Goal: Task Accomplishment & Management: Use online tool/utility

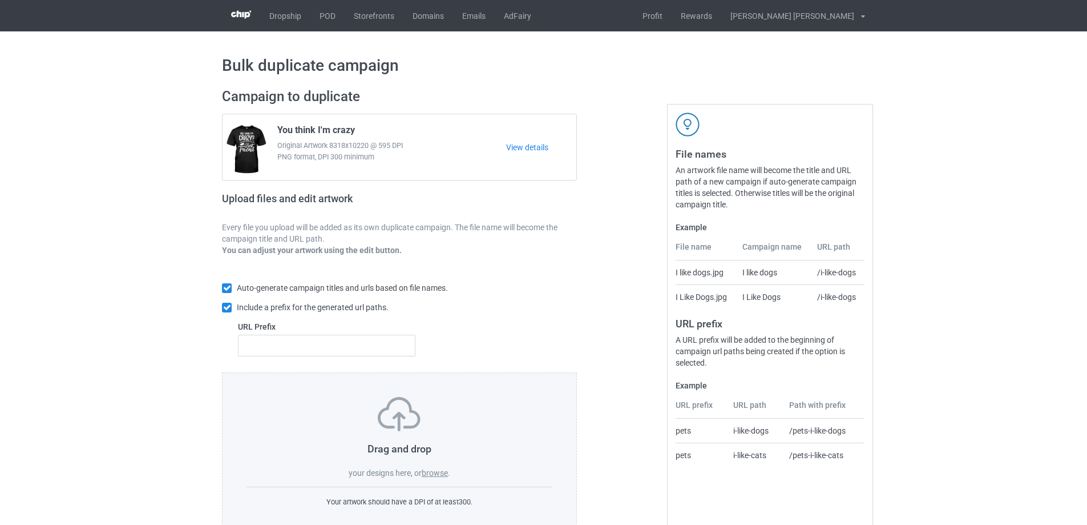
click at [434, 473] on label "browse" at bounding box center [435, 472] width 26 height 9
click at [0, 0] on input "browse" at bounding box center [0, 0] width 0 height 0
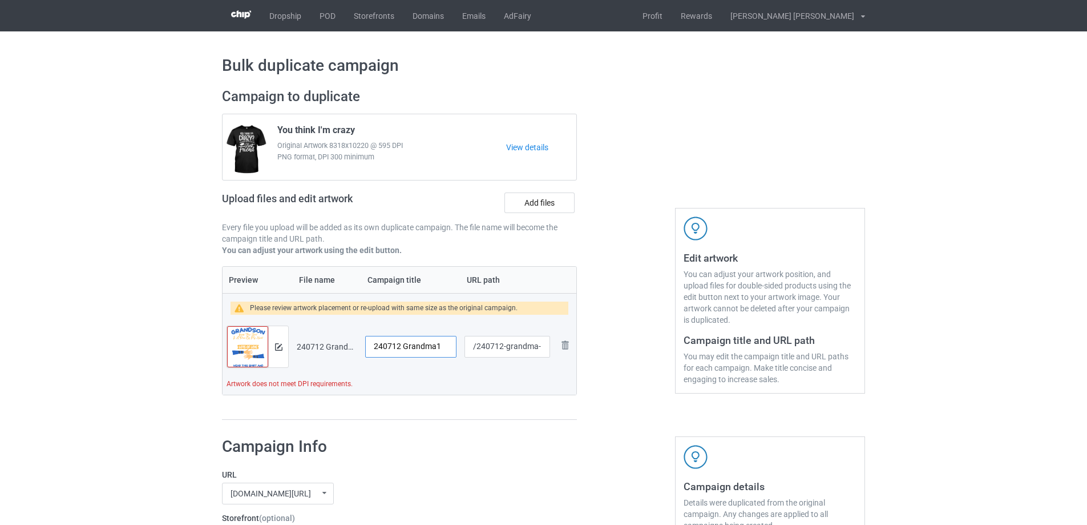
click at [420, 350] on input "240712 Grandma1" at bounding box center [410, 347] width 91 height 22
type input "Grandson"
drag, startPoint x: 505, startPoint y: 348, endPoint x: 538, endPoint y: 346, distance: 33.8
click at [538, 346] on input "/240712-grandma-1" at bounding box center [508, 347] width 86 height 22
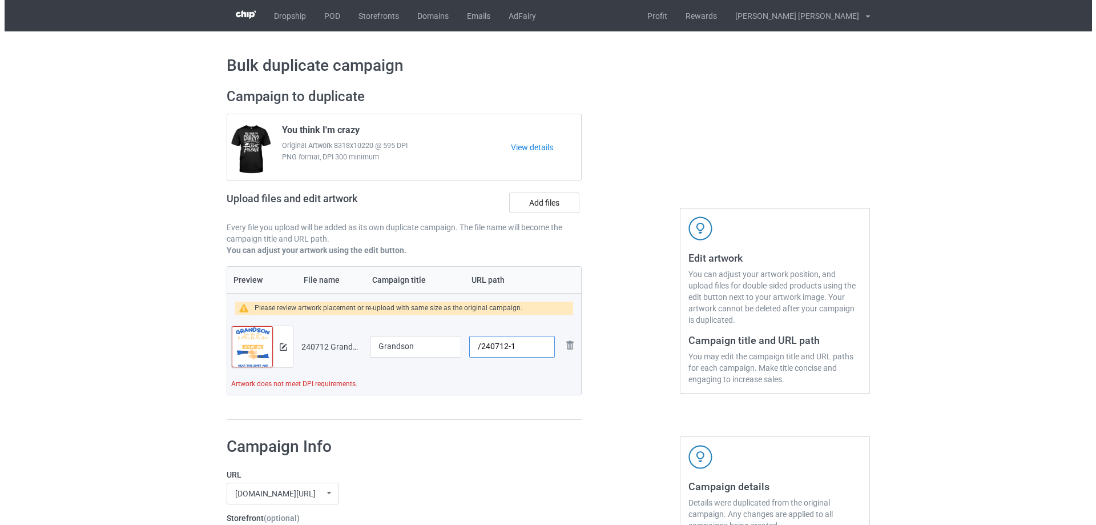
scroll to position [0, 0]
type input "/240712-1"
click at [280, 344] on img at bounding box center [278, 346] width 7 height 7
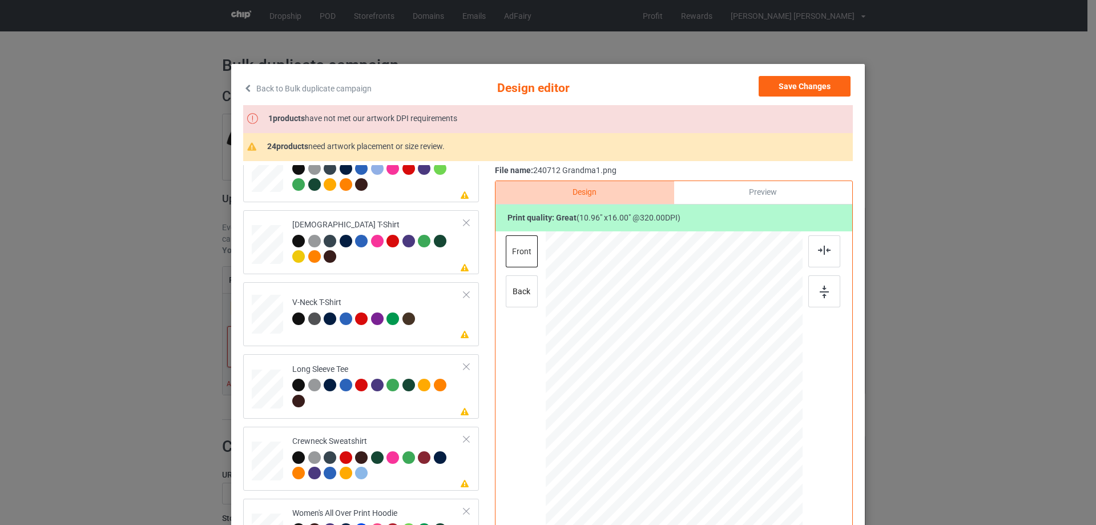
scroll to position [342, 0]
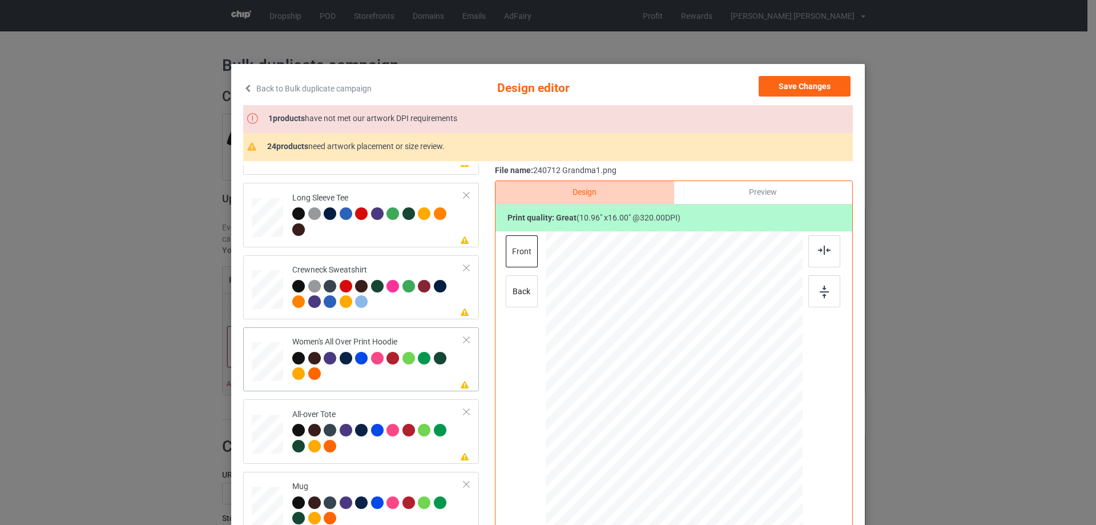
click at [272, 369] on div at bounding box center [267, 361] width 31 height 35
drag, startPoint x: 569, startPoint y: 283, endPoint x: 724, endPoint y: 428, distance: 212.8
click at [724, 428] on div at bounding box center [674, 392] width 257 height 291
drag, startPoint x: 676, startPoint y: 397, endPoint x: 674, endPoint y: 385, distance: 11.8
click at [674, 385] on div at bounding box center [674, 353] width 72 height 106
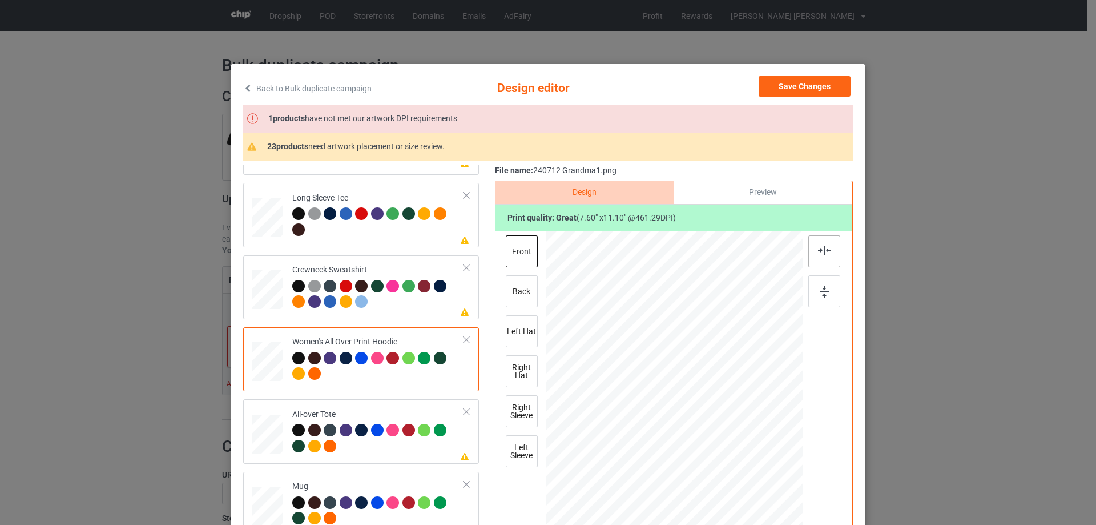
click at [821, 255] on img at bounding box center [824, 249] width 13 height 9
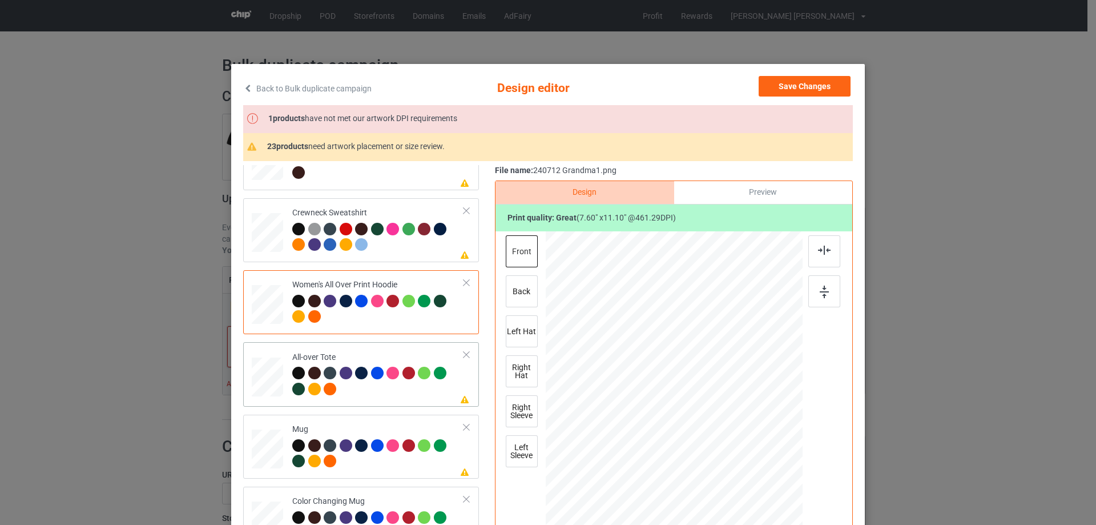
click at [281, 370] on td at bounding box center [269, 373] width 34 height 55
drag, startPoint x: 746, startPoint y: 506, endPoint x: 740, endPoint y: 487, distance: 20.2
click at [740, 487] on div at bounding box center [740, 488] width 10 height 10
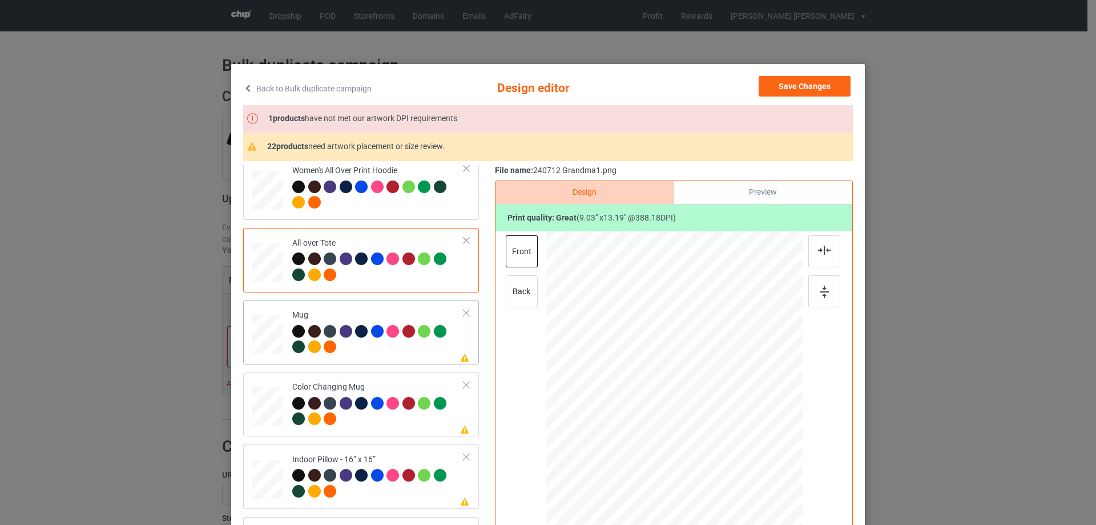
click at [260, 335] on div at bounding box center [267, 334] width 31 height 13
drag, startPoint x: 747, startPoint y: 503, endPoint x: 716, endPoint y: 432, distance: 77.5
click at [716, 432] on div at bounding box center [674, 391] width 257 height 107
drag, startPoint x: 686, startPoint y: 421, endPoint x: 757, endPoint y: 420, distance: 70.8
click at [757, 420] on div at bounding box center [744, 391] width 70 height 102
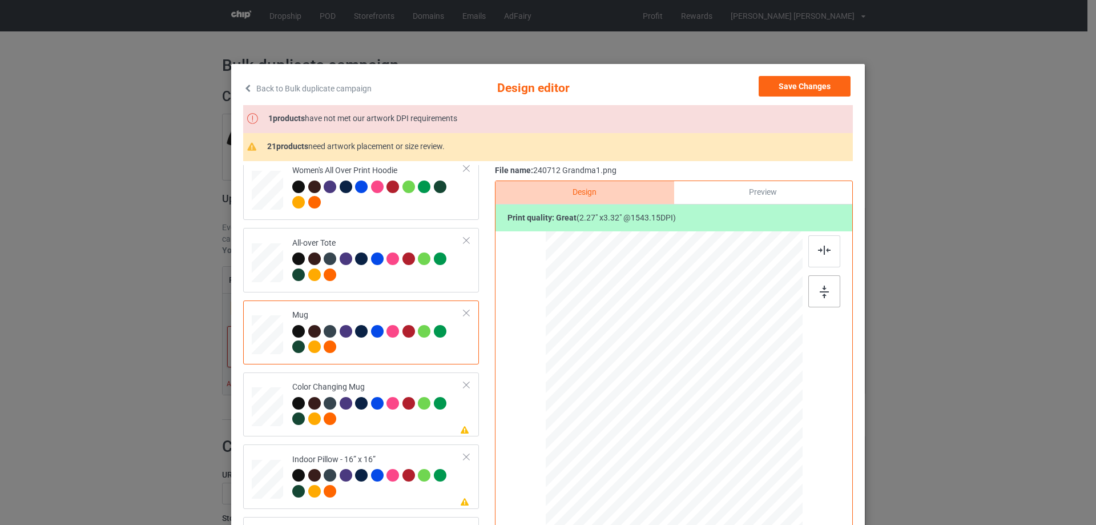
click at [821, 289] on img at bounding box center [824, 291] width 9 height 13
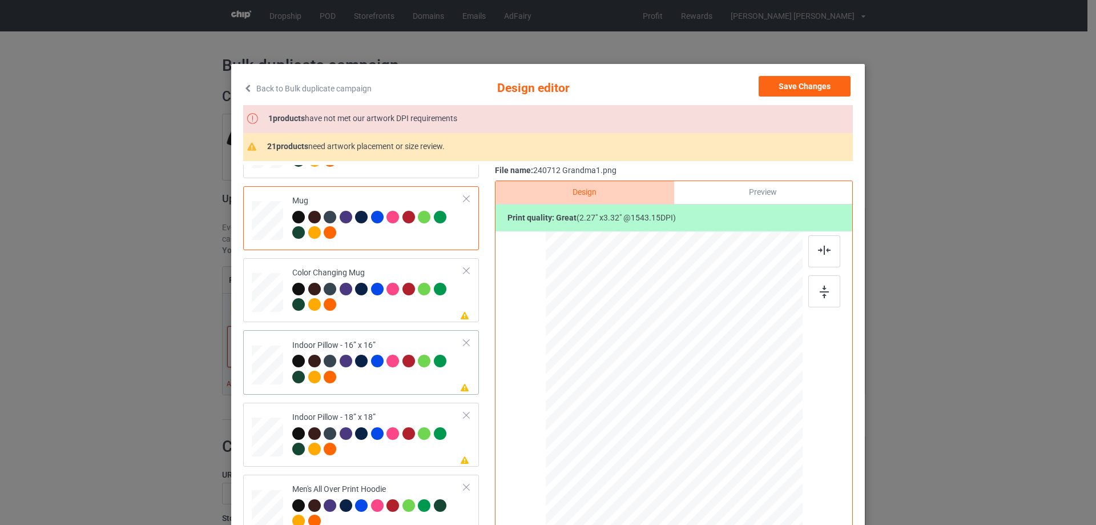
click at [261, 370] on div at bounding box center [267, 364] width 31 height 31
drag, startPoint x: 748, startPoint y: 504, endPoint x: 738, endPoint y: 481, distance: 24.8
click at [738, 481] on div at bounding box center [674, 392] width 257 height 256
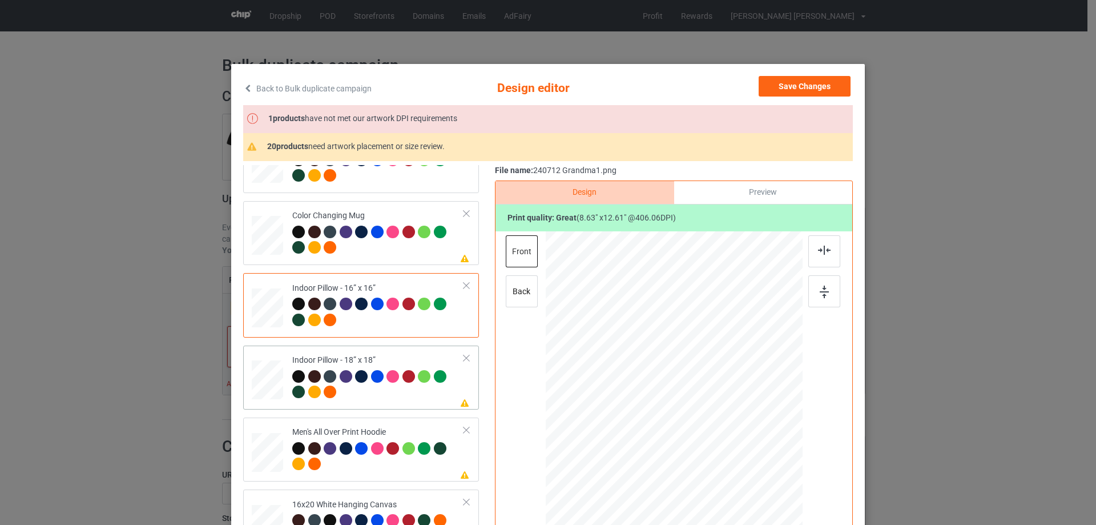
drag, startPoint x: 275, startPoint y: 380, endPoint x: 281, endPoint y: 381, distance: 6.9
click at [274, 380] on div at bounding box center [267, 379] width 31 height 31
drag, startPoint x: 746, startPoint y: 505, endPoint x: 738, endPoint y: 485, distance: 22.0
click at [738, 485] on div at bounding box center [739, 487] width 10 height 10
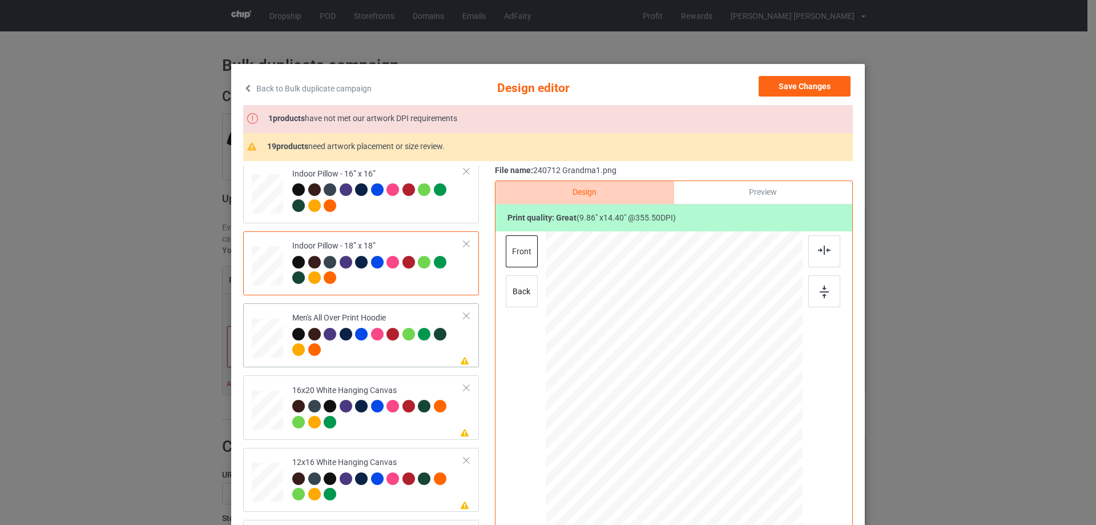
click at [271, 333] on div at bounding box center [267, 337] width 31 height 33
drag, startPoint x: 747, startPoint y: 503, endPoint x: 693, endPoint y: 425, distance: 94.8
click at [718, 425] on div at bounding box center [674, 391] width 257 height 273
drag, startPoint x: 682, startPoint y: 425, endPoint x: 682, endPoint y: 393, distance: 31.4
click at [682, 393] on div at bounding box center [673, 361] width 67 height 98
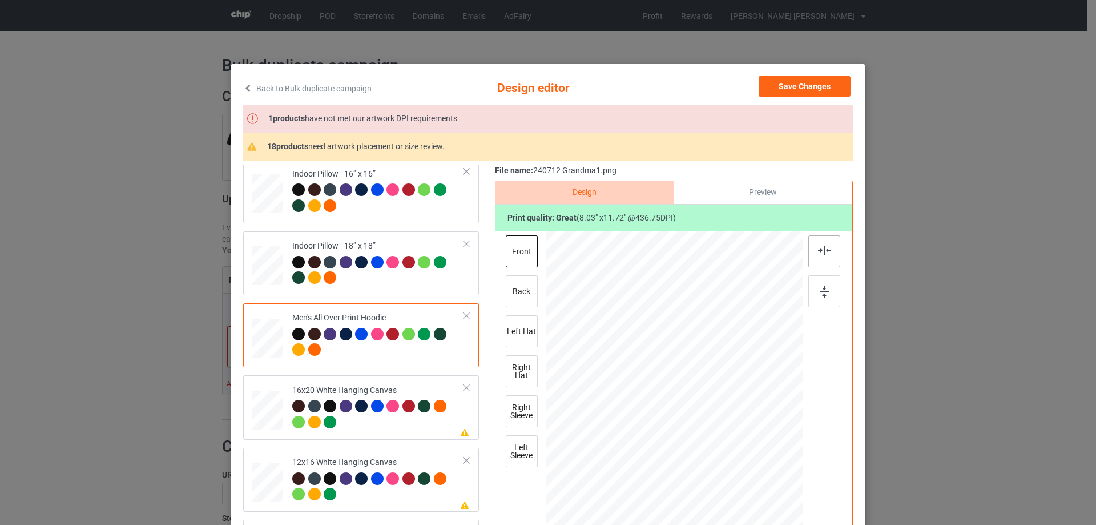
click at [818, 252] on img at bounding box center [824, 249] width 13 height 9
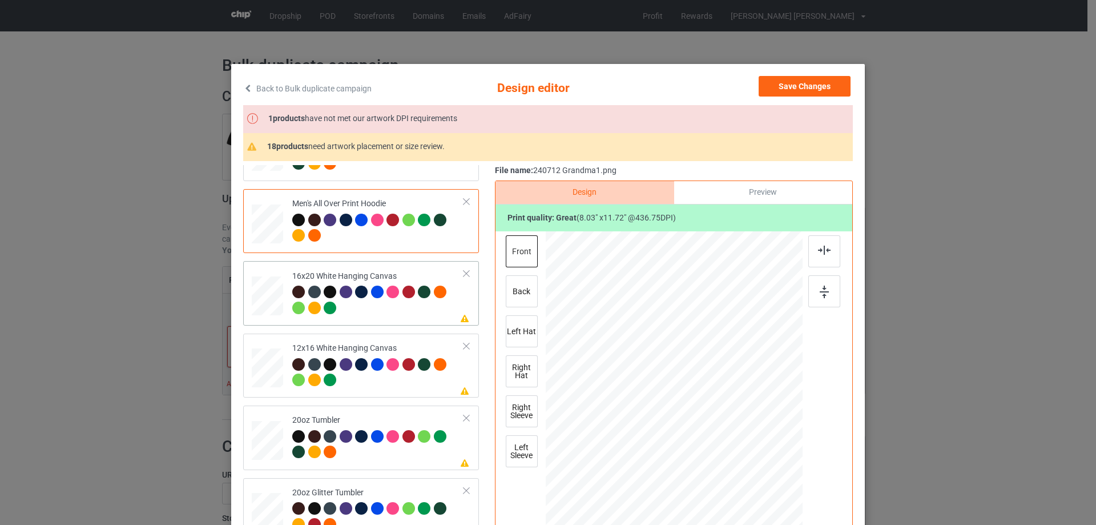
click at [260, 297] on div at bounding box center [267, 295] width 31 height 39
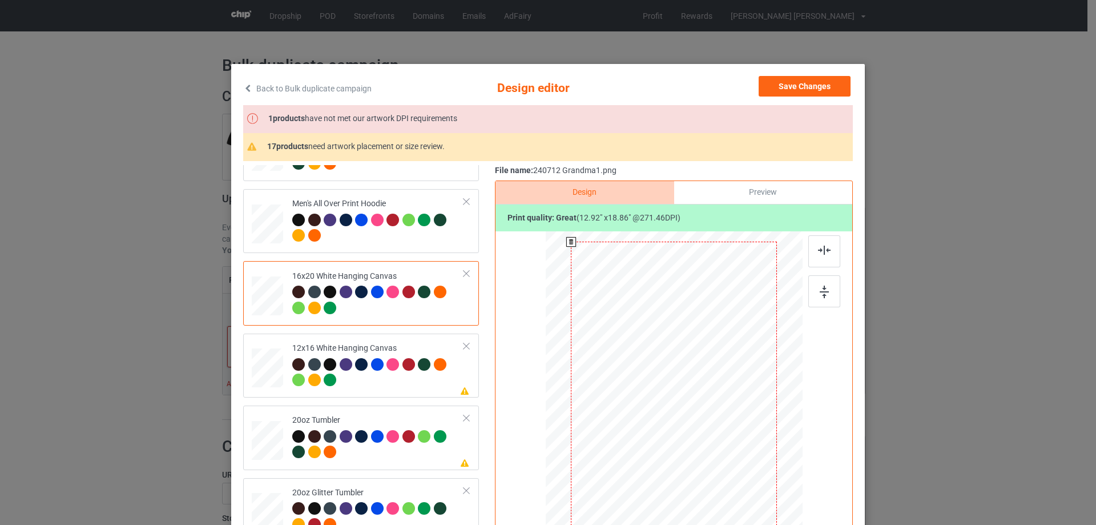
drag, startPoint x: 746, startPoint y: 504, endPoint x: 763, endPoint y: 547, distance: 46.1
click at [763, 524] on html "Dropship POD Storefronts Domains Emails AdFairy Profit Rewards Nguyen huu tuyen…" at bounding box center [548, 262] width 1096 height 525
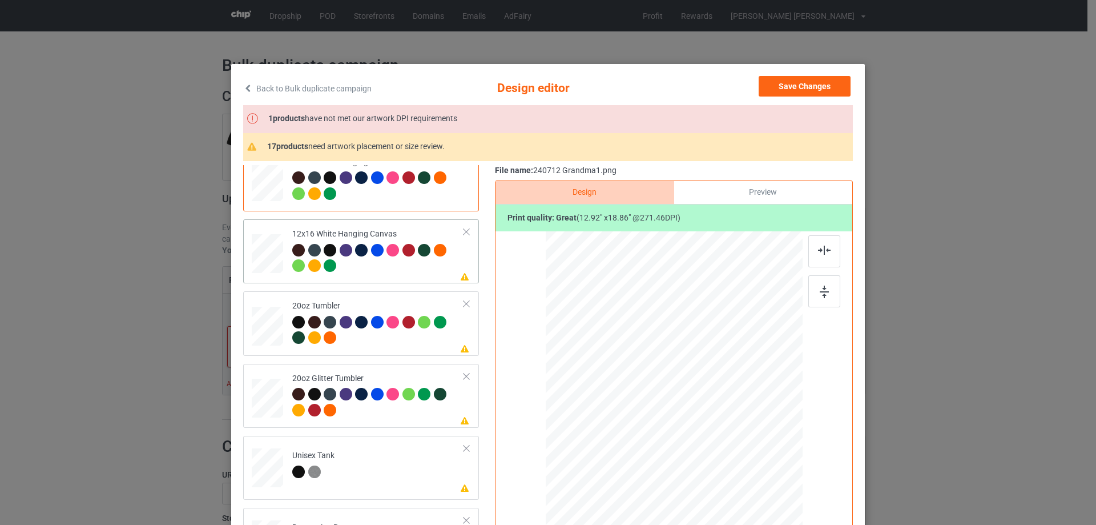
click at [268, 255] on div at bounding box center [268, 253] width 30 height 39
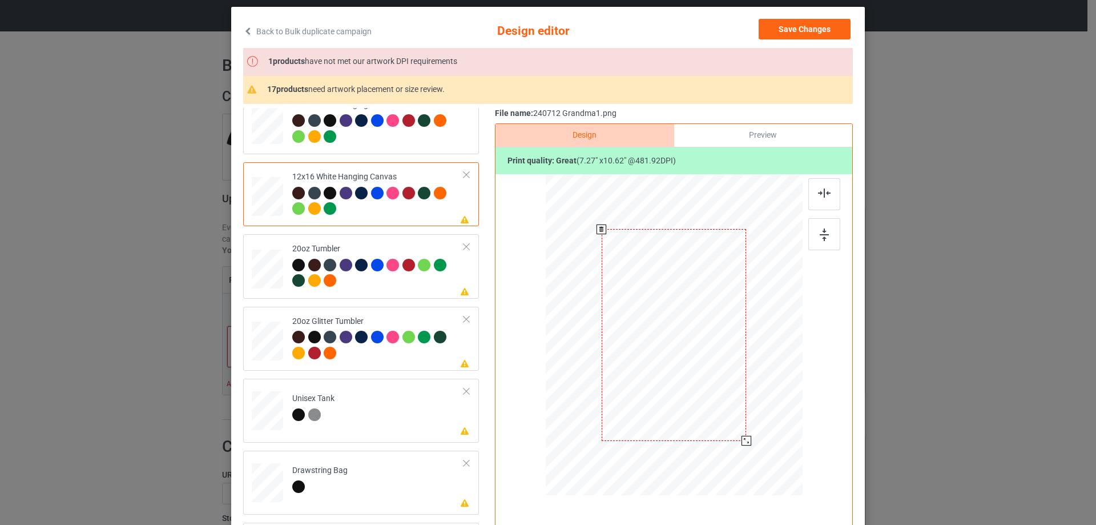
scroll to position [114, 0]
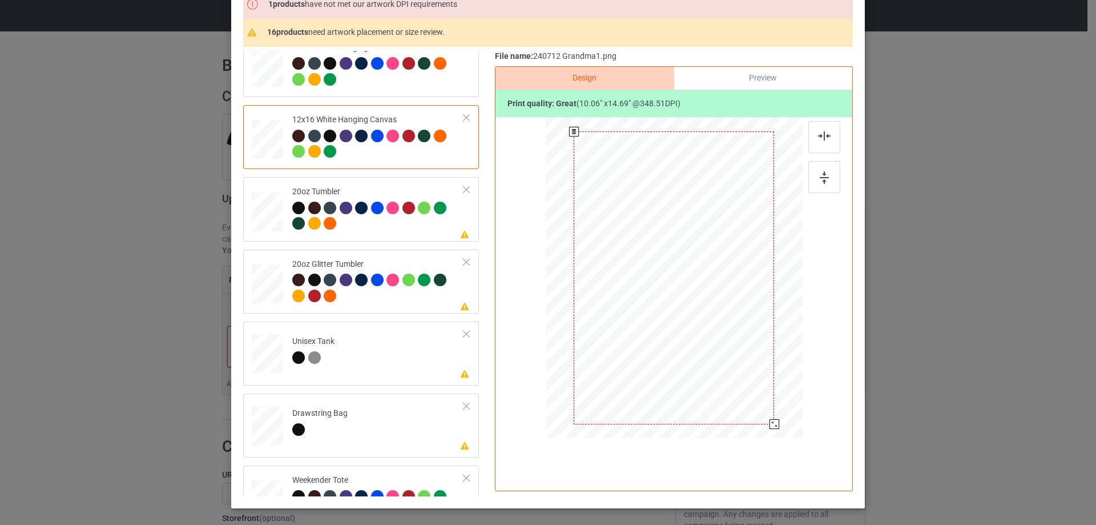
drag, startPoint x: 741, startPoint y: 383, endPoint x: 764, endPoint y: 426, distance: 48.8
click at [764, 426] on div at bounding box center [673, 277] width 241 height 321
drag, startPoint x: 274, startPoint y: 220, endPoint x: 283, endPoint y: 223, distance: 9.0
click at [274, 220] on div at bounding box center [267, 212] width 30 height 18
drag, startPoint x: 744, startPoint y: 386, endPoint x: 708, endPoint y: 342, distance: 56.9
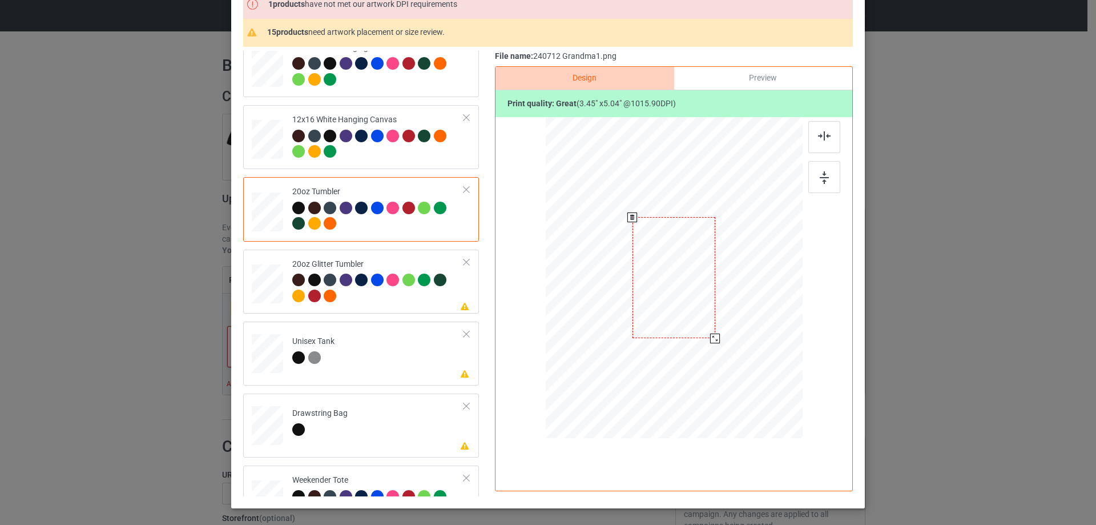
click at [710, 342] on div at bounding box center [715, 338] width 10 height 10
drag, startPoint x: 627, startPoint y: 319, endPoint x: 616, endPoint y: 324, distance: 12.8
click at [616, 324] on div at bounding box center [612, 279] width 83 height 121
click at [821, 174] on img at bounding box center [824, 177] width 9 height 13
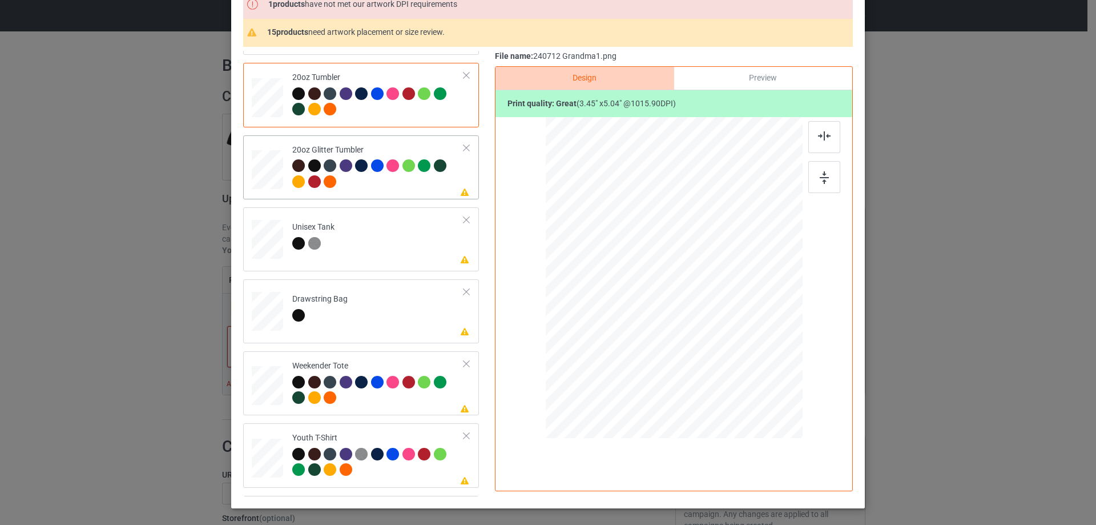
drag, startPoint x: 272, startPoint y: 172, endPoint x: 283, endPoint y: 172, distance: 11.4
click at [271, 172] on div at bounding box center [268, 169] width 30 height 25
drag, startPoint x: 742, startPoint y: 387, endPoint x: 723, endPoint y: 352, distance: 40.4
click at [723, 352] on div at bounding box center [724, 351] width 10 height 10
drag, startPoint x: 642, startPoint y: 329, endPoint x: 632, endPoint y: 326, distance: 10.0
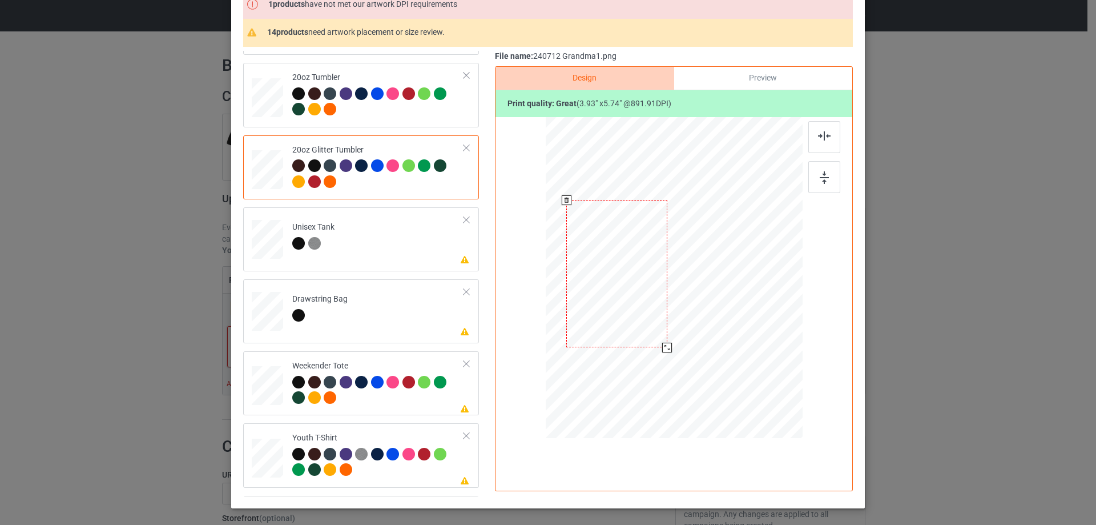
click at [632, 326] on div at bounding box center [616, 273] width 101 height 147
click at [820, 180] on img at bounding box center [824, 177] width 9 height 13
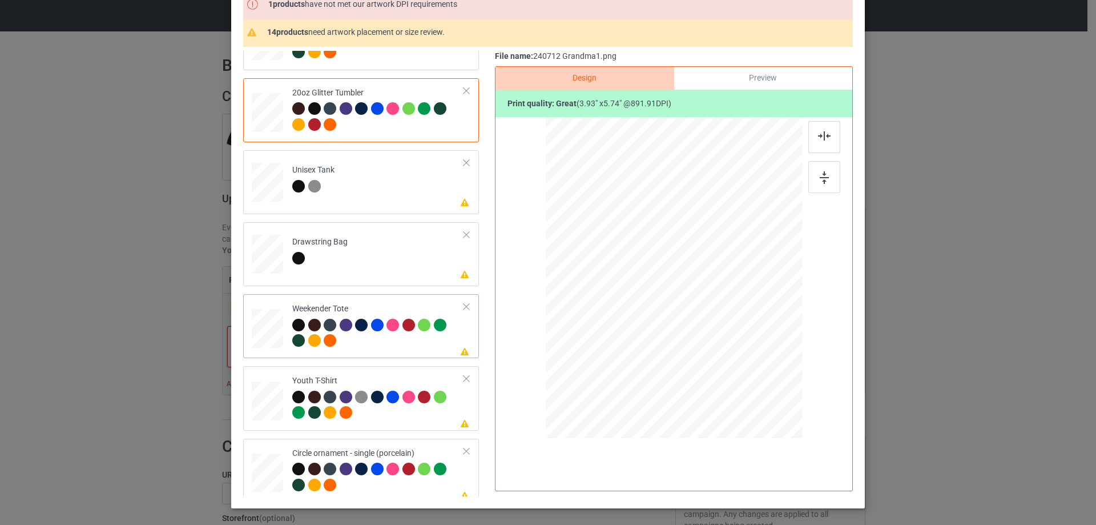
scroll to position [1256, 0]
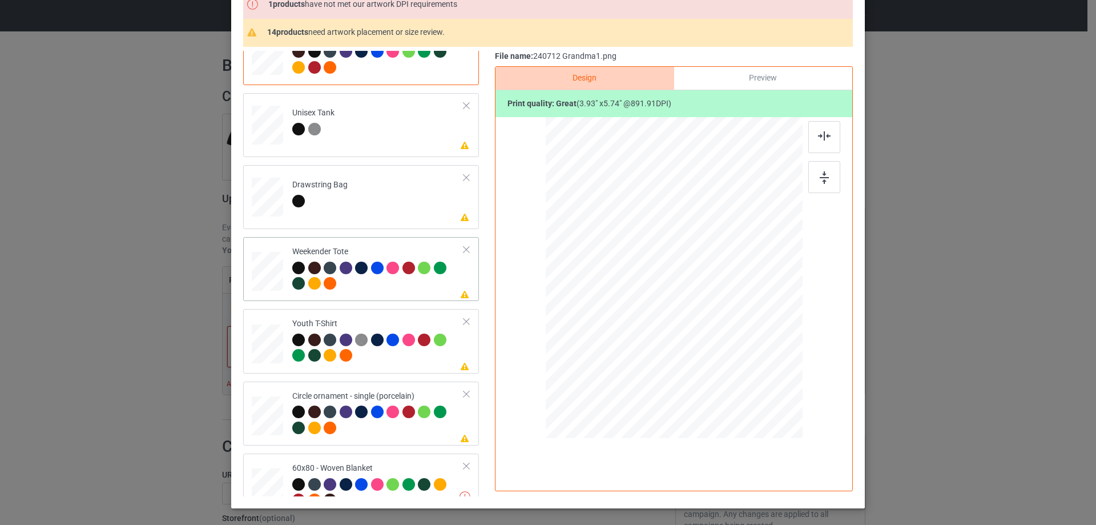
click at [269, 271] on div at bounding box center [267, 271] width 31 height 20
drag, startPoint x: 747, startPoint y: 390, endPoint x: 720, endPoint y: 334, distance: 62.3
click at [720, 334] on div at bounding box center [674, 278] width 256 height 166
click at [700, 321] on div at bounding box center [673, 274] width 85 height 124
click at [820, 137] on img at bounding box center [824, 135] width 13 height 9
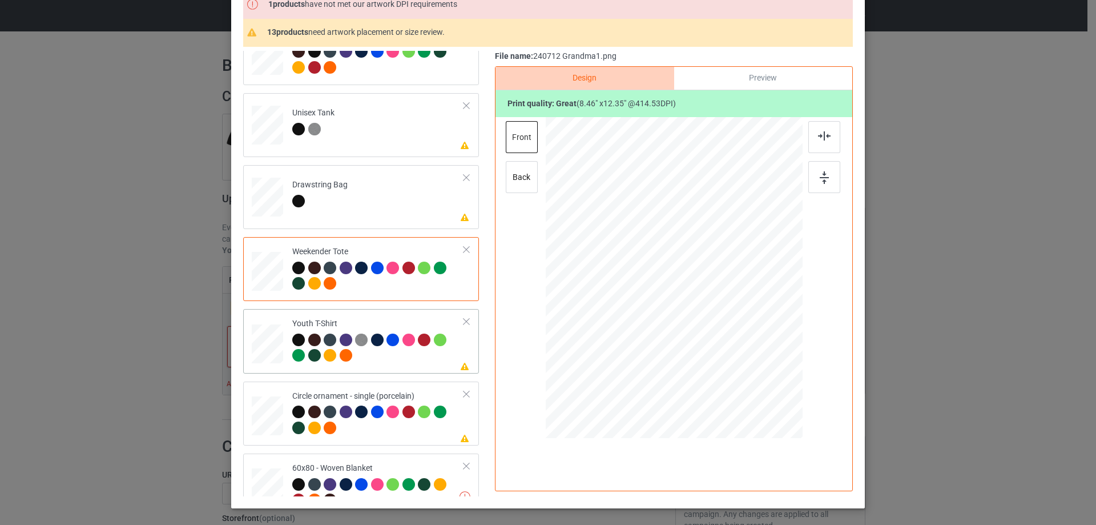
scroll to position [162, 0]
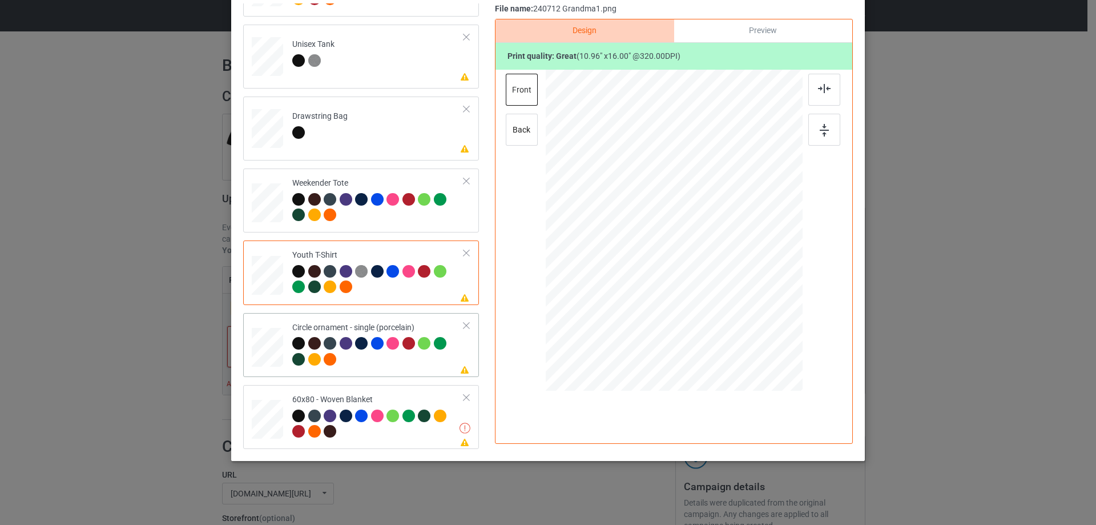
click at [268, 346] on div at bounding box center [267, 347] width 31 height 31
drag, startPoint x: 747, startPoint y: 344, endPoint x: 713, endPoint y: 301, distance: 54.1
click at [739, 316] on div at bounding box center [674, 230] width 257 height 257
click at [713, 303] on div at bounding box center [673, 236] width 124 height 181
drag, startPoint x: 733, startPoint y: 331, endPoint x: 719, endPoint y: 315, distance: 21.4
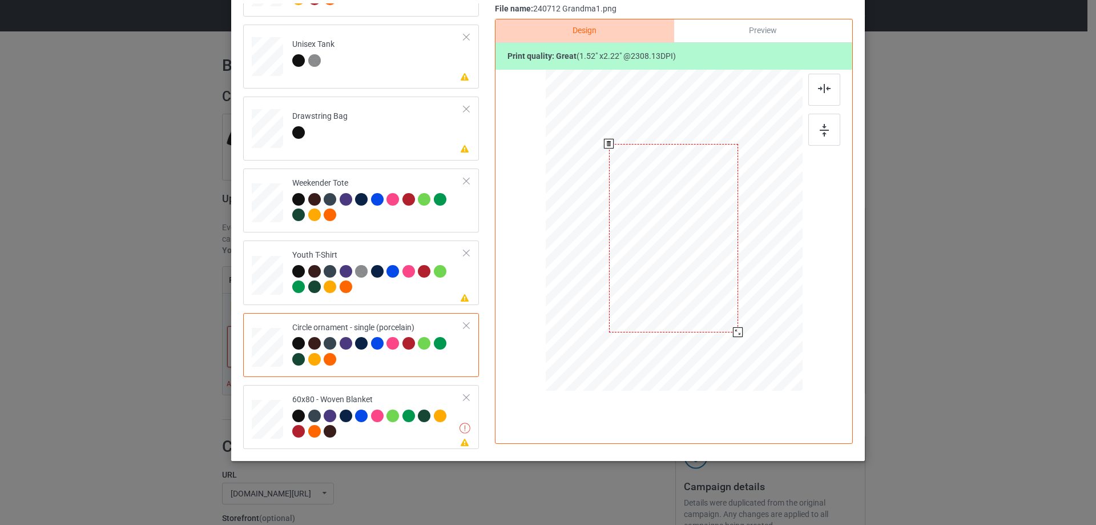
click at [732, 337] on div at bounding box center [674, 230] width 257 height 257
click at [719, 319] on div at bounding box center [673, 241] width 128 height 187
click at [736, 336] on div at bounding box center [738, 337] width 10 height 10
click at [819, 82] on div at bounding box center [824, 90] width 32 height 32
click at [275, 422] on div at bounding box center [267, 419] width 29 height 38
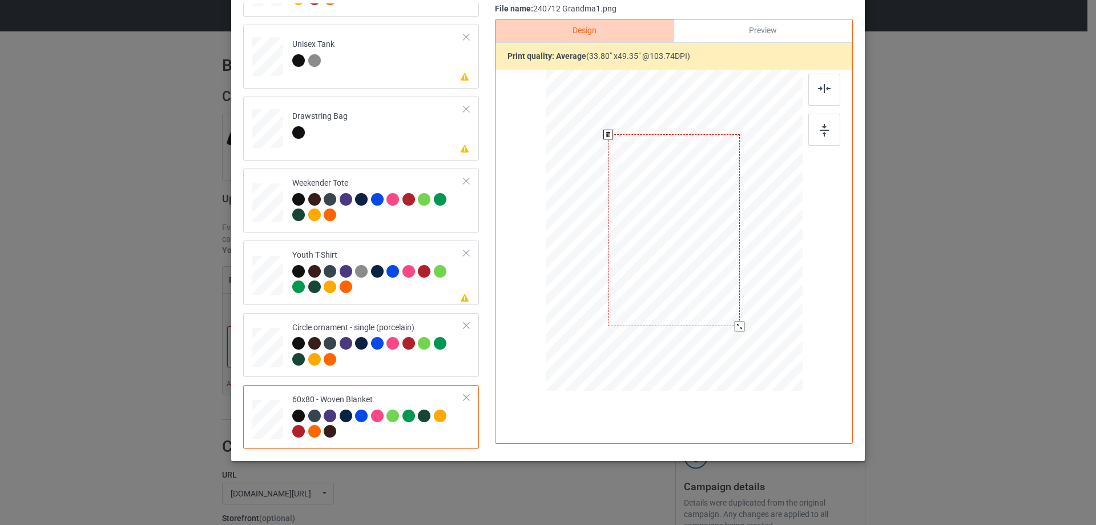
scroll to position [134, 0]
drag, startPoint x: 743, startPoint y: 333, endPoint x: 694, endPoint y: 289, distance: 66.3
click at [740, 324] on div at bounding box center [673, 230] width 233 height 311
click at [694, 288] on div at bounding box center [675, 218] width 130 height 190
click at [825, 89] on img at bounding box center [824, 88] width 13 height 9
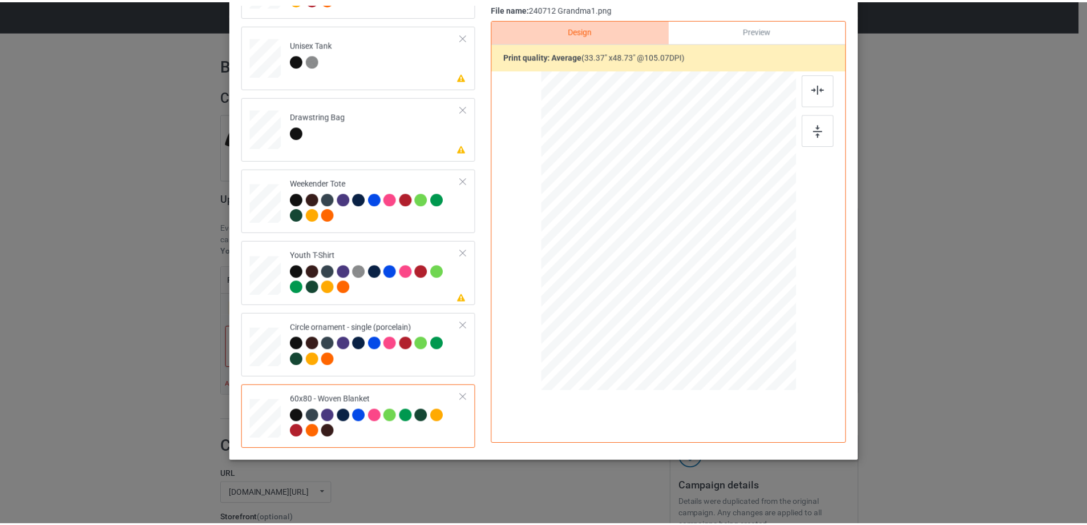
scroll to position [0, 0]
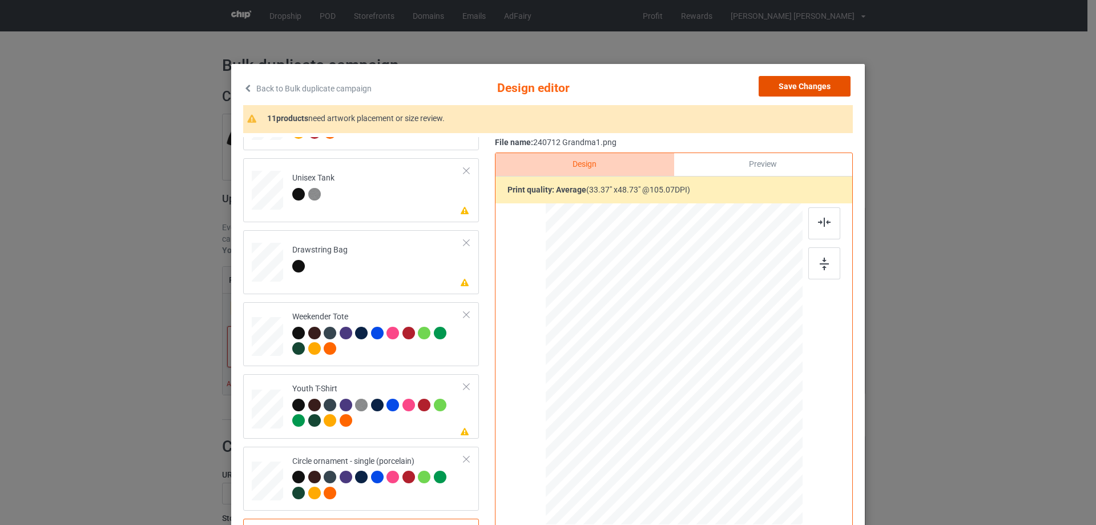
click at [820, 83] on button "Save Changes" at bounding box center [805, 86] width 92 height 21
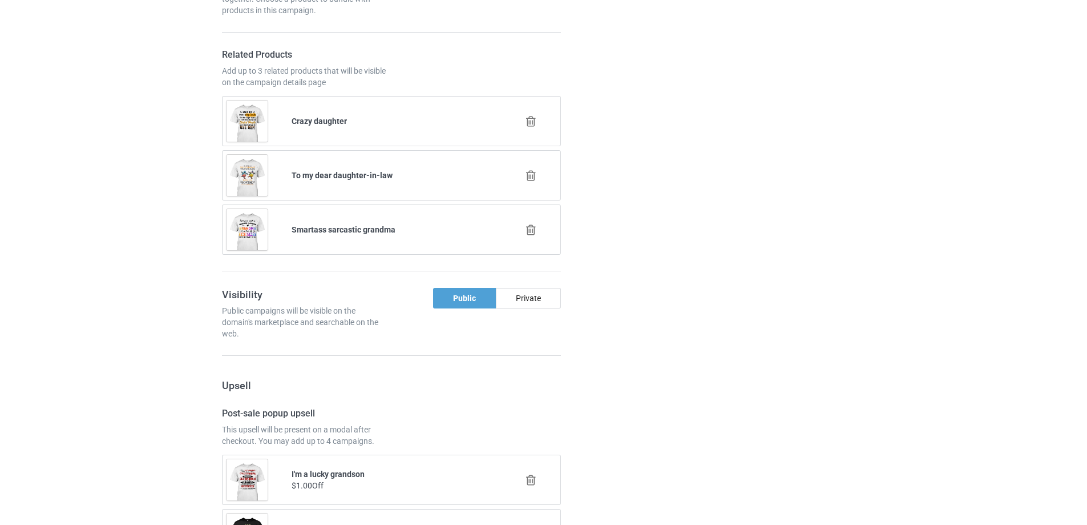
scroll to position [1452, 0]
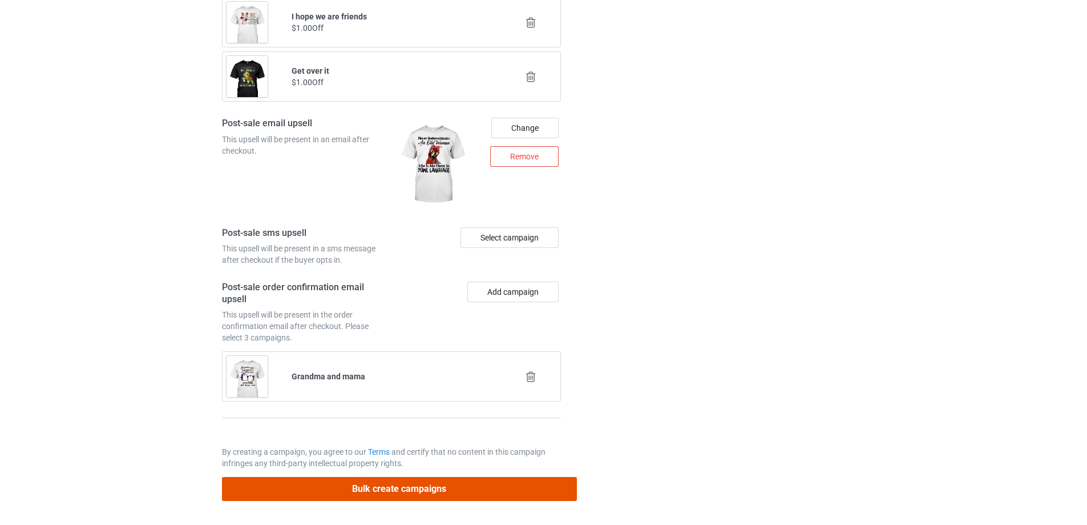
click at [434, 493] on button "Bulk create campaigns" at bounding box center [399, 488] width 355 height 23
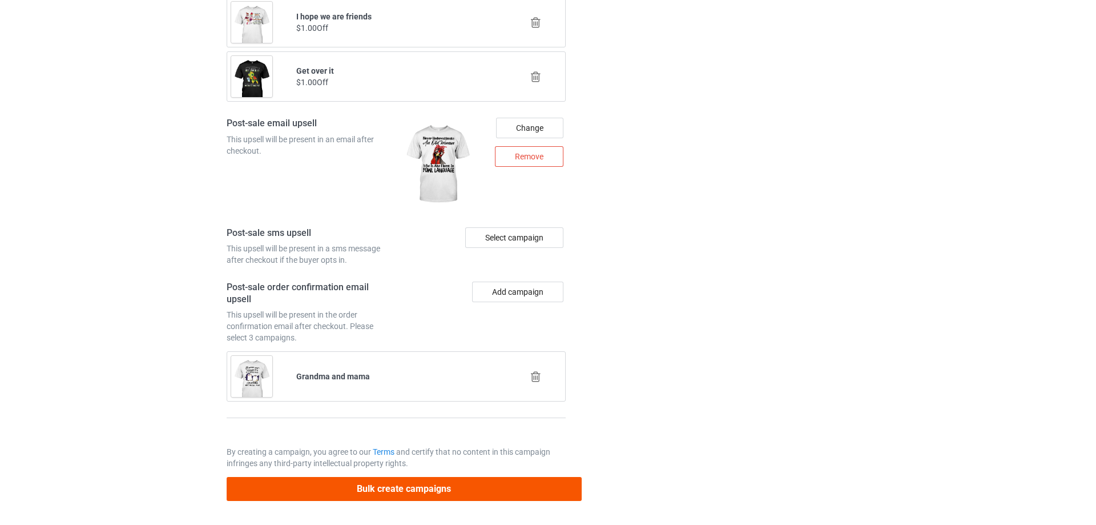
scroll to position [0, 0]
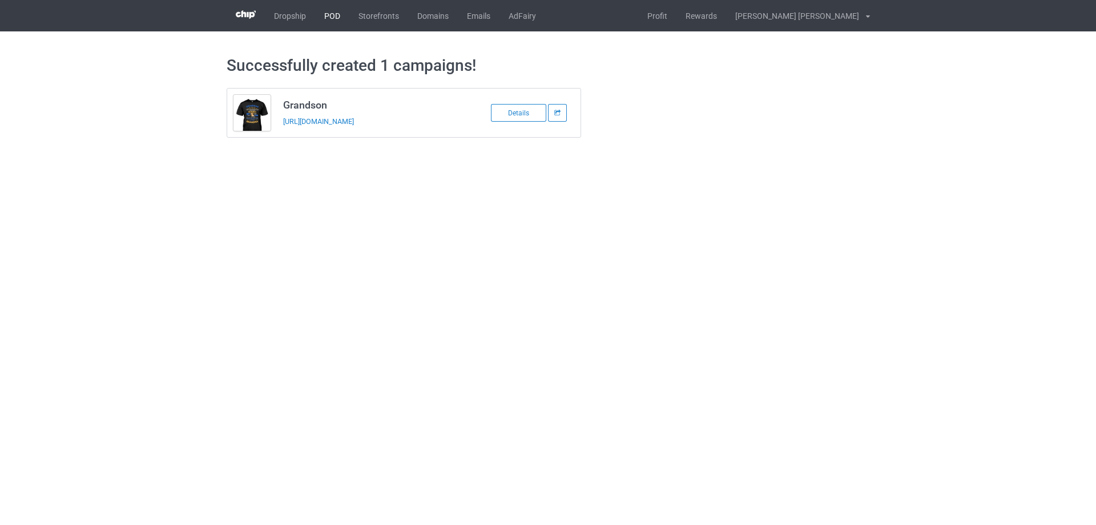
click at [331, 14] on link "POD" at bounding box center [332, 15] width 34 height 31
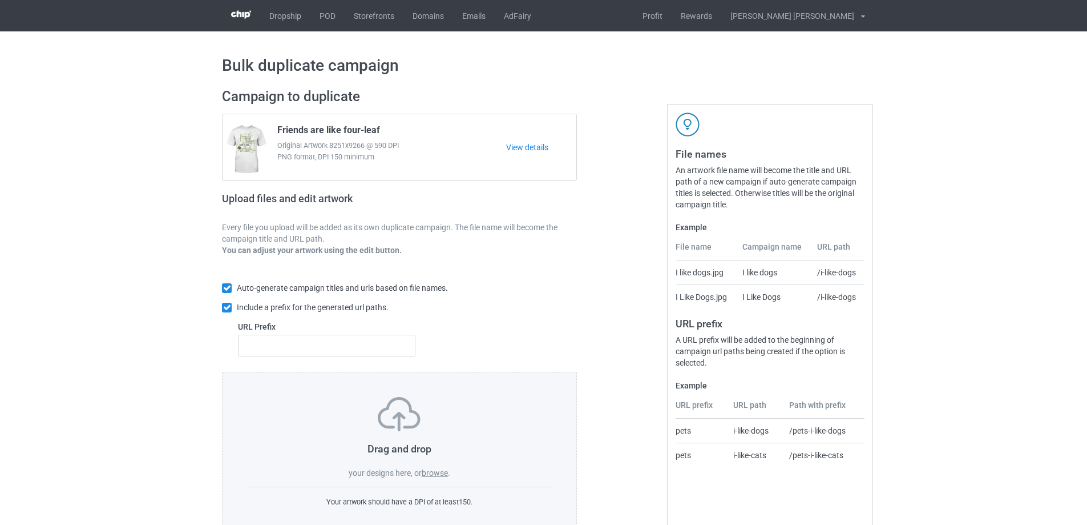
click at [435, 472] on label "browse" at bounding box center [435, 472] width 26 height 9
click at [0, 0] on input "browse" at bounding box center [0, 0] width 0 height 0
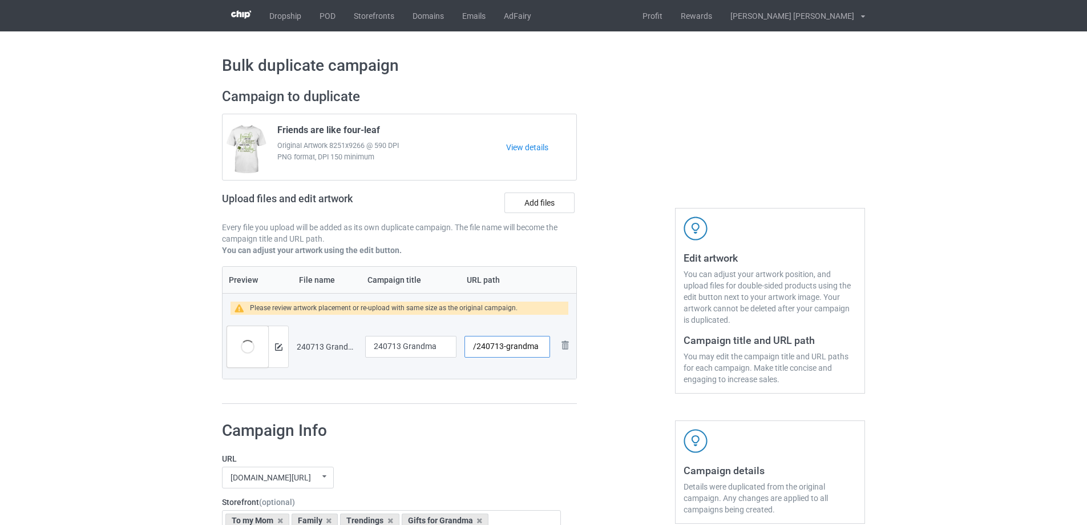
drag, startPoint x: 506, startPoint y: 348, endPoint x: 542, endPoint y: 349, distance: 36.0
click at [542, 349] on input "/240713-grandma" at bounding box center [508, 347] width 86 height 22
type input "/240713-1"
drag, startPoint x: 444, startPoint y: 346, endPoint x: 370, endPoint y: 348, distance: 73.1
click at [370, 348] on input "240713 Grandma" at bounding box center [410, 347] width 91 height 22
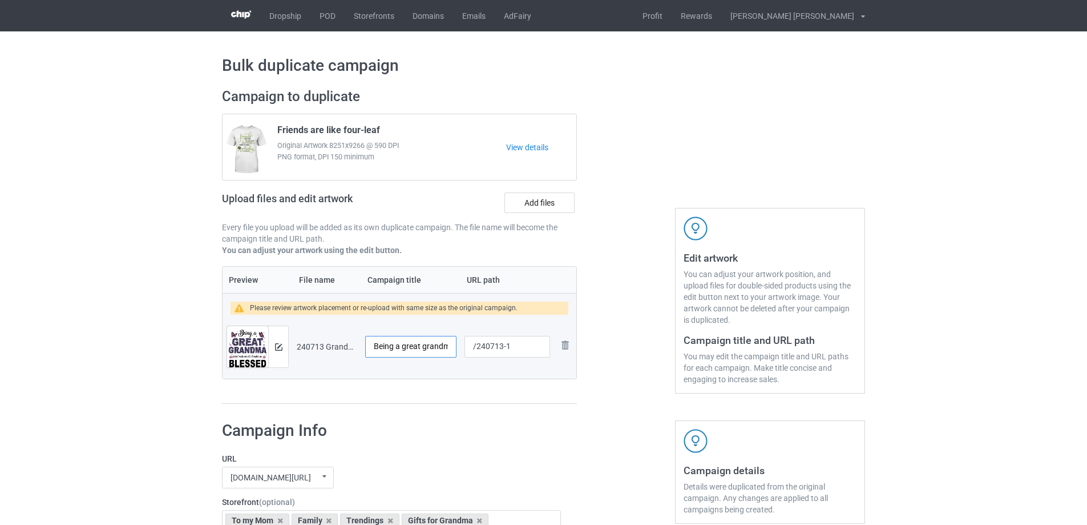
scroll to position [0, 6]
type input "Being a great grandma"
click at [275, 348] on img at bounding box center [278, 346] width 7 height 7
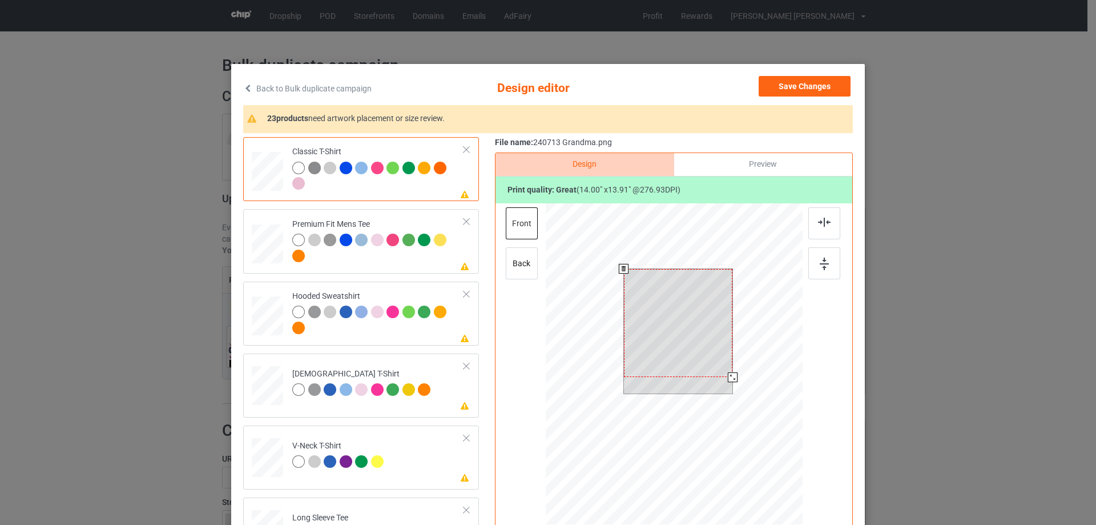
drag, startPoint x: 729, startPoint y: 376, endPoint x: 725, endPoint y: 369, distance: 8.7
click at [728, 372] on div at bounding box center [733, 377] width 10 height 10
click at [703, 355] on div at bounding box center [679, 318] width 97 height 96
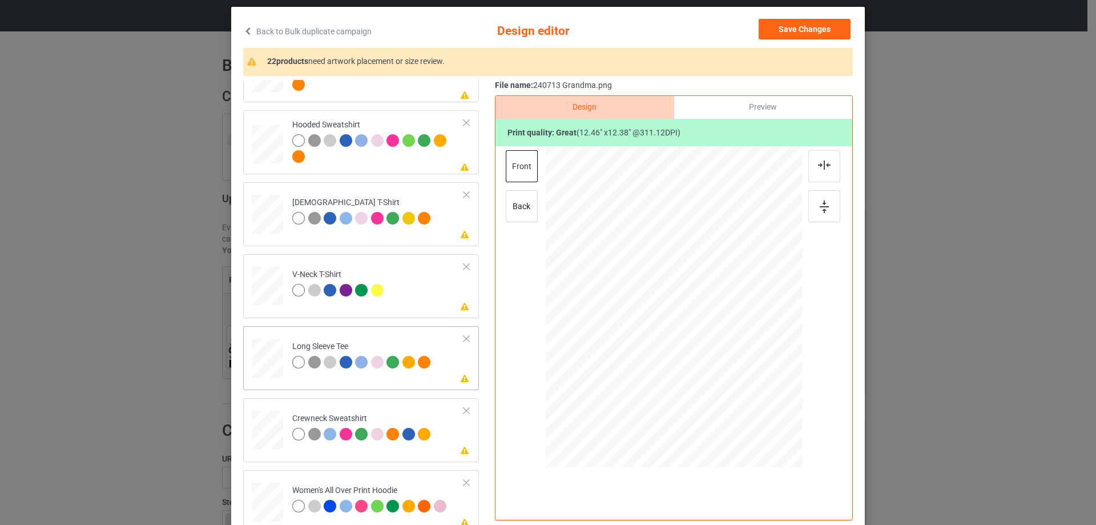
scroll to position [228, 0]
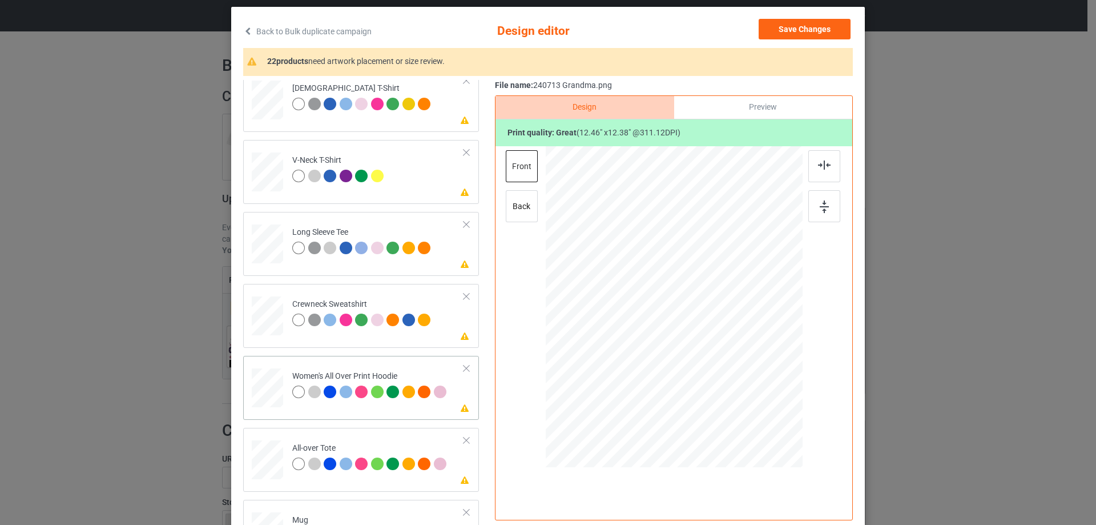
drag, startPoint x: 268, startPoint y: 378, endPoint x: 290, endPoint y: 378, distance: 22.3
click at [268, 379] on div at bounding box center [267, 387] width 31 height 35
drag, startPoint x: 746, startPoint y: 385, endPoint x: 710, endPoint y: 345, distance: 53.8
click at [726, 342] on div at bounding box center [674, 307] width 257 height 291
drag, startPoint x: 709, startPoint y: 346, endPoint x: 710, endPoint y: 308, distance: 37.7
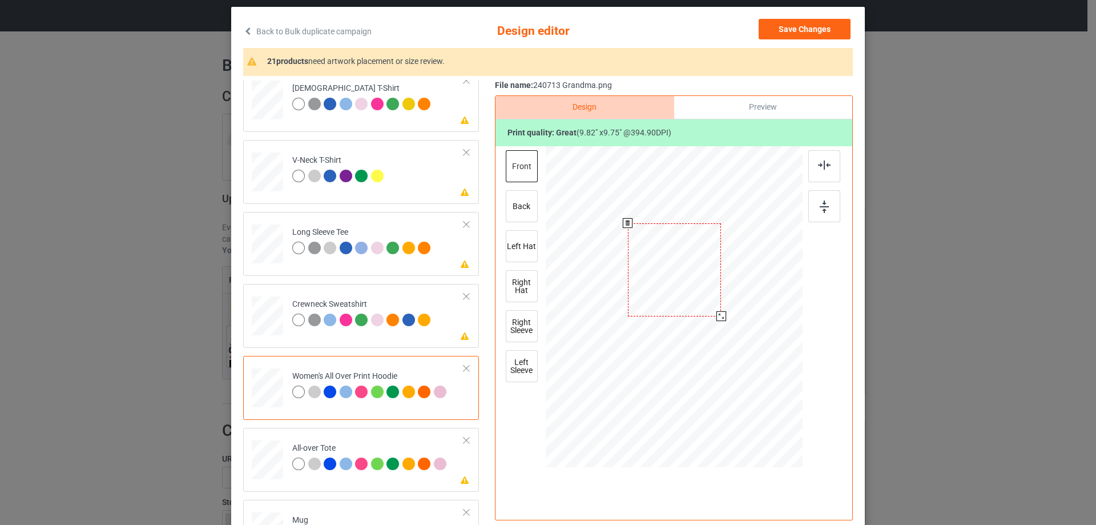
click at [710, 308] on div at bounding box center [675, 269] width 94 height 93
click at [819, 164] on img at bounding box center [824, 164] width 13 height 9
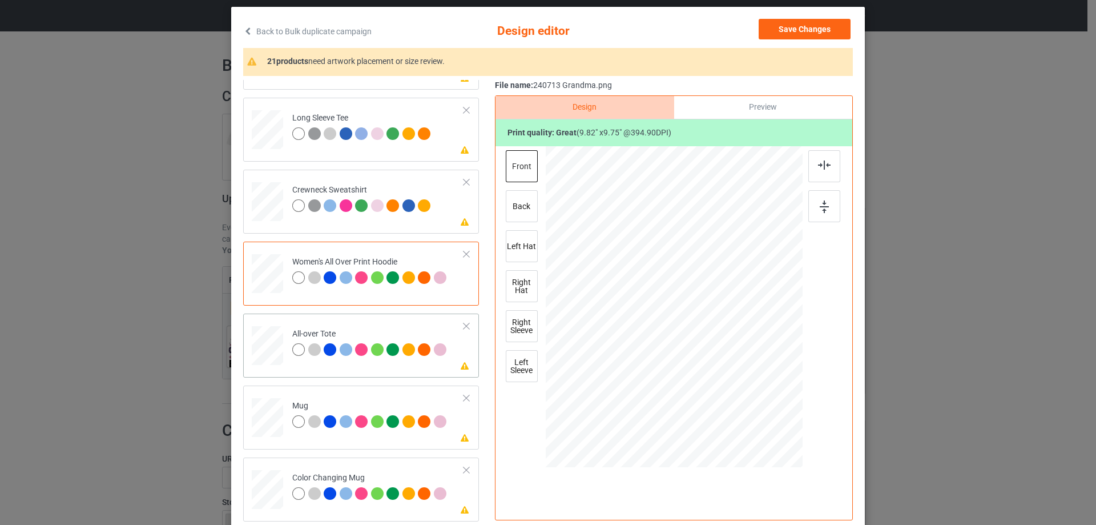
click at [255, 342] on div at bounding box center [267, 345] width 31 height 31
drag, startPoint x: 763, startPoint y: 404, endPoint x: 766, endPoint y: 409, distance: 6.2
click at [766, 409] on div at bounding box center [674, 306] width 257 height 257
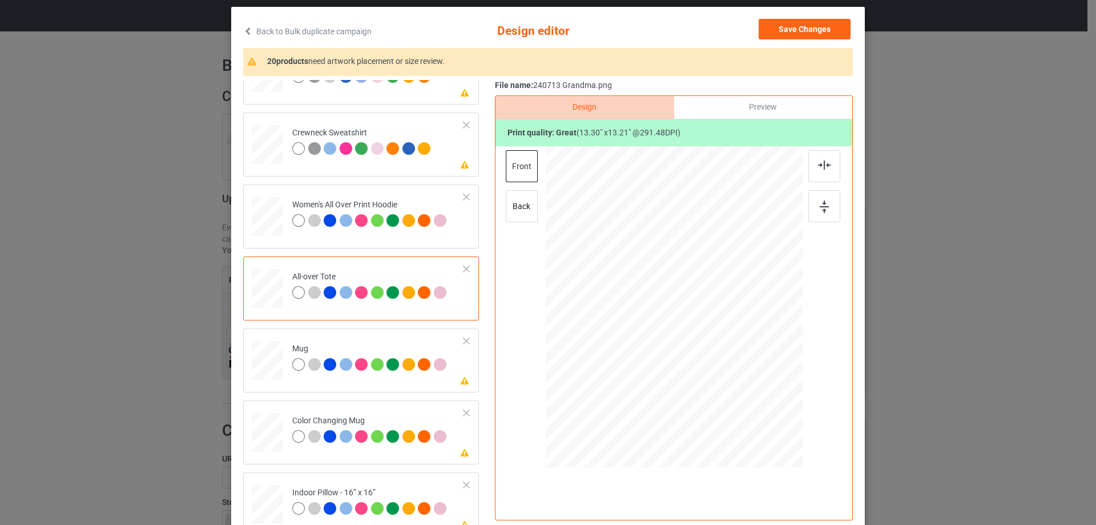
scroll to position [457, 0]
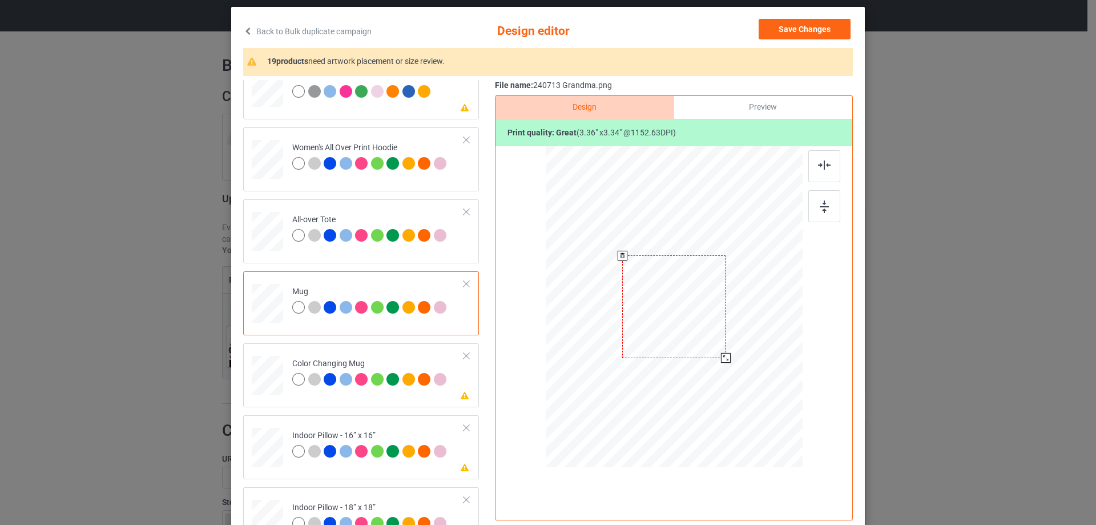
drag, startPoint x: 747, startPoint y: 384, endPoint x: 724, endPoint y: 356, distance: 36.2
click at [724, 356] on div at bounding box center [726, 358] width 10 height 10
drag, startPoint x: 670, startPoint y: 336, endPoint x: 740, endPoint y: 336, distance: 70.2
click at [740, 336] on div at bounding box center [743, 306] width 103 height 103
click at [789, 354] on div at bounding box center [793, 355] width 10 height 10
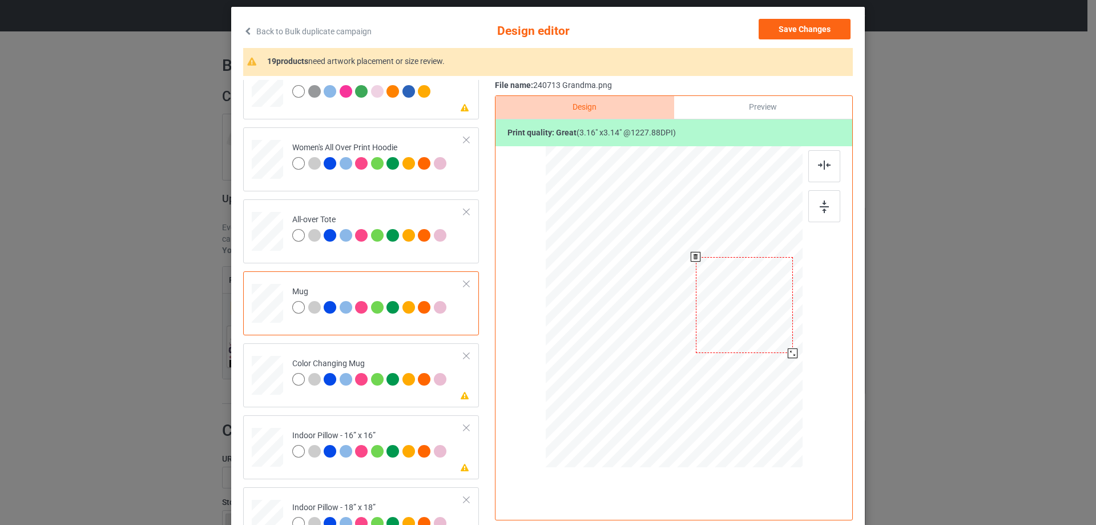
click at [765, 343] on div at bounding box center [744, 305] width 97 height 96
click at [824, 213] on div at bounding box center [824, 206] width 32 height 32
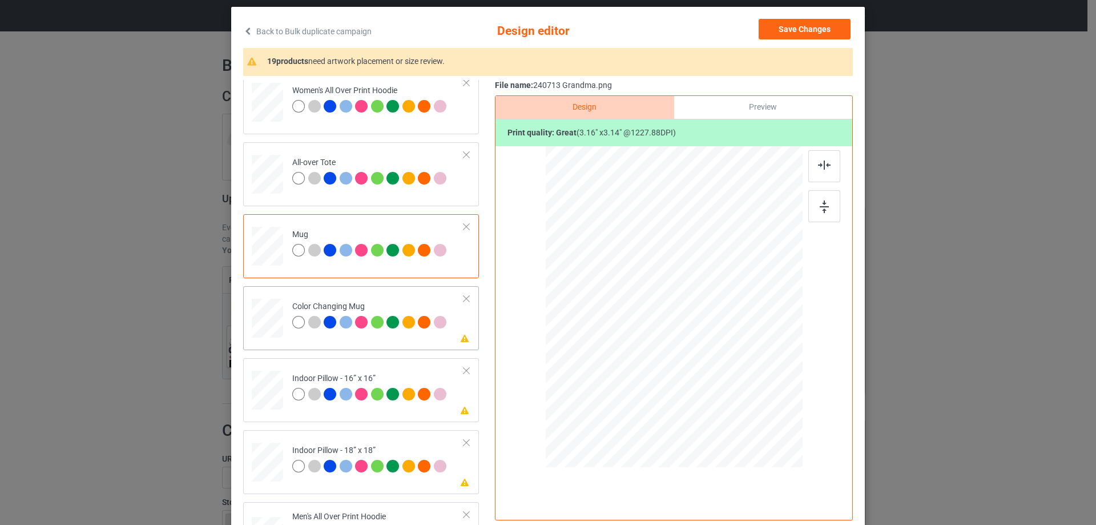
drag, startPoint x: 252, startPoint y: 318, endPoint x: 258, endPoint y: 319, distance: 6.4
click at [252, 319] on div at bounding box center [267, 318] width 31 height 13
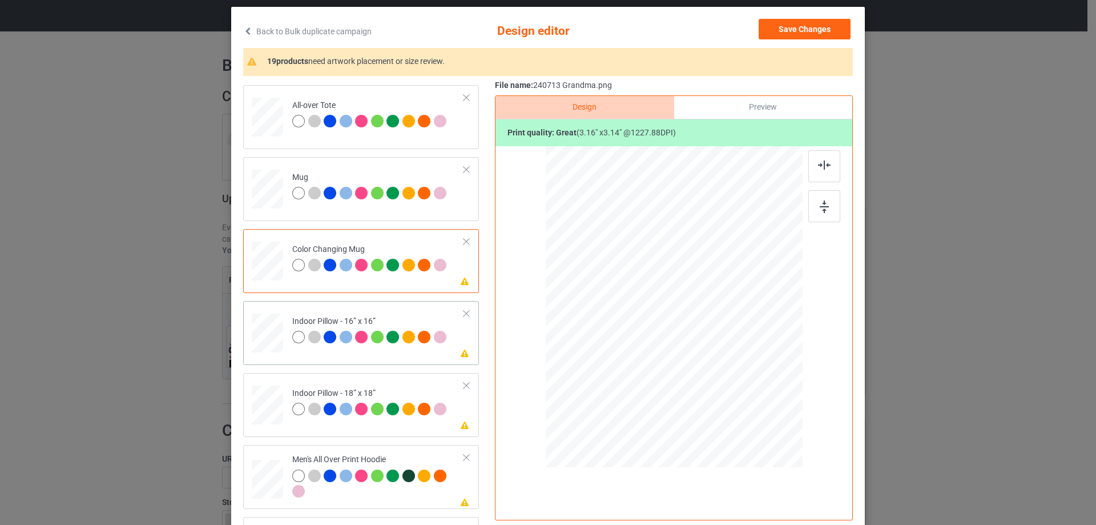
click at [276, 341] on div at bounding box center [267, 332] width 31 height 31
drag, startPoint x: 748, startPoint y: 386, endPoint x: 759, endPoint y: 393, distance: 12.8
click at [759, 393] on div at bounding box center [760, 392] width 10 height 10
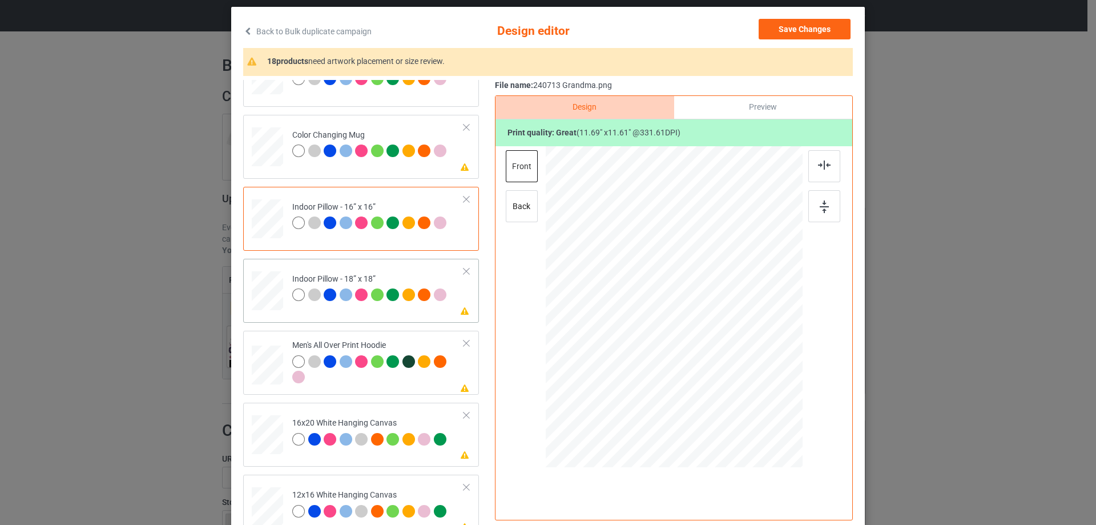
click at [263, 288] on div at bounding box center [267, 290] width 31 height 31
drag, startPoint x: 747, startPoint y: 385, endPoint x: 757, endPoint y: 394, distance: 13.7
click at [757, 394] on div at bounding box center [761, 393] width 10 height 10
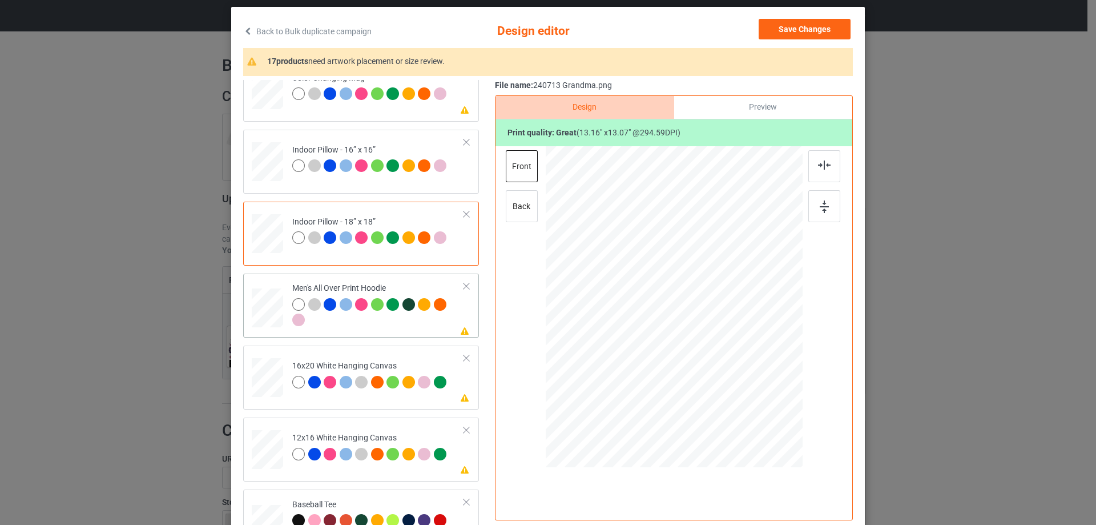
click at [265, 331] on td at bounding box center [269, 305] width 34 height 55
drag, startPoint x: 748, startPoint y: 385, endPoint x: 725, endPoint y: 354, distance: 38.7
click at [725, 354] on div at bounding box center [725, 357] width 10 height 10
click at [721, 354] on div at bounding box center [725, 357] width 10 height 10
drag, startPoint x: 702, startPoint y: 346, endPoint x: 703, endPoint y: 313, distance: 33.1
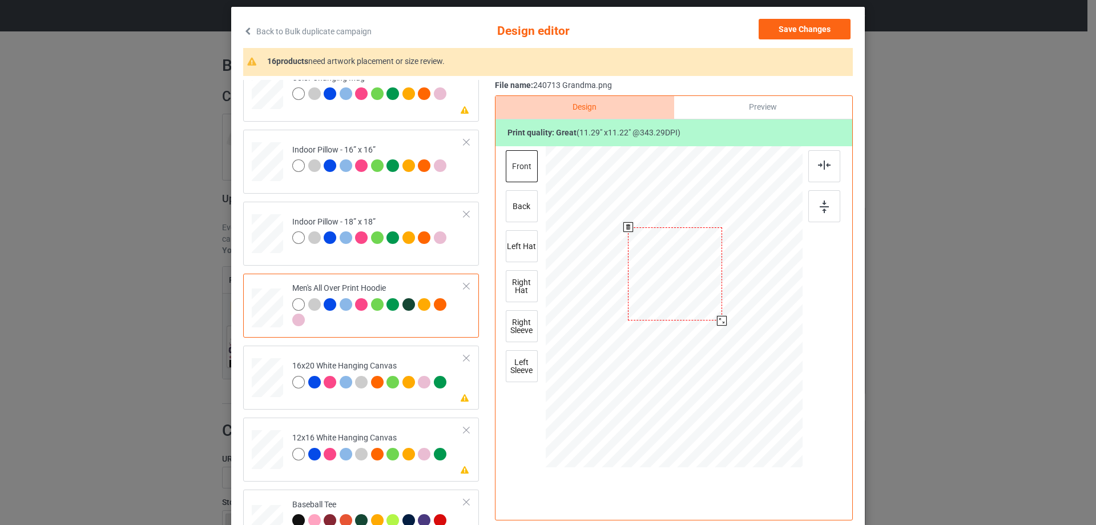
click at [703, 313] on div at bounding box center [675, 273] width 94 height 93
click at [831, 164] on div at bounding box center [824, 166] width 32 height 32
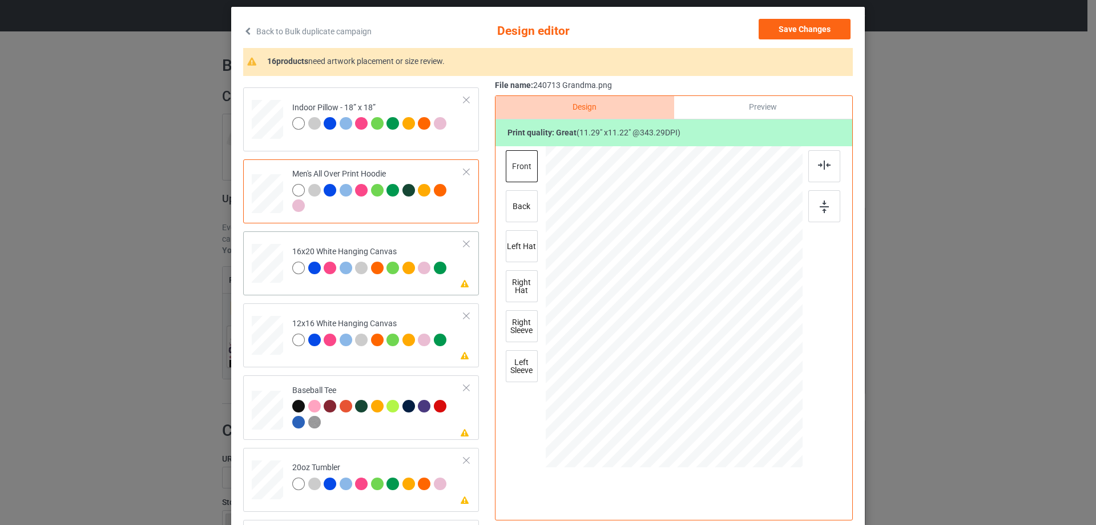
click at [273, 272] on div at bounding box center [267, 263] width 31 height 39
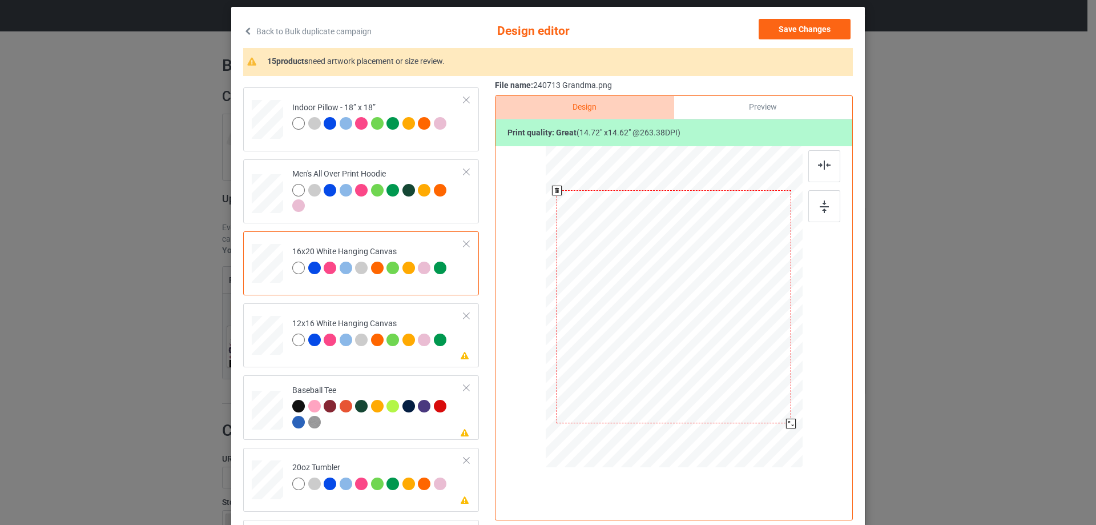
drag, startPoint x: 749, startPoint y: 382, endPoint x: 770, endPoint y: 440, distance: 60.9
click at [770, 440] on div at bounding box center [674, 307] width 257 height 321
drag, startPoint x: 765, startPoint y: 325, endPoint x: 766, endPoint y: 319, distance: 6.3
click at [766, 319] on div at bounding box center [674, 300] width 235 height 233
click at [824, 172] on div at bounding box center [824, 166] width 32 height 32
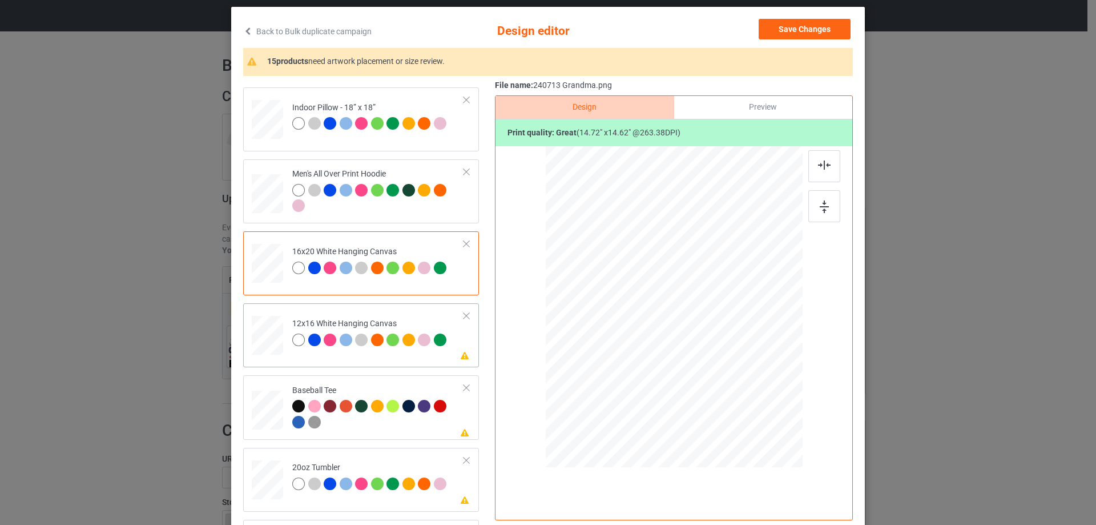
scroll to position [913, 0]
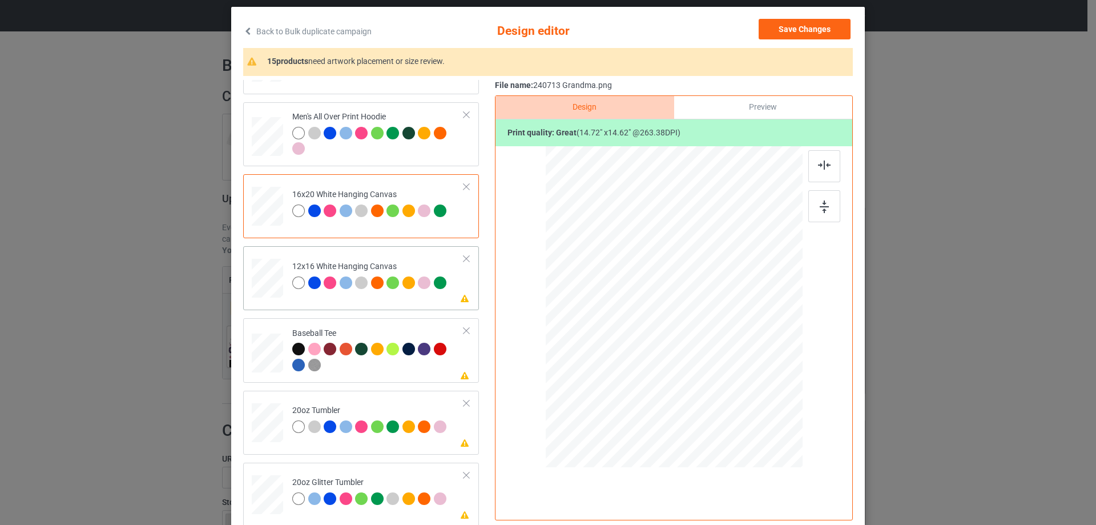
click at [265, 273] on div at bounding box center [268, 278] width 30 height 39
drag, startPoint x: 743, startPoint y: 379, endPoint x: 771, endPoint y: 413, distance: 44.1
click at [773, 413] on div at bounding box center [778, 410] width 10 height 10
drag, startPoint x: 672, startPoint y: 298, endPoint x: 672, endPoint y: 276, distance: 21.7
click at [672, 276] on div at bounding box center [674, 285] width 208 height 206
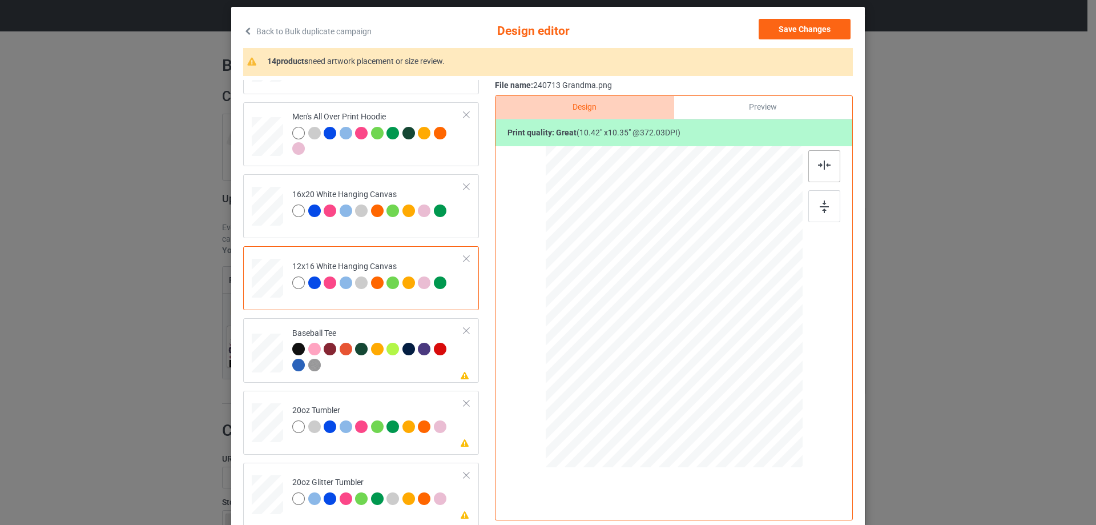
click at [820, 166] on img at bounding box center [824, 164] width 13 height 9
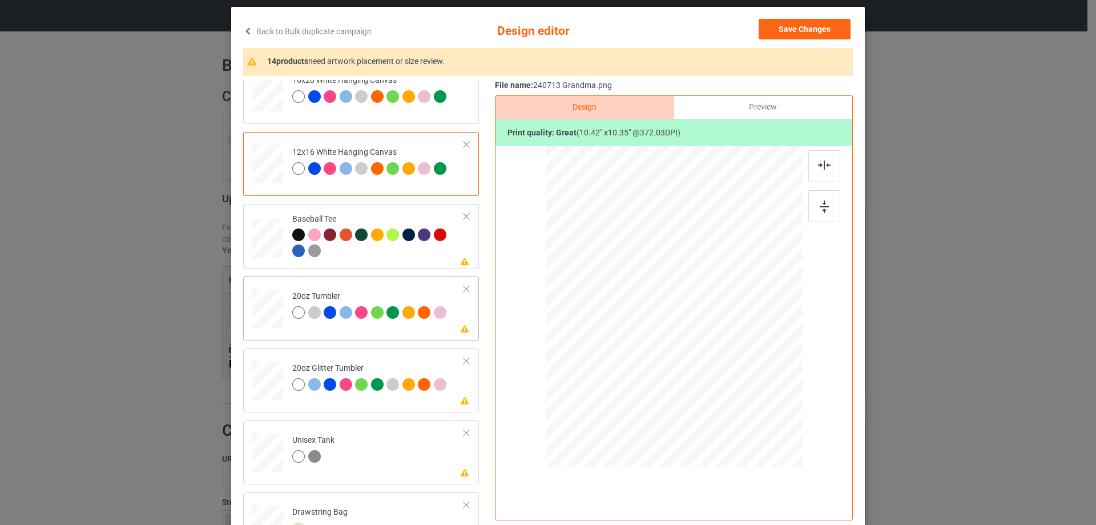
click at [246, 316] on div "Please review artwork placement 20oz Tumbler" at bounding box center [361, 308] width 236 height 64
drag, startPoint x: 744, startPoint y: 380, endPoint x: 725, endPoint y: 352, distance: 33.2
click at [725, 352] on div at bounding box center [673, 306] width 243 height 147
drag, startPoint x: 709, startPoint y: 345, endPoint x: 652, endPoint y: 340, distance: 57.3
click at [652, 340] on div at bounding box center [617, 301] width 100 height 99
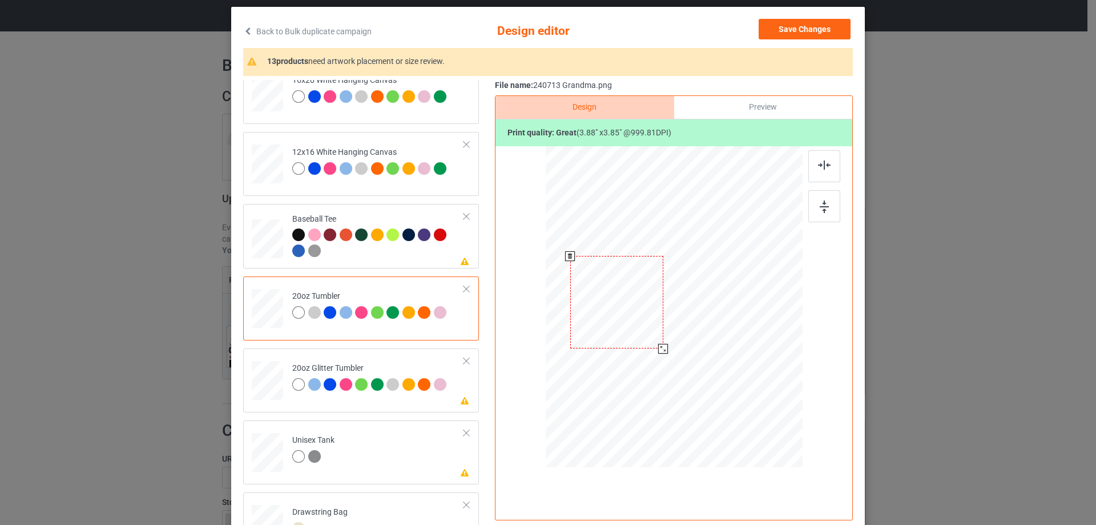
click at [663, 350] on div at bounding box center [663, 349] width 10 height 10
click at [647, 341] on div at bounding box center [616, 301] width 93 height 92
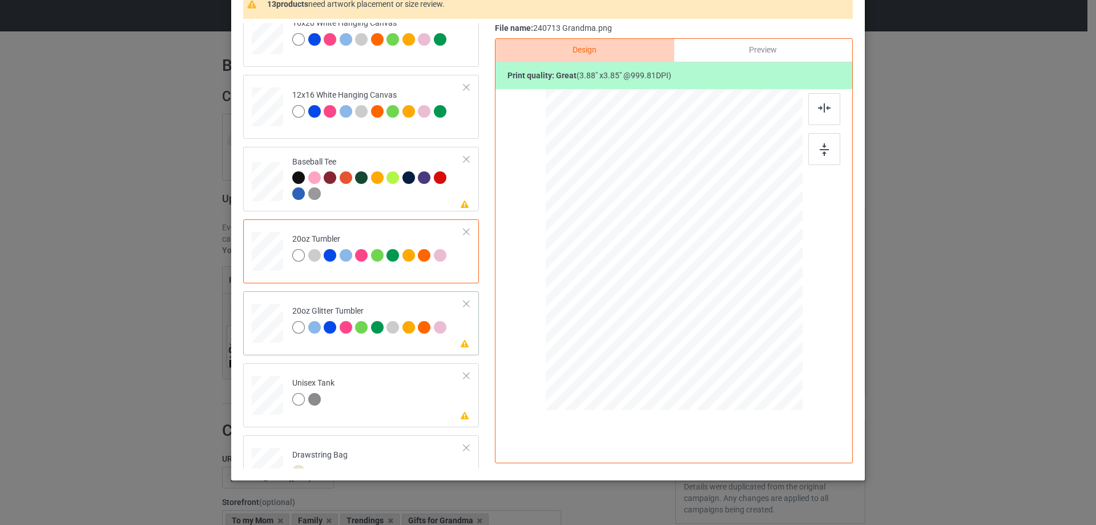
click at [271, 332] on div at bounding box center [268, 323] width 30 height 25
drag, startPoint x: 741, startPoint y: 323, endPoint x: 709, endPoint y: 307, distance: 36.5
click at [709, 307] on div at bounding box center [674, 249] width 243 height 207
drag, startPoint x: 622, startPoint y: 277, endPoint x: 637, endPoint y: 255, distance: 26.6
click at [637, 255] on div at bounding box center [615, 214] width 98 height 97
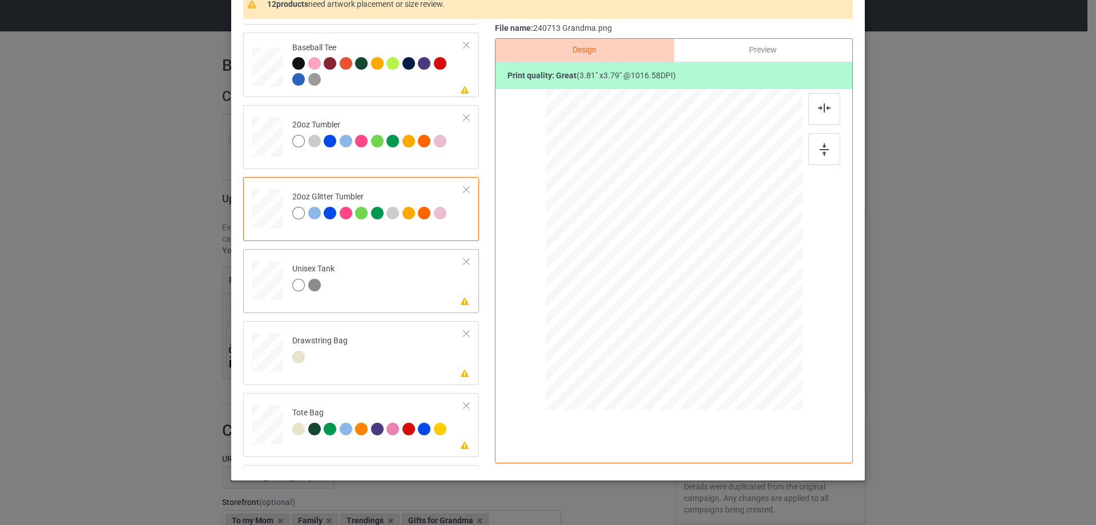
scroll to position [1199, 0]
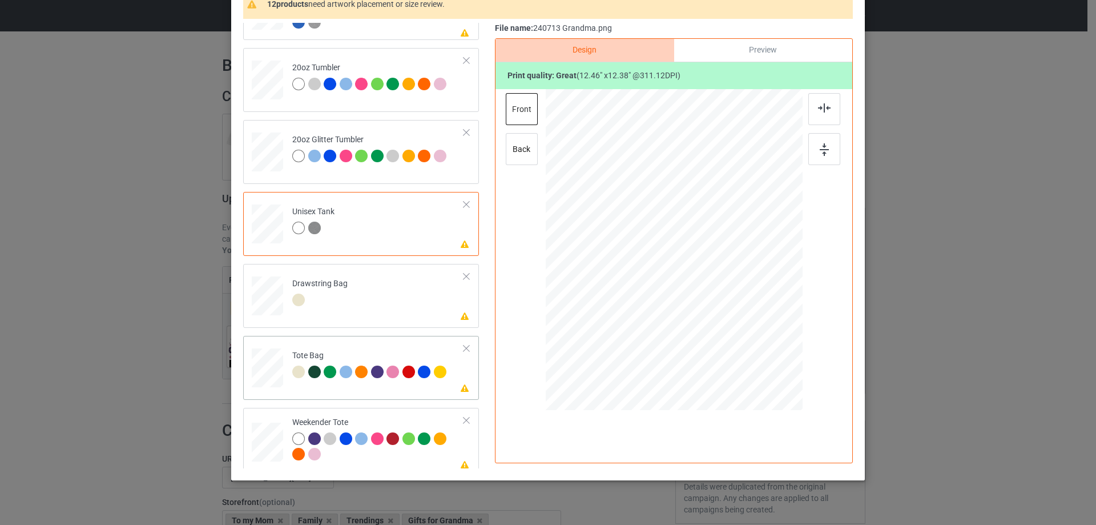
click at [267, 377] on div at bounding box center [267, 373] width 15 height 17
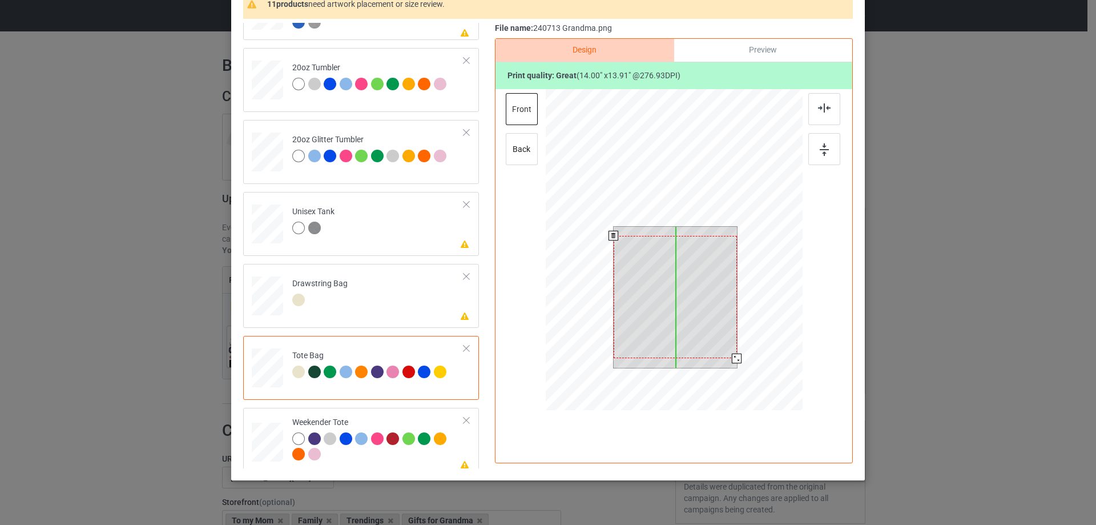
drag, startPoint x: 708, startPoint y: 332, endPoint x: 708, endPoint y: 341, distance: 9.1
click at [708, 341] on div at bounding box center [675, 297] width 123 height 123
click at [690, 332] on div at bounding box center [675, 292] width 123 height 123
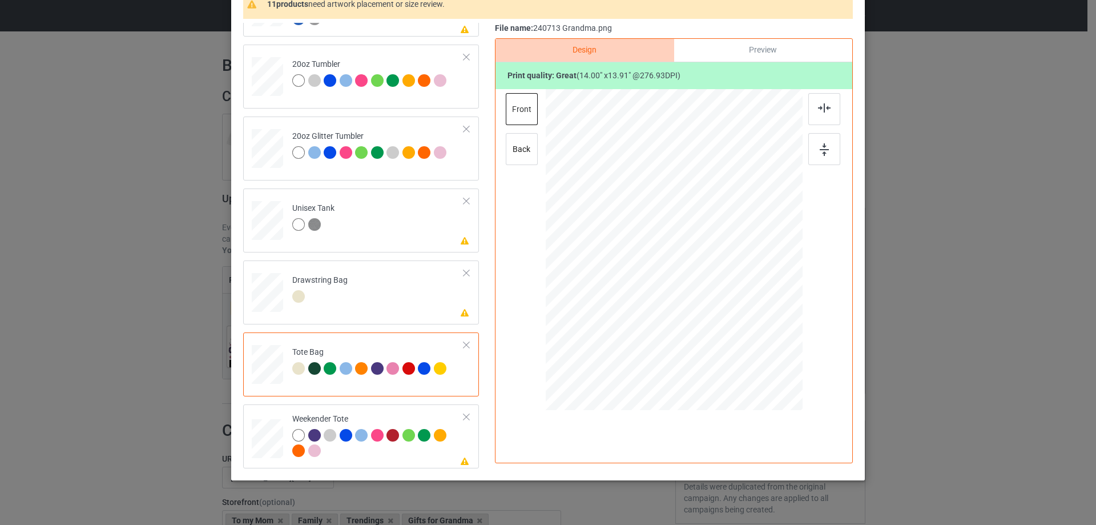
scroll to position [134, 0]
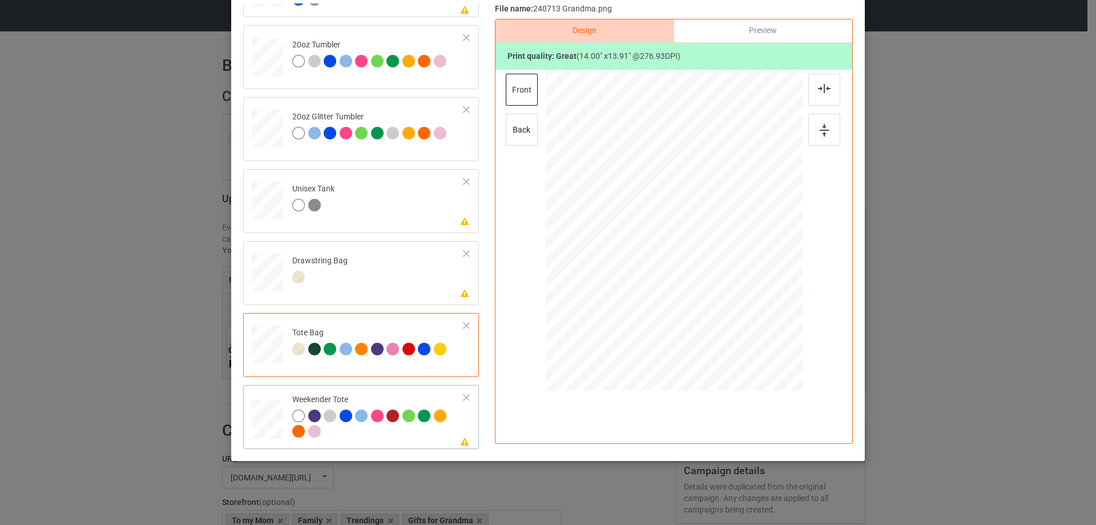
click at [268, 418] on div at bounding box center [267, 419] width 31 height 20
drag, startPoint x: 748, startPoint y: 306, endPoint x: 701, endPoint y: 272, distance: 58.5
click at [731, 284] on div at bounding box center [732, 289] width 10 height 10
click at [701, 273] on div at bounding box center [673, 224] width 115 height 114
click at [823, 87] on img at bounding box center [824, 88] width 13 height 9
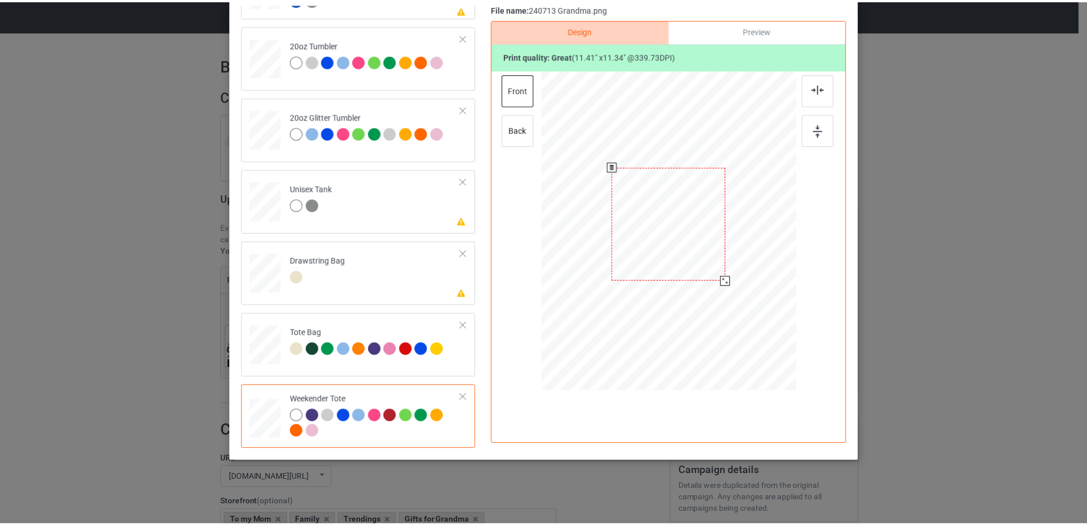
scroll to position [0, 0]
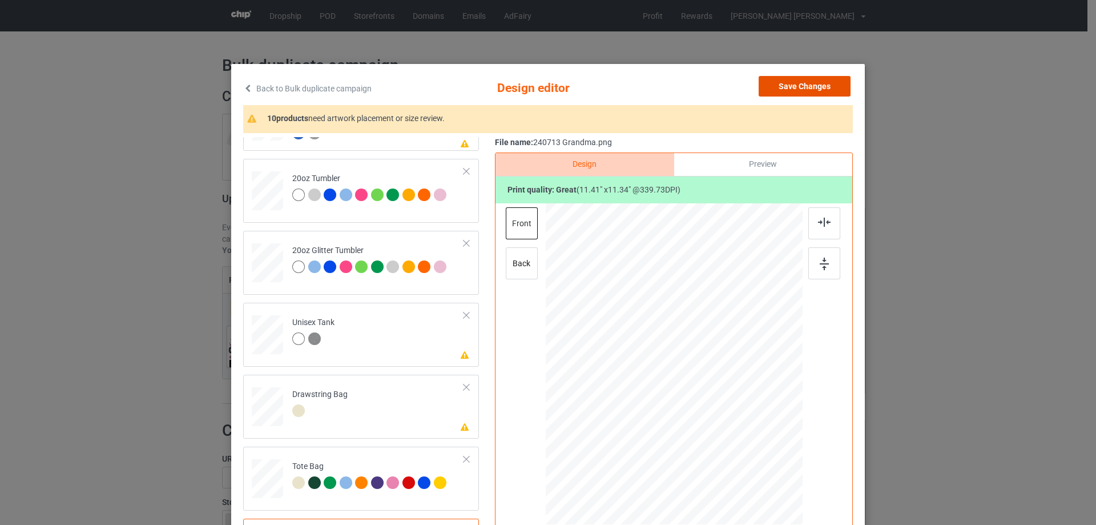
click at [809, 87] on button "Save Changes" at bounding box center [805, 86] width 92 height 21
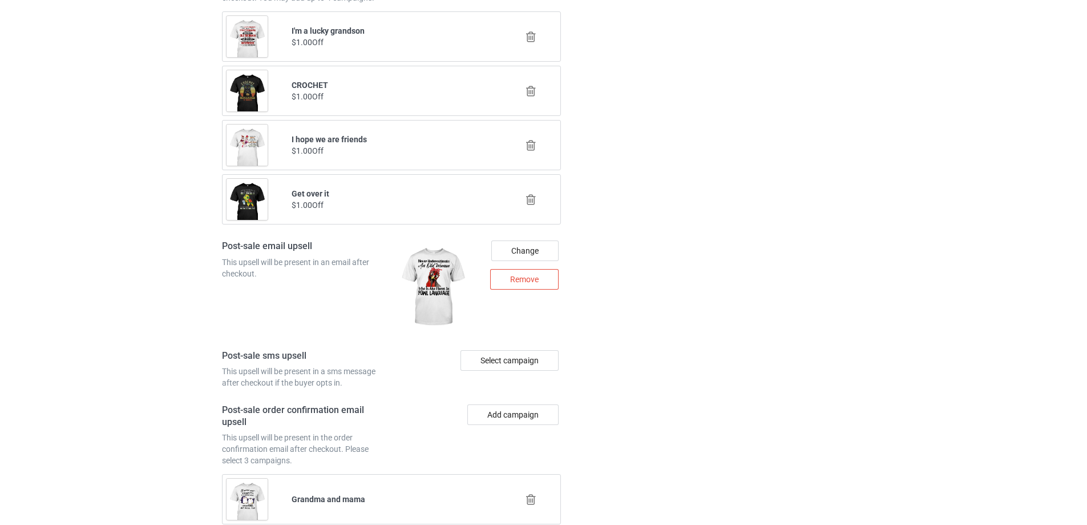
scroll to position [1452, 0]
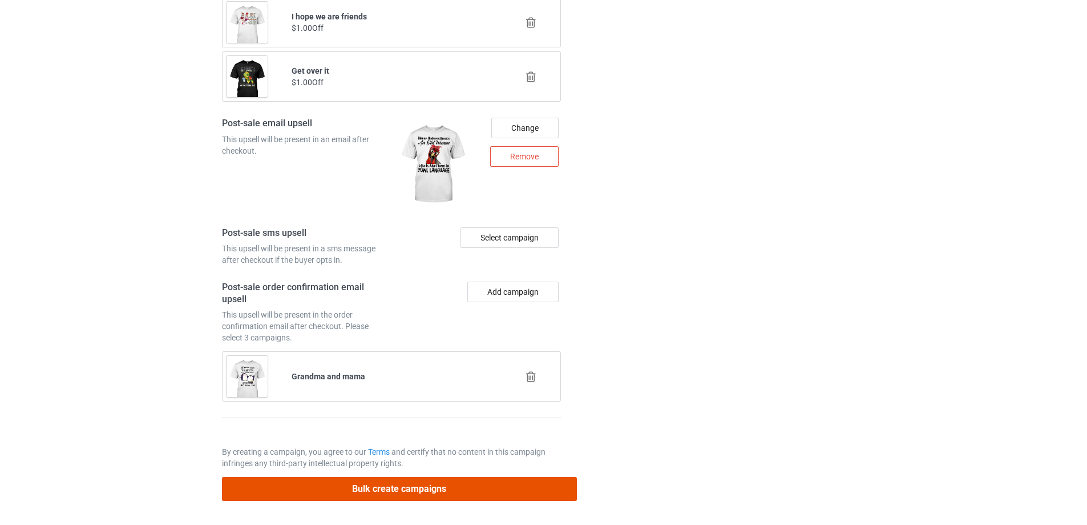
click at [522, 494] on button "Bulk create campaigns" at bounding box center [399, 488] width 355 height 23
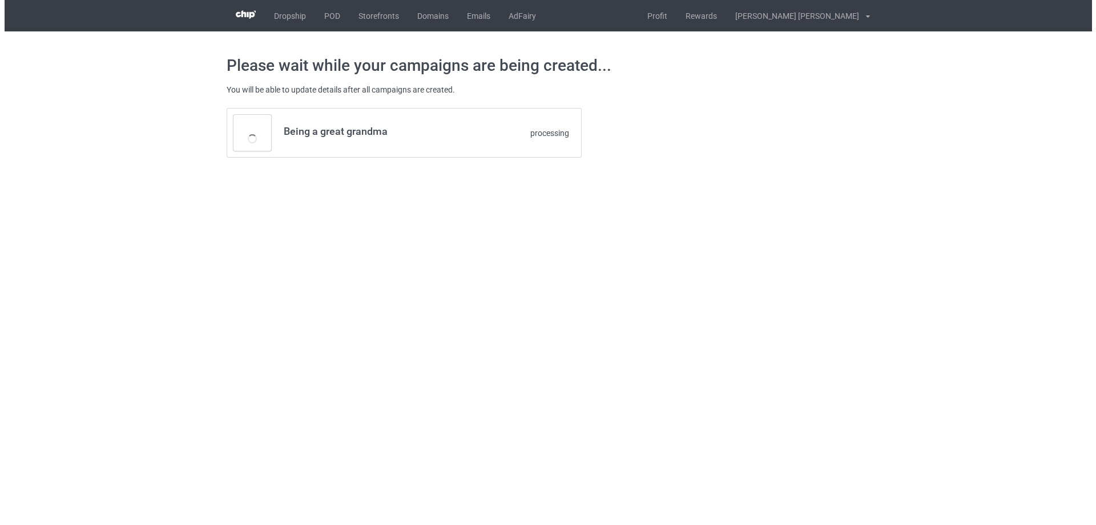
scroll to position [0, 0]
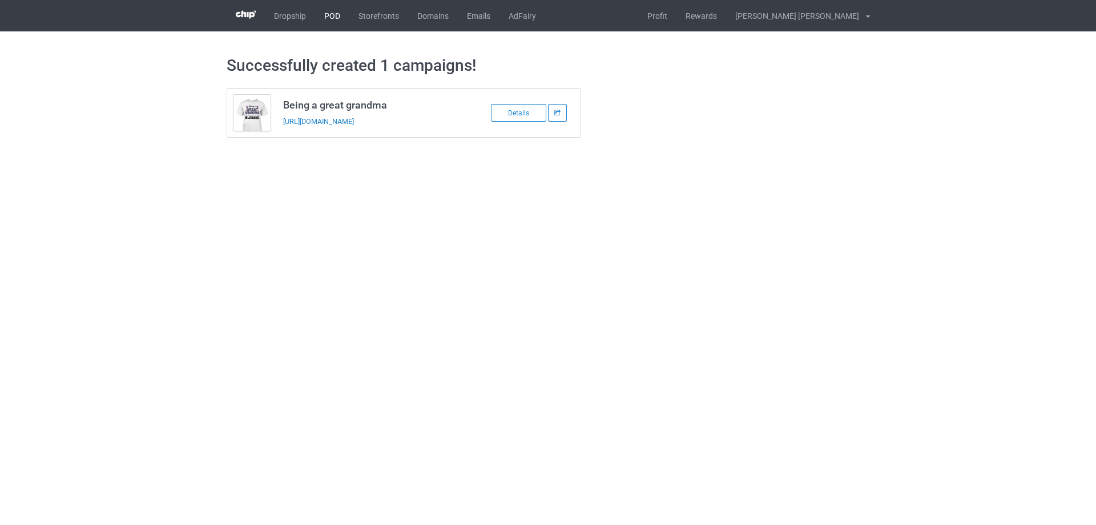
click at [336, 18] on link "POD" at bounding box center [332, 15] width 34 height 31
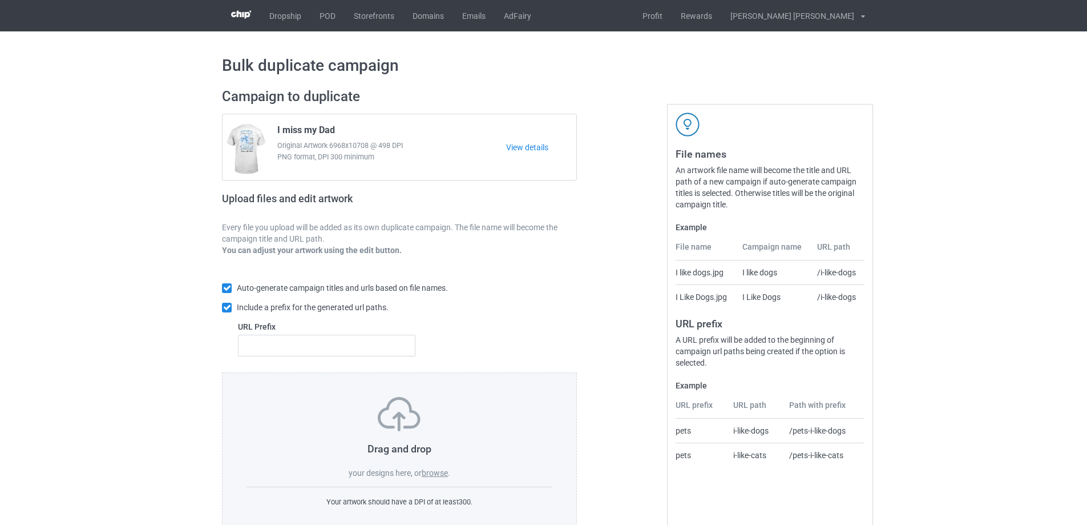
click at [439, 473] on label "browse" at bounding box center [435, 472] width 26 height 9
click at [0, 0] on input "browse" at bounding box center [0, 0] width 0 height 0
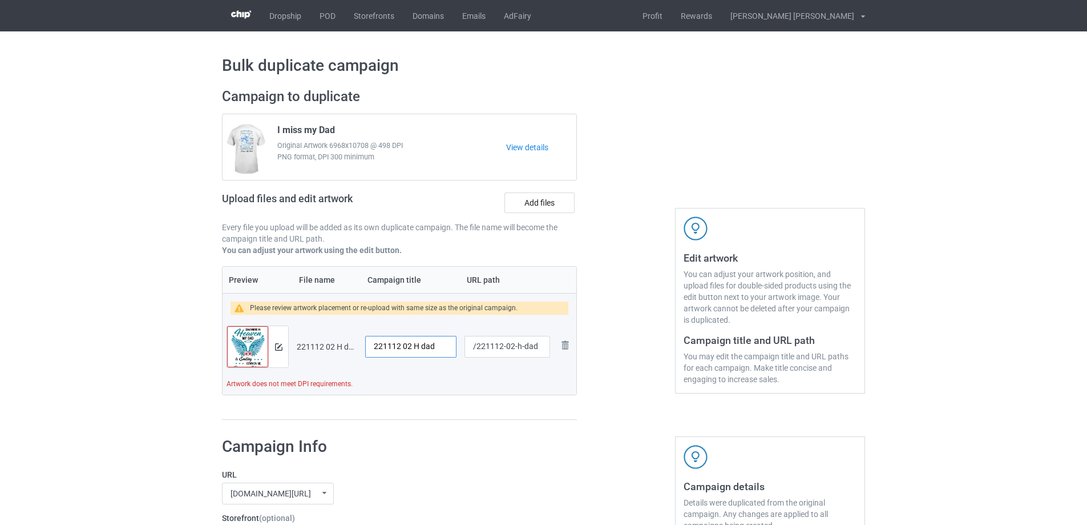
drag, startPoint x: 440, startPoint y: 346, endPoint x: 320, endPoint y: 341, distance: 120.5
click at [320, 341] on tr "Preview and edit artwork 221112 02 H dad.png 221112 02 H dad /221112-02-h-dad R…" at bounding box center [400, 347] width 354 height 64
type input "I miss my Dad"
drag, startPoint x: 514, startPoint y: 348, endPoint x: 542, endPoint y: 348, distance: 27.4
click at [542, 348] on input "/221112-02-h-dad" at bounding box center [508, 347] width 86 height 22
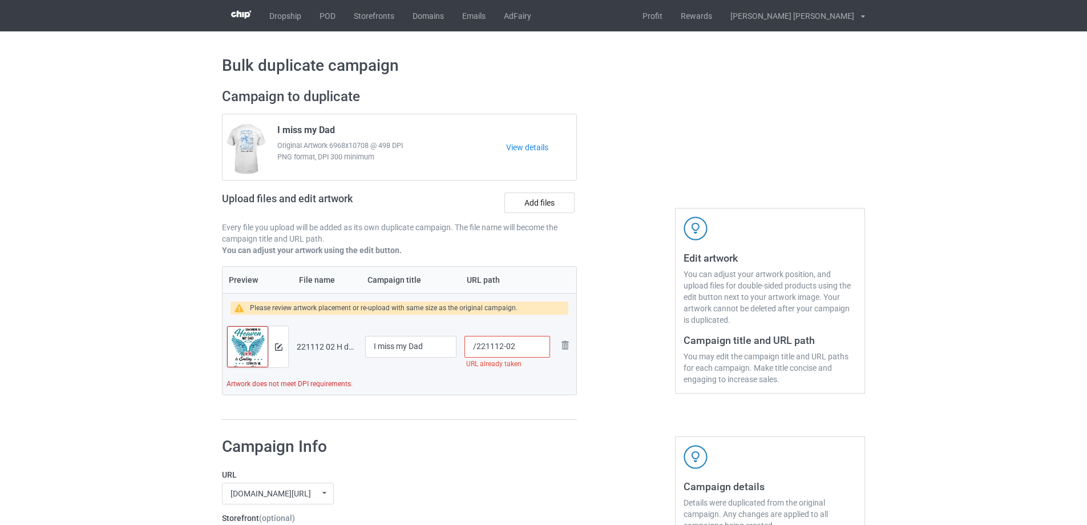
click at [507, 347] on input "/221112-02" at bounding box center [508, 347] width 86 height 22
type input "/221112-2"
click at [278, 348] on img at bounding box center [278, 346] width 7 height 7
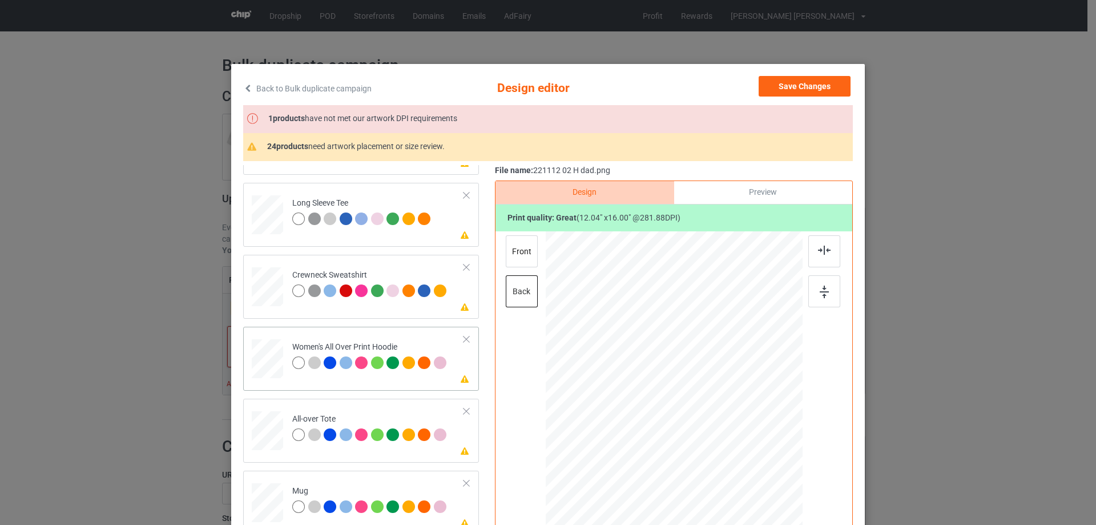
scroll to position [400, 0]
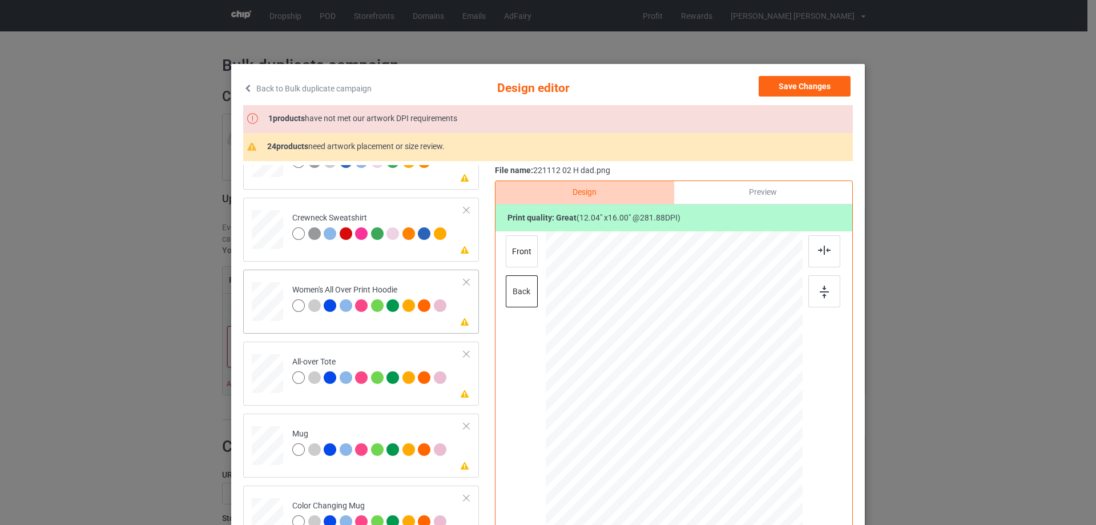
click at [269, 291] on div at bounding box center [267, 301] width 31 height 35
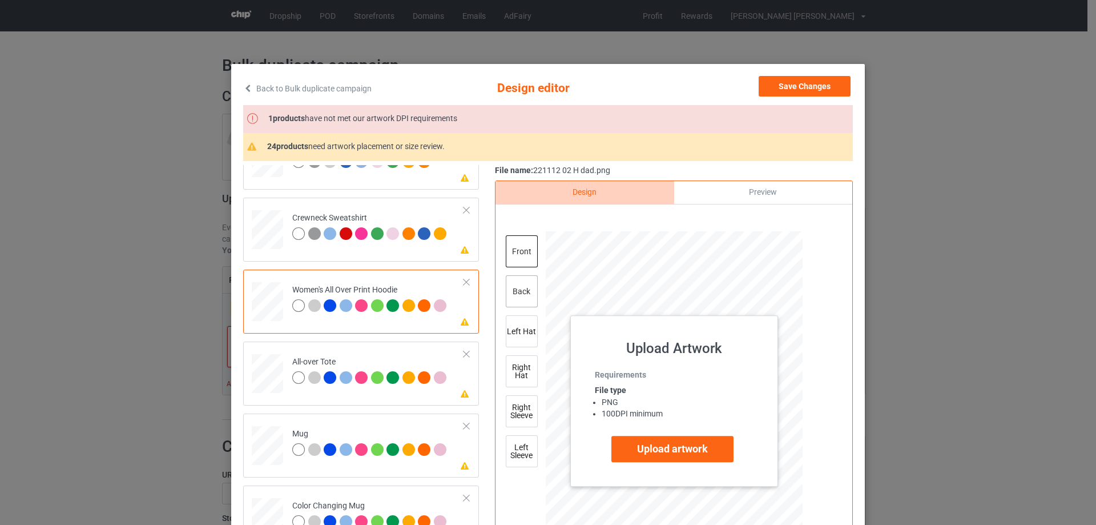
click at [527, 289] on div "back" at bounding box center [522, 291] width 32 height 32
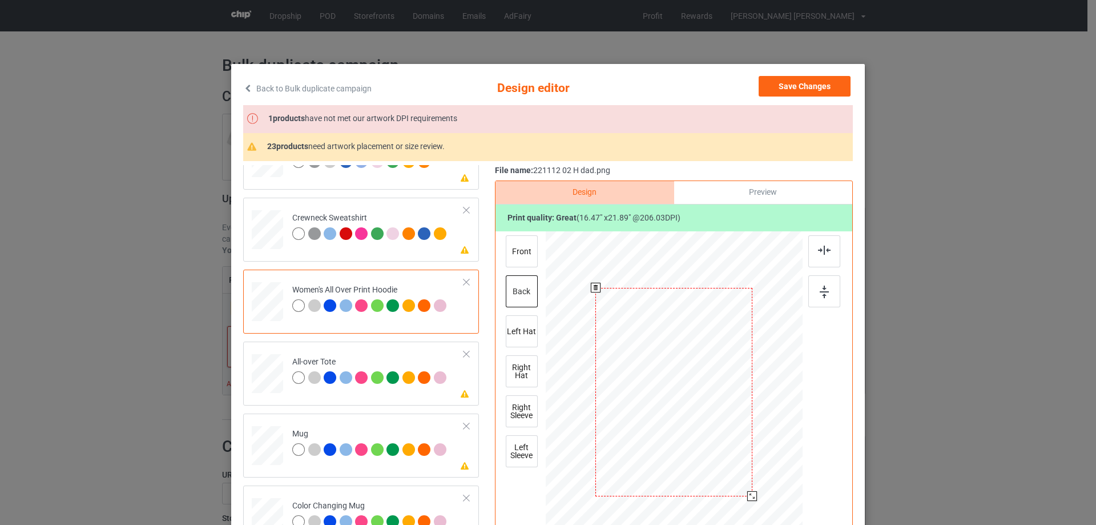
click at [749, 494] on div at bounding box center [752, 496] width 10 height 10
click at [262, 367] on div at bounding box center [267, 373] width 31 height 31
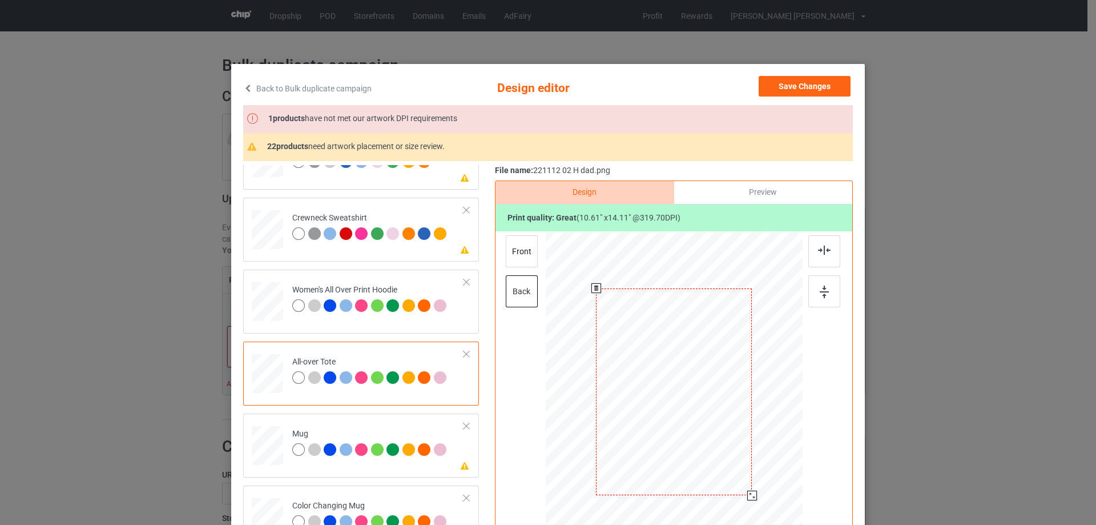
click at [747, 498] on div at bounding box center [752, 495] width 10 height 10
click at [715, 473] on div at bounding box center [672, 395] width 156 height 207
click at [818, 260] on div at bounding box center [824, 251] width 32 height 32
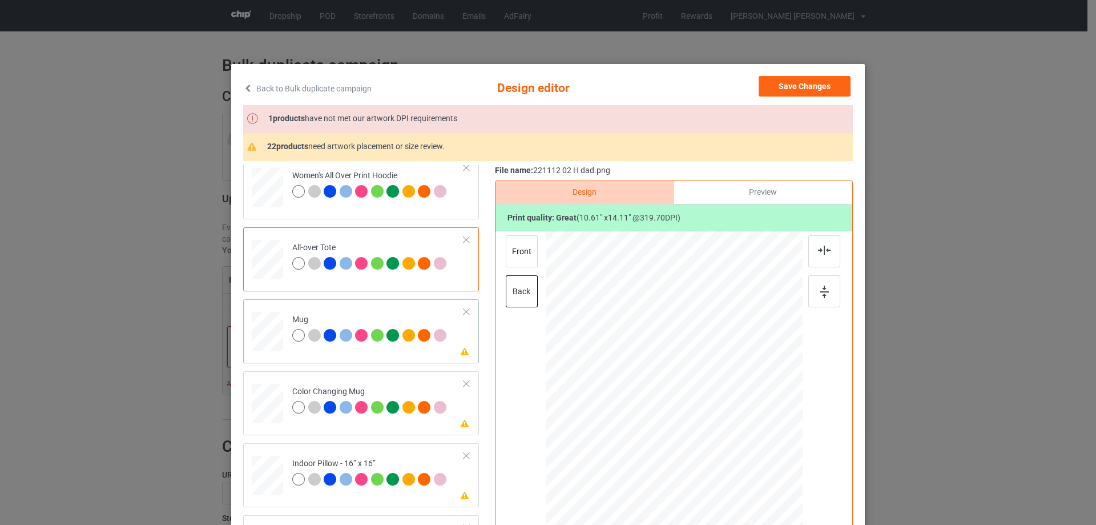
click at [270, 327] on div at bounding box center [267, 331] width 31 height 13
drag, startPoint x: 746, startPoint y: 496, endPoint x: 715, endPoint y: 437, distance: 66.9
click at [715, 437] on div at bounding box center [674, 391] width 257 height 107
drag, startPoint x: 689, startPoint y: 425, endPoint x: 760, endPoint y: 424, distance: 70.8
click at [760, 424] on div at bounding box center [745, 390] width 76 height 101
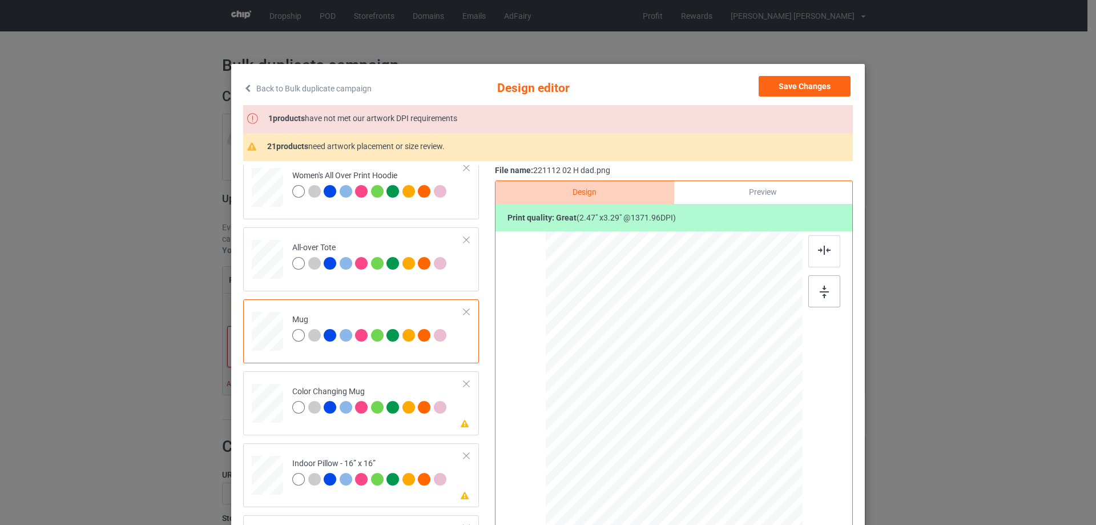
click at [820, 292] on img at bounding box center [824, 291] width 9 height 13
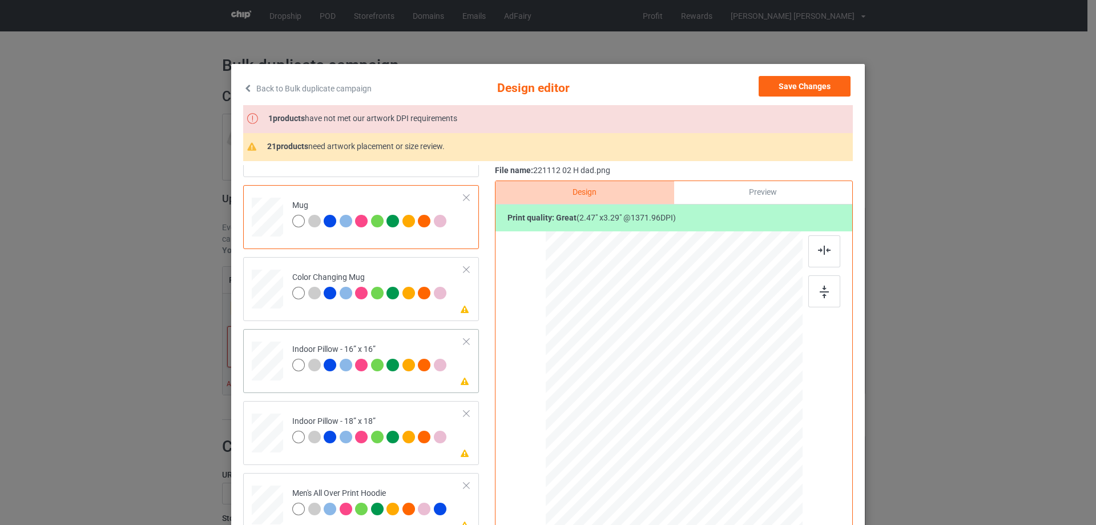
click at [268, 363] on div at bounding box center [267, 360] width 31 height 31
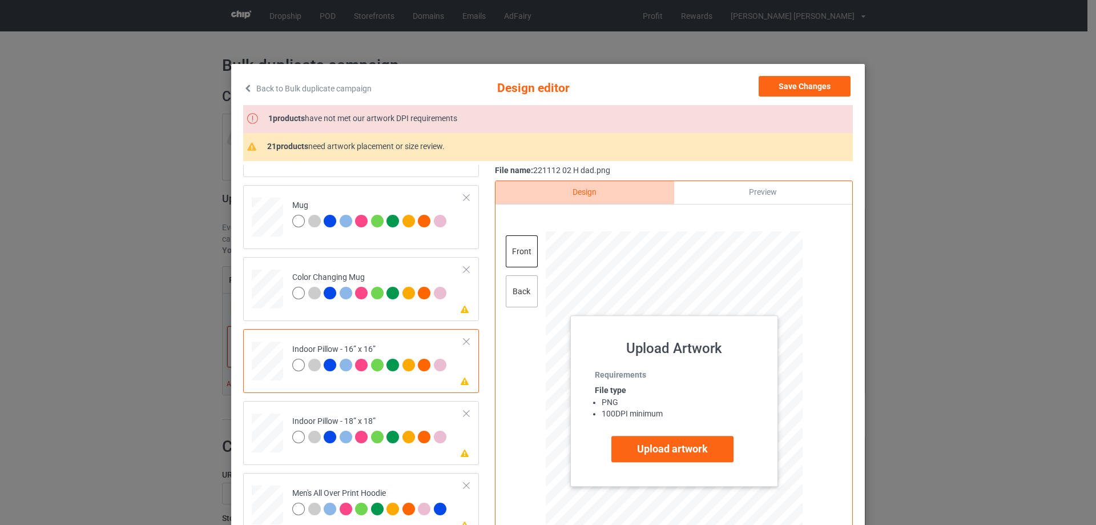
click at [515, 293] on div "back" at bounding box center [522, 291] width 32 height 32
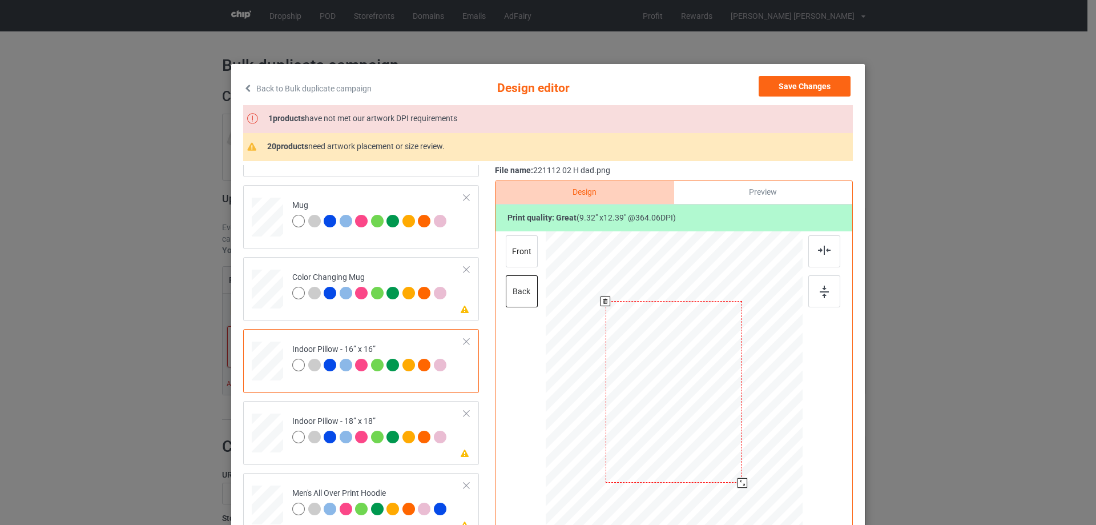
drag, startPoint x: 747, startPoint y: 493, endPoint x: 740, endPoint y: 479, distance: 14.6
click at [740, 479] on div at bounding box center [742, 483] width 10 height 10
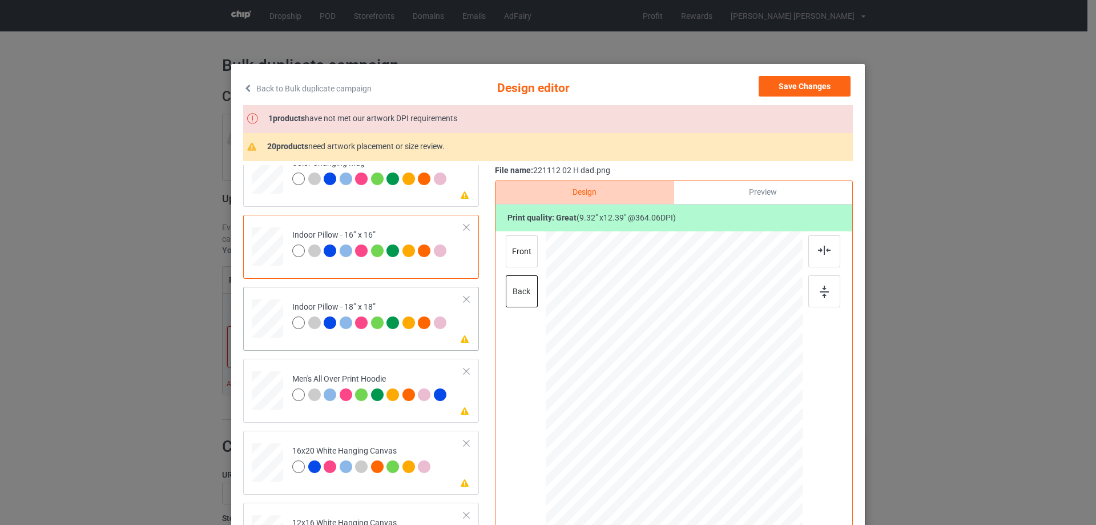
click at [268, 325] on div at bounding box center [267, 318] width 31 height 31
drag, startPoint x: 748, startPoint y: 493, endPoint x: 741, endPoint y: 479, distance: 15.8
click at [741, 479] on div at bounding box center [742, 482] width 10 height 10
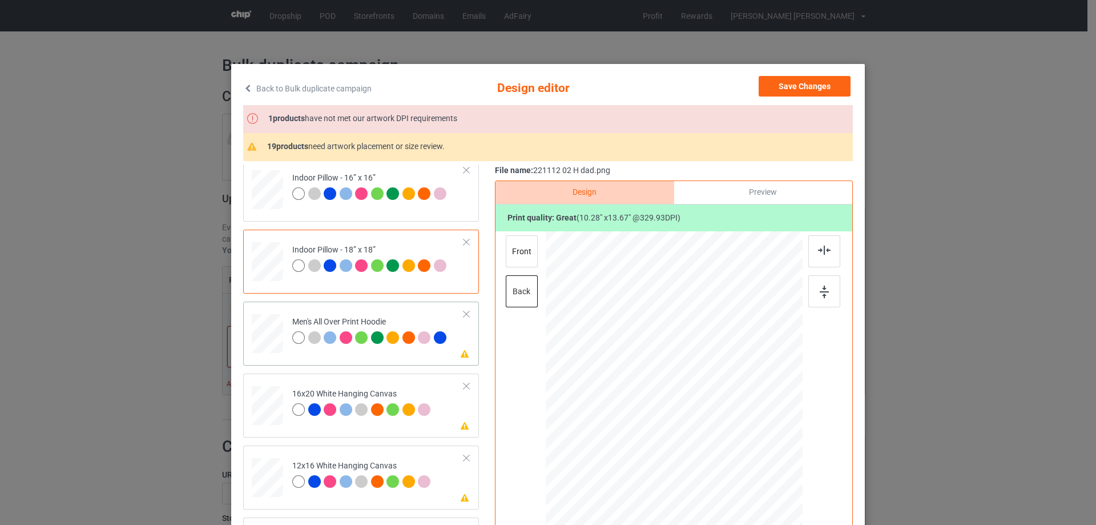
click at [273, 336] on div at bounding box center [267, 333] width 31 height 33
drag, startPoint x: 747, startPoint y: 495, endPoint x: 741, endPoint y: 489, distance: 8.9
click at [741, 489] on div at bounding box center [746, 487] width 10 height 10
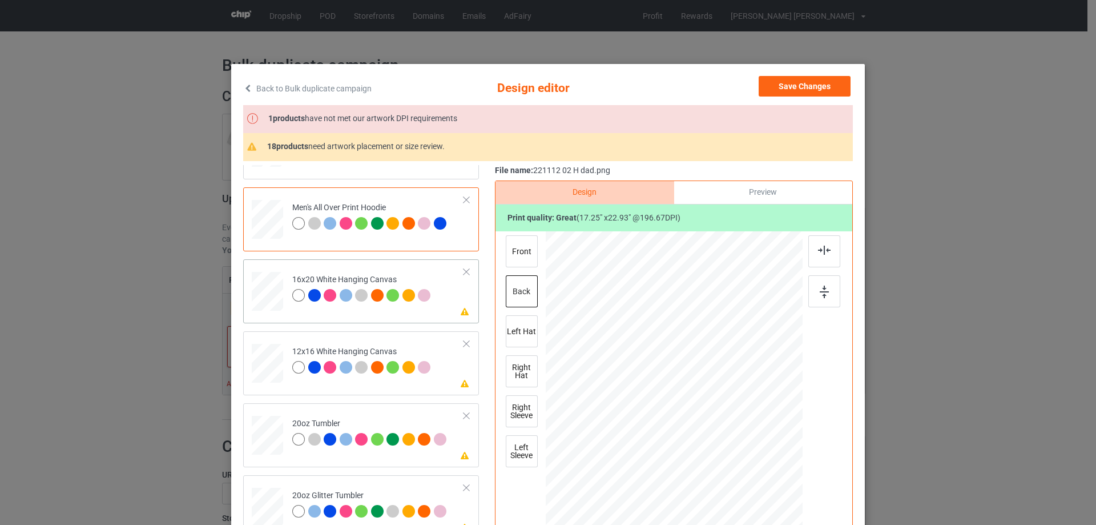
click at [264, 302] on div at bounding box center [267, 291] width 31 height 39
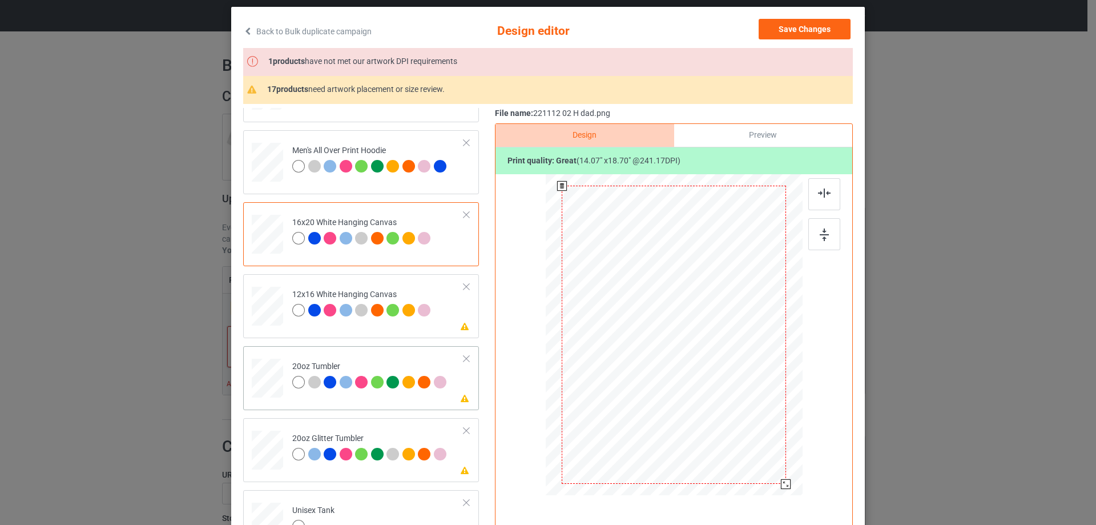
drag, startPoint x: 749, startPoint y: 436, endPoint x: 452, endPoint y: 365, distance: 305.1
click at [781, 487] on div at bounding box center [786, 484] width 10 height 10
drag, startPoint x: 272, startPoint y: 313, endPoint x: 286, endPoint y: 319, distance: 15.6
click at [272, 314] on div at bounding box center [268, 306] width 30 height 39
drag, startPoint x: 742, startPoint y: 432, endPoint x: 765, endPoint y: 486, distance: 58.8
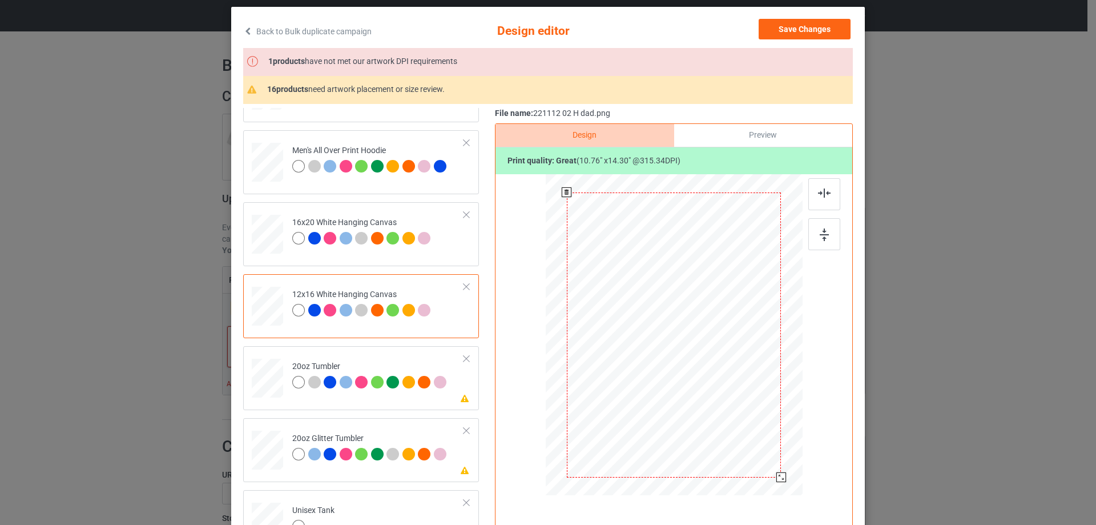
click at [765, 486] on div at bounding box center [673, 334] width 241 height 321
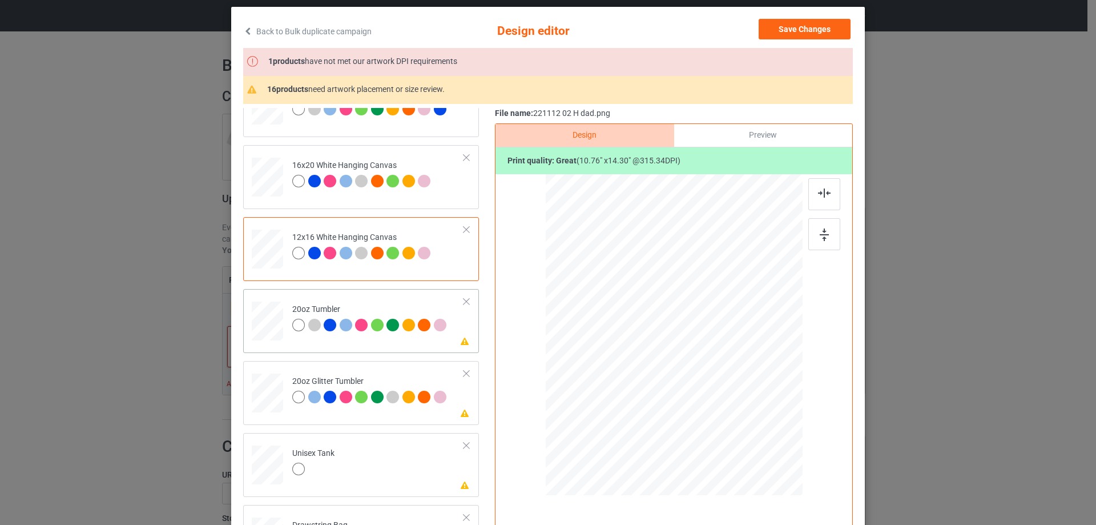
click at [272, 330] on div at bounding box center [267, 321] width 30 height 18
drag, startPoint x: 743, startPoint y: 433, endPoint x: 715, endPoint y: 391, distance: 49.9
click at [715, 391] on div at bounding box center [717, 392] width 10 height 10
drag, startPoint x: 609, startPoint y: 378, endPoint x: 620, endPoint y: 374, distance: 11.4
click at [620, 374] on div at bounding box center [615, 333] width 86 height 115
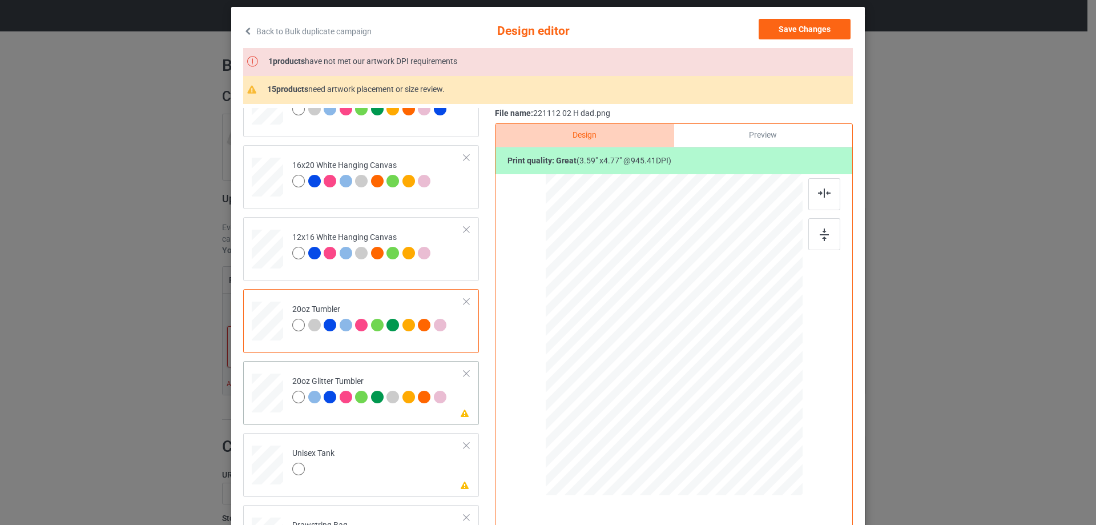
scroll to position [114, 0]
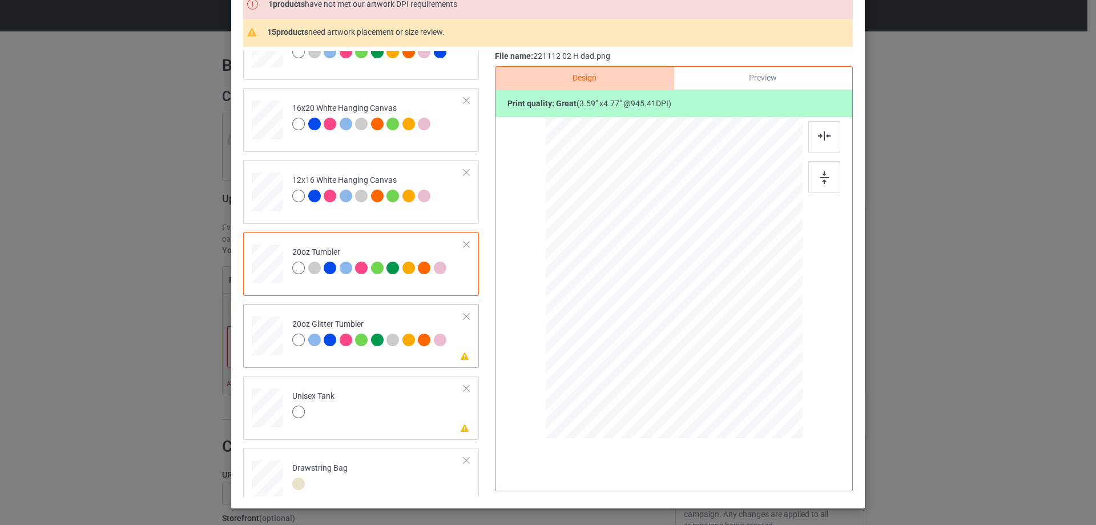
click at [267, 346] on div at bounding box center [268, 335] width 30 height 25
drag, startPoint x: 743, startPoint y: 375, endPoint x: 699, endPoint y: 335, distance: 59.4
click at [721, 348] on div at bounding box center [726, 346] width 10 height 10
drag, startPoint x: 699, startPoint y: 335, endPoint x: 641, endPoint y: 329, distance: 58.0
click at [641, 329] on div at bounding box center [616, 271] width 101 height 134
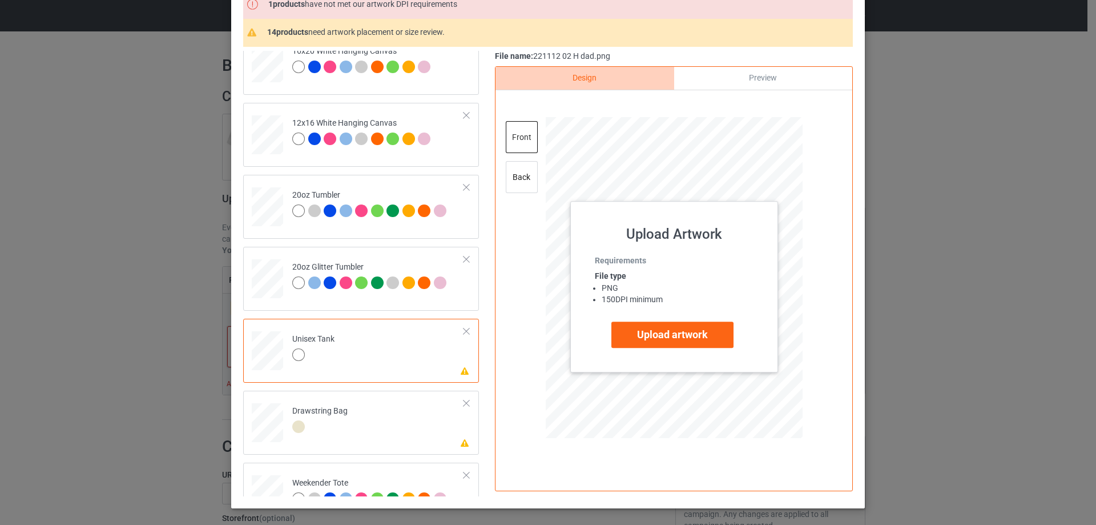
scroll to position [1199, 0]
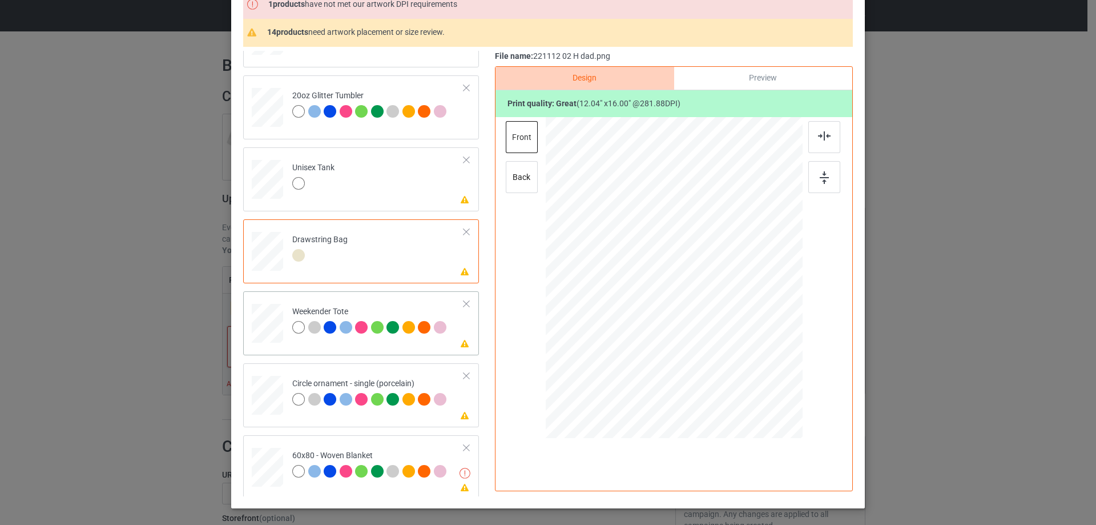
click at [256, 330] on div at bounding box center [267, 323] width 31 height 20
drag, startPoint x: 746, startPoint y: 381, endPoint x: 713, endPoint y: 338, distance: 54.1
click at [713, 338] on div at bounding box center [718, 337] width 10 height 10
click at [689, 320] on div at bounding box center [674, 272] width 88 height 118
click at [815, 142] on div at bounding box center [824, 137] width 32 height 32
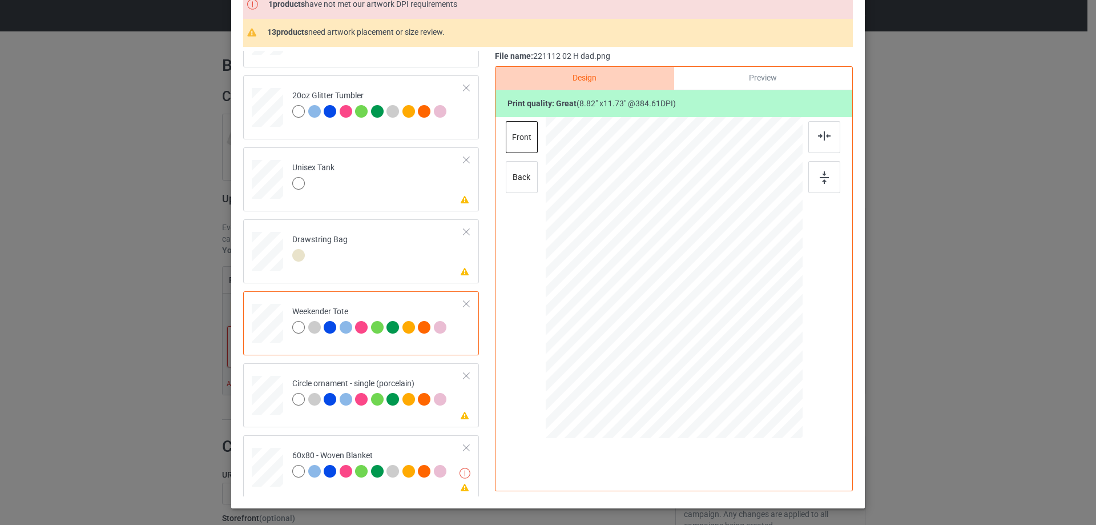
scroll to position [1273, 0]
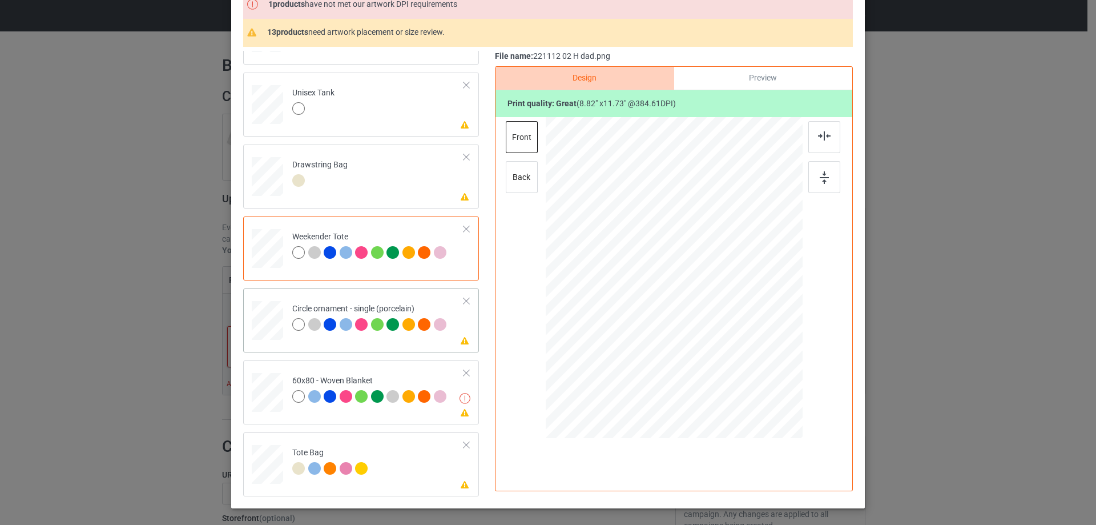
drag, startPoint x: 265, startPoint y: 328, endPoint x: 271, endPoint y: 329, distance: 5.8
click at [265, 329] on div at bounding box center [267, 320] width 31 height 31
drag, startPoint x: 747, startPoint y: 381, endPoint x: 706, endPoint y: 342, distance: 56.9
click at [745, 372] on div at bounding box center [746, 374] width 10 height 10
drag, startPoint x: 706, startPoint y: 342, endPoint x: 706, endPoint y: 349, distance: 6.9
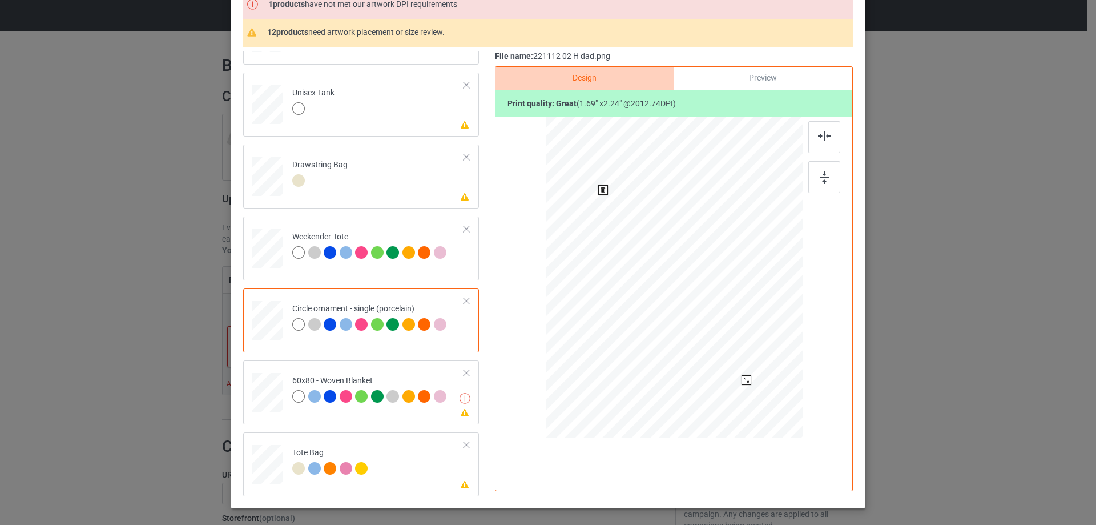
click at [706, 349] on div at bounding box center [674, 285] width 143 height 191
click at [740, 377] on div at bounding box center [744, 377] width 10 height 10
click at [699, 329] on div at bounding box center [674, 288] width 139 height 184
click at [819, 136] on img at bounding box center [824, 135] width 13 height 9
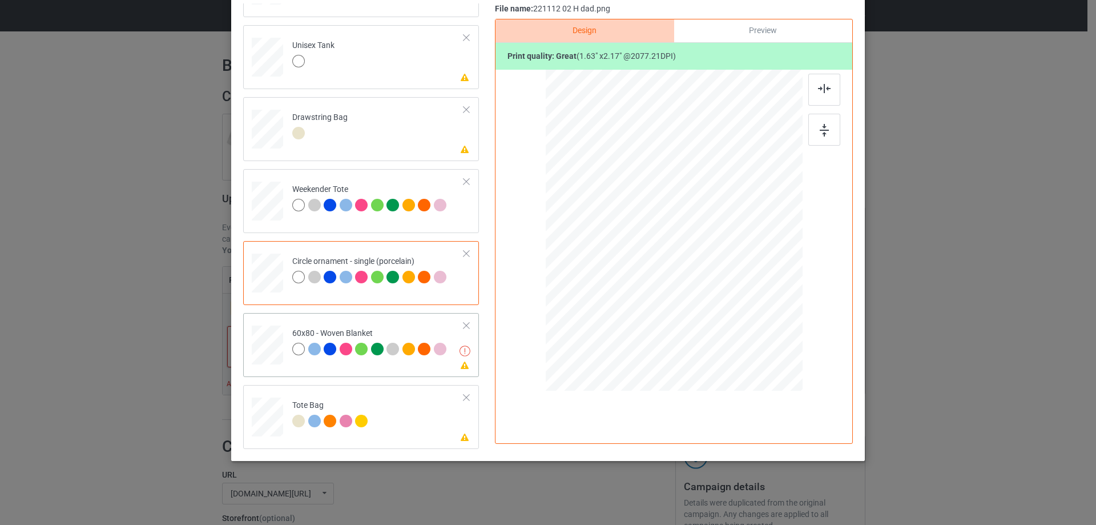
click at [273, 336] on div at bounding box center [267, 345] width 29 height 38
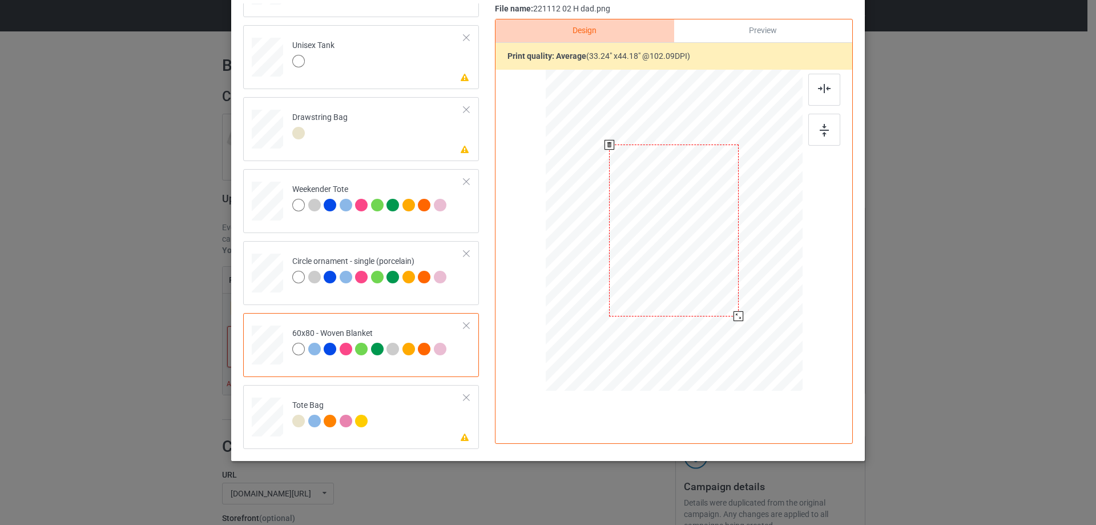
scroll to position [134, 0]
drag, startPoint x: 740, startPoint y: 325, endPoint x: 735, endPoint y: 317, distance: 9.0
click at [735, 317] on div at bounding box center [738, 316] width 10 height 10
click at [703, 263] on div at bounding box center [674, 206] width 129 height 172
click at [821, 91] on img at bounding box center [824, 88] width 13 height 9
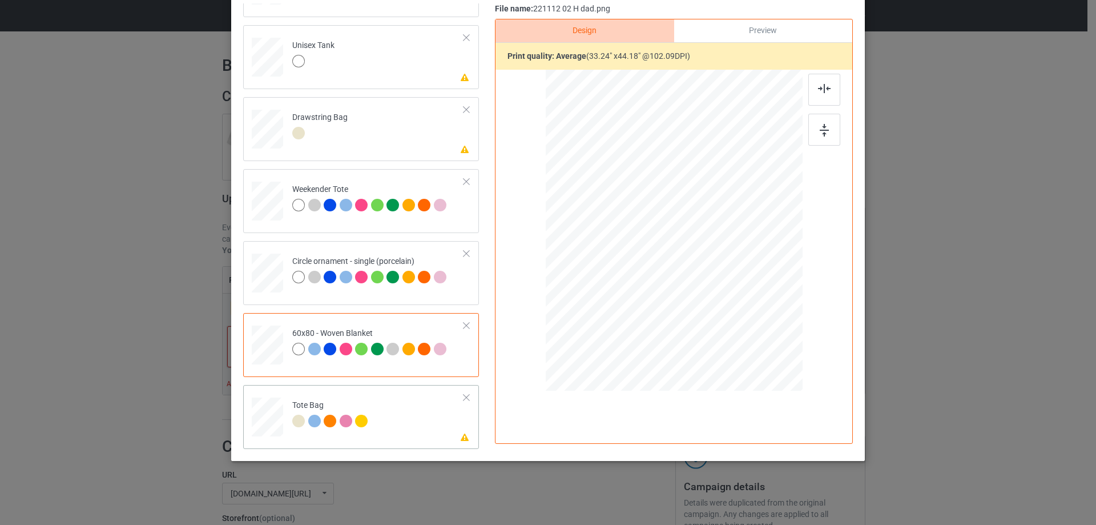
click at [261, 424] on div at bounding box center [267, 422] width 15 height 17
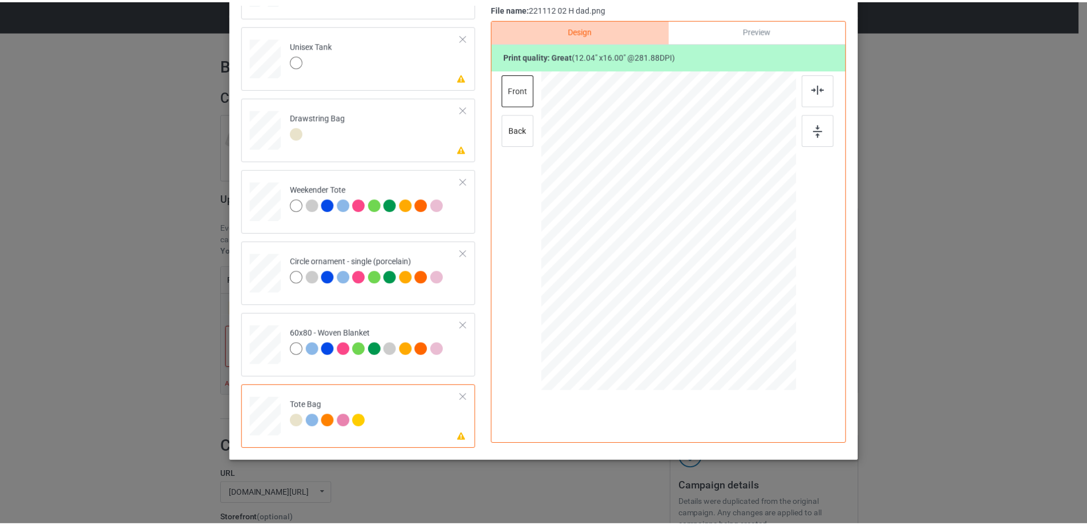
scroll to position [20, 0]
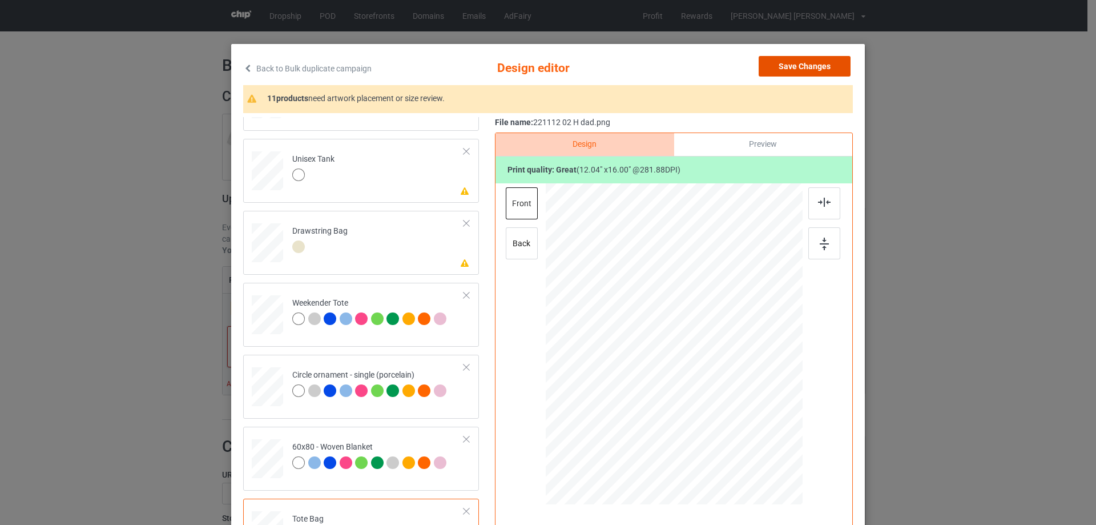
click at [813, 63] on button "Save Changes" at bounding box center [805, 66] width 92 height 21
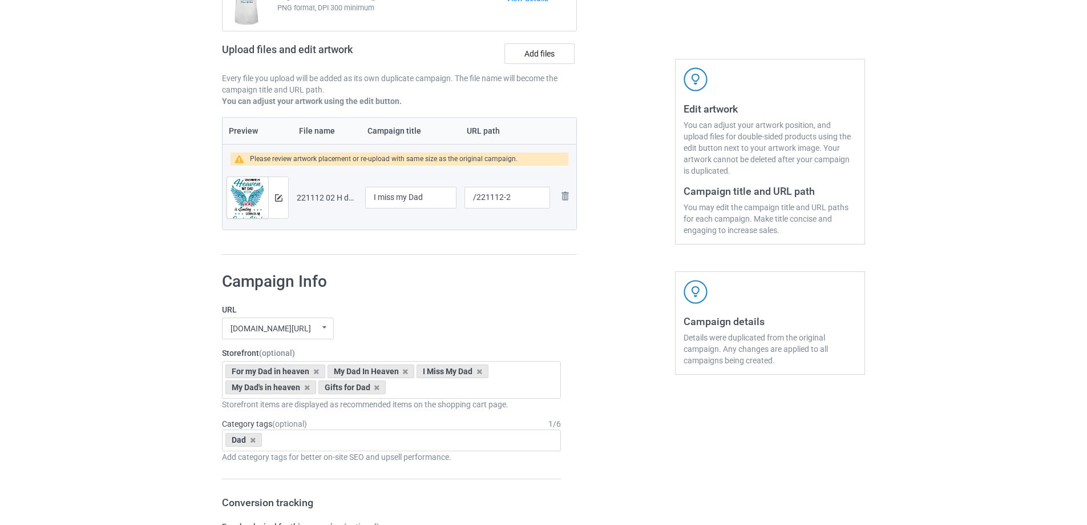
scroll to position [967, 0]
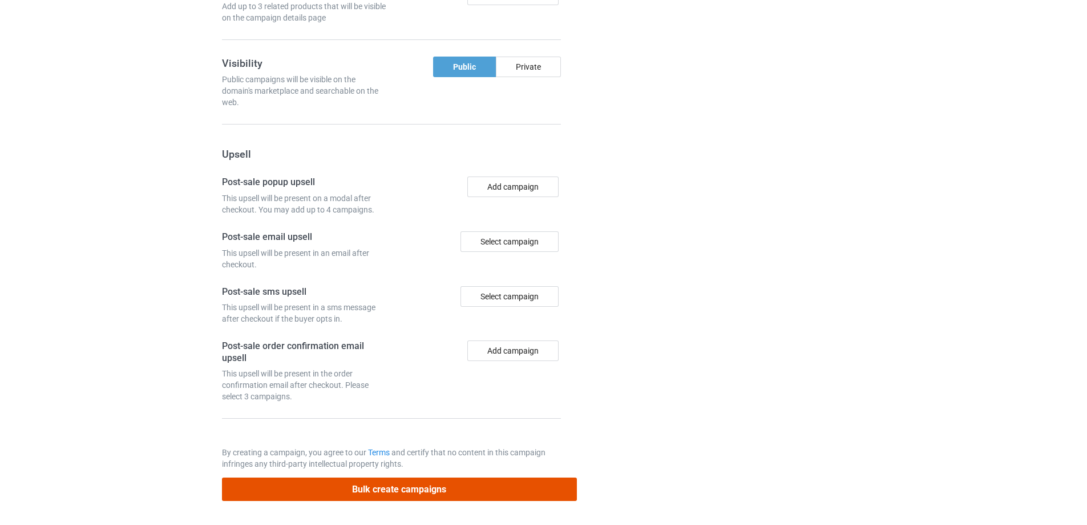
click at [482, 499] on button "Bulk create campaigns" at bounding box center [399, 488] width 355 height 23
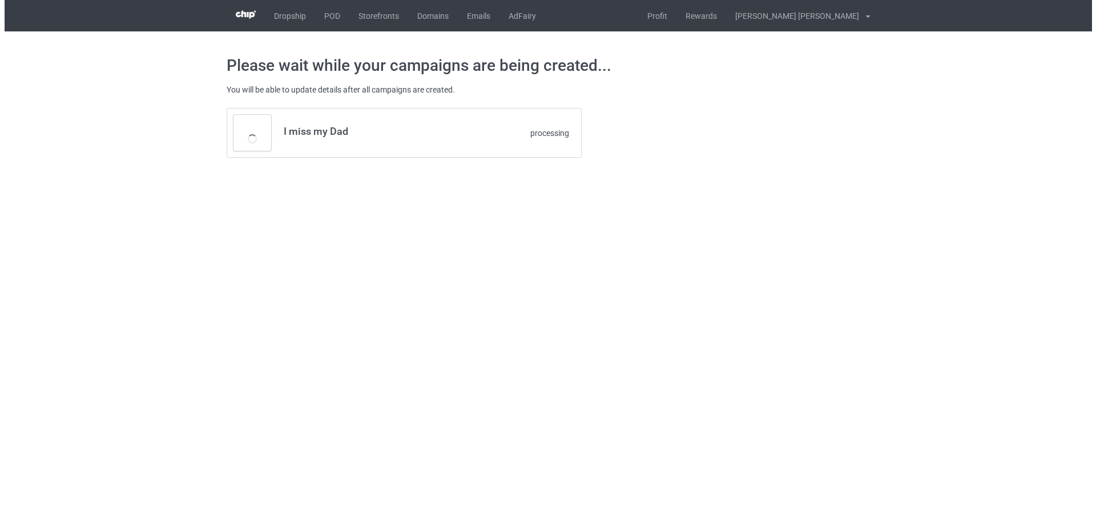
scroll to position [0, 0]
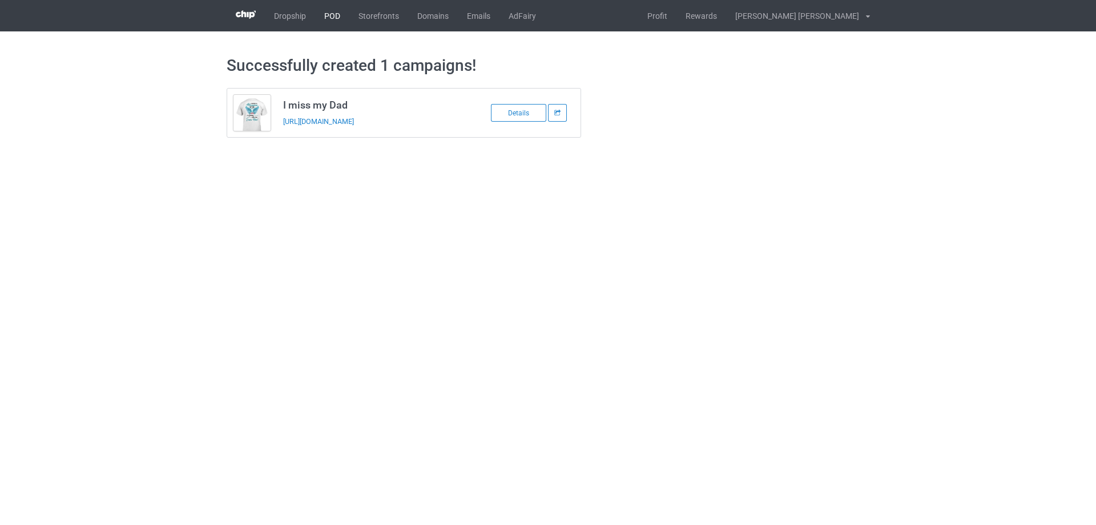
click at [335, 16] on link "POD" at bounding box center [332, 15] width 34 height 31
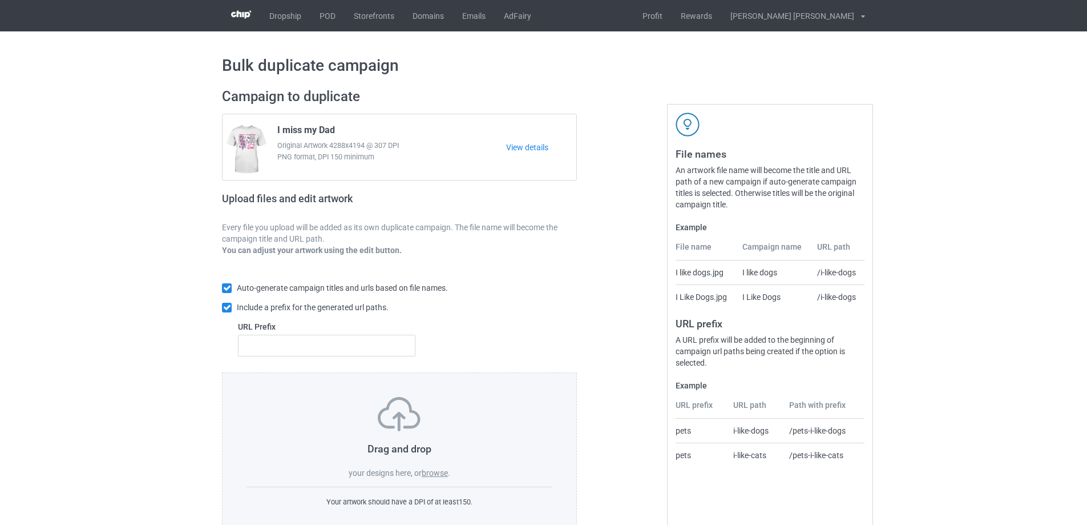
click at [431, 476] on label "browse" at bounding box center [435, 472] width 26 height 9
click at [0, 0] on input "browse" at bounding box center [0, 0] width 0 height 0
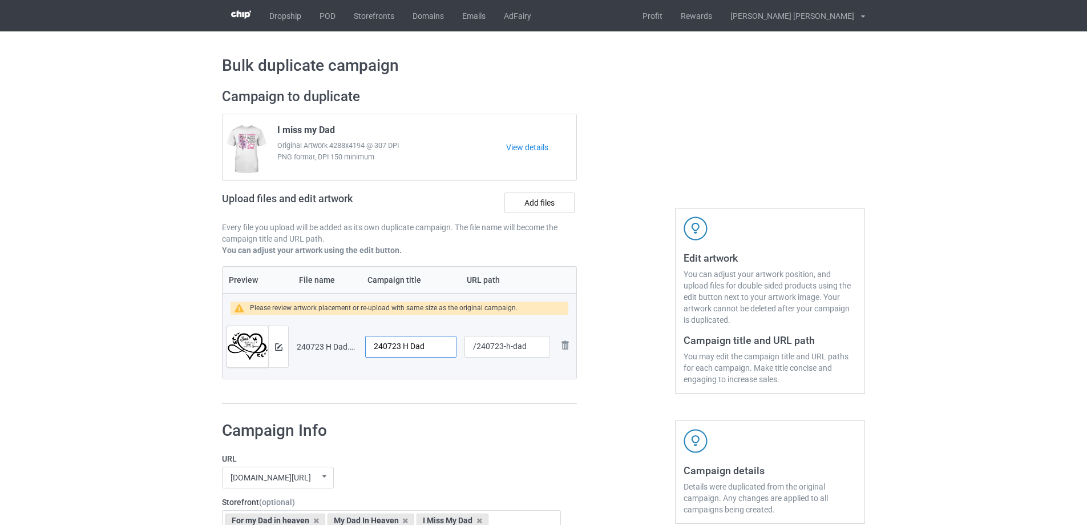
drag, startPoint x: 432, startPoint y: 348, endPoint x: 342, endPoint y: 338, distance: 90.1
click at [342, 338] on tr "Preview and edit artwork 240723 H Dad.png 240723 H Dad /240723-h-dad Remove file" at bounding box center [400, 347] width 354 height 64
type input "D"
type input "Đ"
type input "Dad"
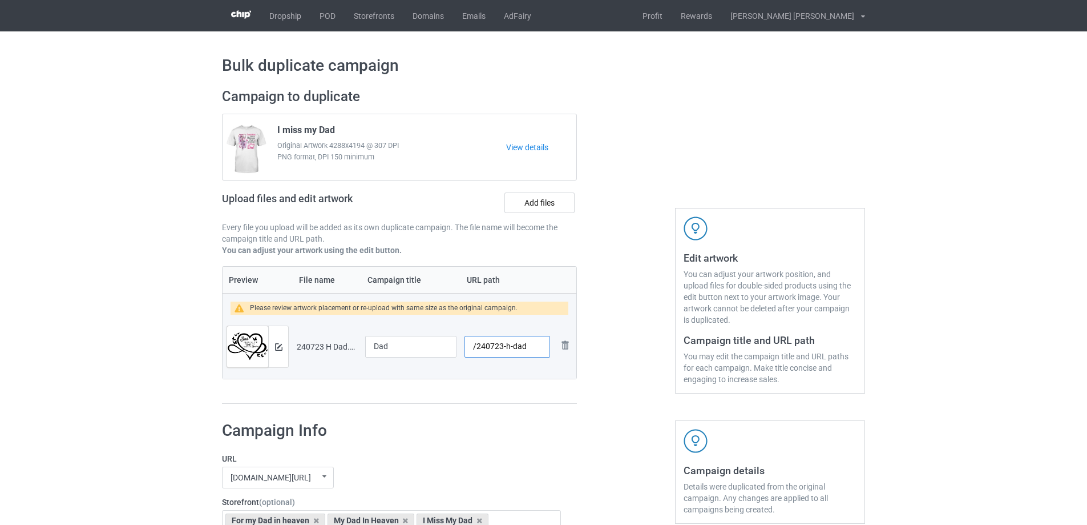
drag, startPoint x: 507, startPoint y: 348, endPoint x: 534, endPoint y: 348, distance: 27.4
click at [534, 348] on input "/240723-h-dad" at bounding box center [508, 347] width 86 height 22
type input "/240723-1"
click at [280, 346] on img at bounding box center [278, 346] width 7 height 7
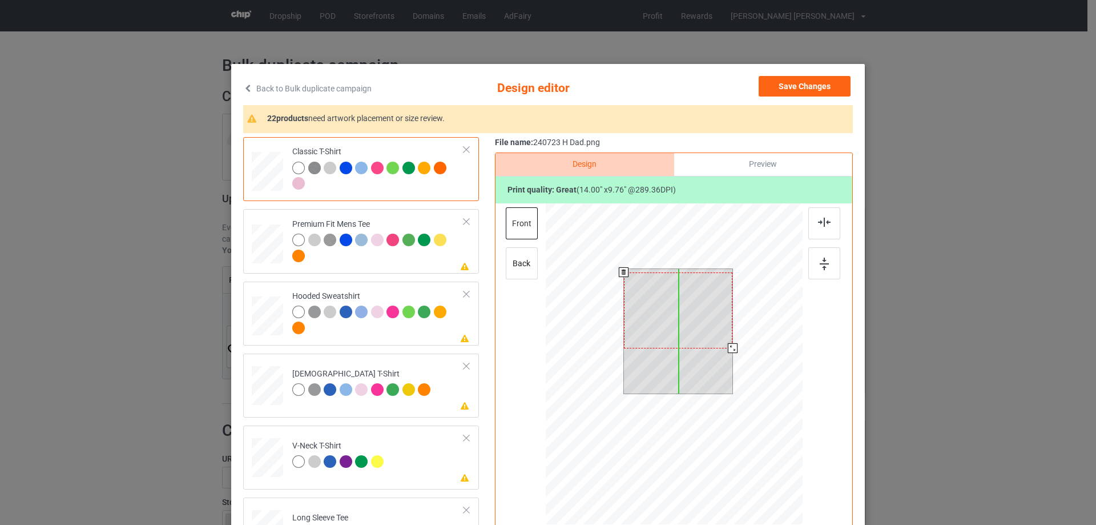
click at [689, 319] on div at bounding box center [678, 310] width 109 height 76
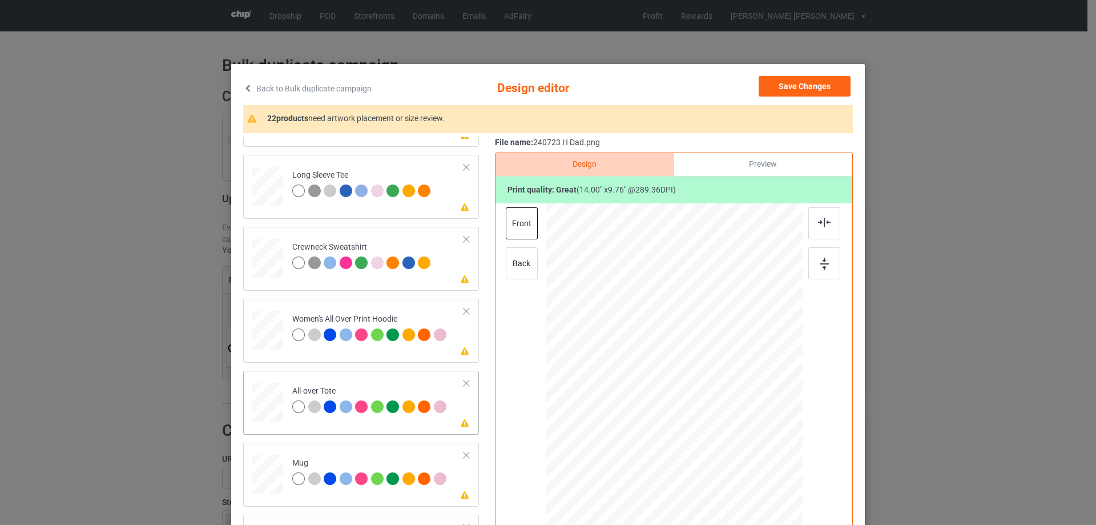
scroll to position [457, 0]
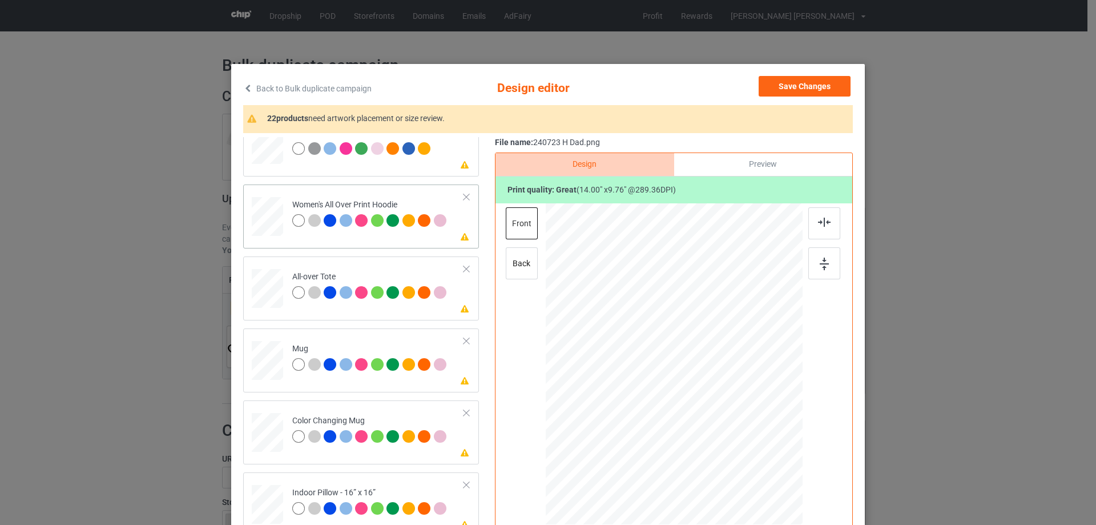
click at [268, 217] on div at bounding box center [267, 216] width 31 height 35
drag, startPoint x: 747, startPoint y: 420, endPoint x: 733, endPoint y: 404, distance: 20.6
click at [735, 405] on div at bounding box center [737, 409] width 10 height 10
drag, startPoint x: 665, startPoint y: 347, endPoint x: 658, endPoint y: 345, distance: 7.1
click at [658, 345] on div at bounding box center [669, 332] width 124 height 86
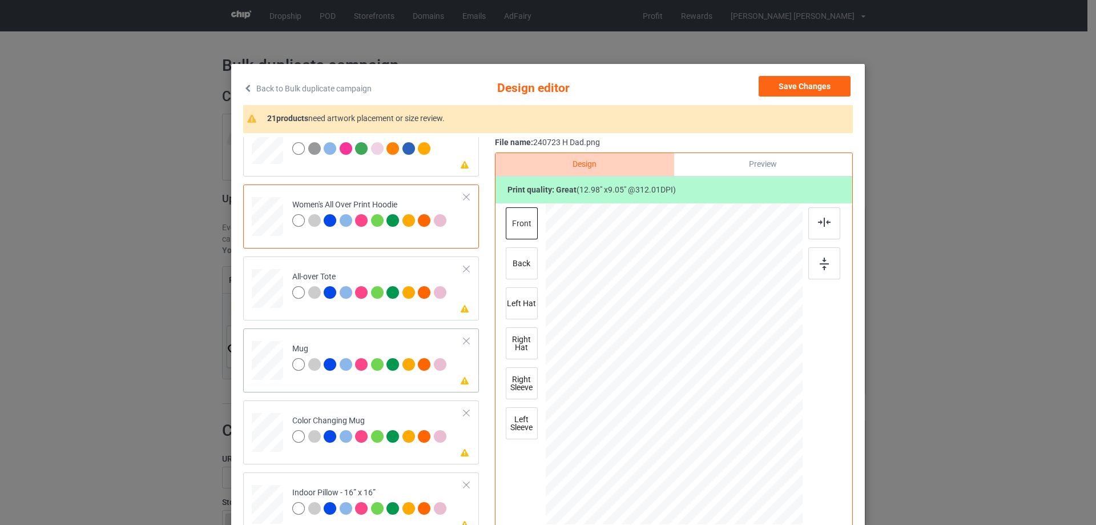
scroll to position [514, 0]
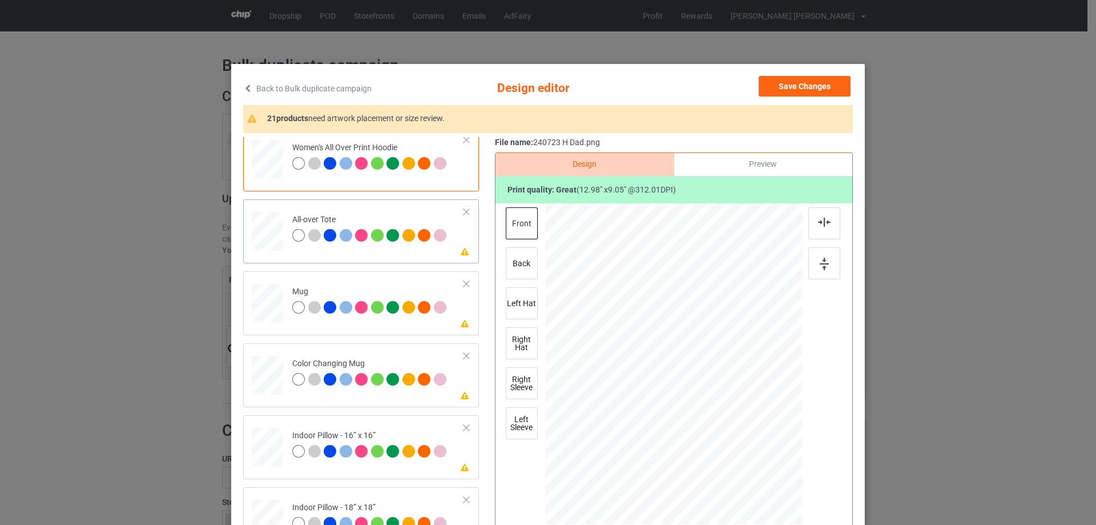
click at [252, 225] on div at bounding box center [267, 231] width 31 height 31
drag, startPoint x: 747, startPoint y: 418, endPoint x: 768, endPoint y: 445, distance: 34.1
click at [768, 445] on div at bounding box center [674, 363] width 257 height 257
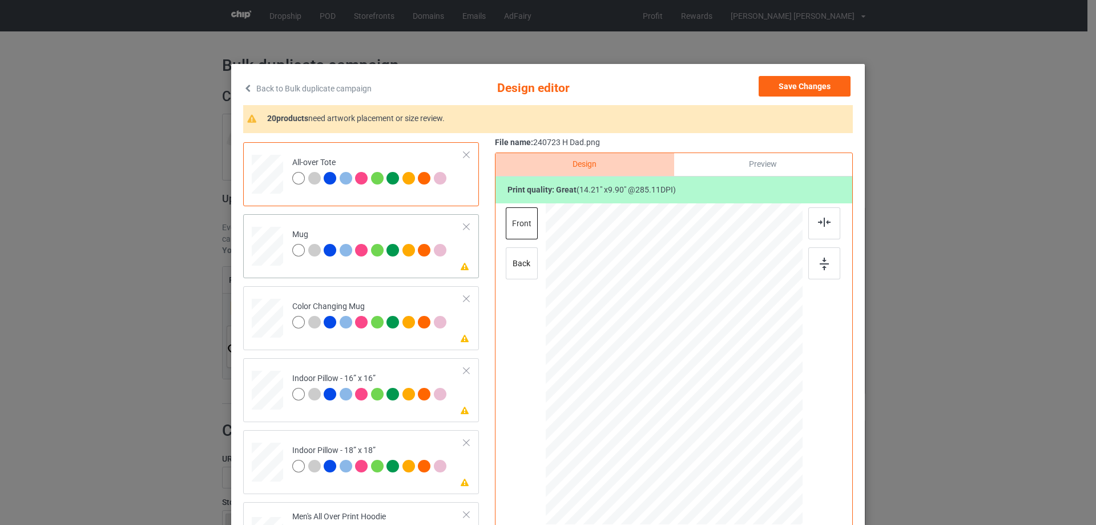
click at [267, 247] on div at bounding box center [267, 246] width 31 height 13
drag, startPoint x: 745, startPoint y: 418, endPoint x: 673, endPoint y: 375, distance: 84.2
click at [706, 392] on div at bounding box center [711, 390] width 10 height 10
drag, startPoint x: 673, startPoint y: 375, endPoint x: 736, endPoint y: 372, distance: 63.4
click at [736, 372] on div at bounding box center [737, 361] width 71 height 50
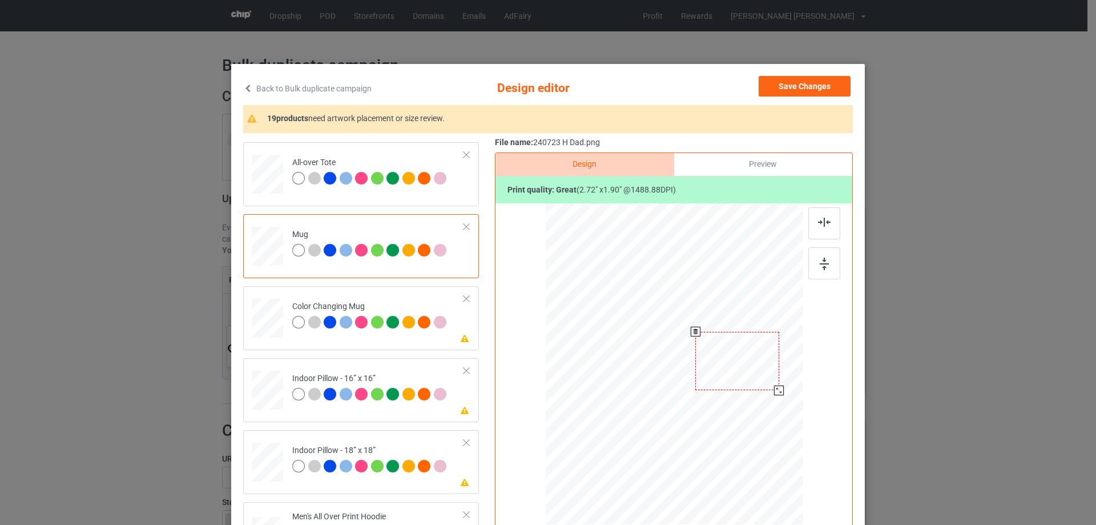
click at [776, 390] on div at bounding box center [779, 390] width 10 height 10
drag, startPoint x: 739, startPoint y: 368, endPoint x: 734, endPoint y: 378, distance: 11.2
click at [743, 369] on div at bounding box center [742, 361] width 84 height 59
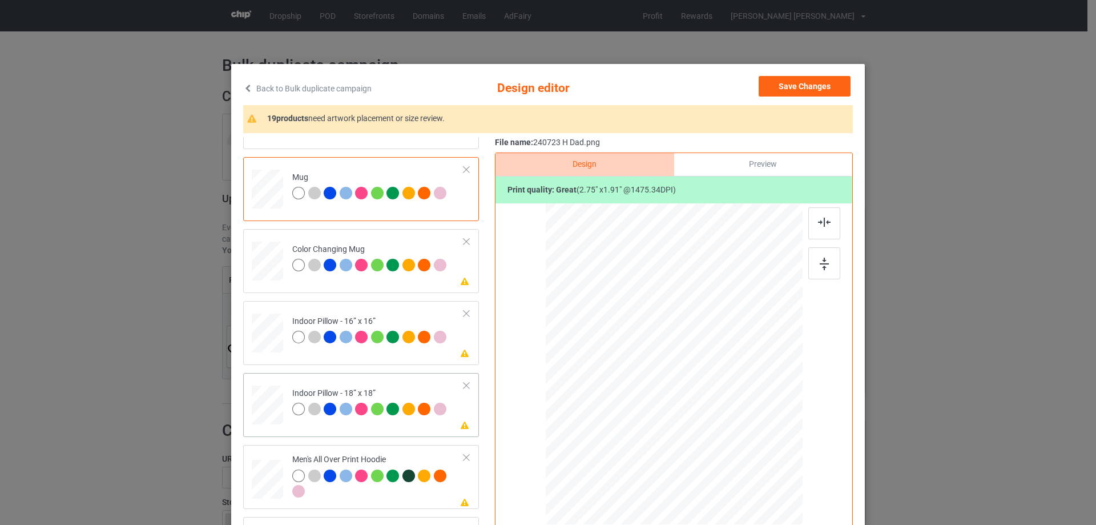
scroll to position [685, 0]
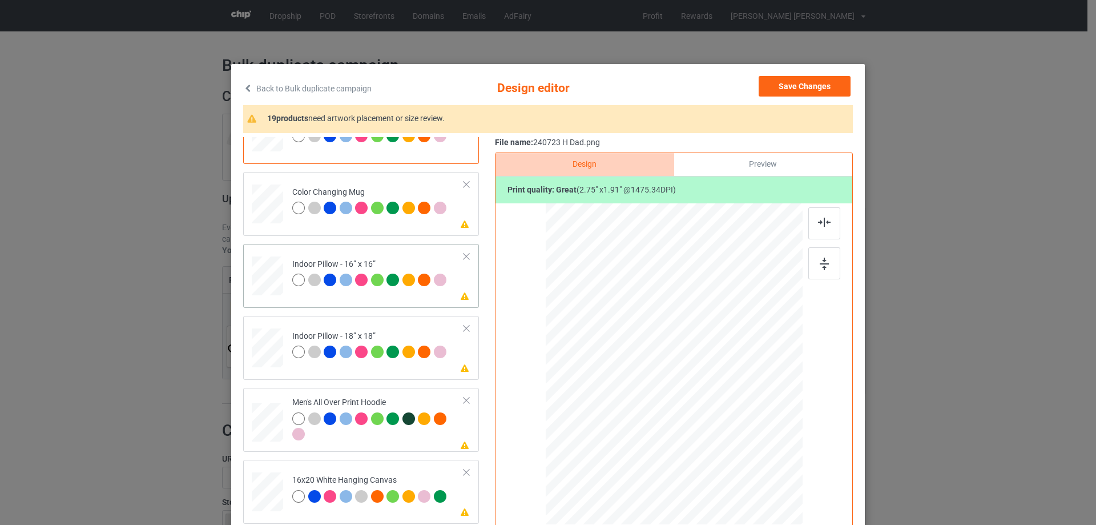
click at [263, 284] on div at bounding box center [267, 275] width 31 height 31
drag, startPoint x: 752, startPoint y: 423, endPoint x: 764, endPoint y: 441, distance: 21.8
click at [764, 441] on div at bounding box center [674, 364] width 257 height 256
click at [743, 414] on div at bounding box center [671, 364] width 197 height 138
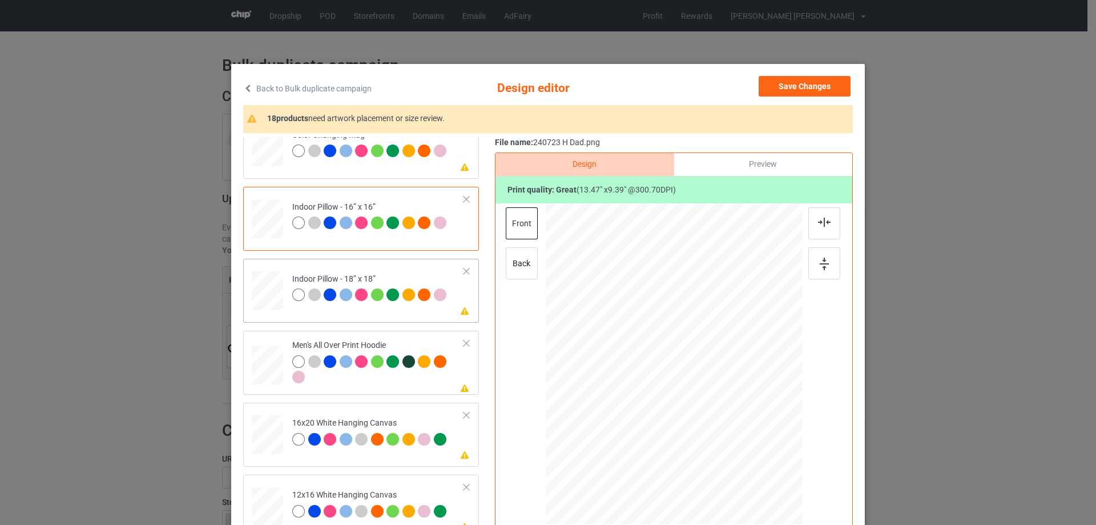
click at [265, 295] on div at bounding box center [267, 290] width 31 height 31
drag, startPoint x: 747, startPoint y: 421, endPoint x: 772, endPoint y: 441, distance: 32.0
click at [772, 441] on div at bounding box center [674, 364] width 256 height 256
click at [732, 418] on div at bounding box center [674, 362] width 205 height 143
click at [820, 269] on img at bounding box center [824, 263] width 9 height 13
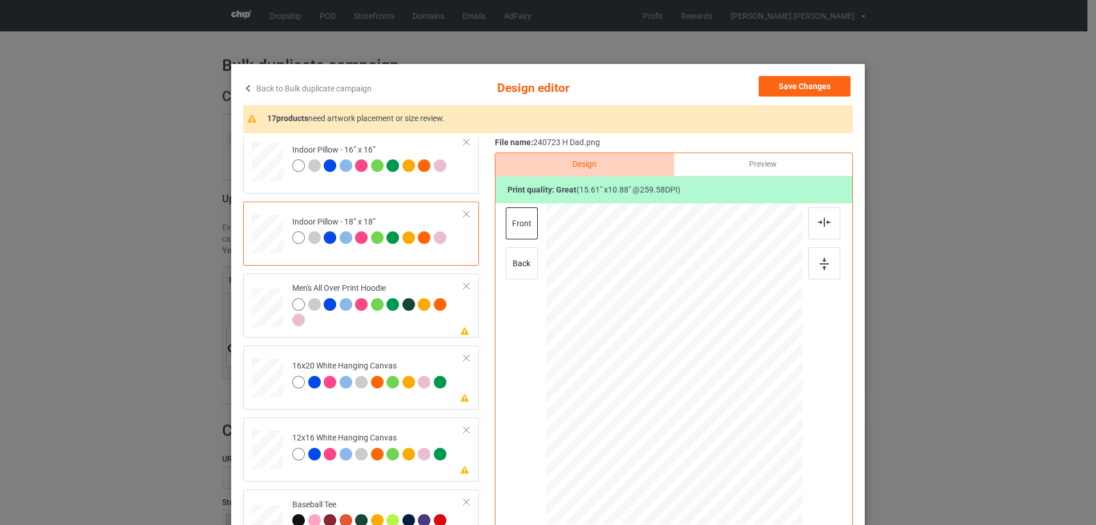
scroll to position [856, 0]
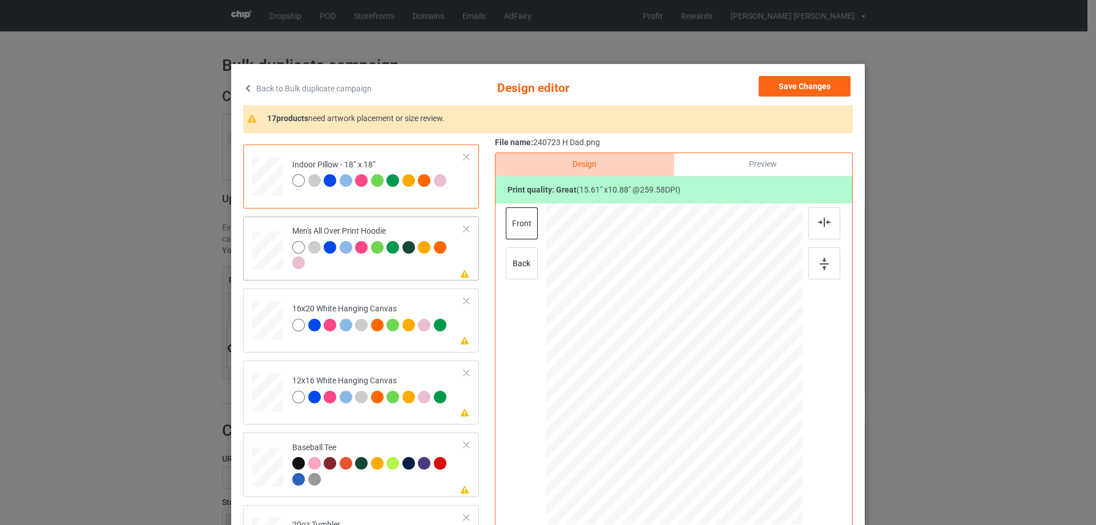
drag, startPoint x: 270, startPoint y: 243, endPoint x: 300, endPoint y: 264, distance: 36.9
click at [269, 244] on div at bounding box center [267, 251] width 31 height 33
drag, startPoint x: 744, startPoint y: 417, endPoint x: 735, endPoint y: 395, distance: 24.1
click at [735, 395] on div at bounding box center [674, 363] width 257 height 273
drag, startPoint x: 717, startPoint y: 390, endPoint x: 709, endPoint y: 365, distance: 26.4
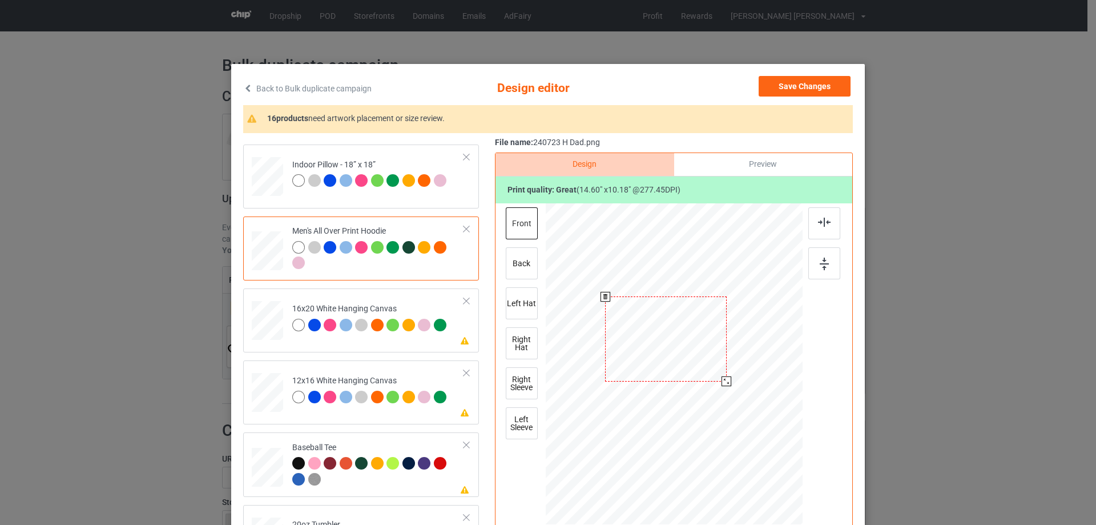
click at [709, 365] on div at bounding box center [666, 338] width 122 height 84
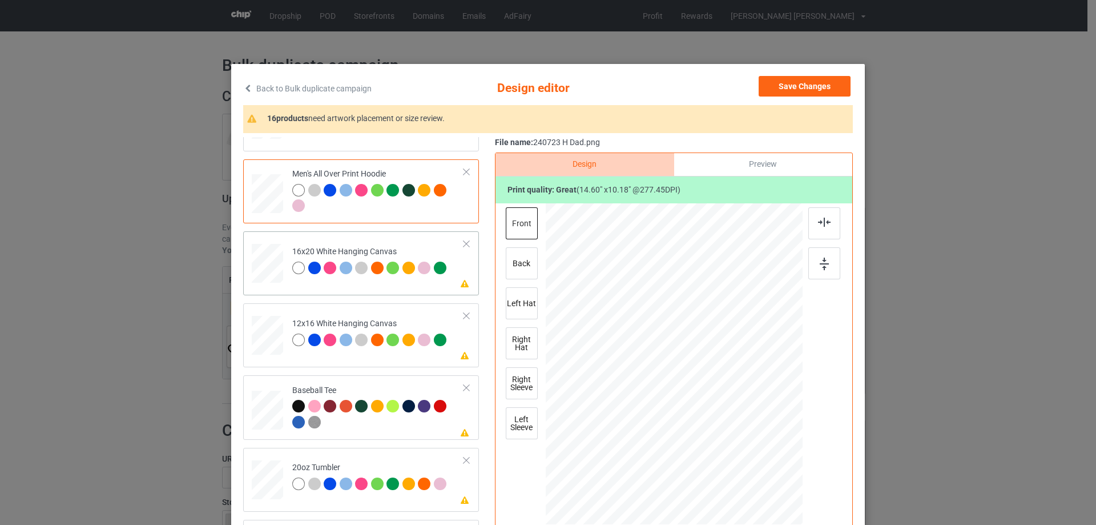
click at [273, 268] on div at bounding box center [267, 263] width 31 height 39
drag, startPoint x: 760, startPoint y: 448, endPoint x: 775, endPoint y: 467, distance: 24.0
click at [775, 467] on div at bounding box center [674, 364] width 257 height 321
drag, startPoint x: 732, startPoint y: 445, endPoint x: 732, endPoint y: 429, distance: 15.4
click at [732, 429] on div at bounding box center [673, 348] width 237 height 166
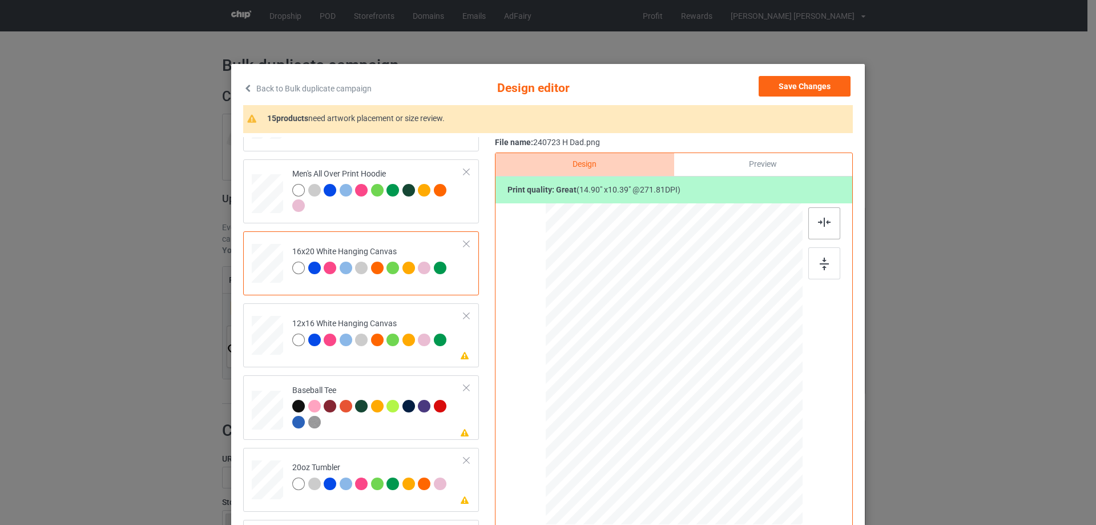
click at [820, 227] on img at bounding box center [824, 221] width 13 height 9
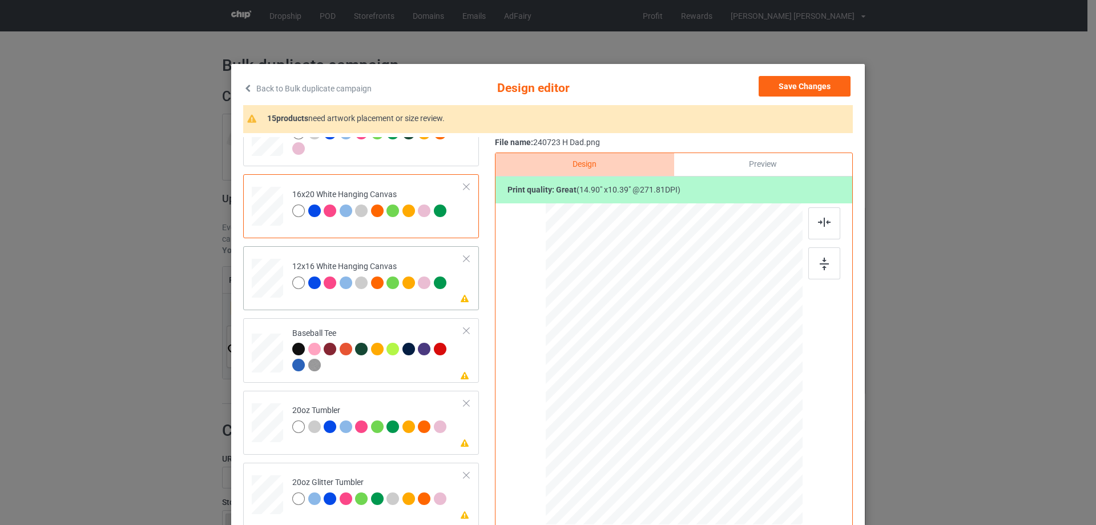
click at [270, 277] on div at bounding box center [268, 278] width 30 height 39
drag, startPoint x: 744, startPoint y: 414, endPoint x: 729, endPoint y: 420, distance: 16.1
click at [777, 449] on div at bounding box center [673, 363] width 241 height 321
click at [727, 381] on div at bounding box center [674, 331] width 224 height 156
click at [821, 228] on div at bounding box center [824, 223] width 32 height 32
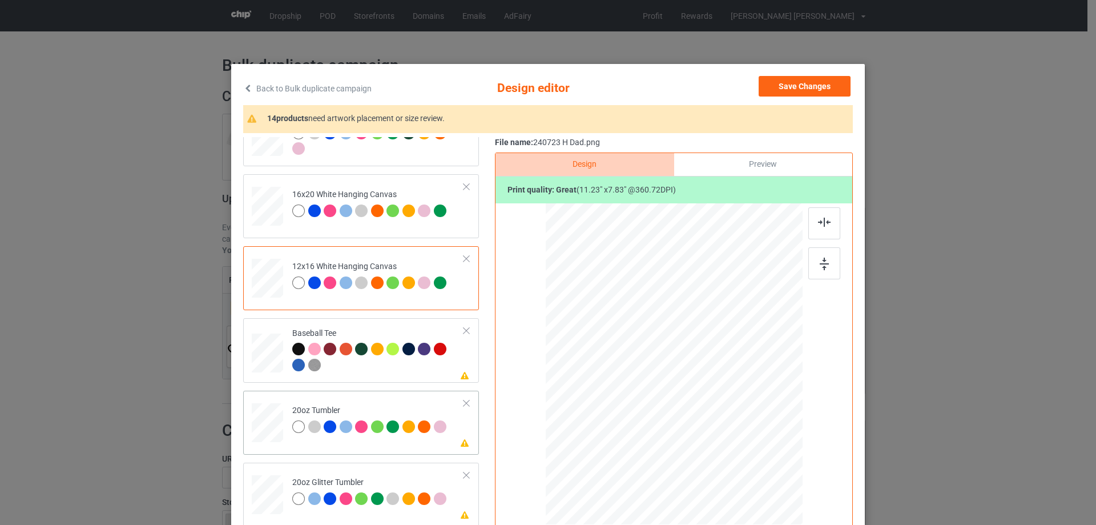
scroll to position [1085, 0]
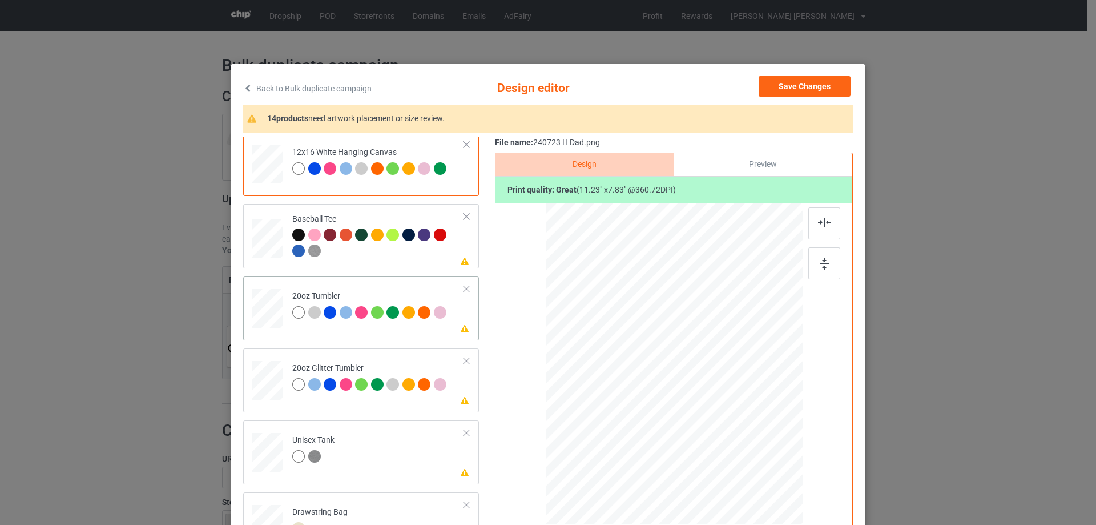
click at [269, 317] on div at bounding box center [267, 308] width 30 height 18
drag, startPoint x: 743, startPoint y: 418, endPoint x: 725, endPoint y: 376, distance: 45.3
click at [725, 376] on div at bounding box center [673, 363] width 243 height 147
drag, startPoint x: 666, startPoint y: 374, endPoint x: 630, endPoint y: 365, distance: 36.5
click at [630, 365] on div at bounding box center [607, 353] width 91 height 63
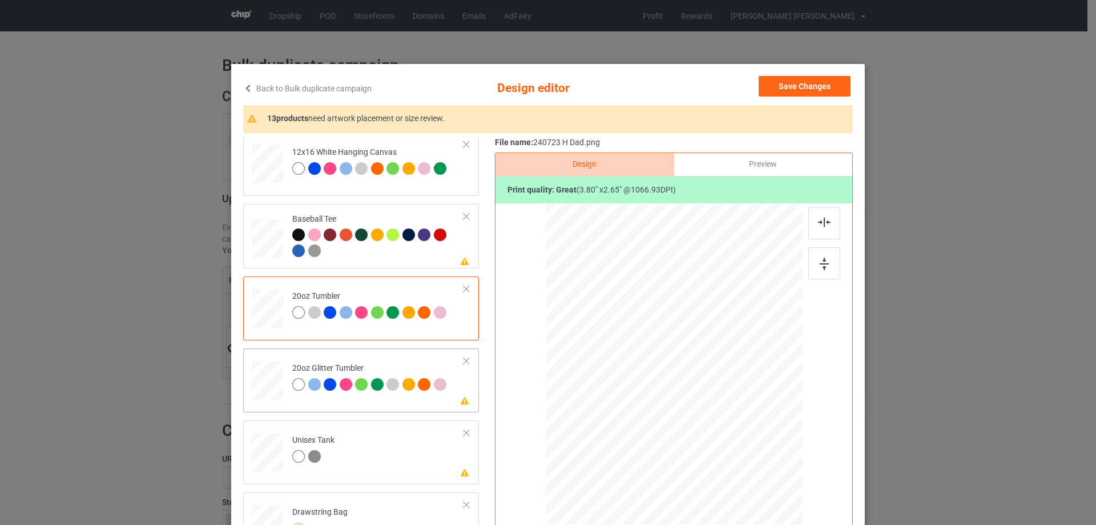
click at [265, 381] on div at bounding box center [268, 380] width 30 height 25
drag, startPoint x: 744, startPoint y: 415, endPoint x: 729, endPoint y: 401, distance: 20.2
click at [729, 401] on div at bounding box center [730, 403] width 10 height 10
drag, startPoint x: 724, startPoint y: 404, endPoint x: 713, endPoint y: 393, distance: 15.7
click at [719, 394] on div at bounding box center [724, 398] width 10 height 10
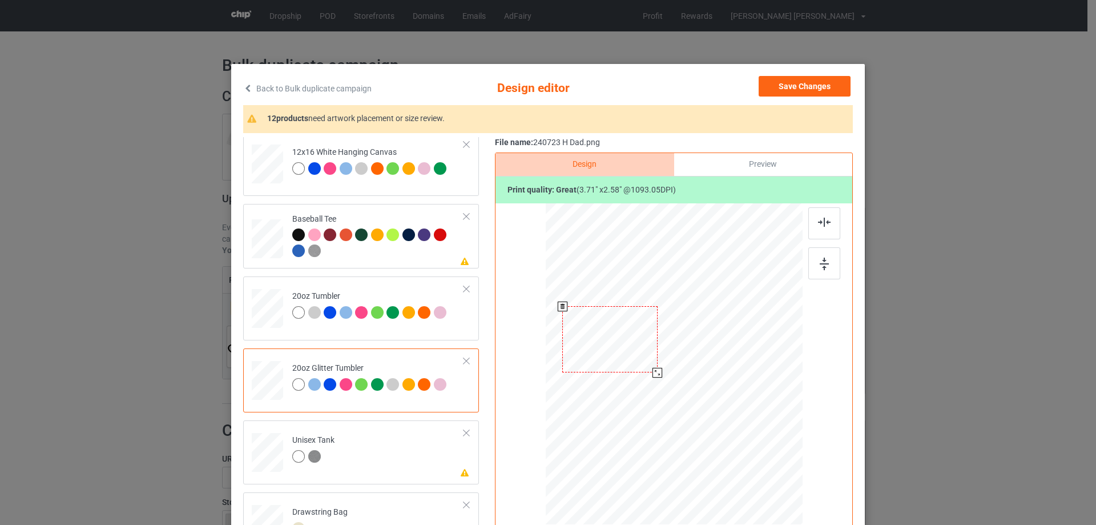
drag, startPoint x: 637, startPoint y: 374, endPoint x: 630, endPoint y: 359, distance: 16.3
click at [630, 359] on div at bounding box center [609, 339] width 95 height 66
drag, startPoint x: 611, startPoint y: 345, endPoint x: 611, endPoint y: 326, distance: 18.3
click at [611, 326] on div at bounding box center [609, 321] width 95 height 66
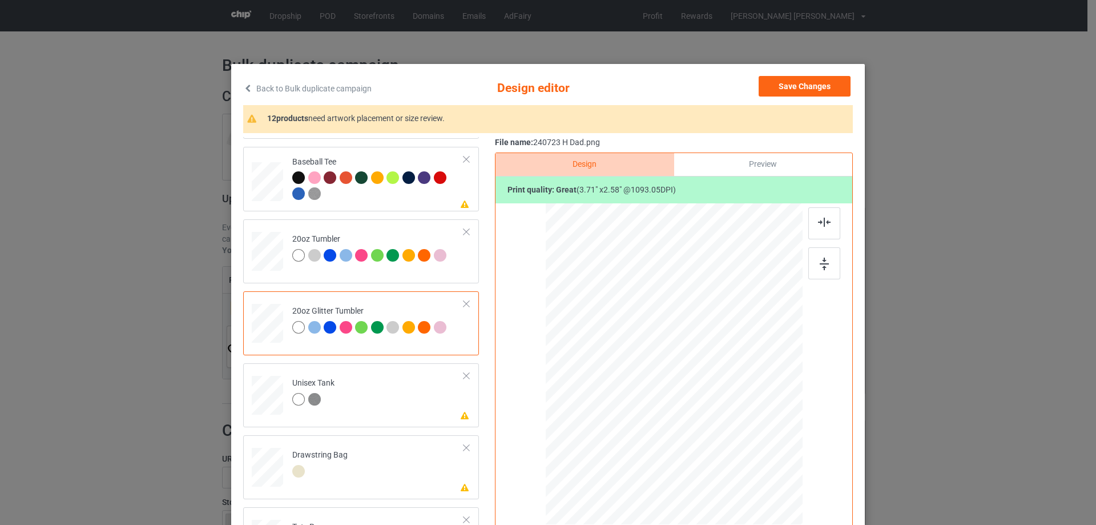
scroll to position [1199, 0]
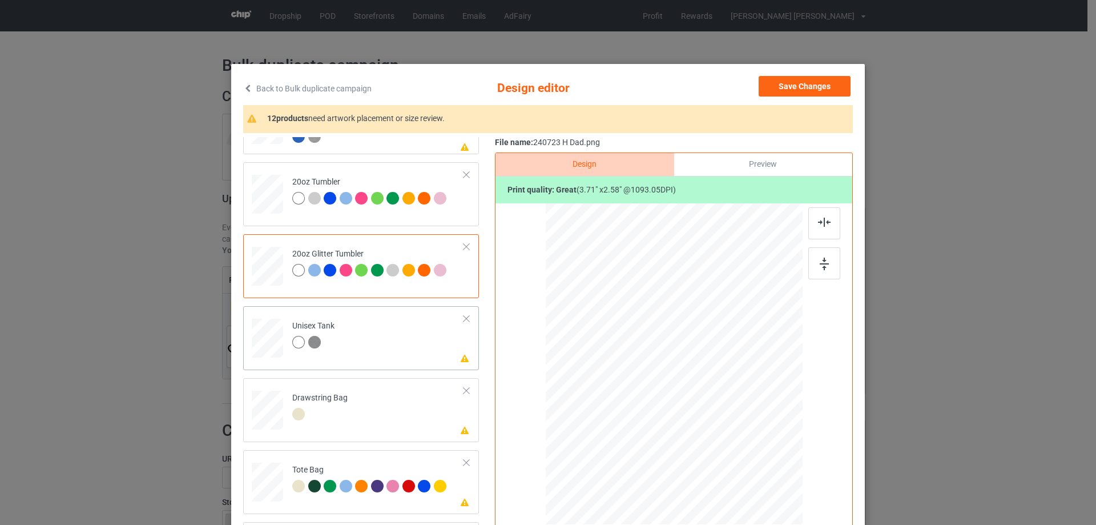
click at [265, 339] on div at bounding box center [268, 336] width 12 height 14
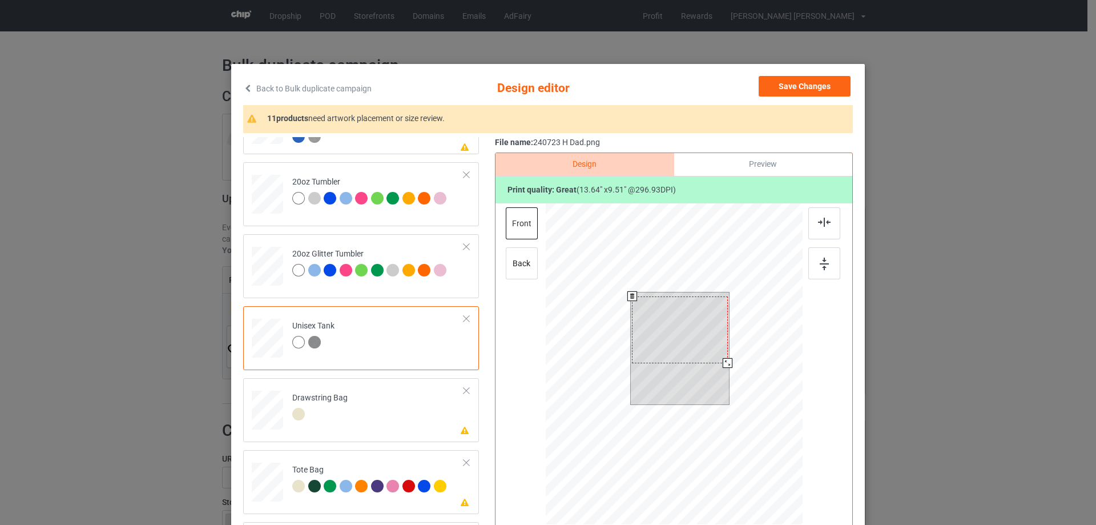
click at [723, 362] on div at bounding box center [728, 363] width 10 height 10
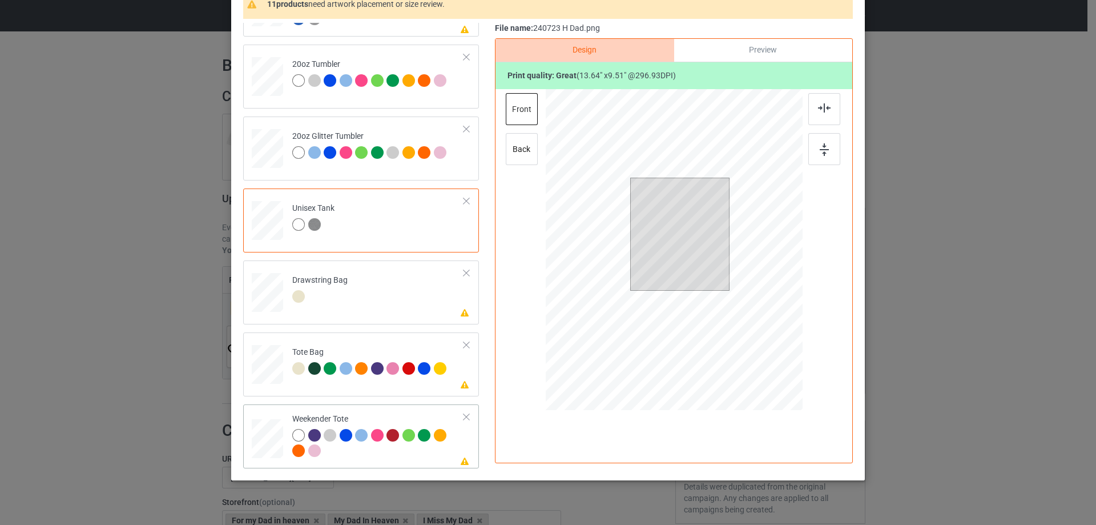
scroll to position [134, 0]
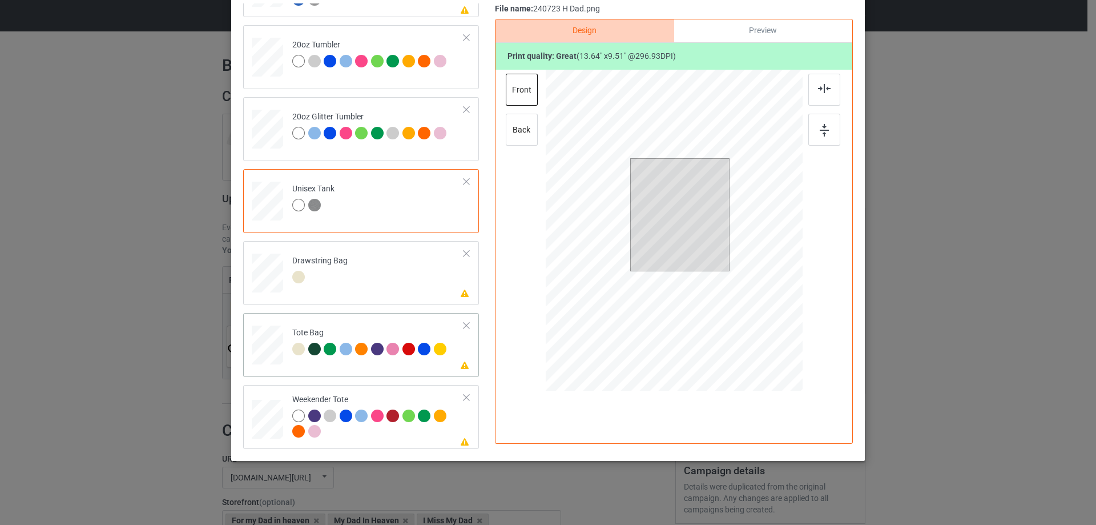
click at [263, 349] on div at bounding box center [267, 350] width 15 height 17
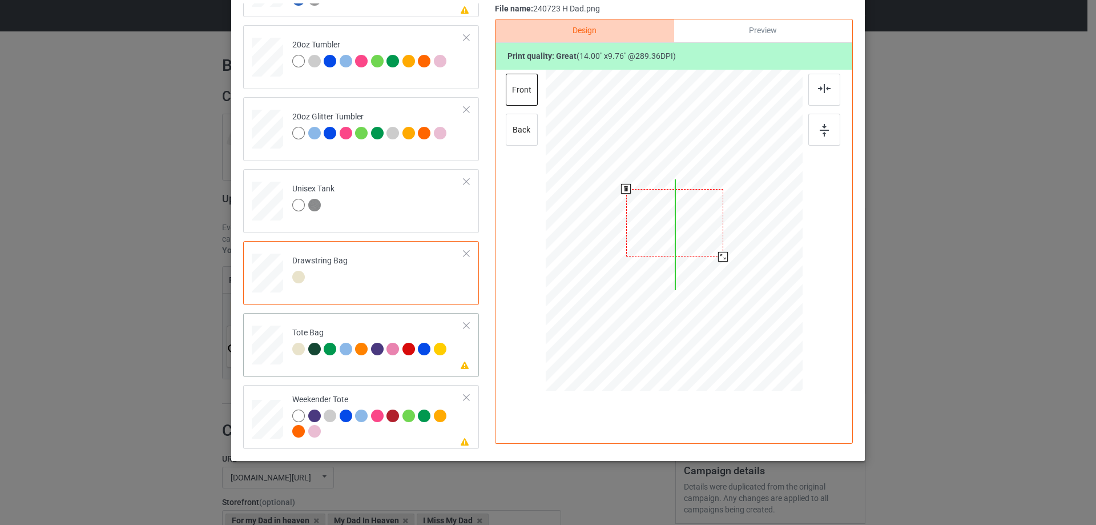
drag, startPoint x: 667, startPoint y: 234, endPoint x: 442, endPoint y: 328, distance: 243.6
click at [667, 245] on div at bounding box center [674, 223] width 97 height 68
click at [270, 354] on div at bounding box center [267, 350] width 15 height 17
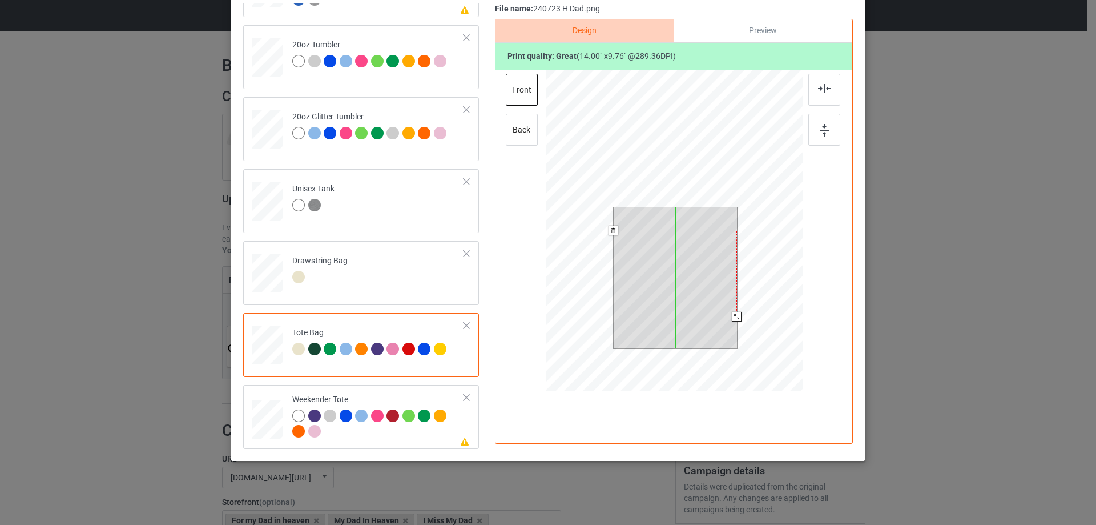
drag, startPoint x: 682, startPoint y: 267, endPoint x: 682, endPoint y: 277, distance: 9.7
click at [682, 277] on div at bounding box center [675, 274] width 123 height 86
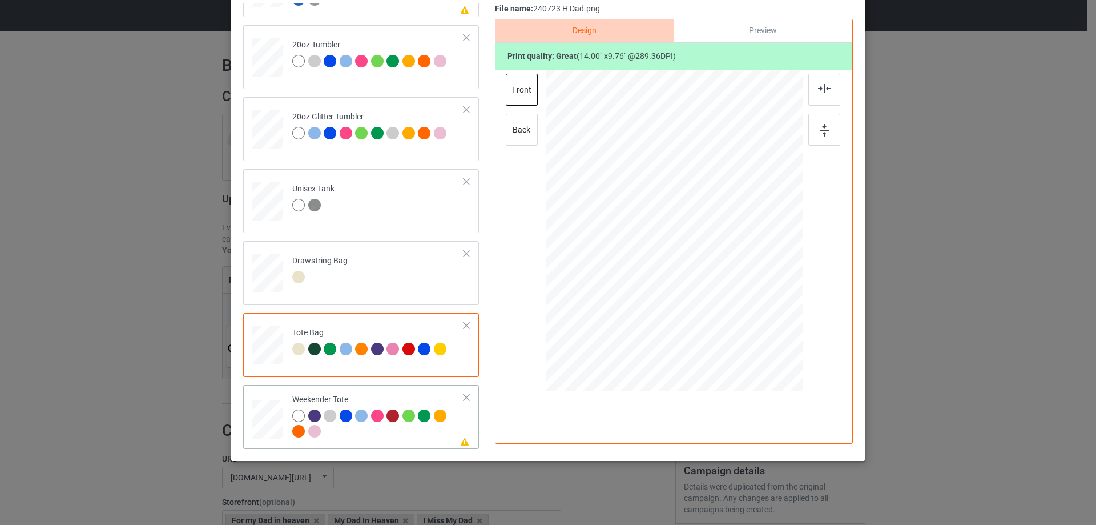
click at [258, 419] on div at bounding box center [267, 419] width 31 height 20
drag, startPoint x: 749, startPoint y: 283, endPoint x: 756, endPoint y: 291, distance: 10.2
click at [756, 291] on div at bounding box center [758, 289] width 10 height 10
click at [731, 276] on div at bounding box center [671, 230] width 169 height 118
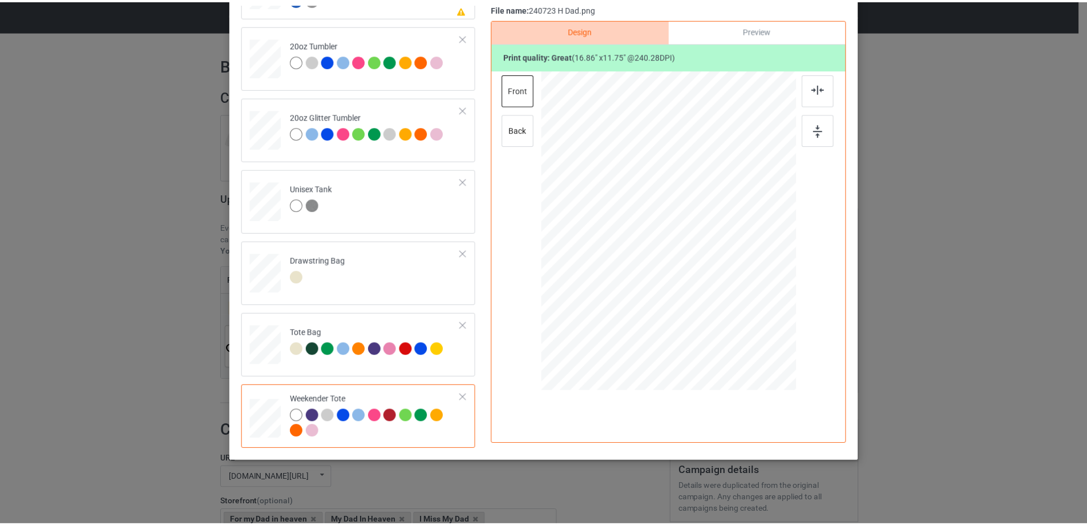
scroll to position [0, 0]
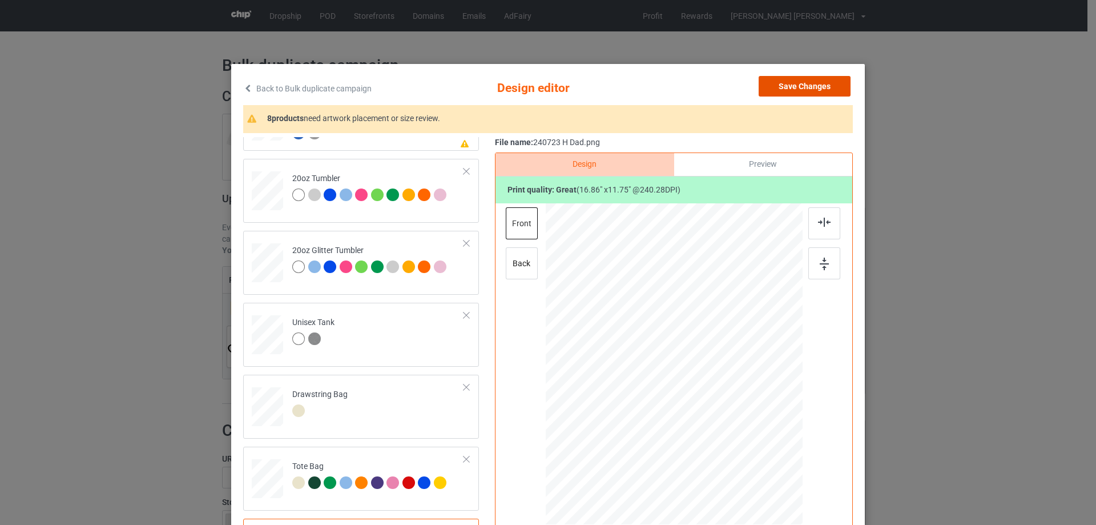
click at [817, 87] on button "Save Changes" at bounding box center [805, 86] width 92 height 21
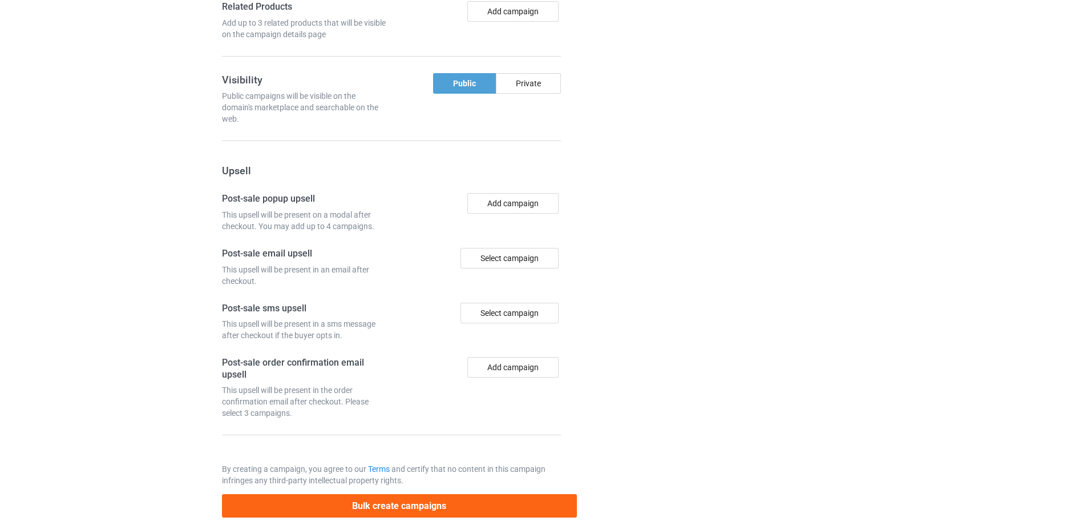
scroll to position [967, 0]
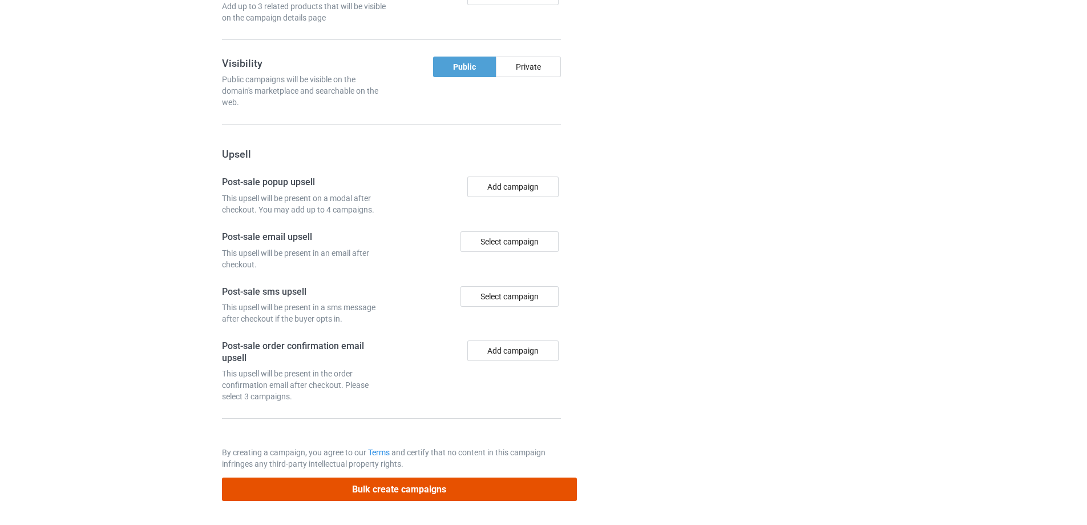
click at [413, 497] on button "Bulk create campaigns" at bounding box center [399, 488] width 355 height 23
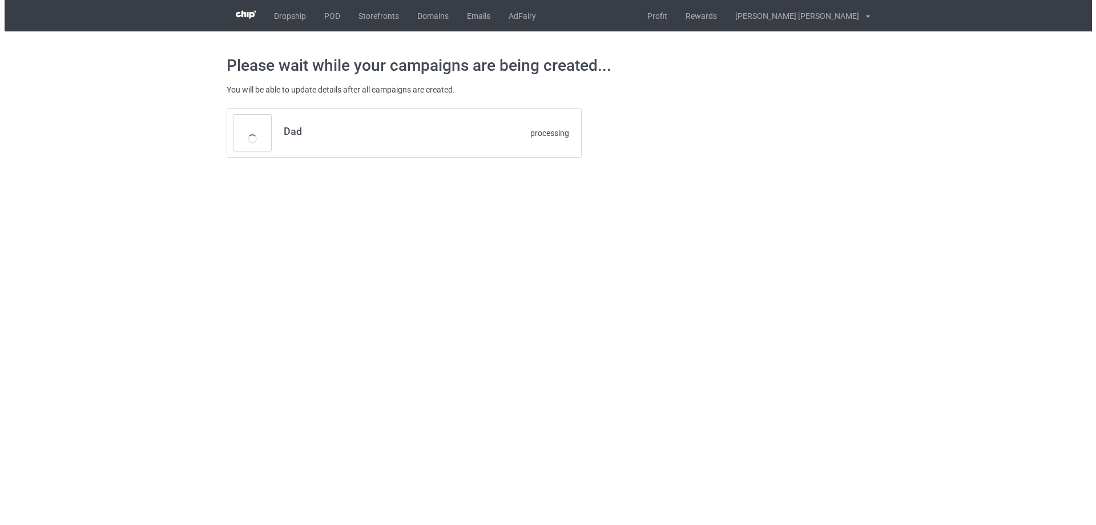
scroll to position [0, 0]
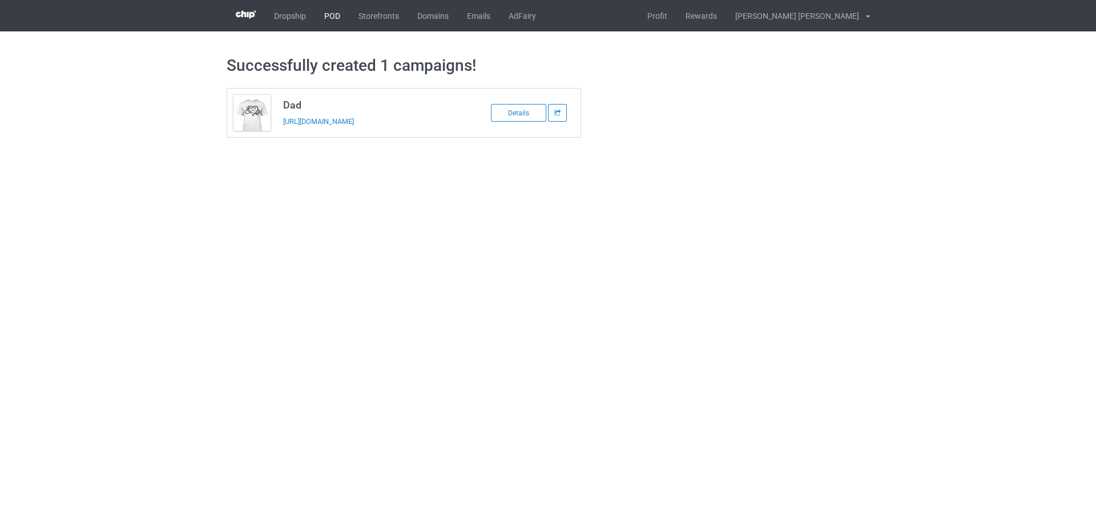
click at [336, 15] on link "POD" at bounding box center [332, 15] width 34 height 31
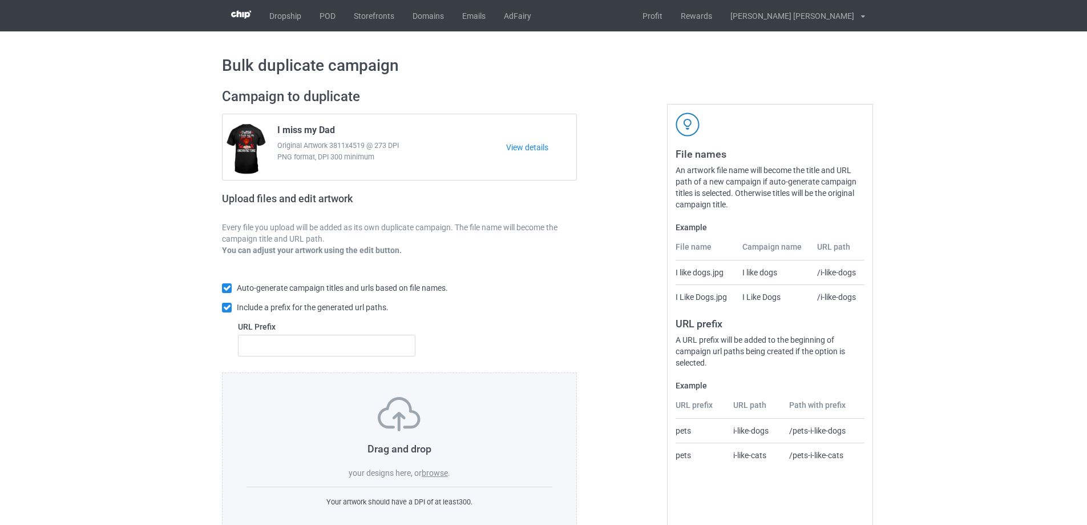
click at [435, 474] on label "browse" at bounding box center [435, 472] width 26 height 9
click at [0, 0] on input "browse" at bounding box center [0, 0] width 0 height 0
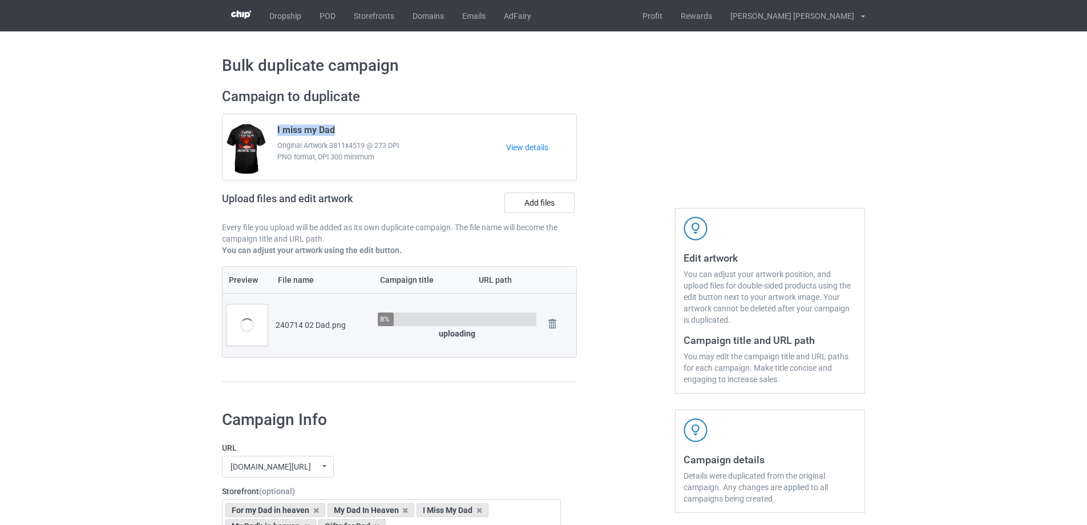
drag, startPoint x: 345, startPoint y: 128, endPoint x: 275, endPoint y: 126, distance: 70.2
click at [275, 126] on div "I miss my Dad Original Artwork 3811x4519 @ 273 DPI PNG format, DPI 300 minimum" at bounding box center [387, 147] width 237 height 54
copy span "I miss my Dad"
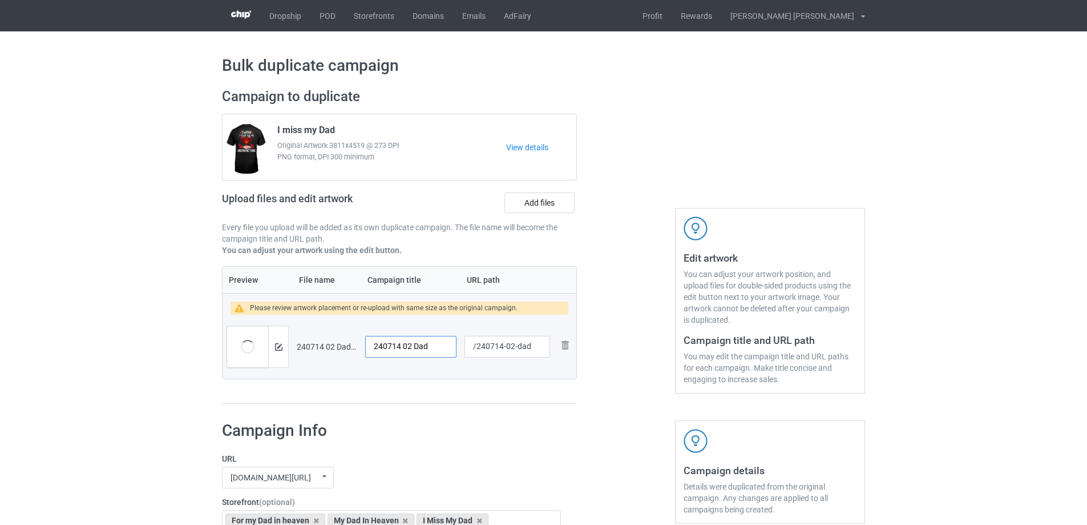
drag, startPoint x: 427, startPoint y: 347, endPoint x: 295, endPoint y: 338, distance: 132.7
click at [295, 338] on tr "Preview and edit artwork 240714 02 Dad.png 240714 02 Dad /240714-02-dad Remove …" at bounding box center [400, 347] width 354 height 64
paste input "I miss my"
type input "I miss my Dad"
drag, startPoint x: 513, startPoint y: 349, endPoint x: 536, endPoint y: 349, distance: 23.4
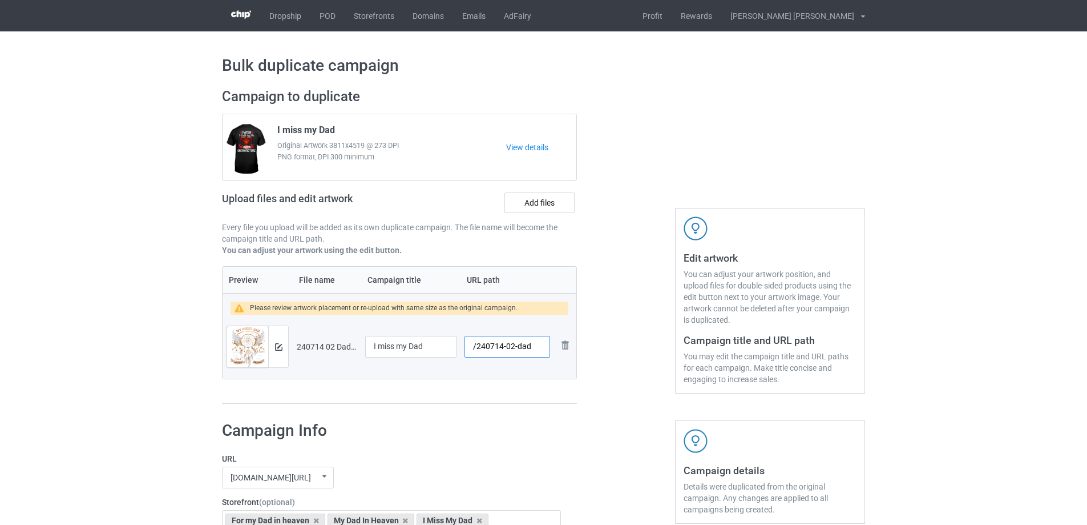
click at [536, 349] on input "/240714-02-dad" at bounding box center [508, 347] width 86 height 22
type input "/240714-02"
click at [279, 347] on img at bounding box center [278, 346] width 7 height 7
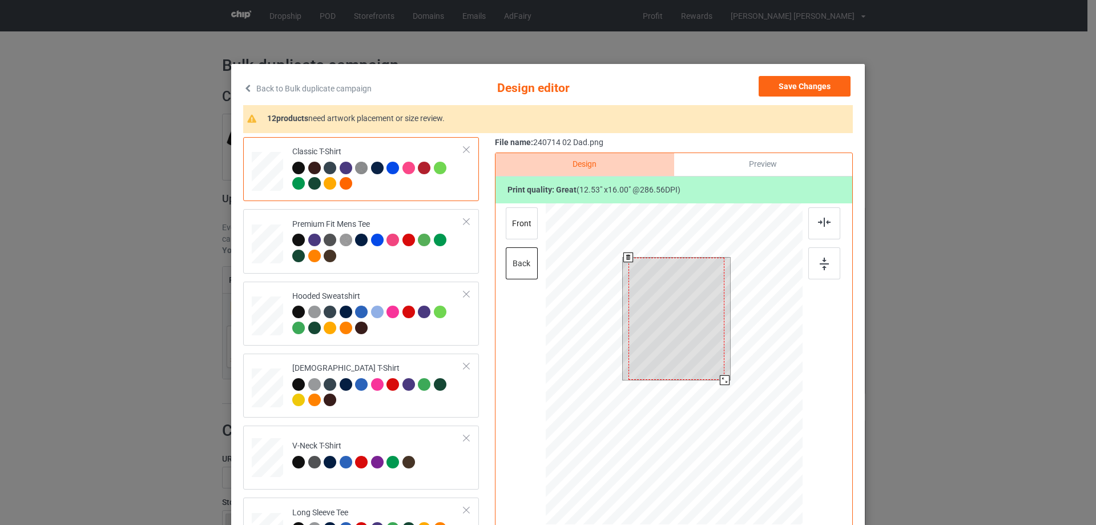
click at [732, 403] on div at bounding box center [674, 365] width 257 height 324
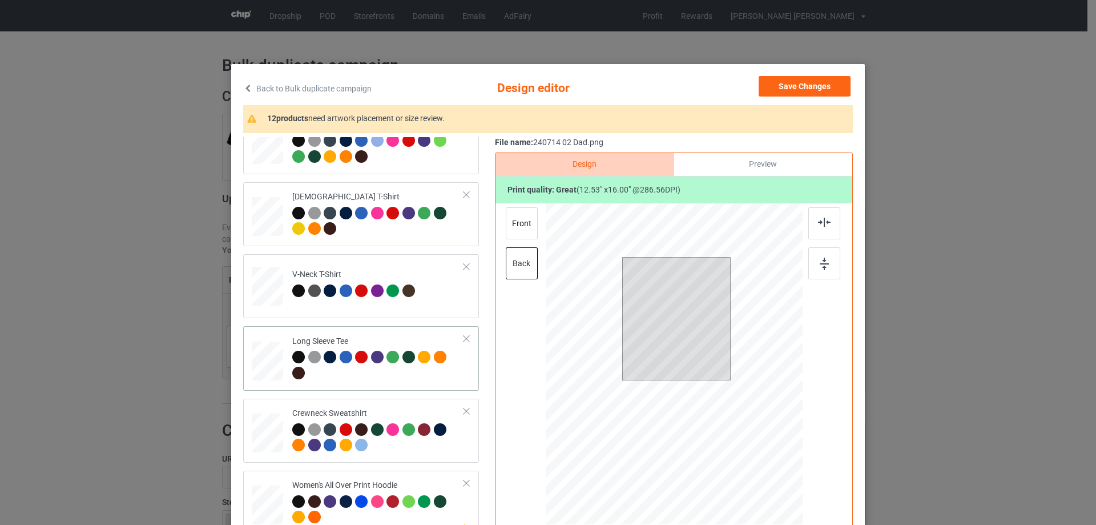
scroll to position [285, 0]
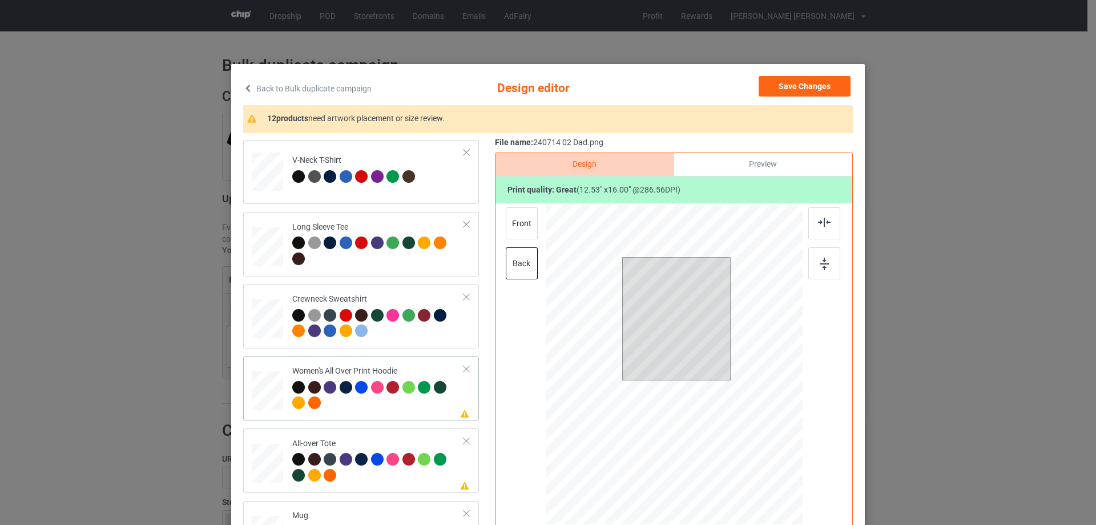
click at [270, 383] on div at bounding box center [267, 390] width 31 height 35
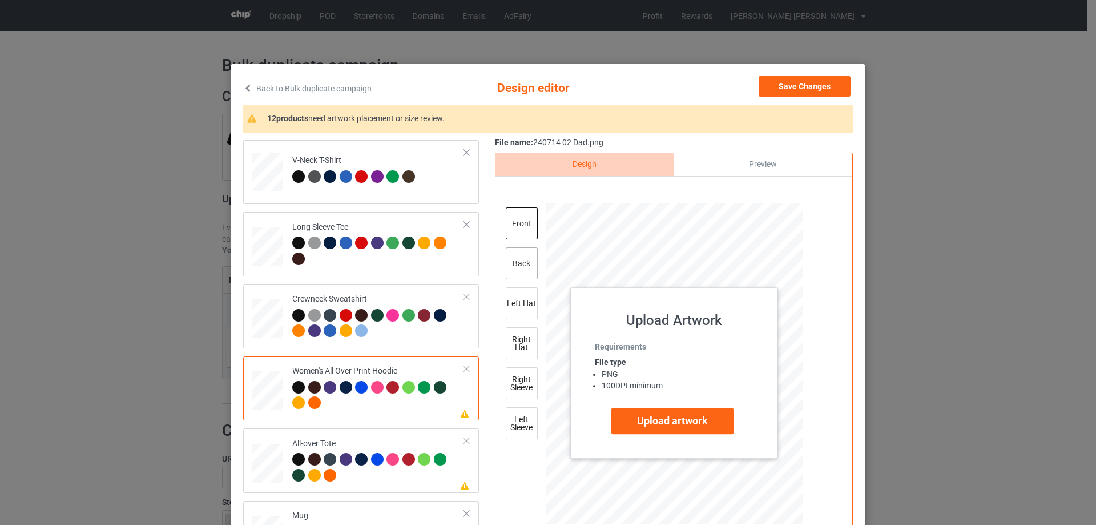
click at [518, 265] on div "back" at bounding box center [522, 263] width 32 height 32
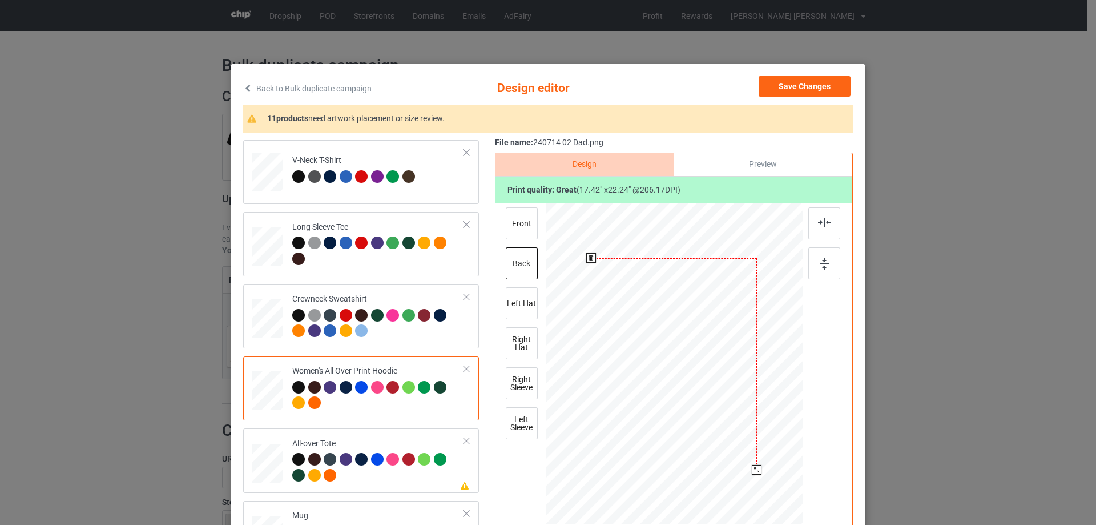
drag, startPoint x: 745, startPoint y: 462, endPoint x: 750, endPoint y: 470, distance: 9.5
click at [752, 470] on div at bounding box center [757, 470] width 10 height 10
click at [728, 448] on div at bounding box center [674, 364] width 166 height 212
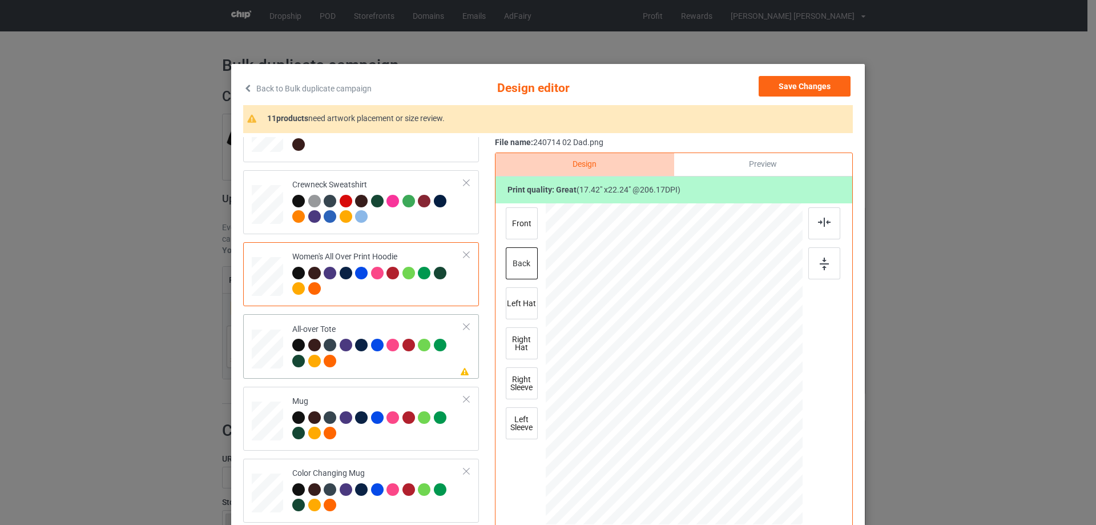
click at [275, 350] on div at bounding box center [267, 348] width 31 height 31
click at [744, 459] on div at bounding box center [748, 458] width 10 height 10
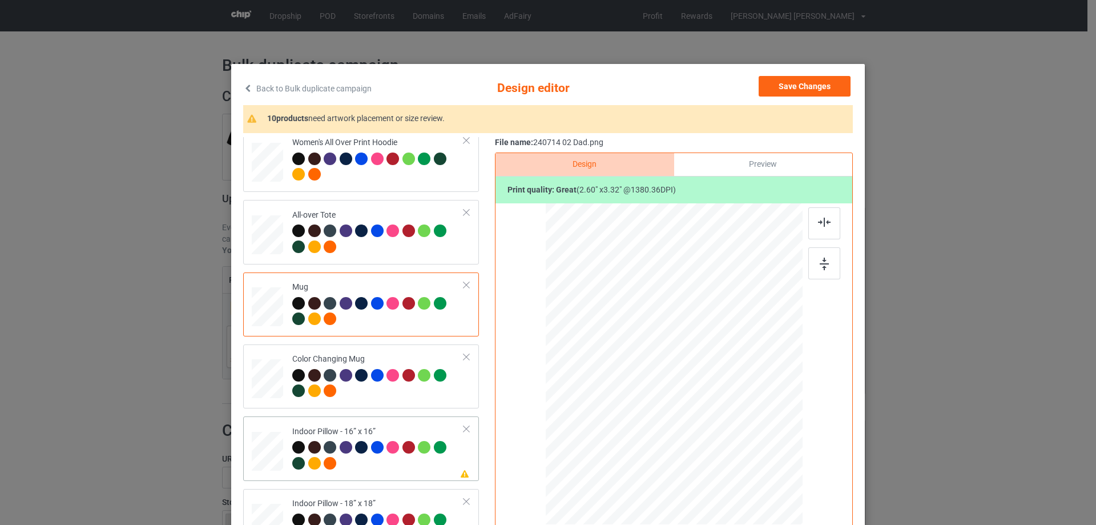
scroll to position [571, 0]
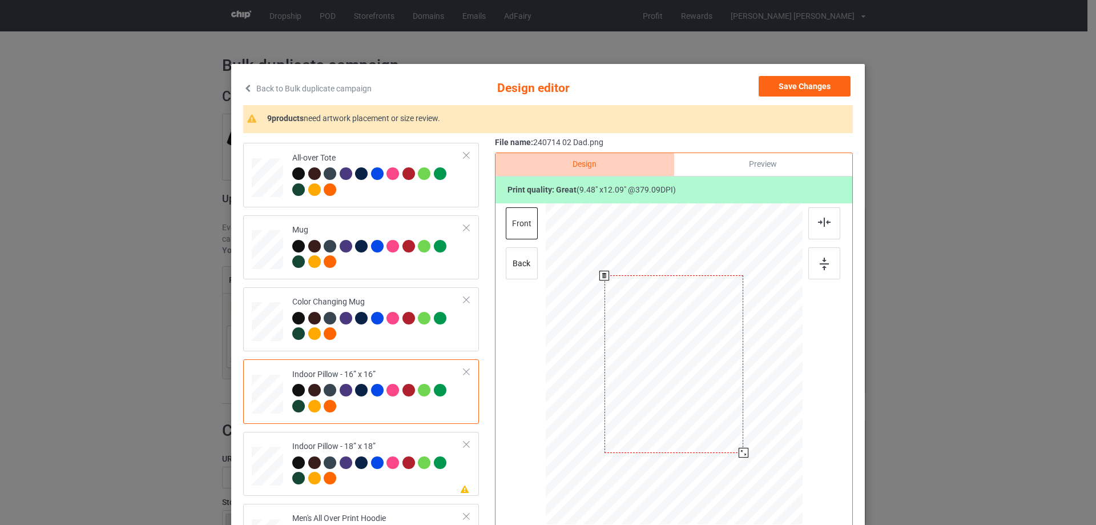
drag, startPoint x: 748, startPoint y: 464, endPoint x: 744, endPoint y: 451, distance: 13.6
click at [744, 451] on div at bounding box center [674, 364] width 257 height 256
click at [739, 454] on div at bounding box center [744, 453] width 10 height 10
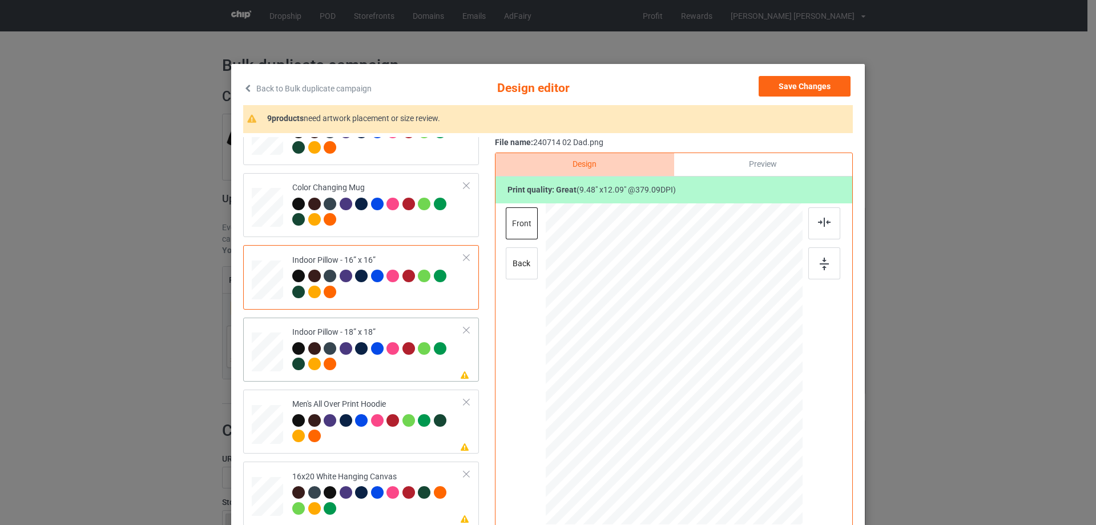
drag, startPoint x: 267, startPoint y: 352, endPoint x: 280, endPoint y: 354, distance: 13.3
click at [266, 351] on div at bounding box center [267, 351] width 31 height 31
drag, startPoint x: 747, startPoint y: 463, endPoint x: 744, endPoint y: 453, distance: 10.3
click at [744, 453] on div at bounding box center [745, 455] width 10 height 10
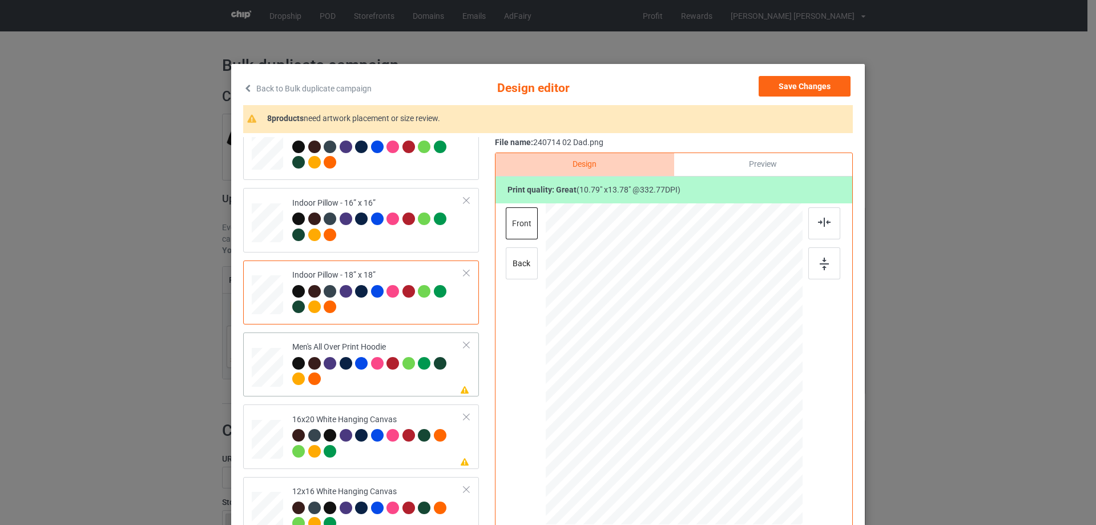
click at [275, 372] on div at bounding box center [267, 366] width 31 height 33
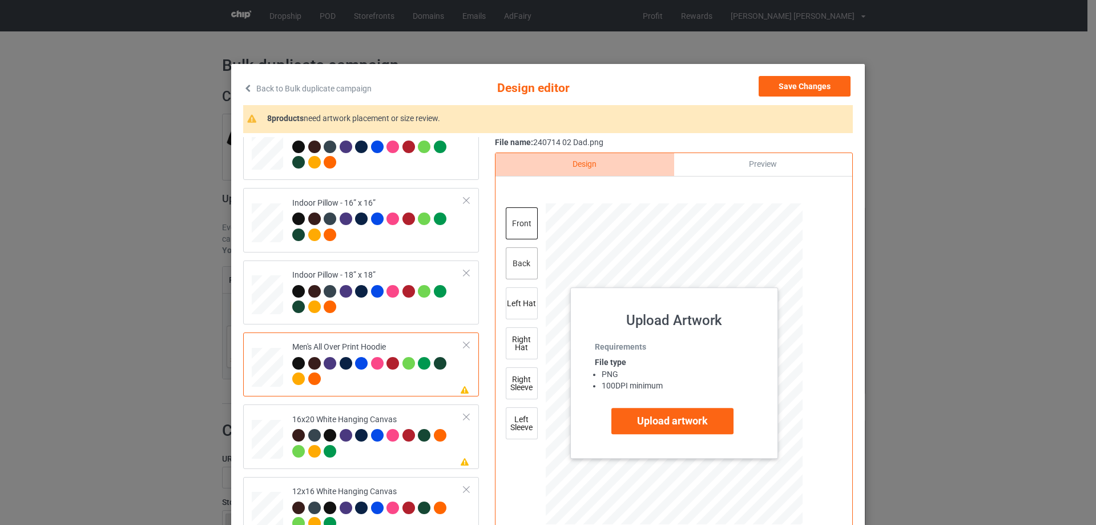
click at [517, 268] on div "back" at bounding box center [522, 263] width 32 height 32
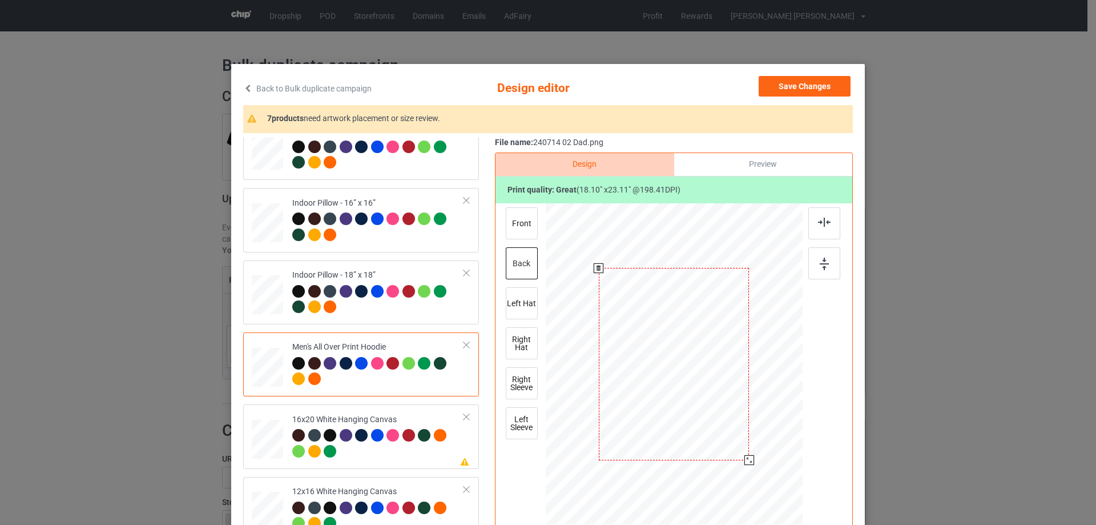
drag, startPoint x: 747, startPoint y: 463, endPoint x: 743, endPoint y: 459, distance: 6.1
click at [744, 459] on div at bounding box center [749, 460] width 10 height 10
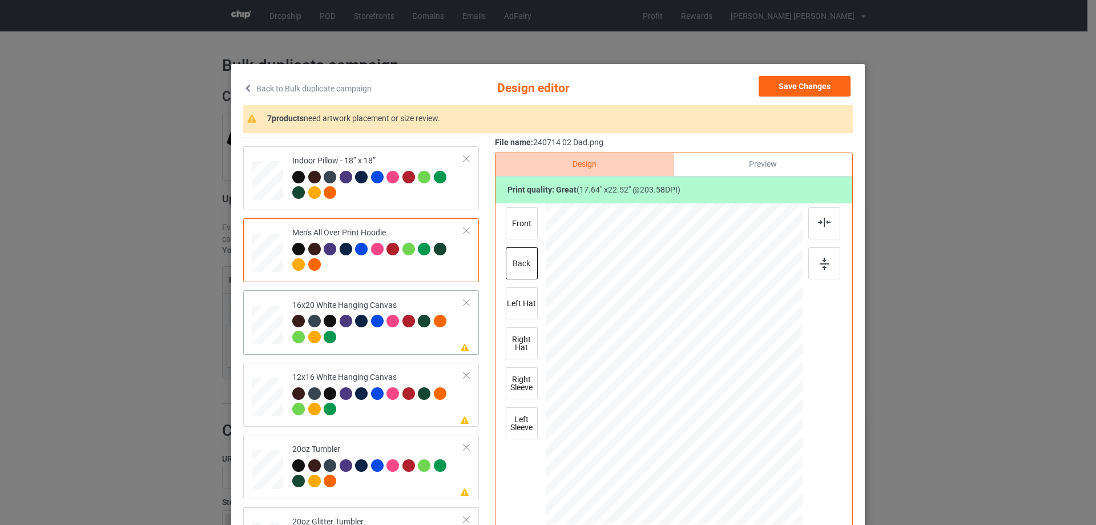
click at [275, 321] on div at bounding box center [267, 324] width 31 height 39
drag, startPoint x: 774, startPoint y: 498, endPoint x: 772, endPoint y: 524, distance: 25.7
click at [781, 512] on div at bounding box center [786, 507] width 10 height 10
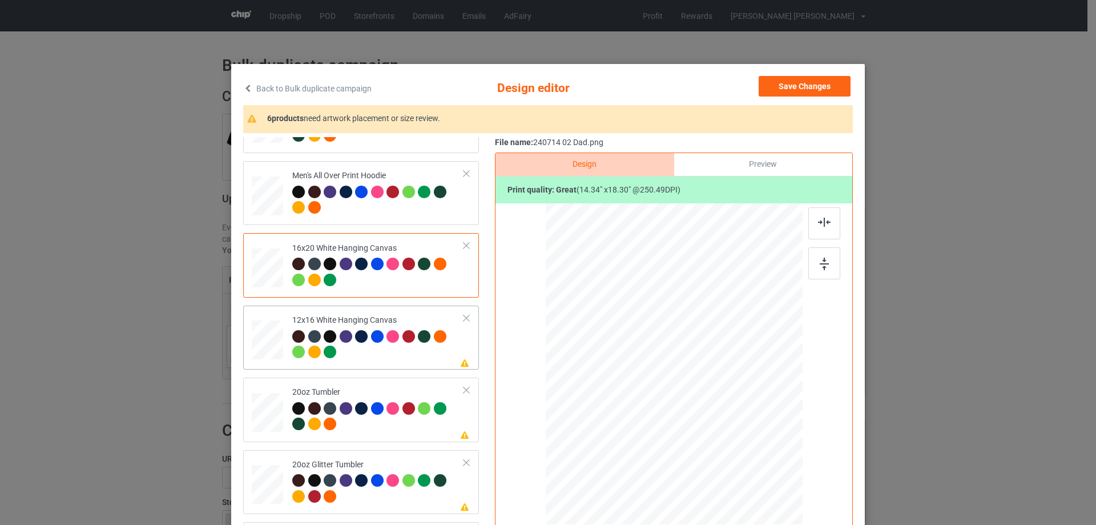
click at [269, 349] on div at bounding box center [268, 339] width 30 height 39
drag, startPoint x: 765, startPoint y: 490, endPoint x: 775, endPoint y: 510, distance: 22.2
click at [775, 510] on div at bounding box center [673, 363] width 241 height 321
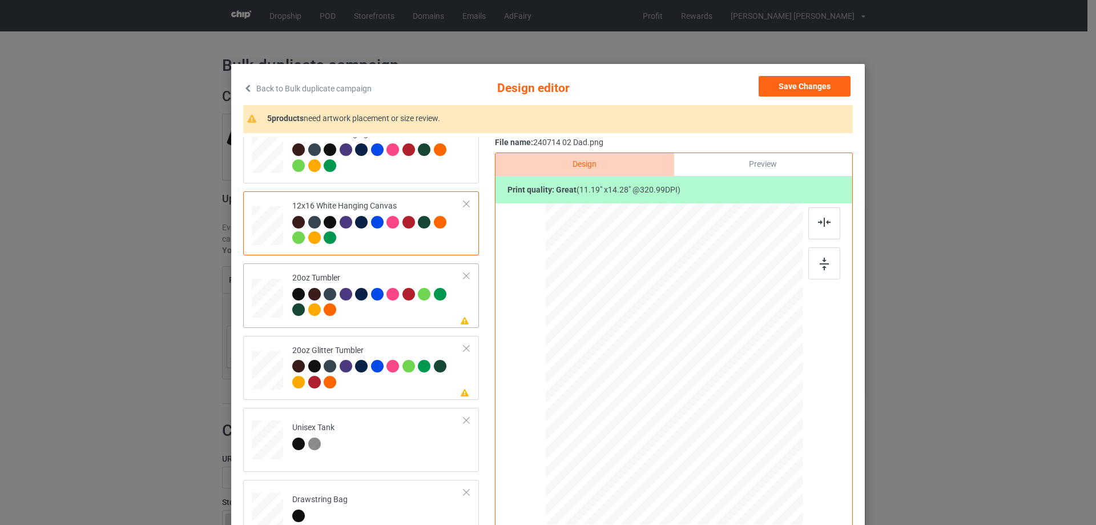
click at [261, 306] on div at bounding box center [267, 298] width 30 height 18
drag, startPoint x: 654, startPoint y: 416, endPoint x: 646, endPoint y: 423, distance: 10.5
click at [646, 423] on div at bounding box center [673, 363] width 243 height 147
click at [618, 364] on div at bounding box center [615, 364] width 86 height 110
click at [813, 224] on div at bounding box center [824, 223] width 32 height 32
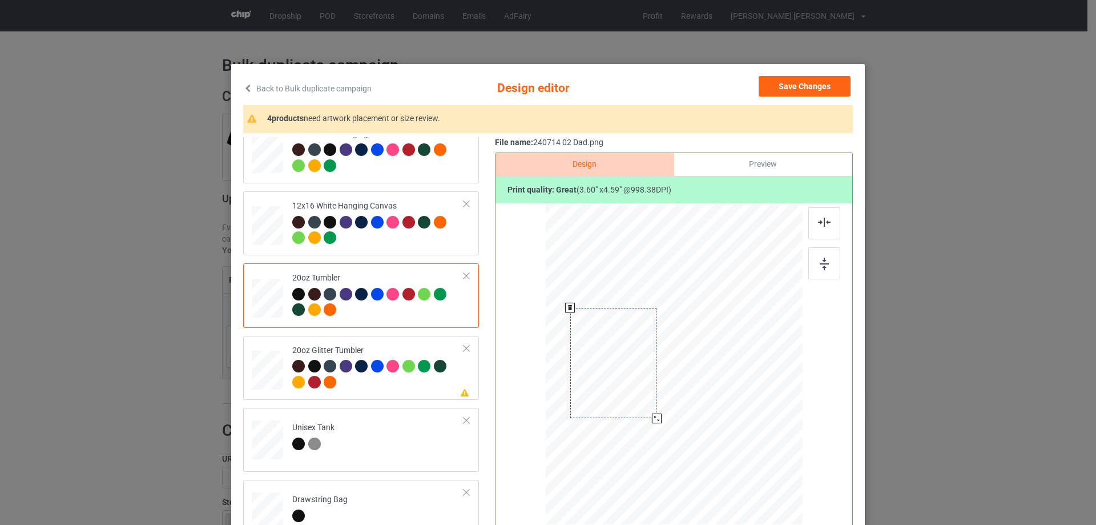
drag, startPoint x: 636, startPoint y: 348, endPoint x: 622, endPoint y: 355, distance: 15.3
click at [622, 355] on div at bounding box center [613, 363] width 86 height 110
click at [821, 264] on img at bounding box center [824, 263] width 9 height 13
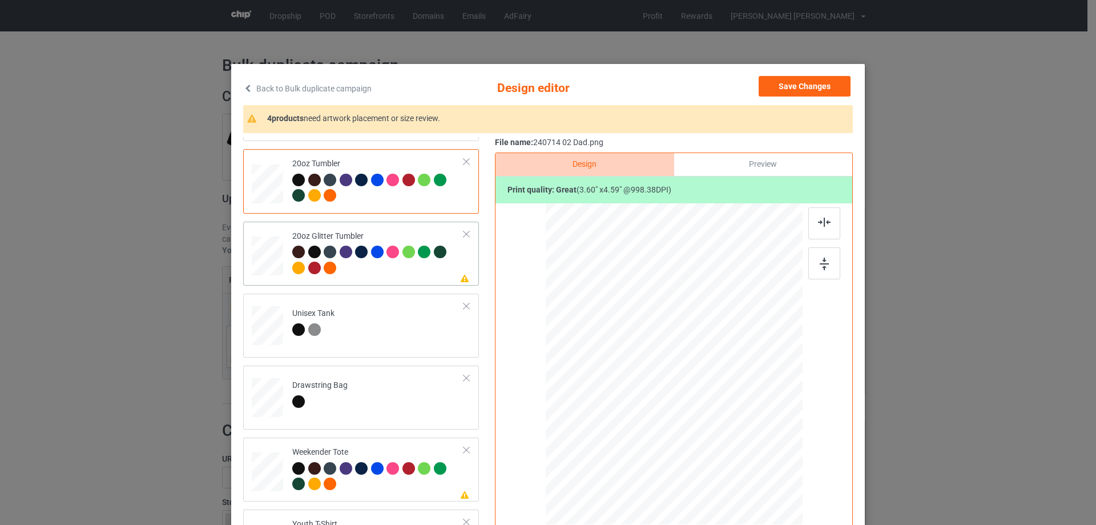
click at [261, 248] on div at bounding box center [268, 255] width 30 height 25
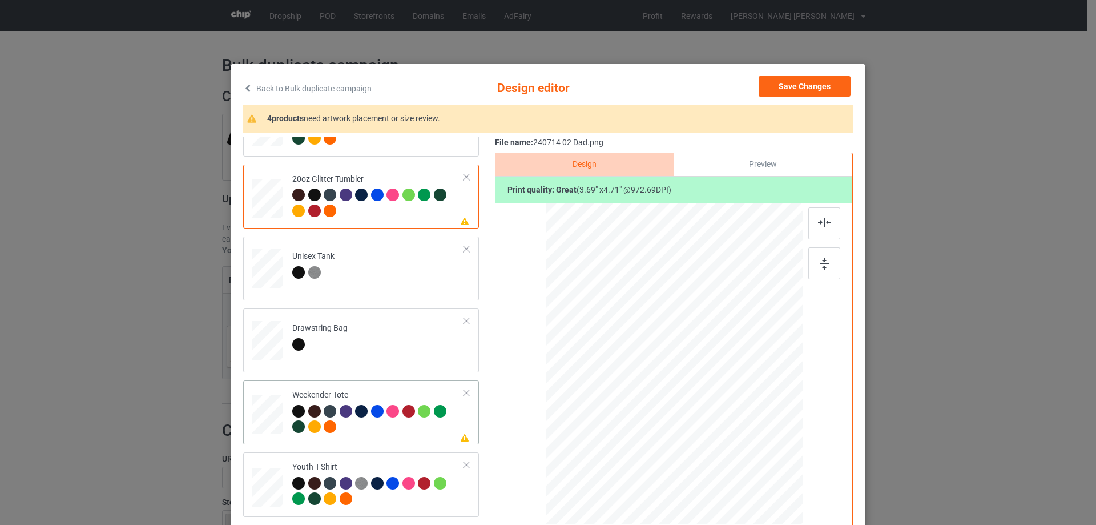
scroll to position [1256, 0]
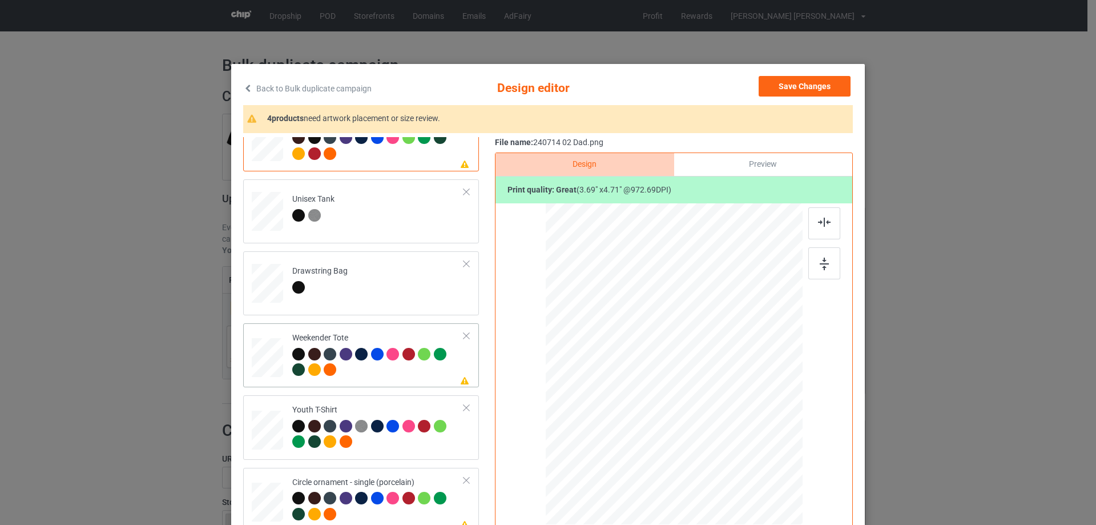
click at [277, 359] on div at bounding box center [267, 358] width 31 height 20
drag, startPoint x: 746, startPoint y: 462, endPoint x: 724, endPoint y: 421, distance: 47.2
click at [724, 421] on div at bounding box center [674, 364] width 256 height 166
click at [676, 392] on div at bounding box center [674, 359] width 96 height 123
click at [819, 223] on img at bounding box center [824, 221] width 13 height 9
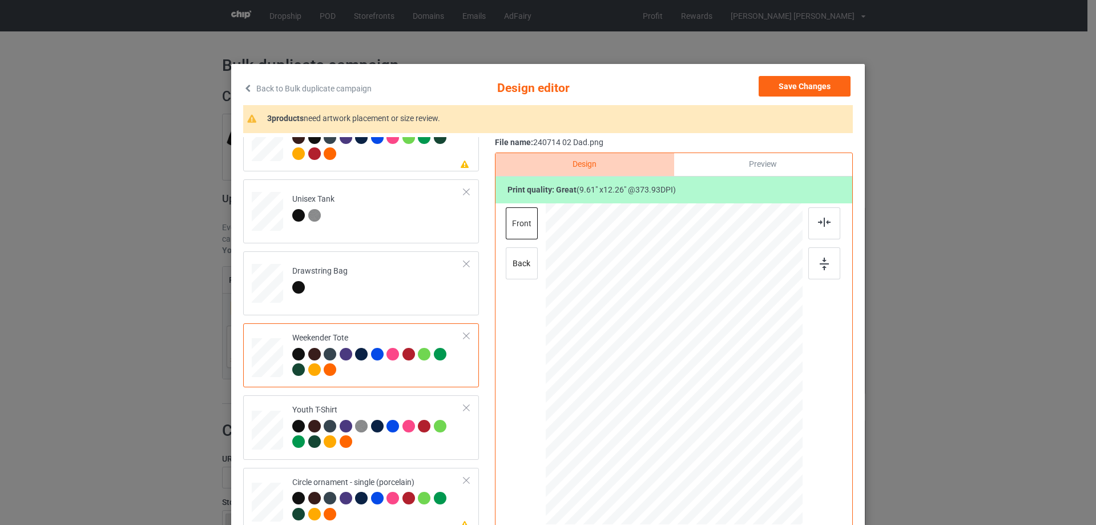
scroll to position [1349, 0]
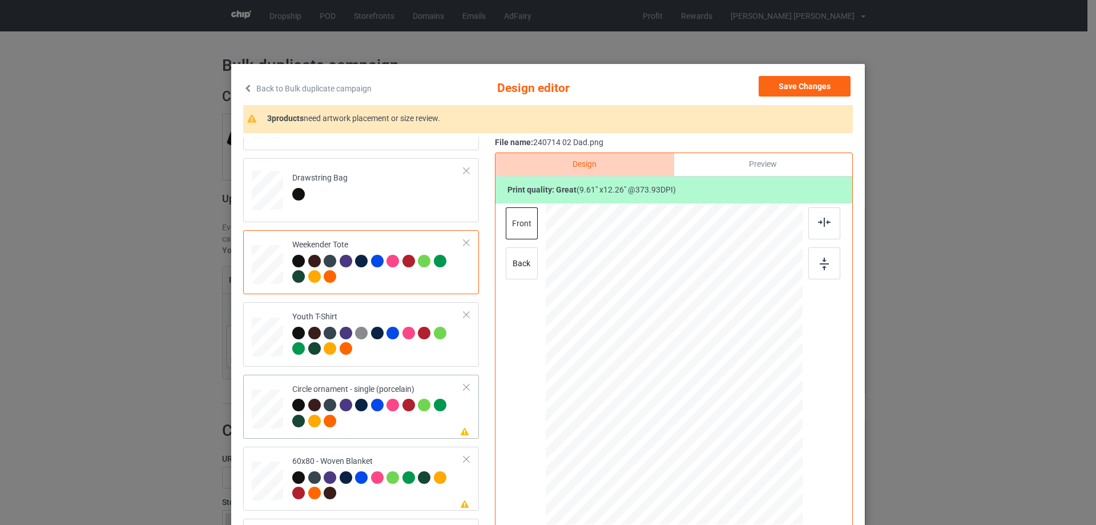
click at [265, 416] on div at bounding box center [267, 408] width 31 height 31
click at [690, 427] on div at bounding box center [673, 372] width 143 height 183
click at [739, 465] on div at bounding box center [743, 461] width 10 height 10
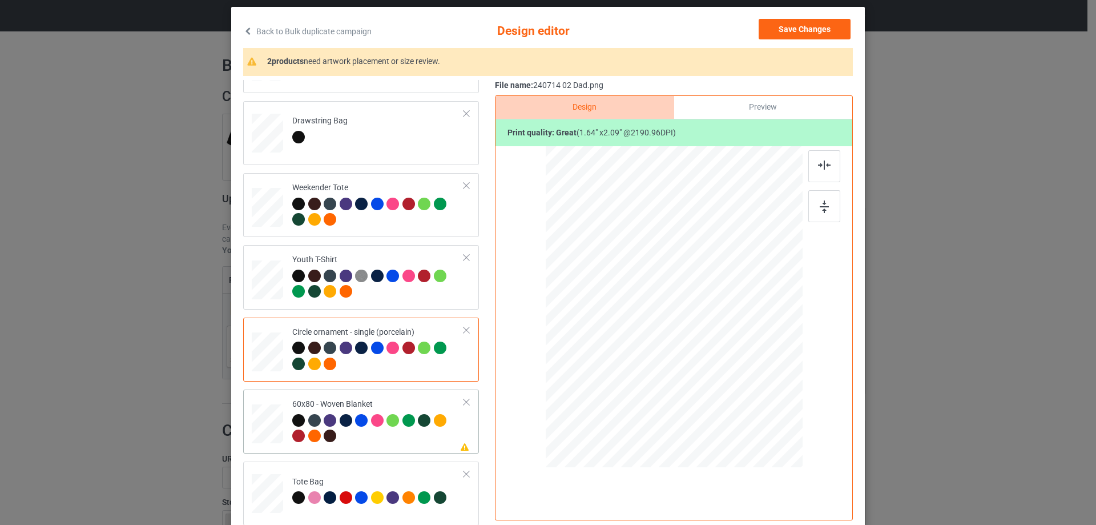
drag, startPoint x: 260, startPoint y: 425, endPoint x: 342, endPoint y: 406, distance: 84.2
click at [260, 425] on div at bounding box center [267, 424] width 29 height 38
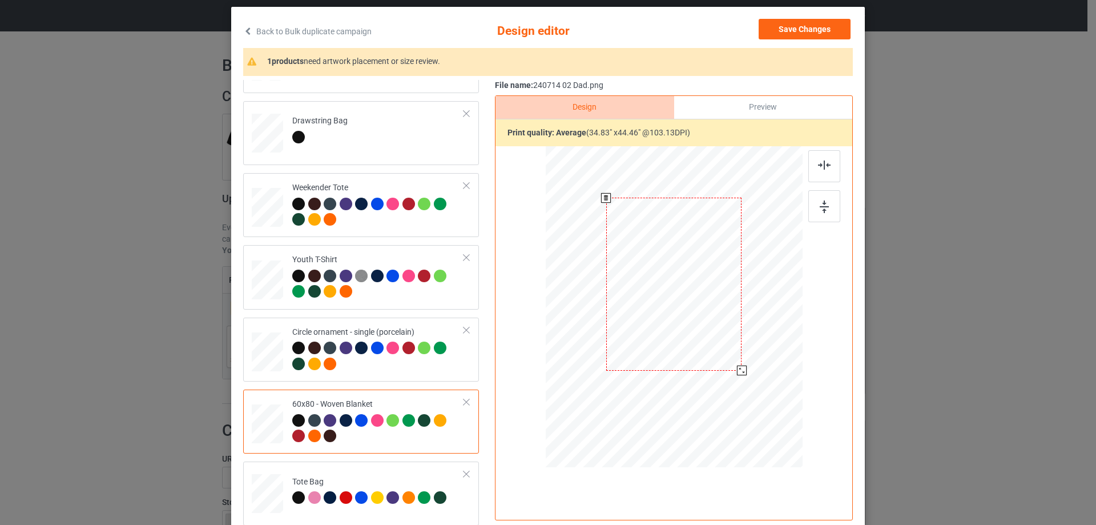
drag, startPoint x: 739, startPoint y: 370, endPoint x: 736, endPoint y: 376, distance: 6.4
click at [736, 376] on div at bounding box center [673, 306] width 233 height 311
drag, startPoint x: 683, startPoint y: 298, endPoint x: 683, endPoint y: 288, distance: 9.7
click at [683, 288] on div at bounding box center [673, 274] width 135 height 173
click at [821, 170] on div at bounding box center [824, 166] width 32 height 32
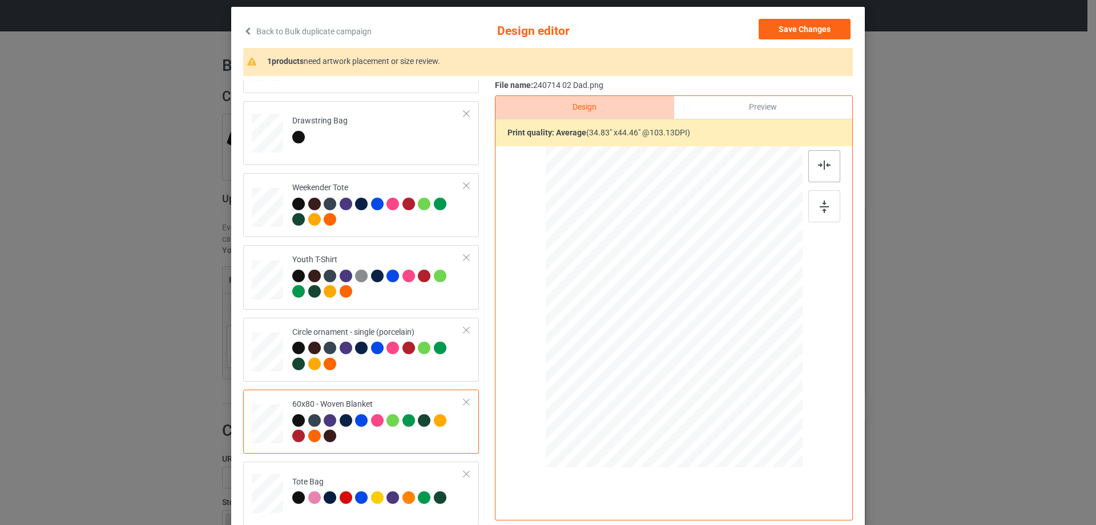
click at [819, 168] on img at bounding box center [824, 164] width 13 height 9
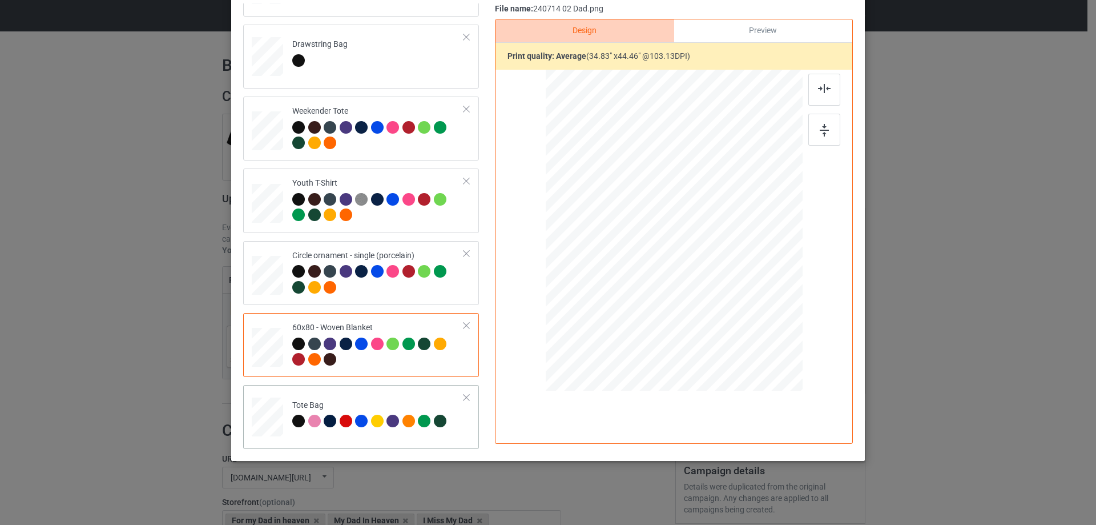
click at [267, 420] on div at bounding box center [267, 422] width 15 height 17
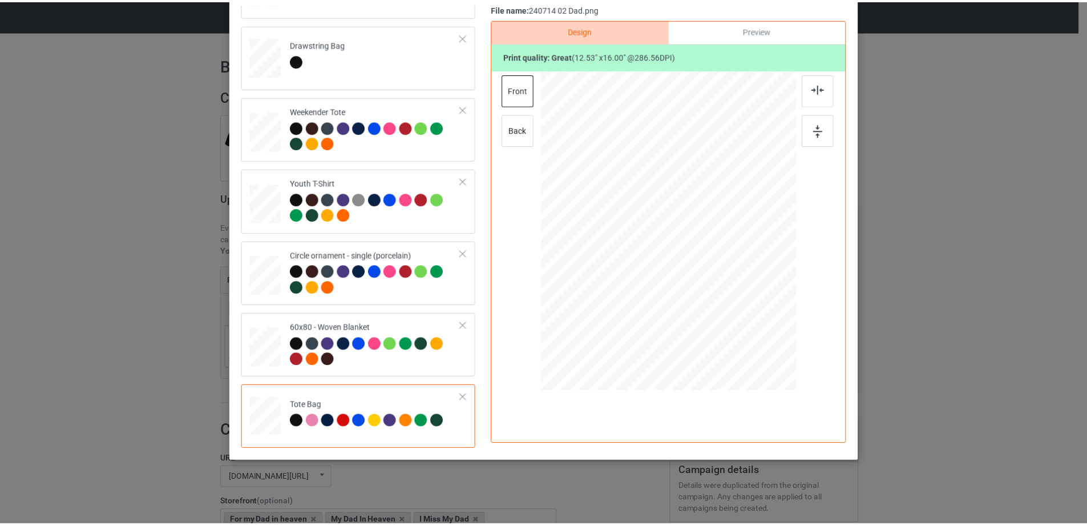
scroll to position [0, 0]
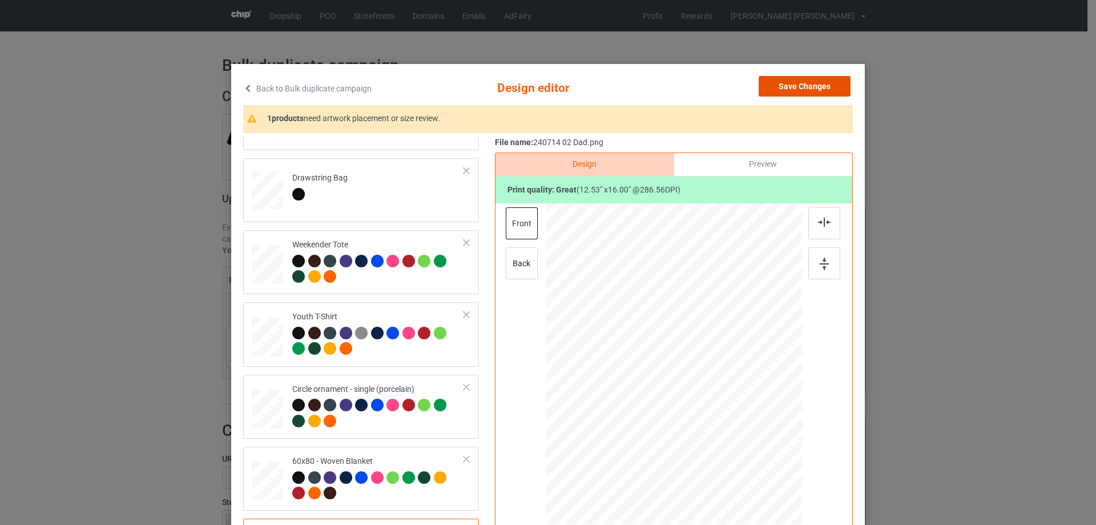
click at [807, 86] on button "Save Changes" at bounding box center [805, 86] width 92 height 21
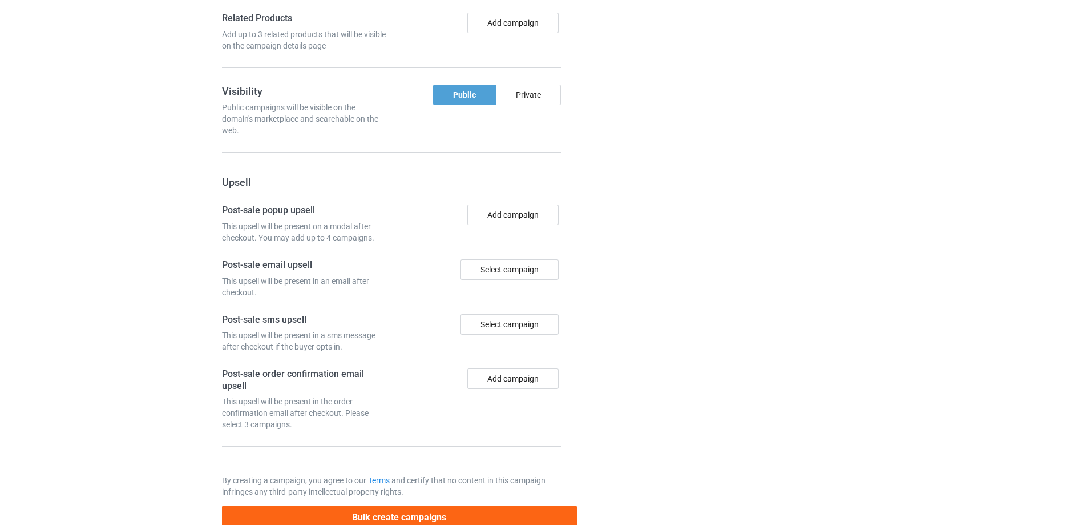
scroll to position [967, 0]
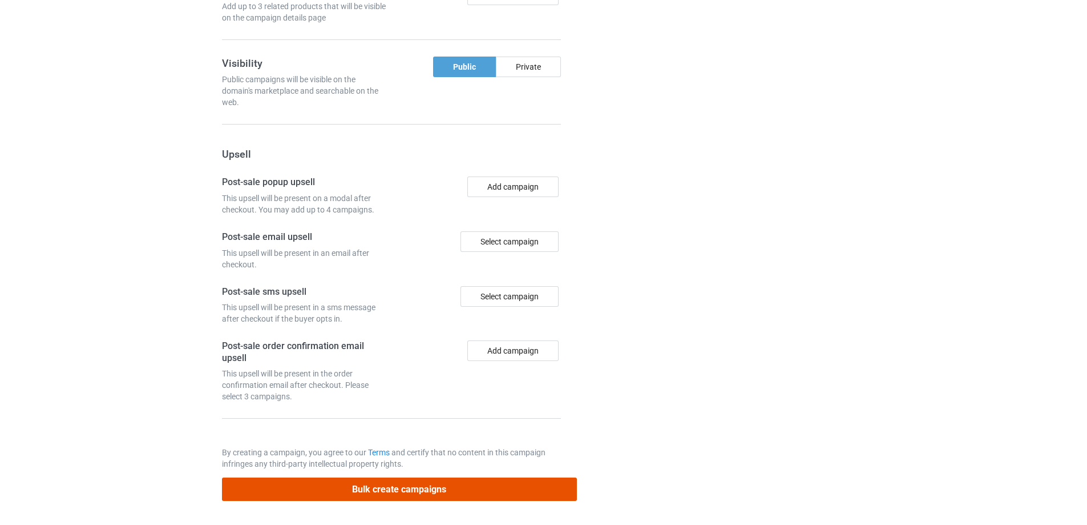
click at [458, 492] on button "Bulk create campaigns" at bounding box center [399, 488] width 355 height 23
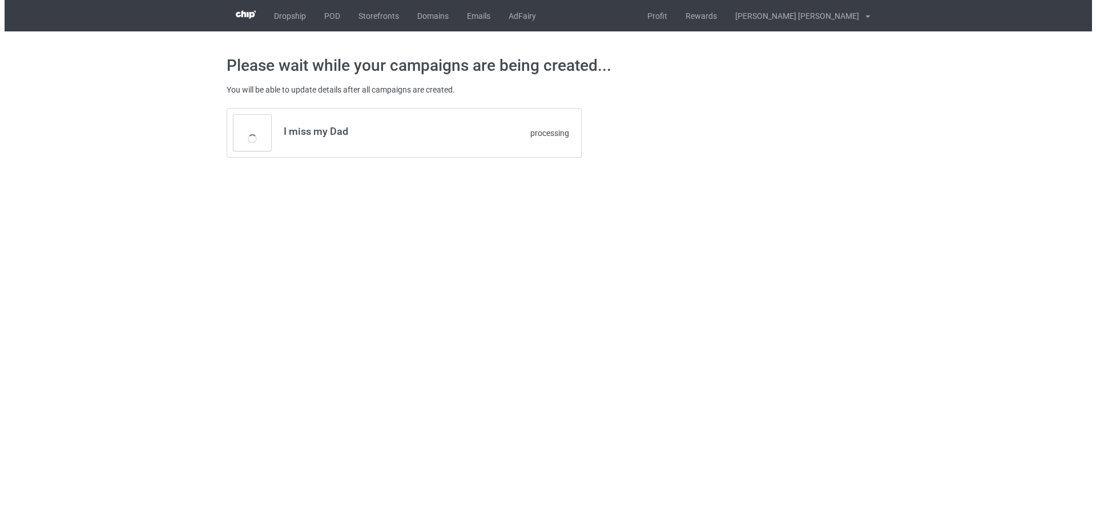
scroll to position [0, 0]
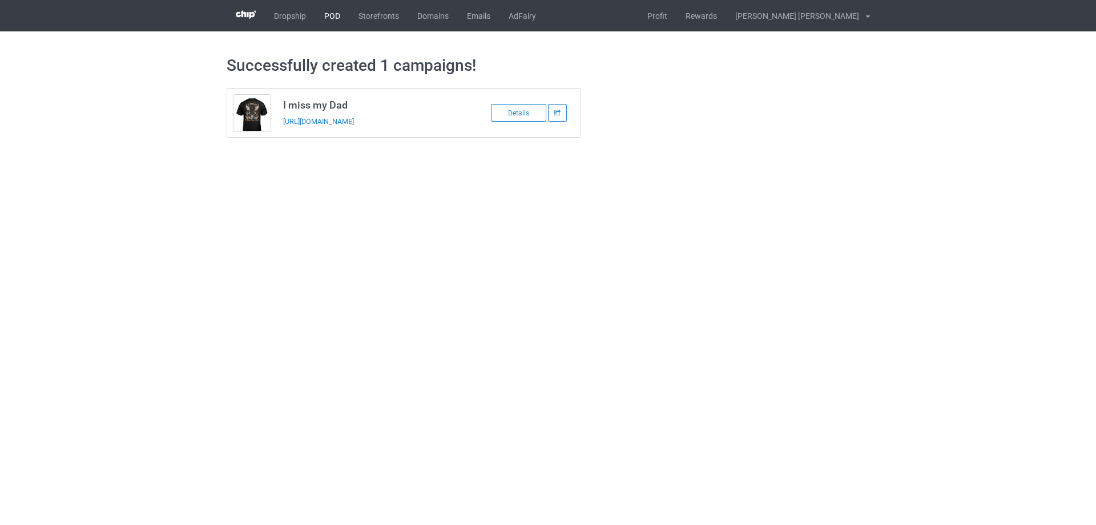
click at [334, 15] on link "POD" at bounding box center [332, 15] width 34 height 31
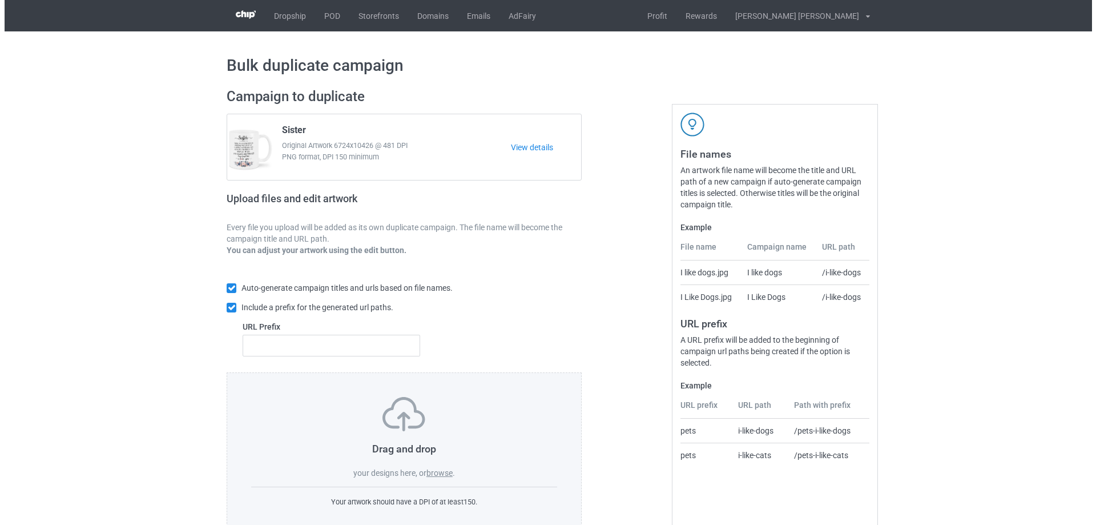
scroll to position [32, 0]
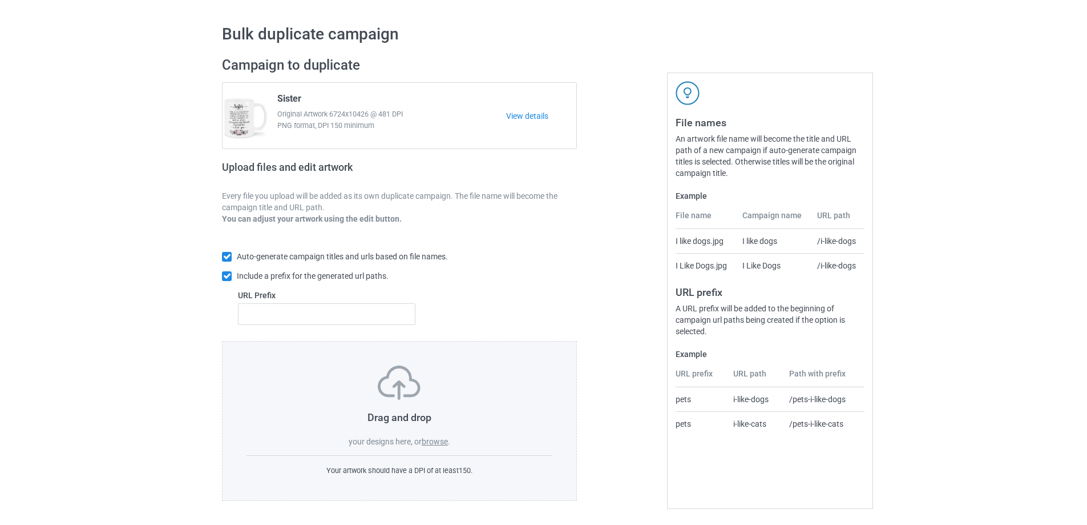
click at [430, 440] on label "browse" at bounding box center [435, 441] width 26 height 9
click at [0, 0] on input "browse" at bounding box center [0, 0] width 0 height 0
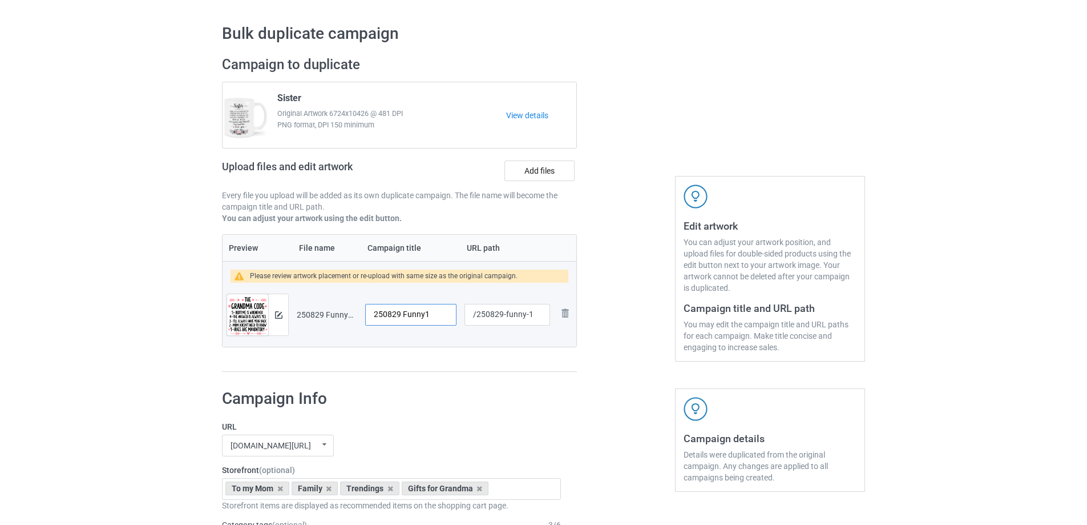
drag, startPoint x: 438, startPoint y: 313, endPoint x: 422, endPoint y: 319, distance: 17.2
click at [329, 313] on tr "Preview and edit artwork 250829 Funny1.png 250829 Funny1 /250829-funny-1 Remove…" at bounding box center [400, 315] width 354 height 64
type input "The Grandma code"
drag, startPoint x: 507, startPoint y: 315, endPoint x: 513, endPoint y: 317, distance: 6.5
click at [513, 317] on input "/250829-funny-1" at bounding box center [508, 315] width 86 height 22
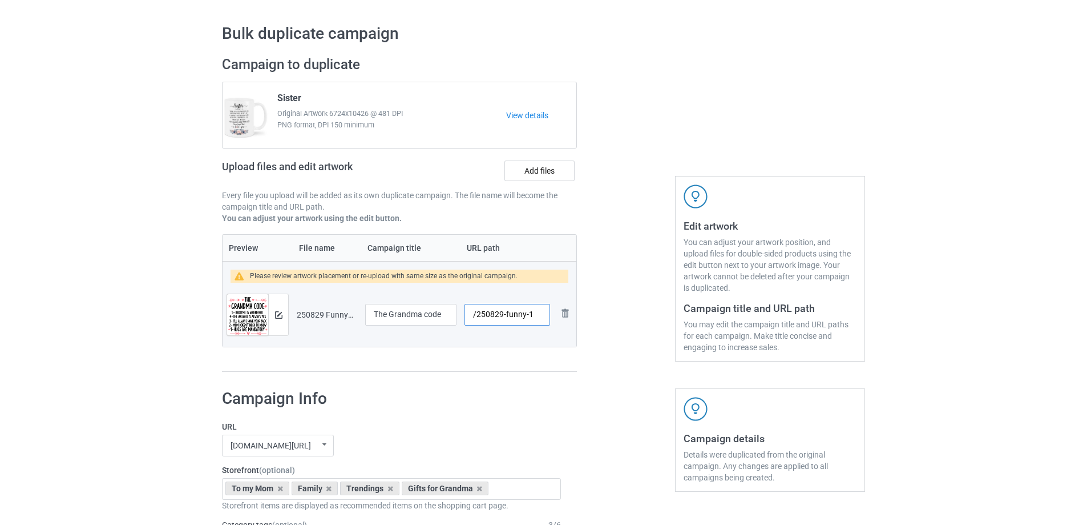
drag, startPoint x: 504, startPoint y: 317, endPoint x: 528, endPoint y: 317, distance: 24.0
click at [528, 317] on input "/250829-funny-1" at bounding box center [508, 315] width 86 height 22
type input "/250829-1"
click at [283, 316] on div at bounding box center [278, 314] width 20 height 41
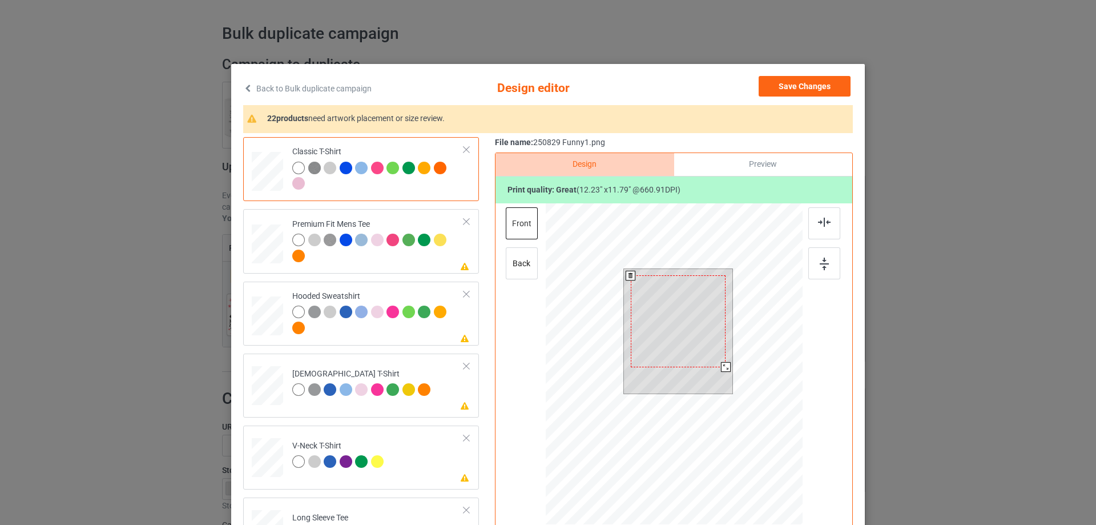
drag, startPoint x: 726, startPoint y: 374, endPoint x: 720, endPoint y: 366, distance: 9.4
click at [721, 366] on div at bounding box center [726, 367] width 10 height 10
click at [715, 359] on div at bounding box center [678, 316] width 95 height 91
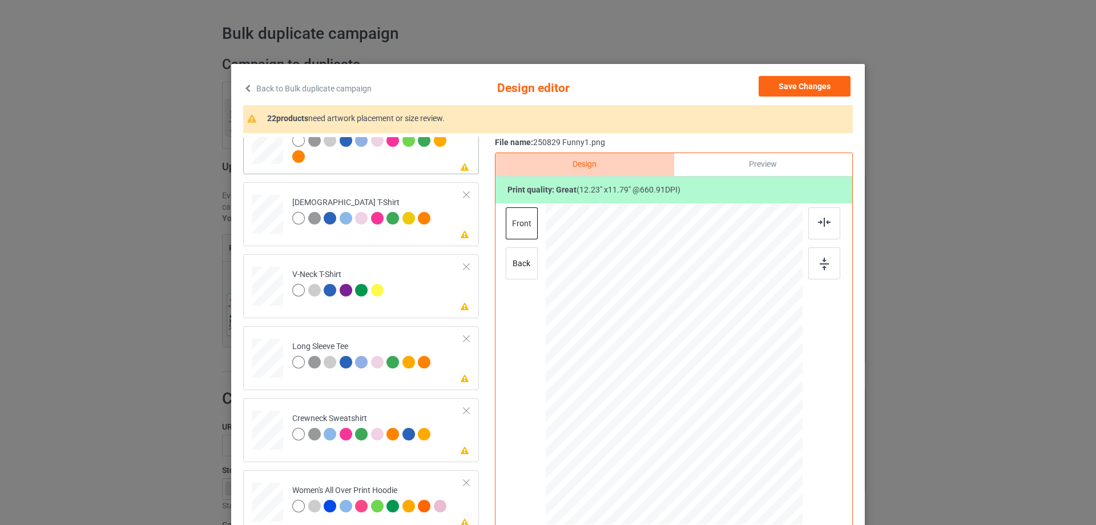
scroll to position [285, 0]
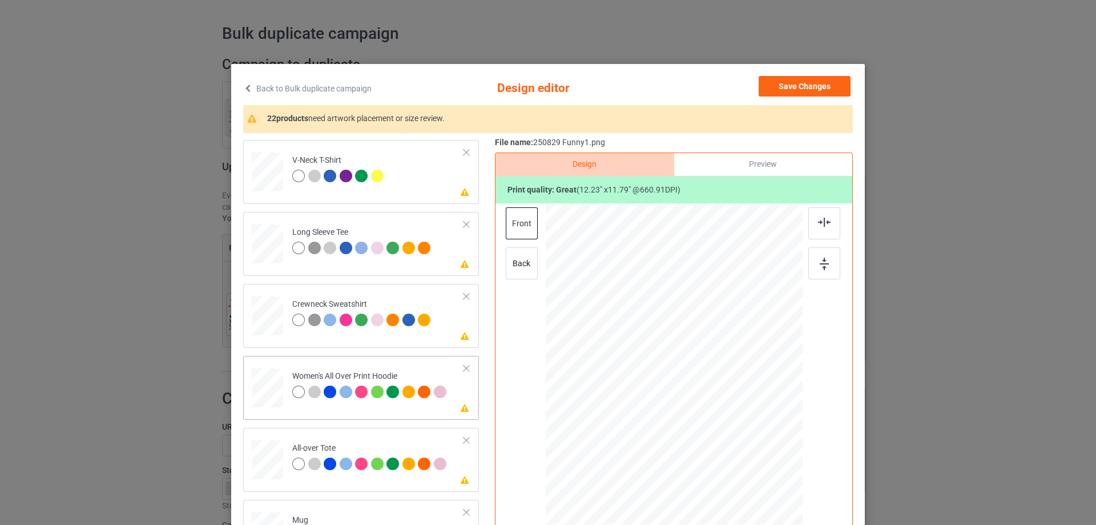
click at [273, 396] on div at bounding box center [267, 387] width 31 height 35
drag, startPoint x: 746, startPoint y: 439, endPoint x: 726, endPoint y: 398, distance: 45.2
click at [726, 398] on div at bounding box center [674, 364] width 257 height 291
drag, startPoint x: 671, startPoint y: 387, endPoint x: 671, endPoint y: 349, distance: 37.7
click at [671, 349] on div at bounding box center [674, 326] width 95 height 91
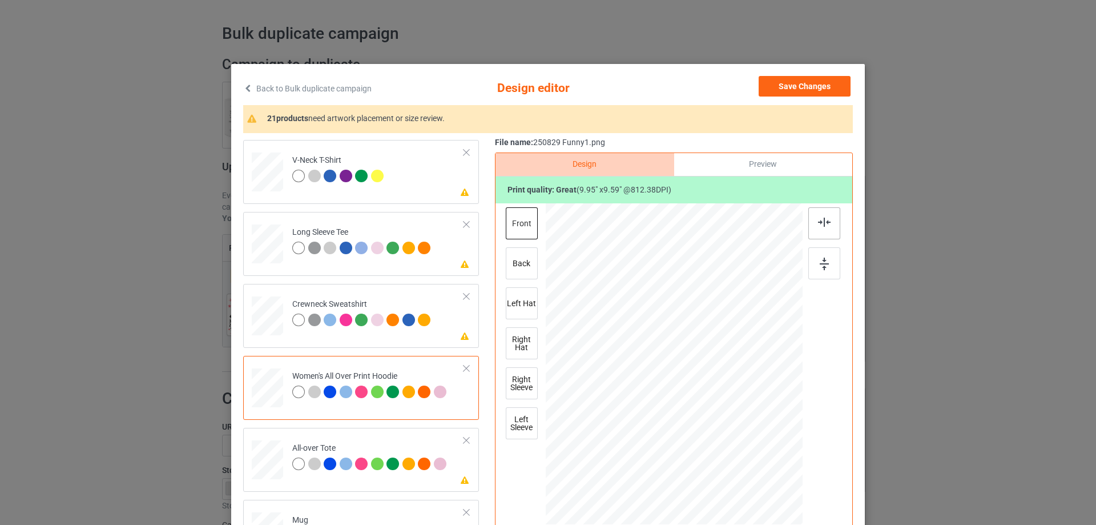
click at [823, 223] on img at bounding box center [824, 221] width 13 height 9
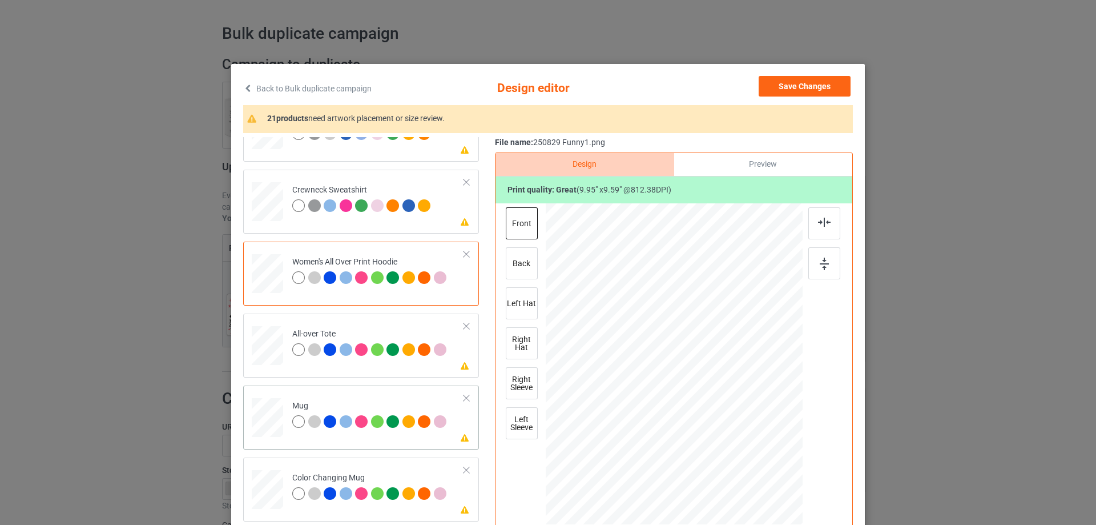
scroll to position [514, 0]
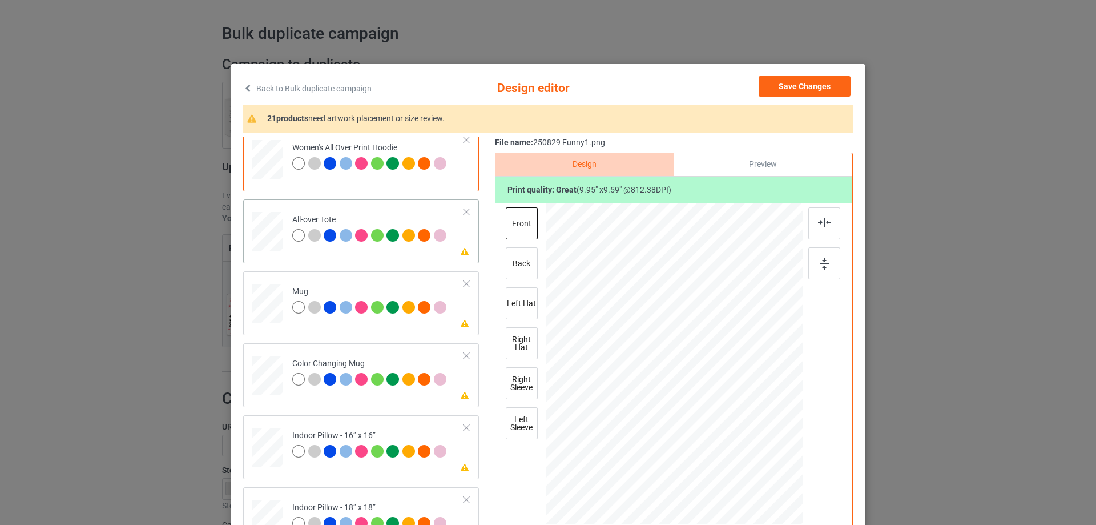
click at [262, 242] on div at bounding box center [267, 231] width 31 height 31
drag, startPoint x: 749, startPoint y: 441, endPoint x: 761, endPoint y: 465, distance: 27.3
click at [761, 465] on div at bounding box center [674, 363] width 257 height 257
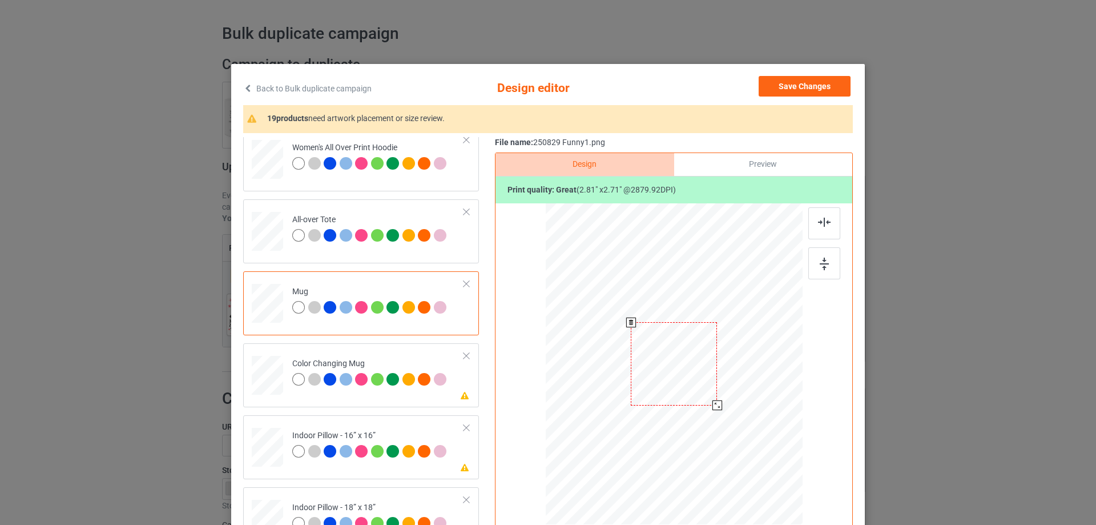
drag, startPoint x: 745, startPoint y: 439, endPoint x: 720, endPoint y: 397, distance: 49.4
click at [720, 397] on div at bounding box center [674, 363] width 257 height 107
drag, startPoint x: 658, startPoint y: 369, endPoint x: 730, endPoint y: 367, distance: 72.0
click at [730, 367] on div at bounding box center [746, 361] width 86 height 83
click at [822, 263] on img at bounding box center [824, 263] width 9 height 13
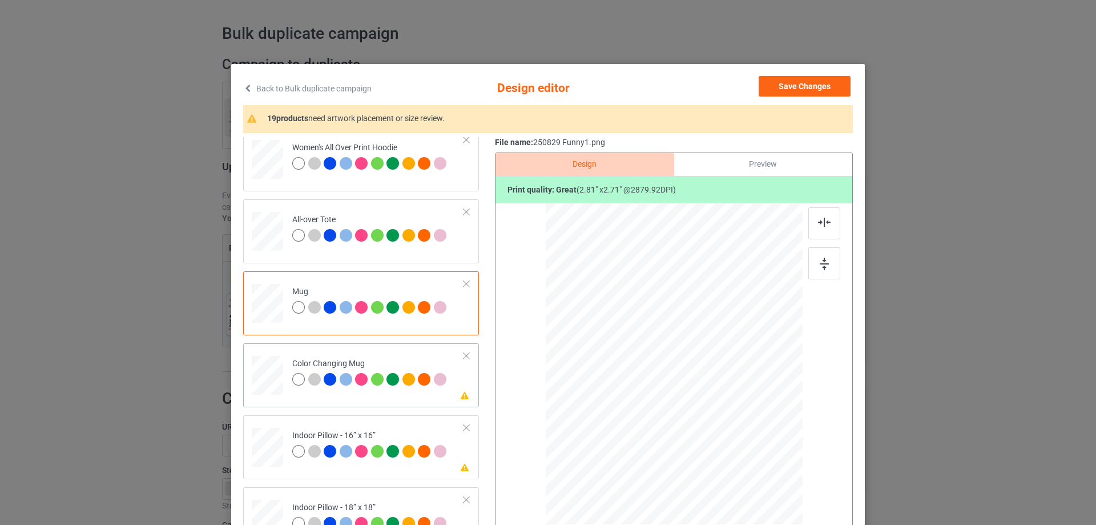
scroll to position [571, 0]
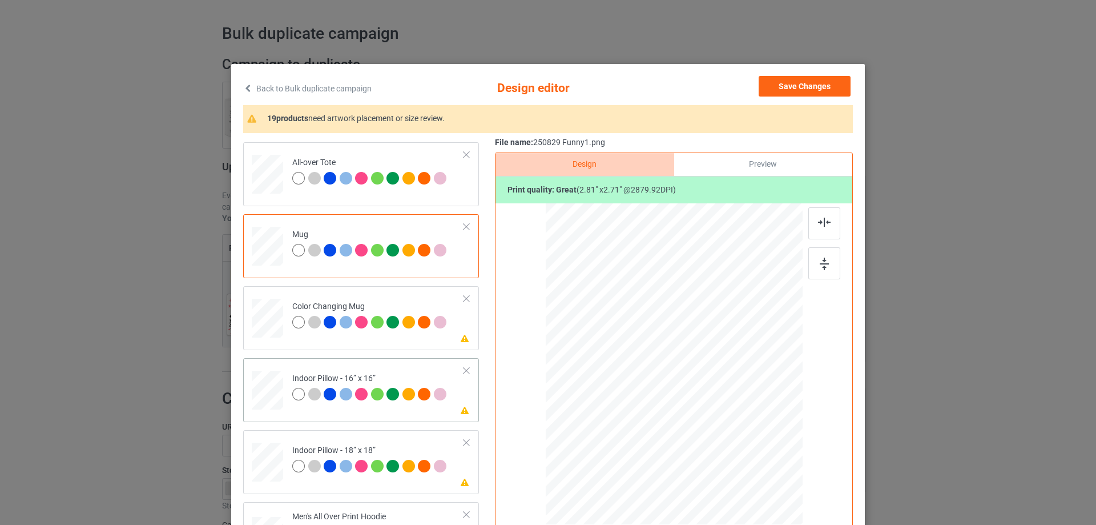
click at [279, 387] on div at bounding box center [267, 389] width 31 height 31
drag, startPoint x: 746, startPoint y: 439, endPoint x: 758, endPoint y: 447, distance: 14.4
click at [758, 447] on div at bounding box center [761, 448] width 10 height 10
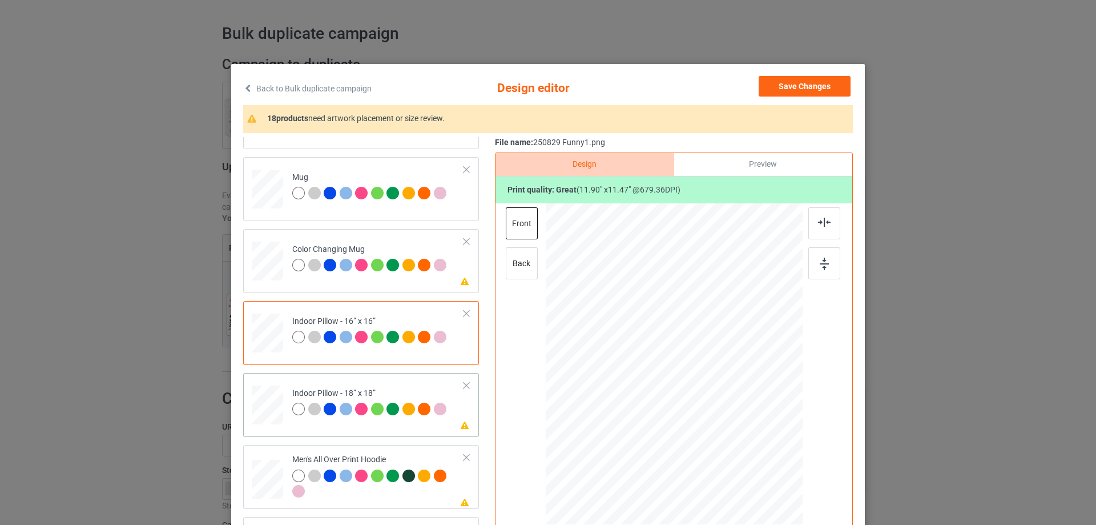
scroll to position [685, 0]
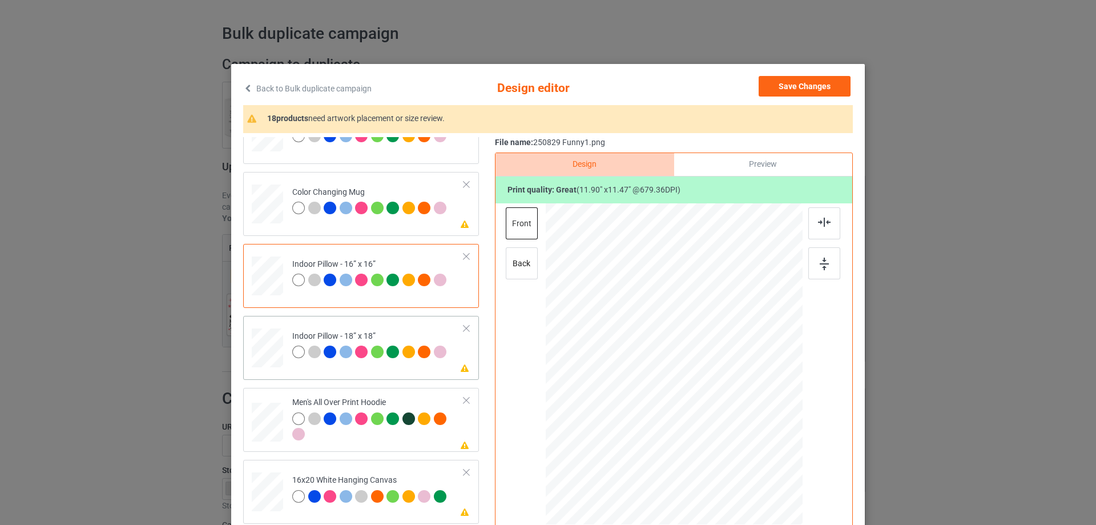
click at [271, 351] on div at bounding box center [267, 347] width 31 height 31
drag, startPoint x: 746, startPoint y: 438, endPoint x: 761, endPoint y: 446, distance: 16.9
click at [761, 446] on div at bounding box center [762, 450] width 10 height 10
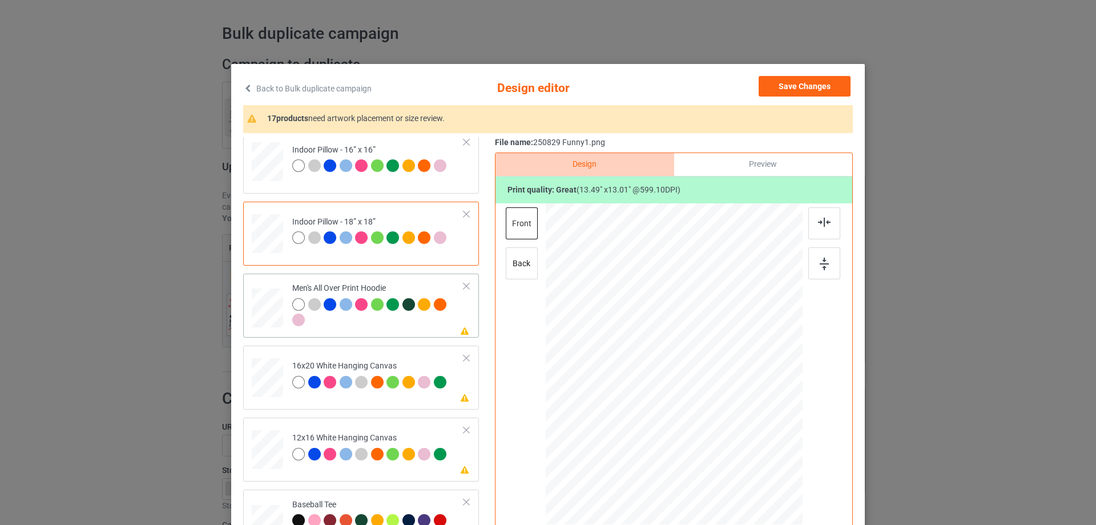
click at [265, 293] on div at bounding box center [267, 308] width 31 height 33
drag, startPoint x: 749, startPoint y: 442, endPoint x: 724, endPoint y: 404, distance: 45.3
click at [724, 404] on div at bounding box center [674, 363] width 257 height 273
click at [691, 374] on div at bounding box center [674, 335] width 93 height 90
click at [814, 233] on div at bounding box center [824, 223] width 32 height 32
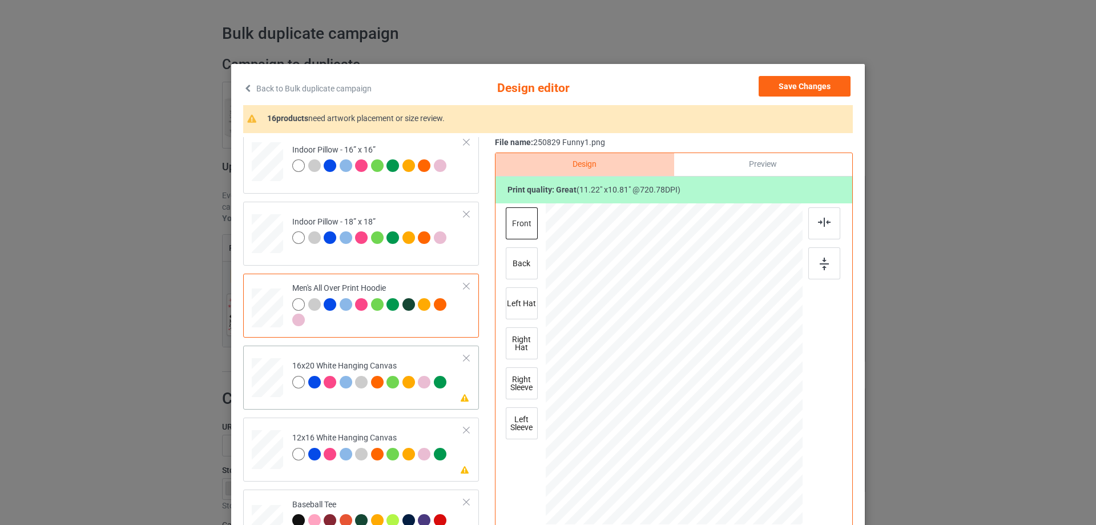
scroll to position [913, 0]
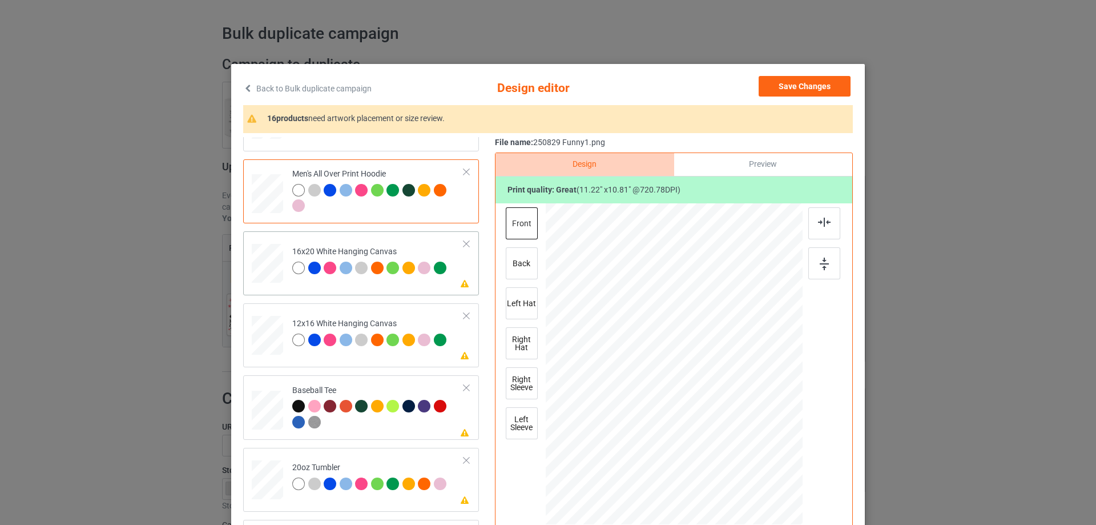
click at [271, 266] on div at bounding box center [267, 263] width 31 height 39
drag, startPoint x: 748, startPoint y: 438, endPoint x: 775, endPoint y: 498, distance: 65.4
click at [775, 498] on div at bounding box center [674, 364] width 257 height 321
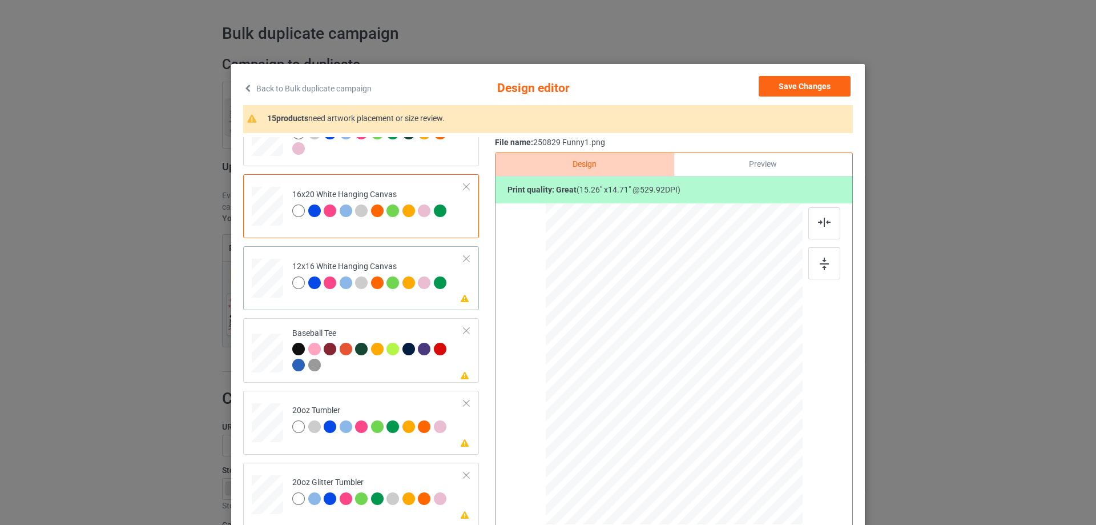
click at [265, 286] on div at bounding box center [268, 278] width 30 height 39
drag, startPoint x: 743, startPoint y: 433, endPoint x: 760, endPoint y: 485, distance: 54.3
click at [760, 485] on div at bounding box center [673, 363] width 241 height 321
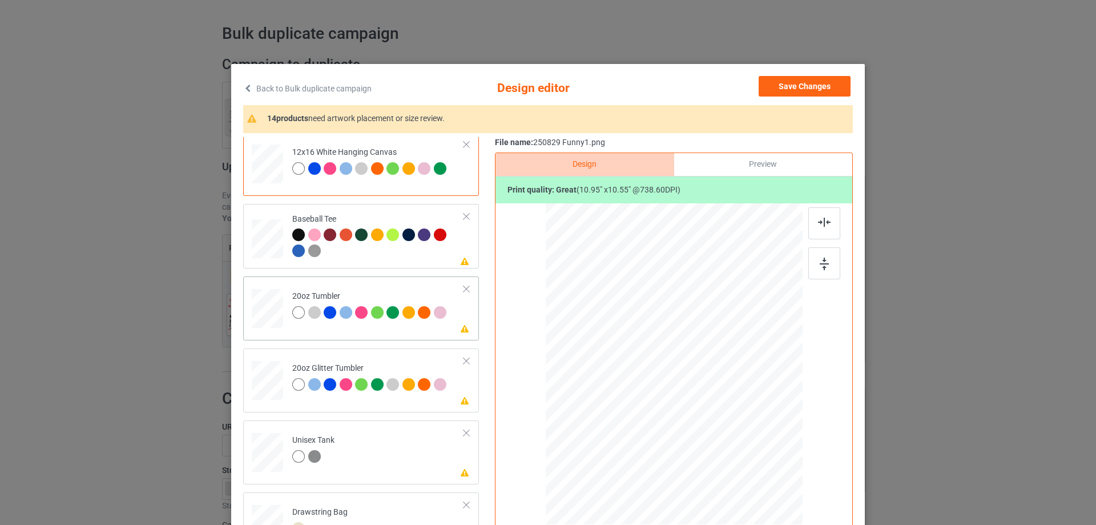
click at [271, 310] on div at bounding box center [267, 308] width 30 height 18
drag, startPoint x: 745, startPoint y: 437, endPoint x: 687, endPoint y: 388, distance: 75.3
click at [723, 402] on div at bounding box center [673, 363] width 243 height 147
drag, startPoint x: 687, startPoint y: 388, endPoint x: 628, endPoint y: 383, distance: 59.0
click at [628, 383] on div at bounding box center [615, 359] width 91 height 88
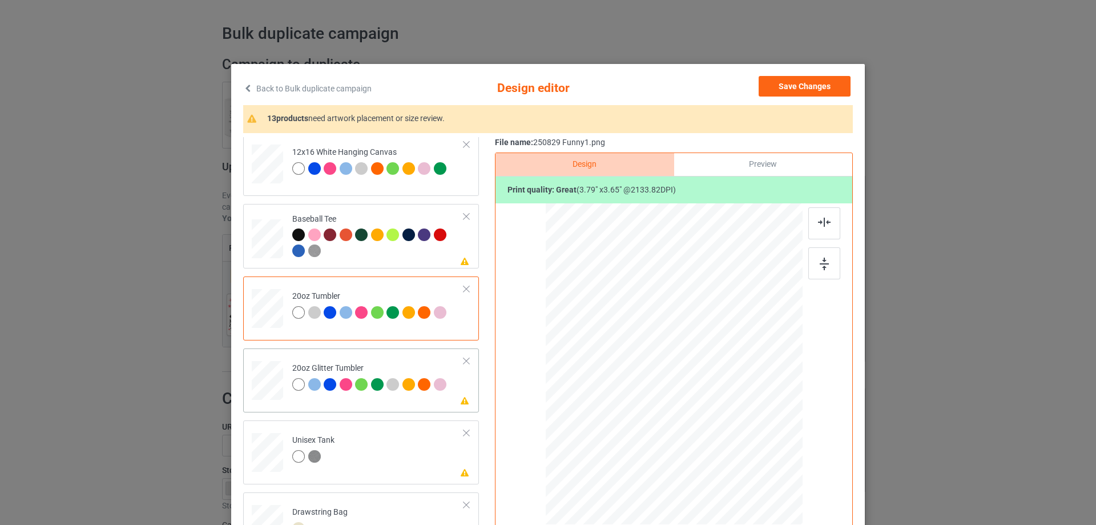
scroll to position [1142, 0]
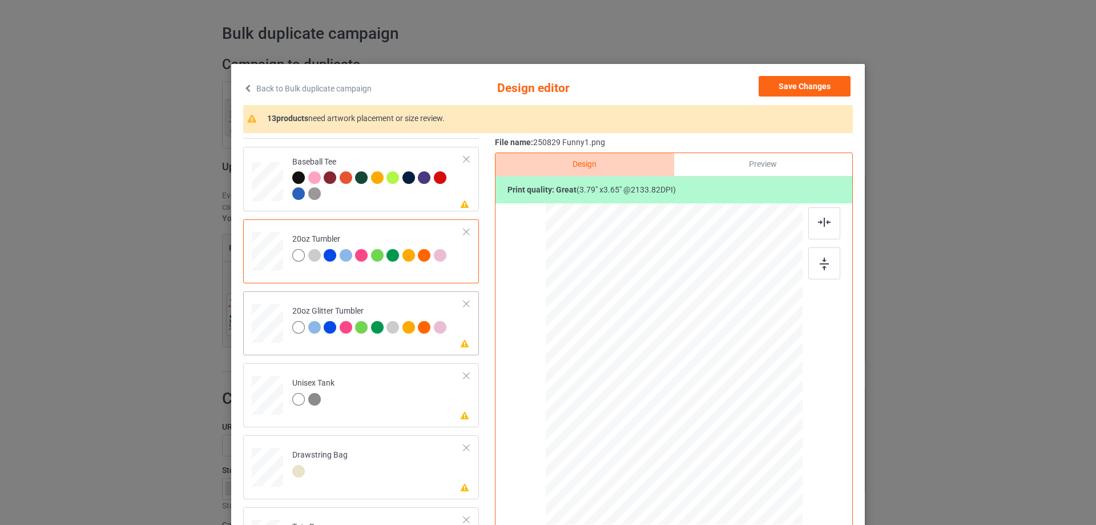
click at [265, 317] on div at bounding box center [268, 323] width 30 height 25
drag, startPoint x: 741, startPoint y: 435, endPoint x: 697, endPoint y: 402, distance: 55.1
click at [719, 414] on div at bounding box center [724, 413] width 10 height 10
drag, startPoint x: 697, startPoint y: 402, endPoint x: 640, endPoint y: 365, distance: 67.6
click at [640, 365] on div at bounding box center [617, 326] width 96 height 92
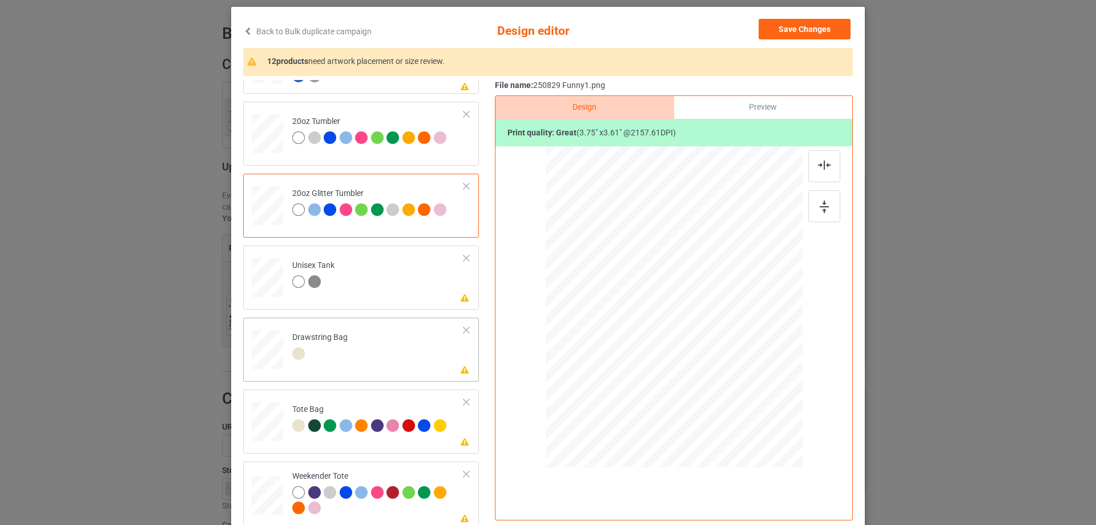
scroll to position [134, 0]
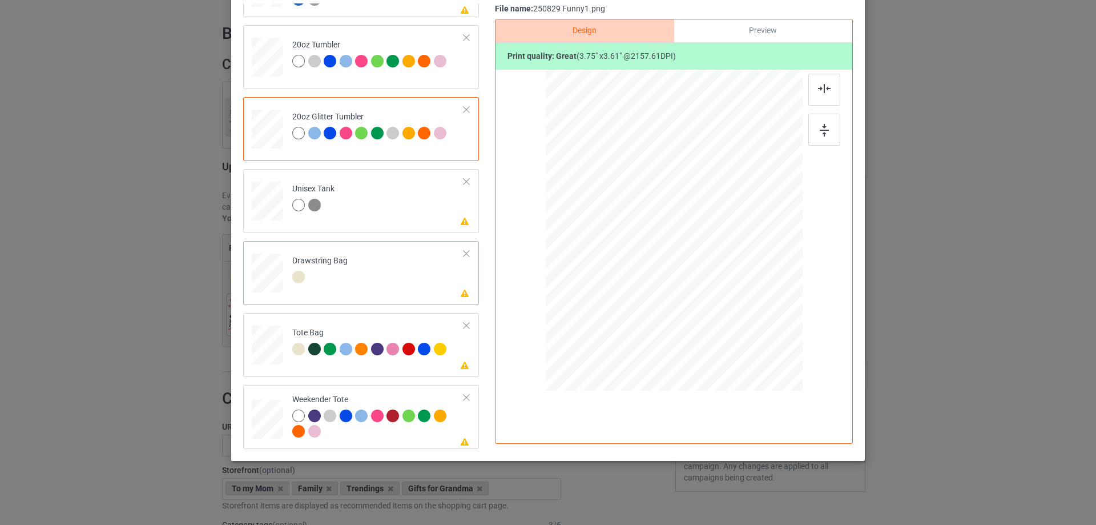
click at [266, 267] on div at bounding box center [267, 274] width 12 height 14
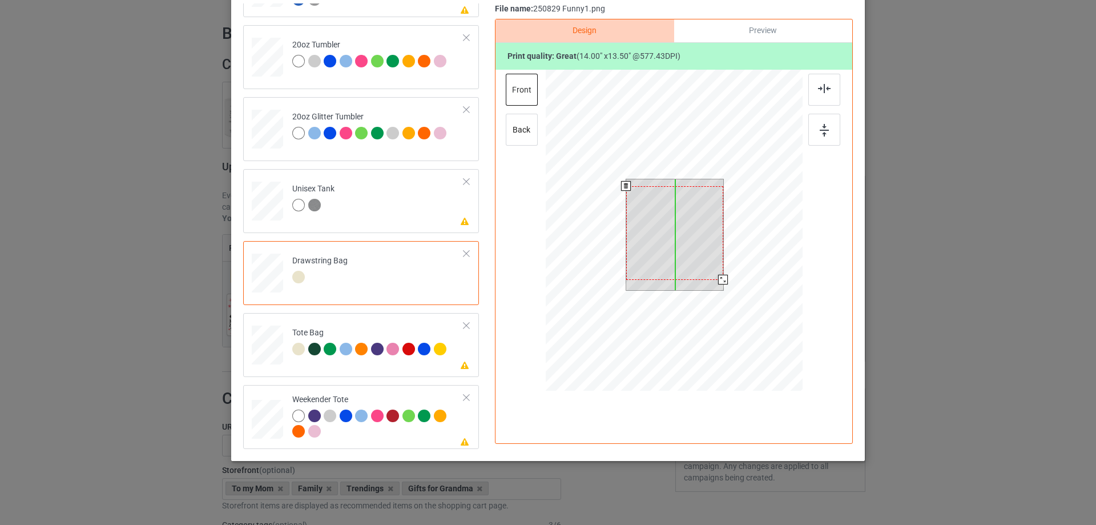
drag, startPoint x: 692, startPoint y: 249, endPoint x: 691, endPoint y: 256, distance: 6.9
click at [691, 256] on div at bounding box center [674, 233] width 97 height 94
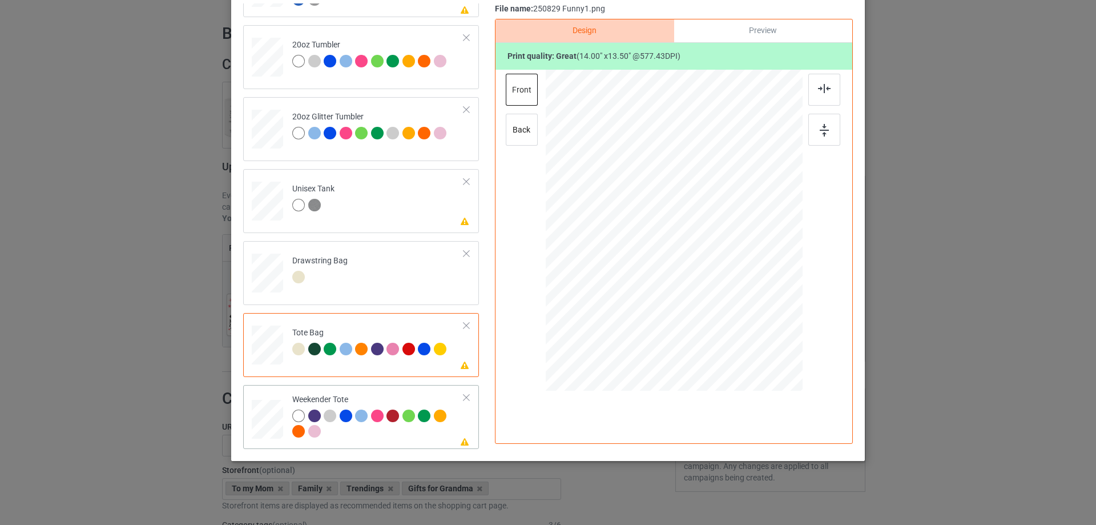
click at [265, 422] on div at bounding box center [267, 419] width 31 height 20
drag, startPoint x: 744, startPoint y: 307, endPoint x: 698, endPoint y: 274, distance: 56.5
click at [733, 292] on div at bounding box center [738, 292] width 10 height 10
click at [698, 274] on div at bounding box center [674, 226] width 126 height 121
click at [820, 84] on img at bounding box center [824, 88] width 13 height 9
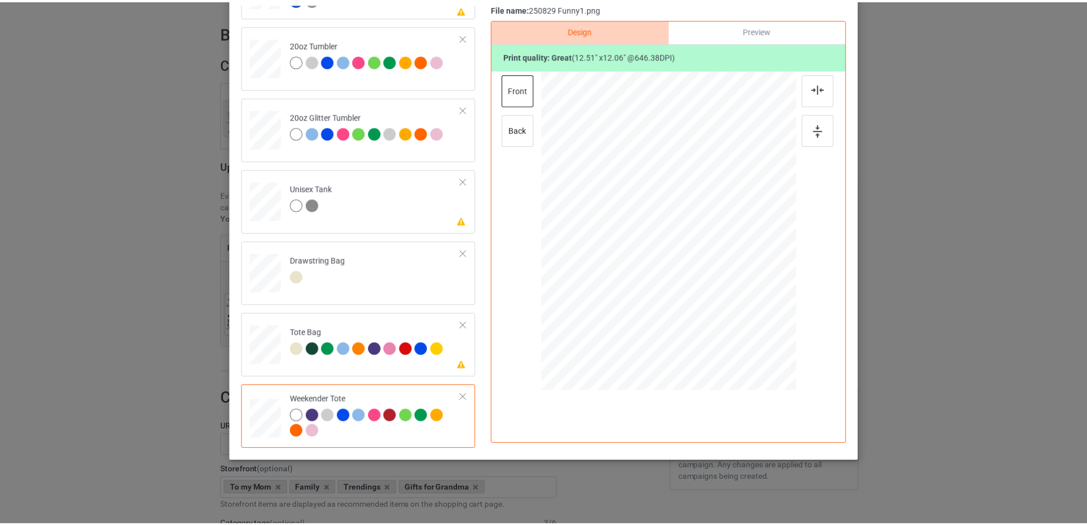
scroll to position [20, 0]
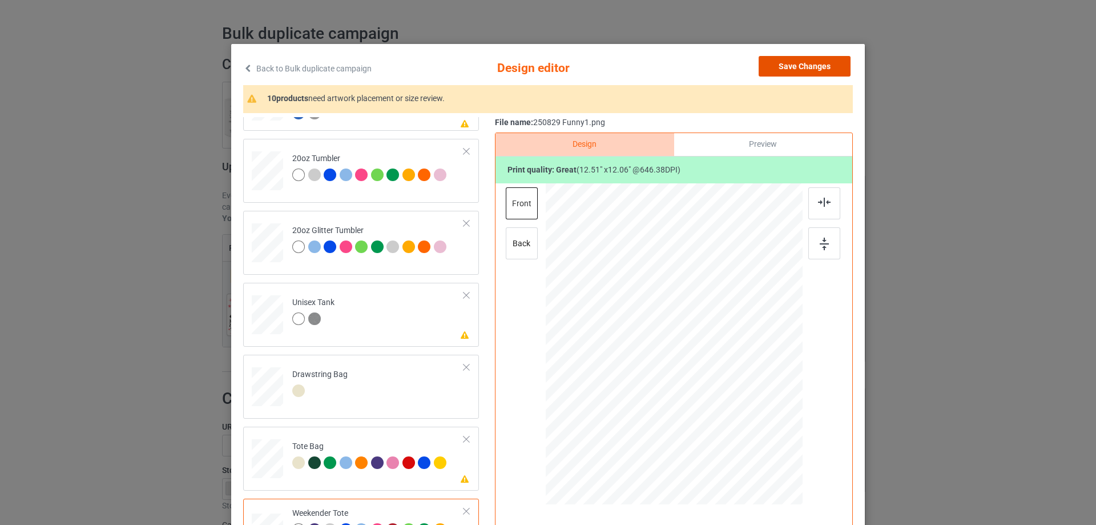
click at [832, 69] on button "Save Changes" at bounding box center [805, 66] width 92 height 21
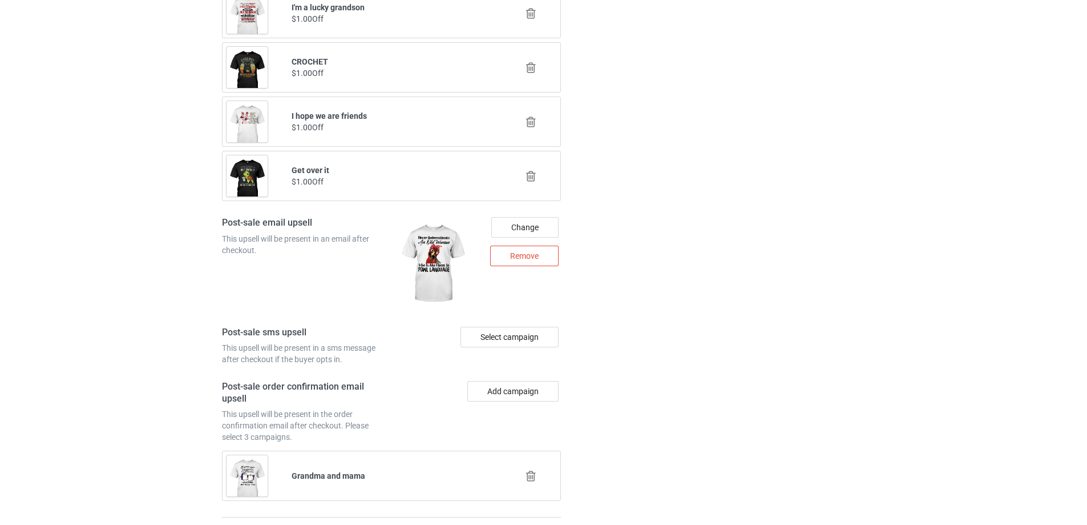
scroll to position [1452, 0]
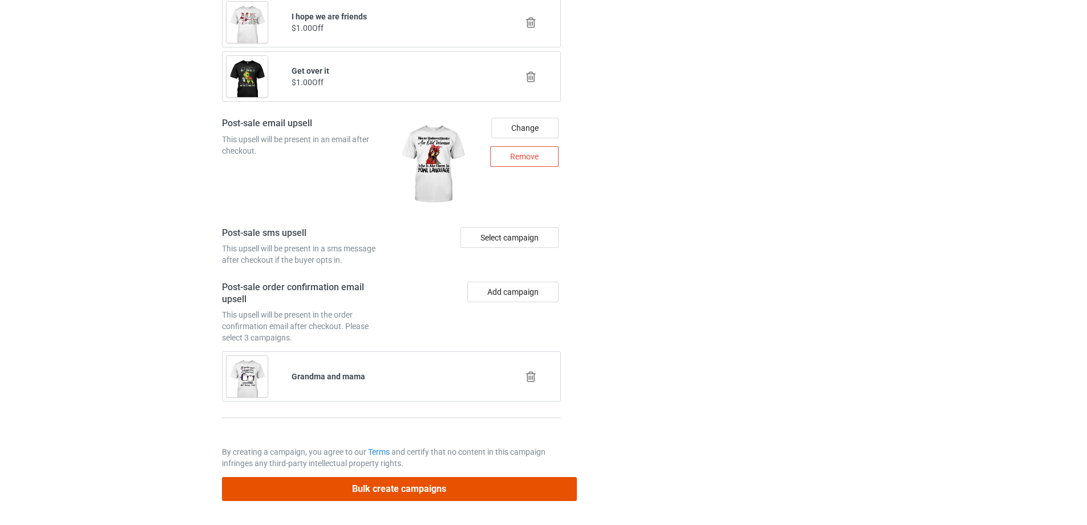
click at [474, 486] on button "Bulk create campaigns" at bounding box center [399, 488] width 355 height 23
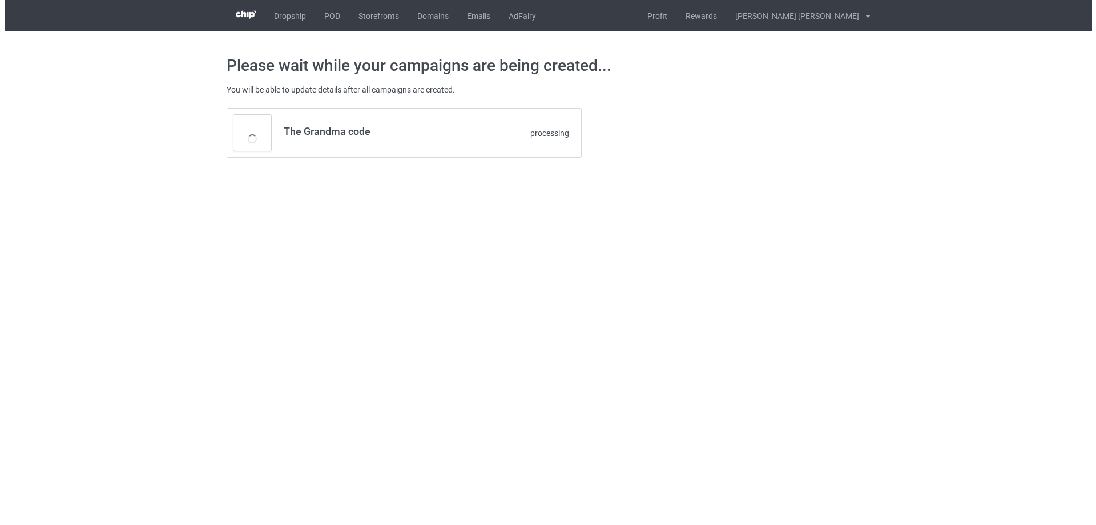
scroll to position [0, 0]
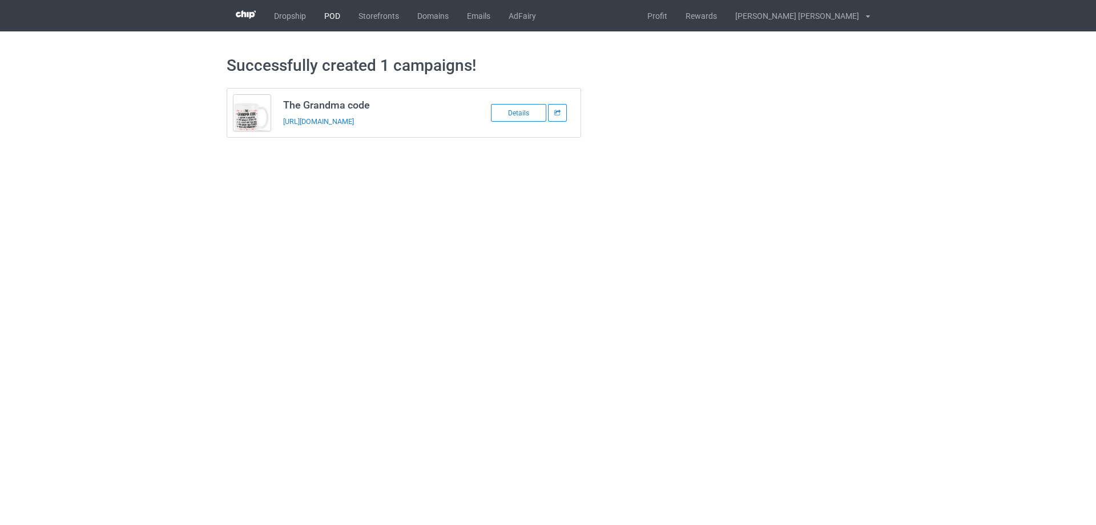
click at [329, 17] on link "POD" at bounding box center [332, 15] width 34 height 31
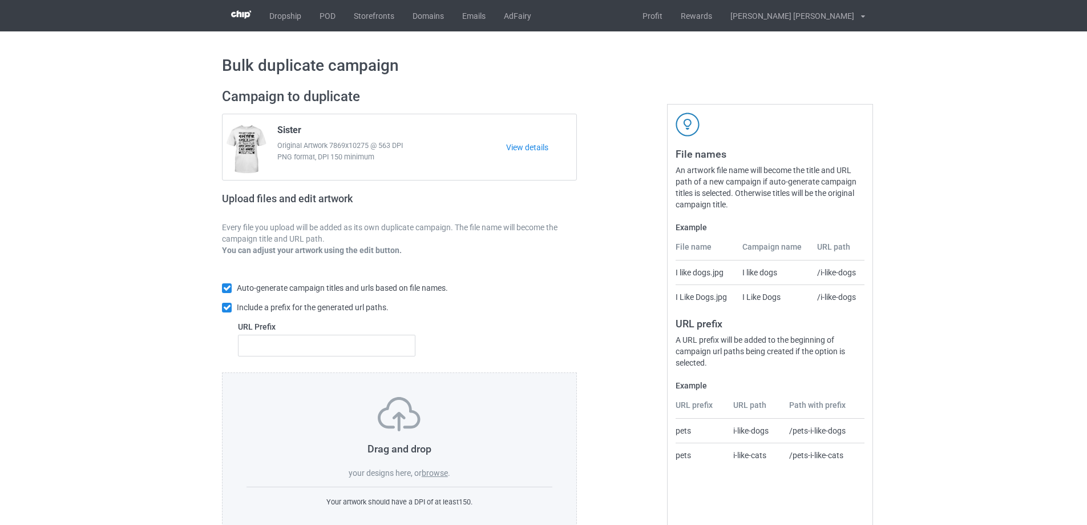
click at [430, 468] on label "browse" at bounding box center [435, 472] width 26 height 9
click at [0, 0] on input "browse" at bounding box center [0, 0] width 0 height 0
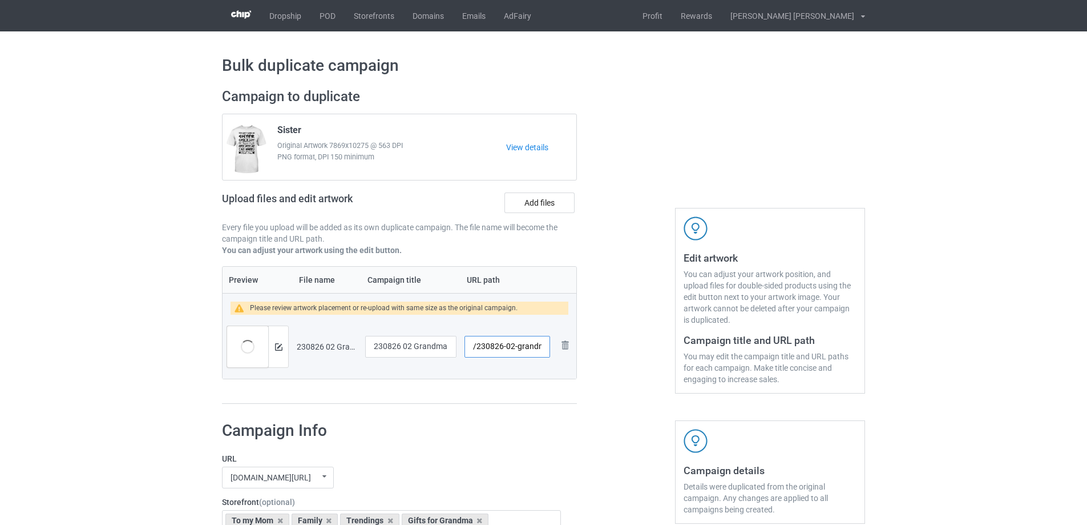
scroll to position [0, 6]
drag, startPoint x: 513, startPoint y: 350, endPoint x: 543, endPoint y: 350, distance: 30.3
click at [543, 350] on input "/230826-02-grandma" at bounding box center [508, 347] width 86 height 22
type input "/230826-02"
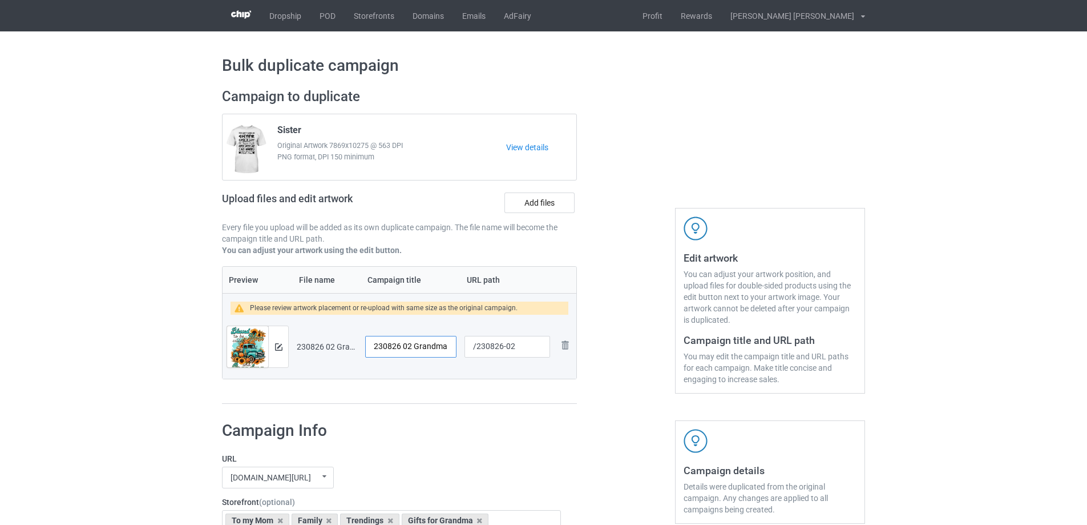
click at [445, 346] on input "230826 02 Grandma" at bounding box center [410, 347] width 91 height 22
drag, startPoint x: 415, startPoint y: 347, endPoint x: 321, endPoint y: 341, distance: 93.8
click at [321, 341] on tr "Preview and edit artwork 230826 02 Grandma.png 230826 02 Grandma /230826-02 Rem…" at bounding box center [400, 347] width 354 height 64
type input "Grandma"
click at [275, 346] on img at bounding box center [278, 346] width 7 height 7
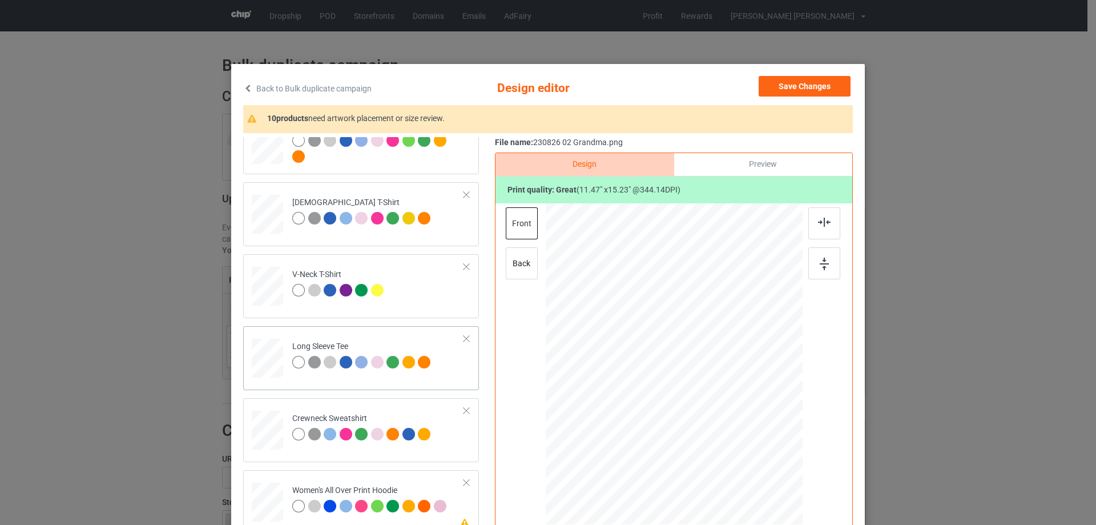
scroll to position [228, 0]
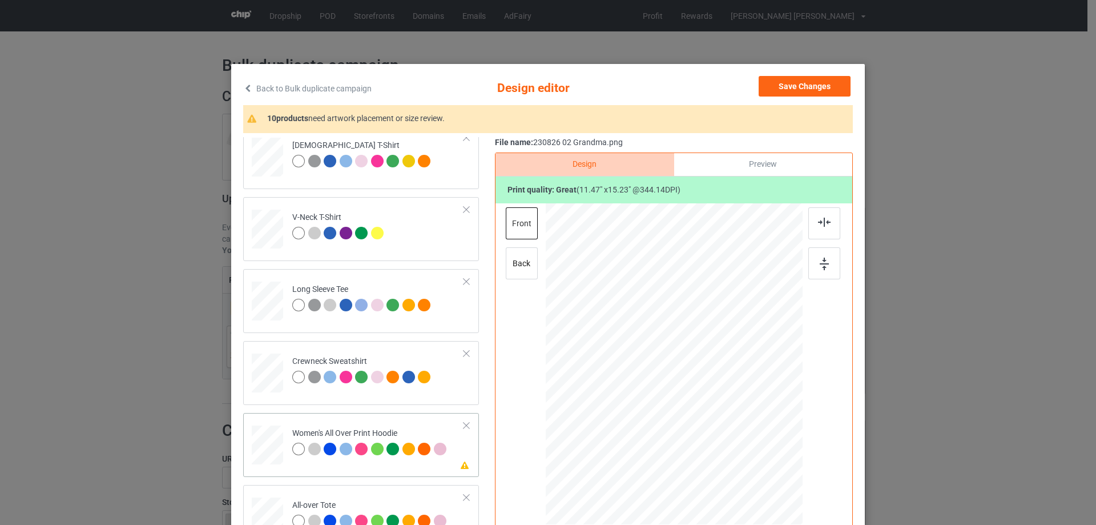
click at [268, 446] on div at bounding box center [267, 444] width 31 height 35
drag, startPoint x: 748, startPoint y: 469, endPoint x: 720, endPoint y: 405, distance: 69.6
click at [720, 405] on div at bounding box center [674, 364] width 257 height 291
drag, startPoint x: 681, startPoint y: 390, endPoint x: 682, endPoint y: 352, distance: 38.3
click at [682, 352] on div at bounding box center [675, 327] width 76 height 102
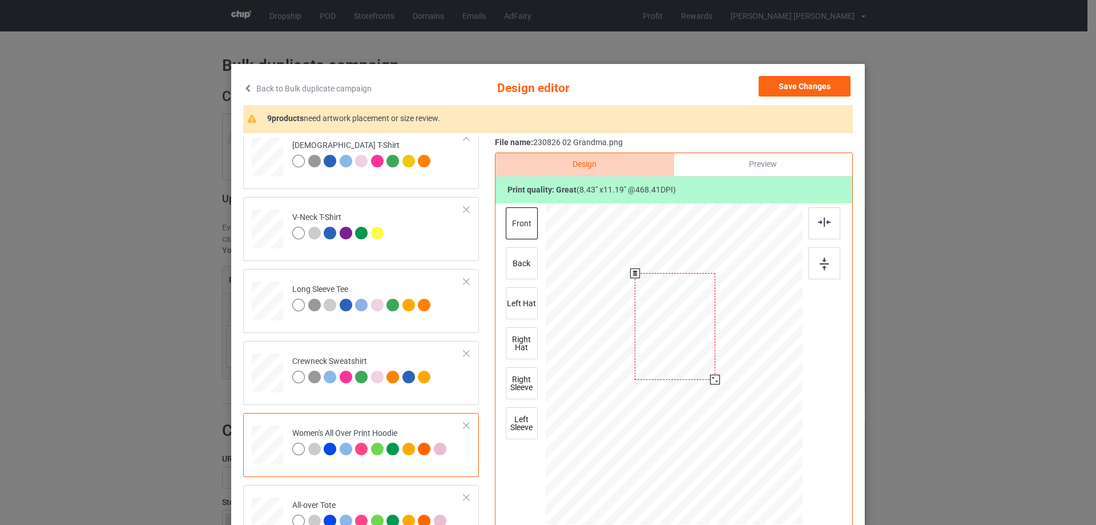
click at [712, 382] on div at bounding box center [715, 379] width 10 height 10
click at [698, 356] on div at bounding box center [675, 324] width 80 height 107
click at [821, 218] on img at bounding box center [824, 221] width 13 height 9
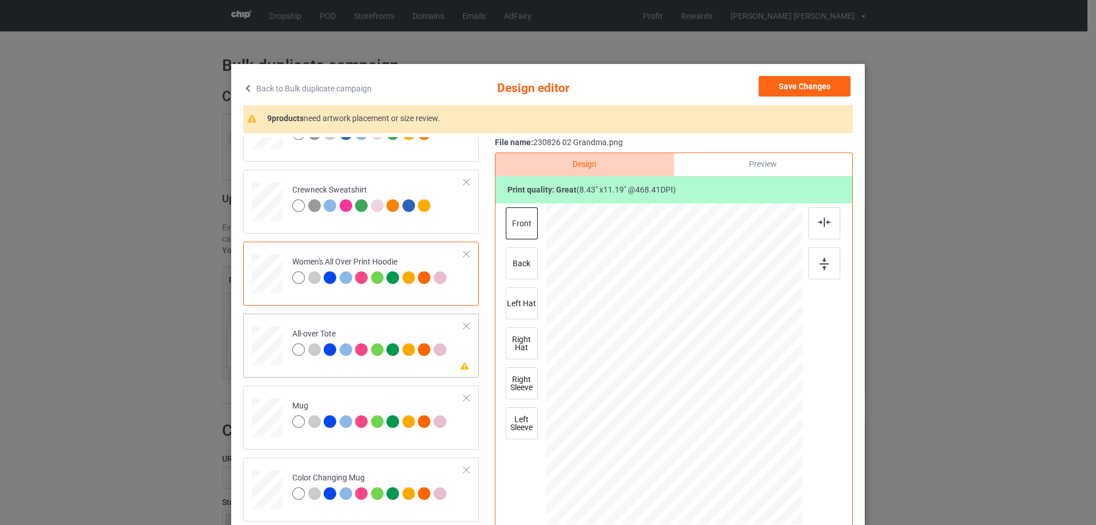
click at [269, 343] on div at bounding box center [267, 345] width 31 height 31
click at [745, 461] on div at bounding box center [749, 463] width 10 height 10
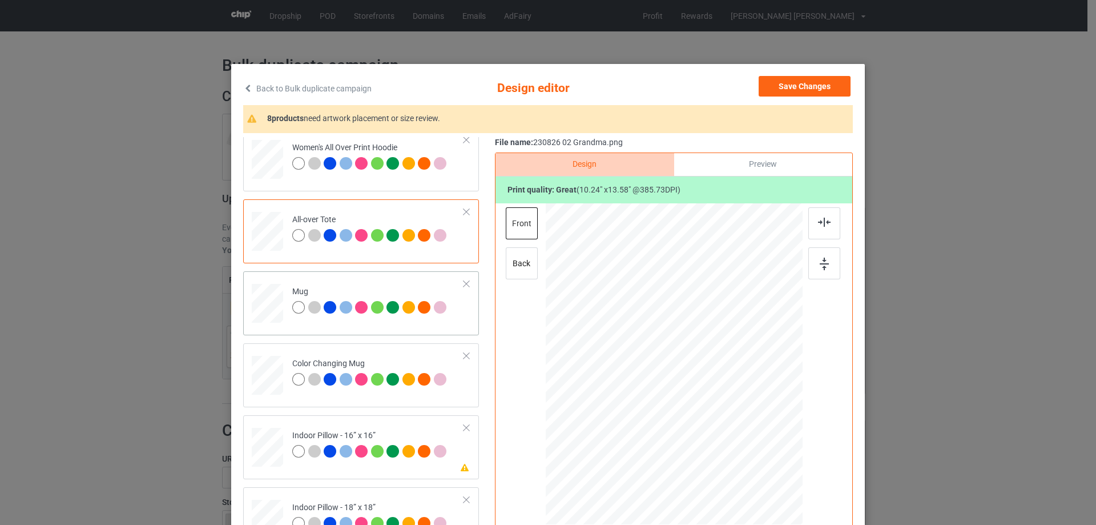
click at [258, 298] on div at bounding box center [267, 303] width 31 height 13
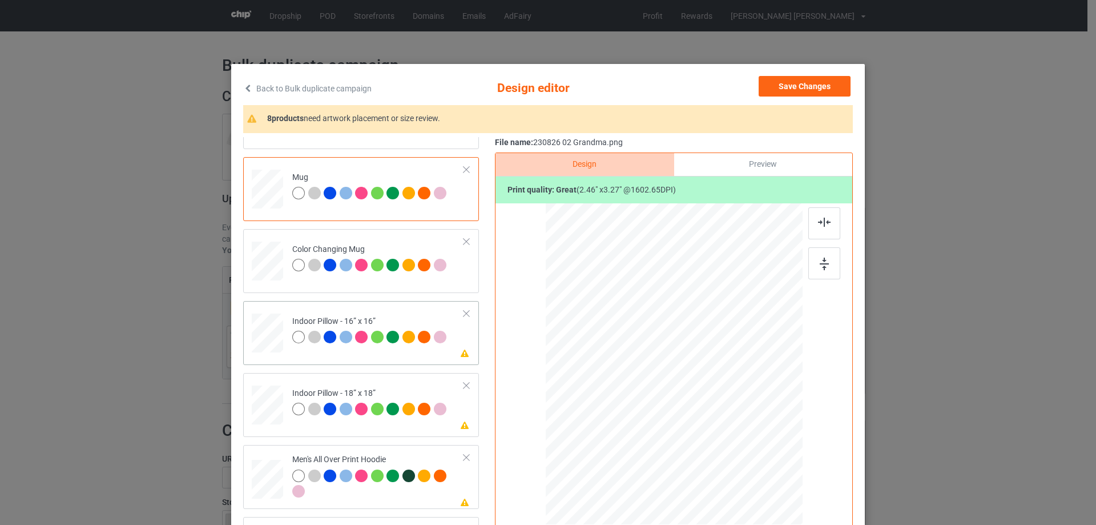
click at [261, 333] on div at bounding box center [267, 332] width 31 height 31
drag, startPoint x: 747, startPoint y: 469, endPoint x: 743, endPoint y: 453, distance: 16.3
click at [743, 453] on div at bounding box center [674, 364] width 257 height 256
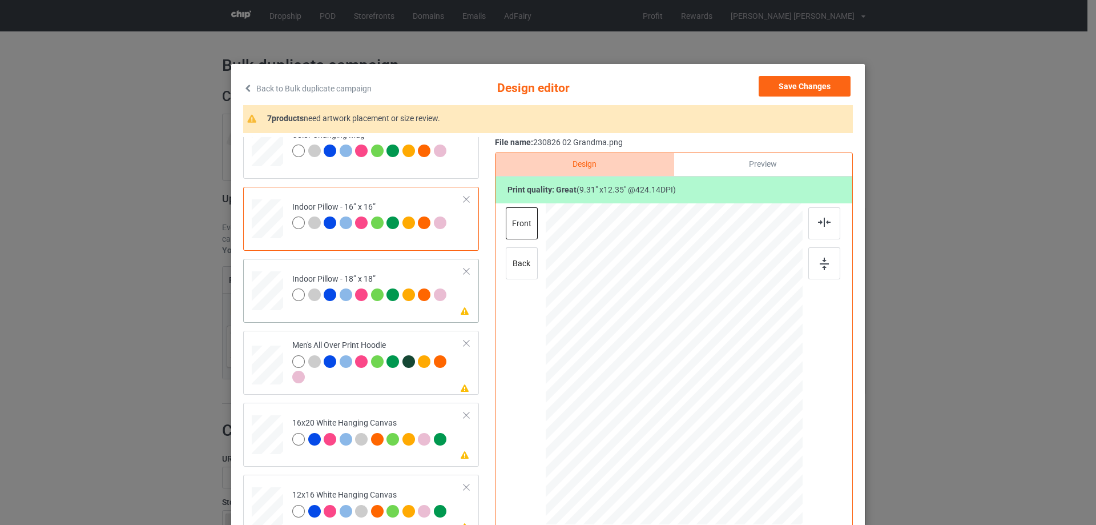
click at [256, 288] on div at bounding box center [267, 290] width 31 height 31
drag, startPoint x: 745, startPoint y: 466, endPoint x: 743, endPoint y: 451, distance: 15.1
click at [743, 451] on div at bounding box center [743, 455] width 10 height 10
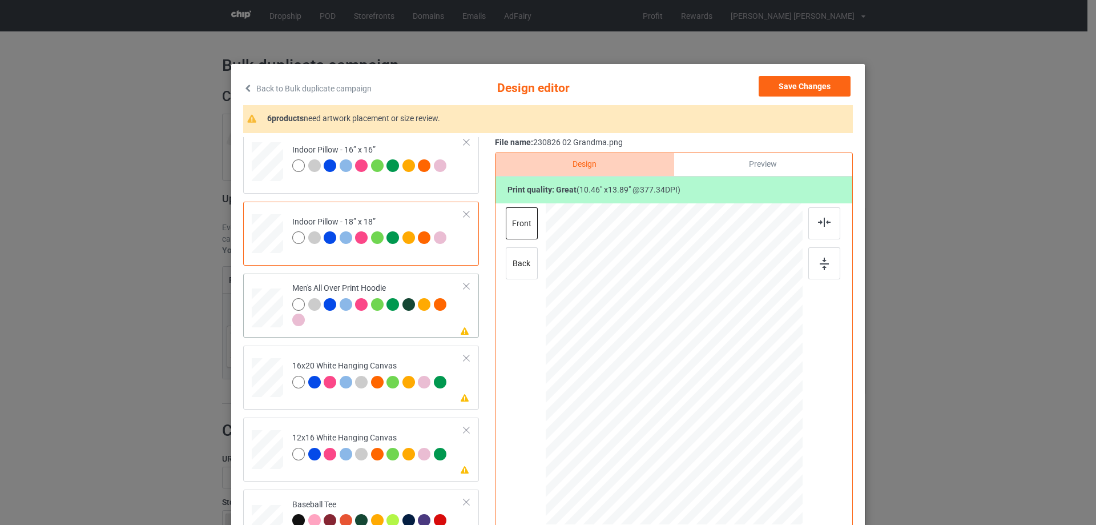
click at [265, 305] on div at bounding box center [267, 308] width 31 height 33
drag, startPoint x: 749, startPoint y: 467, endPoint x: 711, endPoint y: 402, distance: 75.5
click at [721, 405] on div at bounding box center [674, 363] width 257 height 273
drag, startPoint x: 656, startPoint y: 388, endPoint x: 657, endPoint y: 356, distance: 32.0
click at [657, 356] on div at bounding box center [675, 331] width 78 height 103
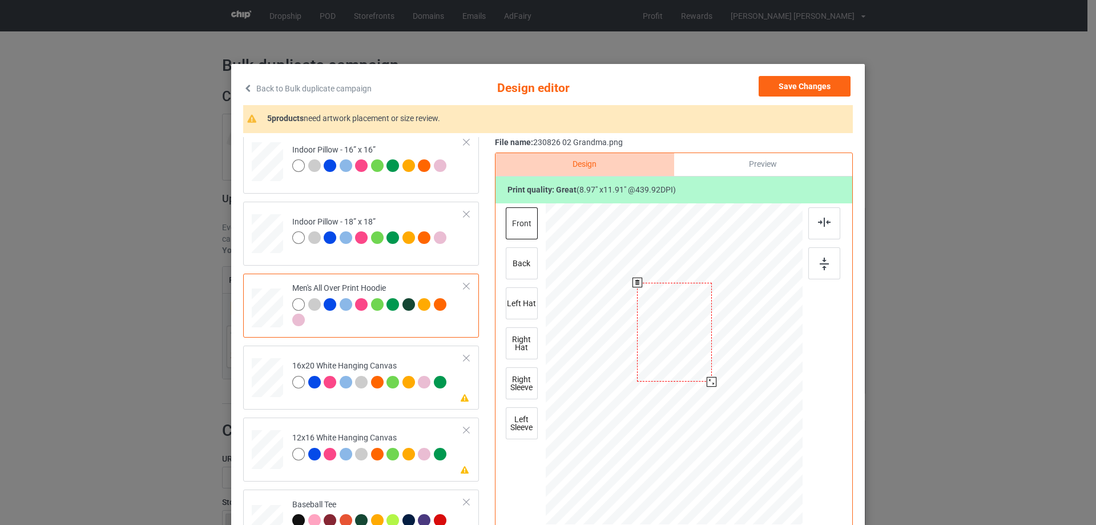
click at [709, 383] on div at bounding box center [712, 382] width 10 height 10
click at [824, 225] on img at bounding box center [824, 221] width 13 height 9
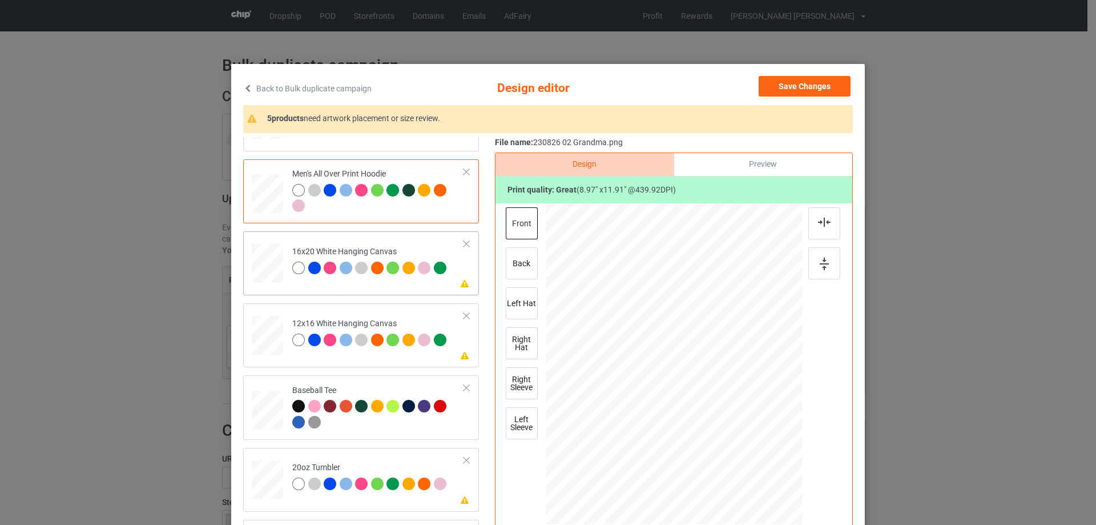
click at [269, 265] on div at bounding box center [267, 263] width 31 height 39
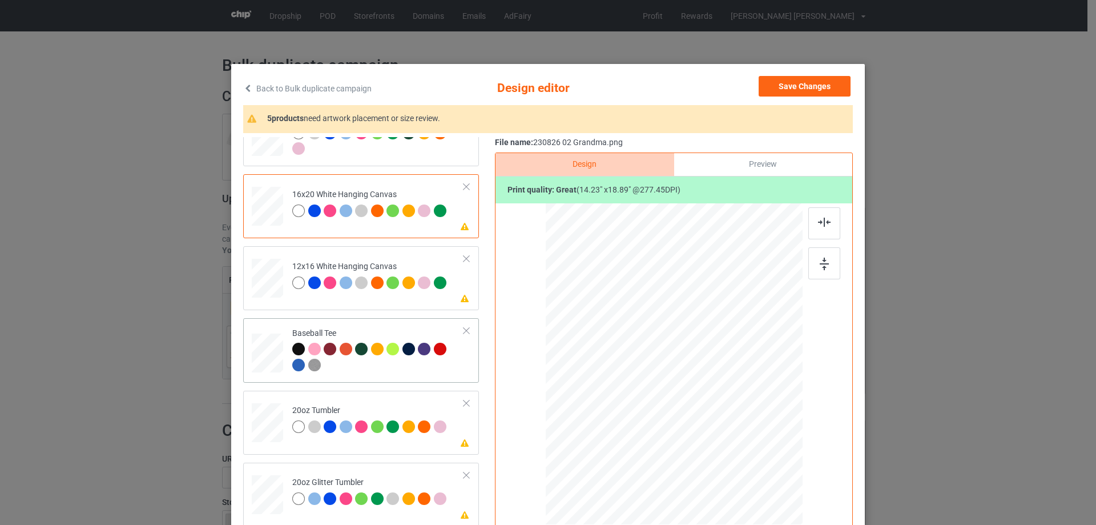
scroll to position [1027, 0]
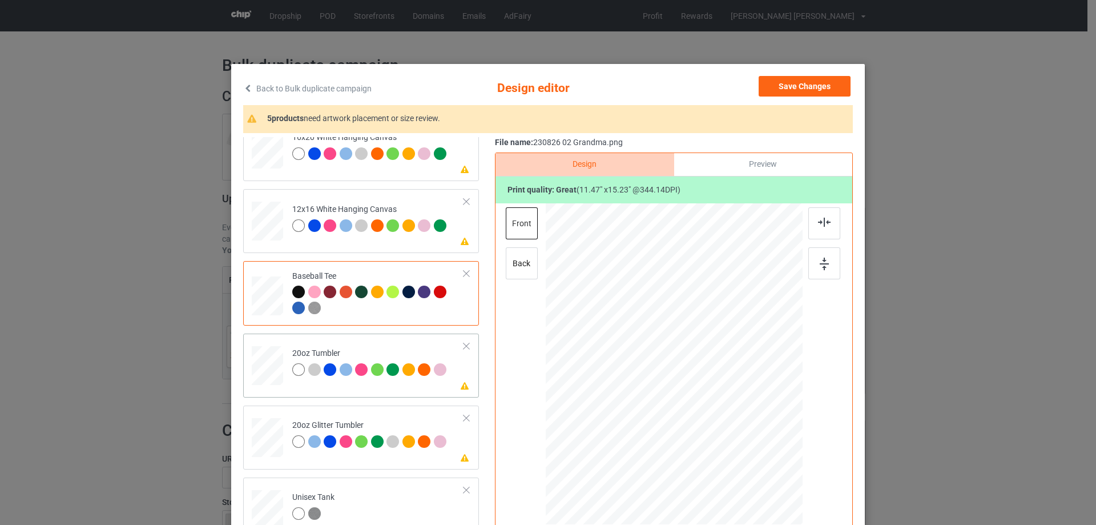
click at [264, 369] on div at bounding box center [267, 365] width 30 height 18
click at [650, 420] on div at bounding box center [655, 417] width 10 height 10
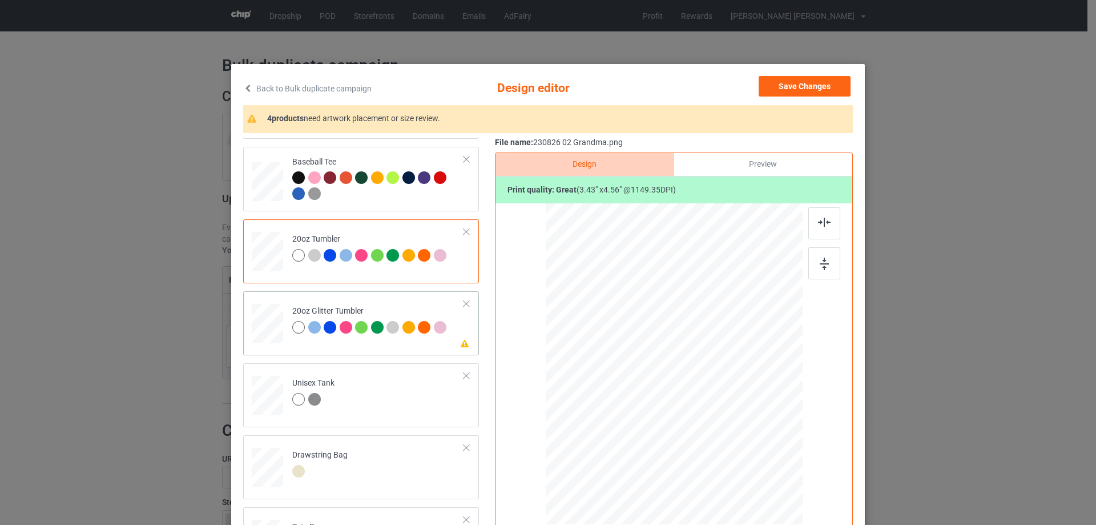
click at [271, 330] on div at bounding box center [268, 323] width 30 height 25
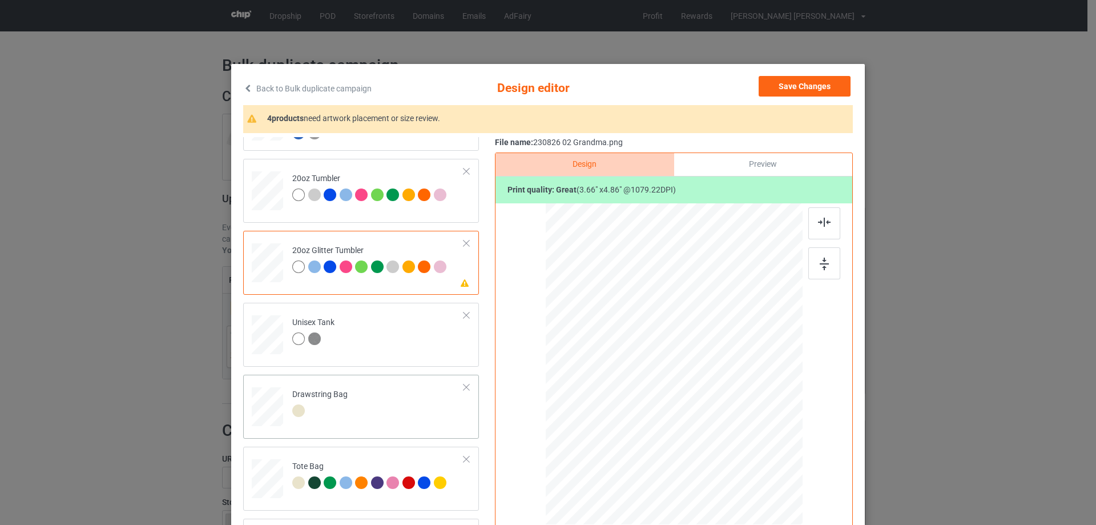
scroll to position [114, 0]
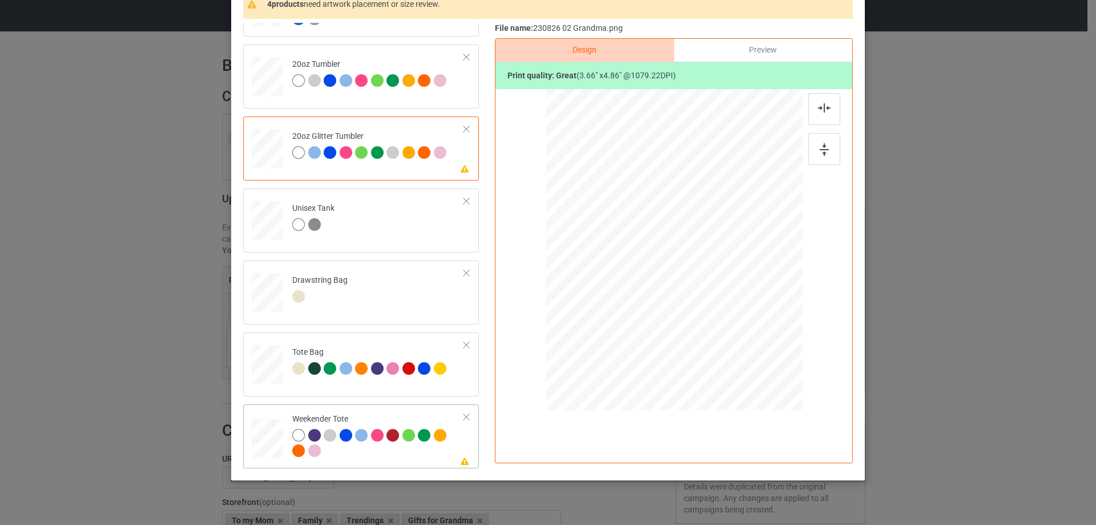
click at [264, 441] on div at bounding box center [267, 439] width 31 height 20
drag, startPoint x: 746, startPoint y: 351, endPoint x: 718, endPoint y: 307, distance: 52.6
click at [718, 307] on div at bounding box center [719, 310] width 10 height 10
click at [687, 288] on div at bounding box center [674, 244] width 90 height 119
click at [827, 104] on img at bounding box center [824, 107] width 13 height 9
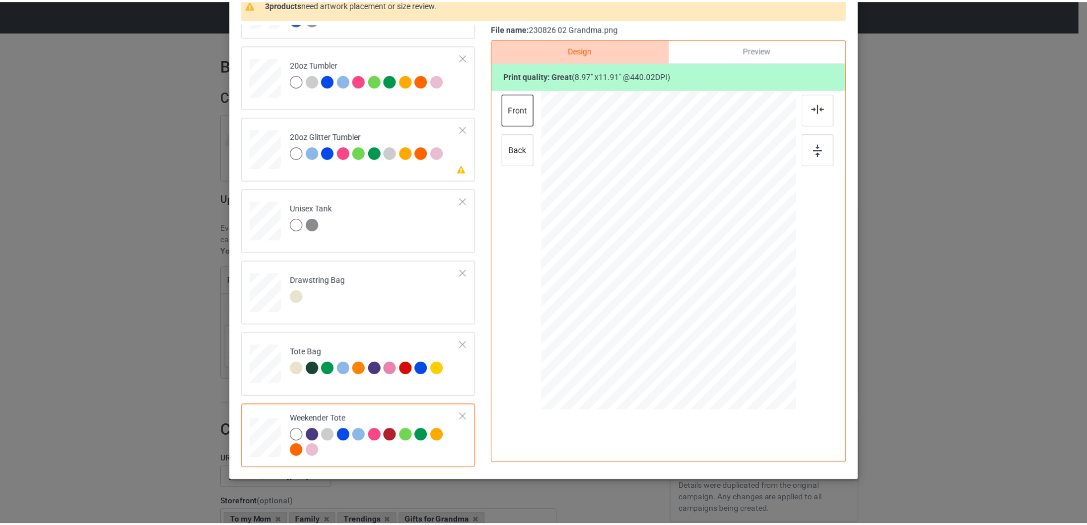
scroll to position [0, 0]
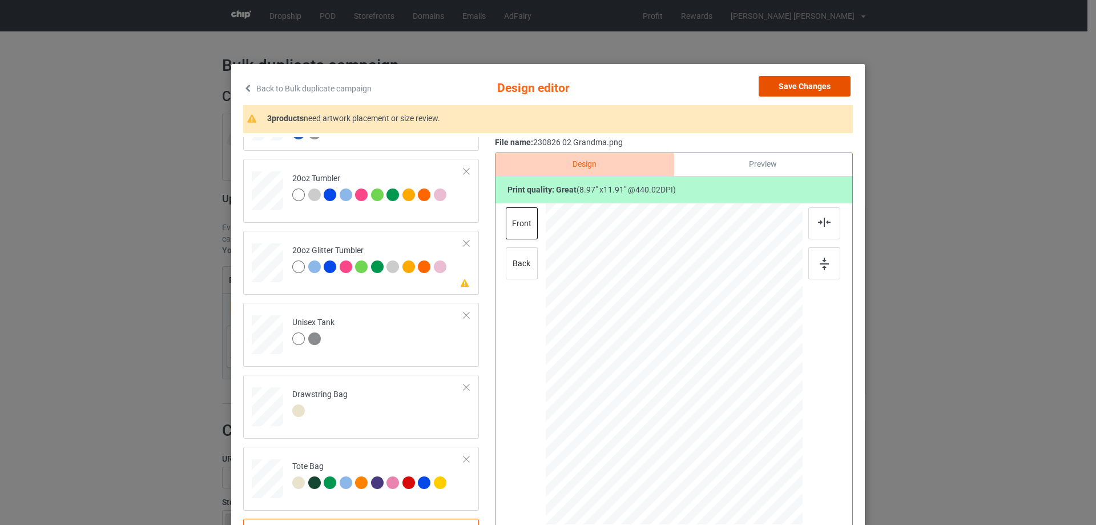
click at [802, 87] on button "Save Changes" at bounding box center [805, 86] width 92 height 21
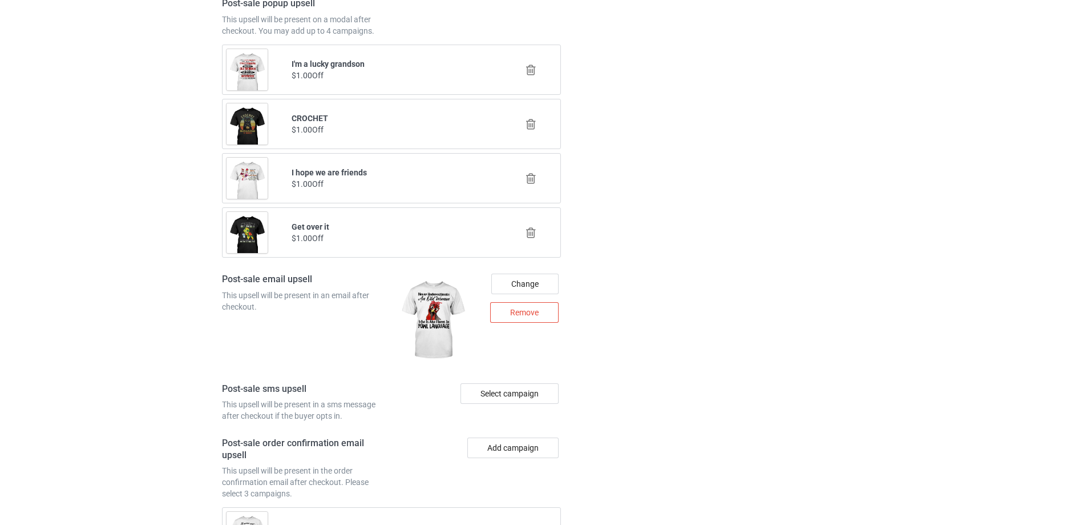
scroll to position [1452, 0]
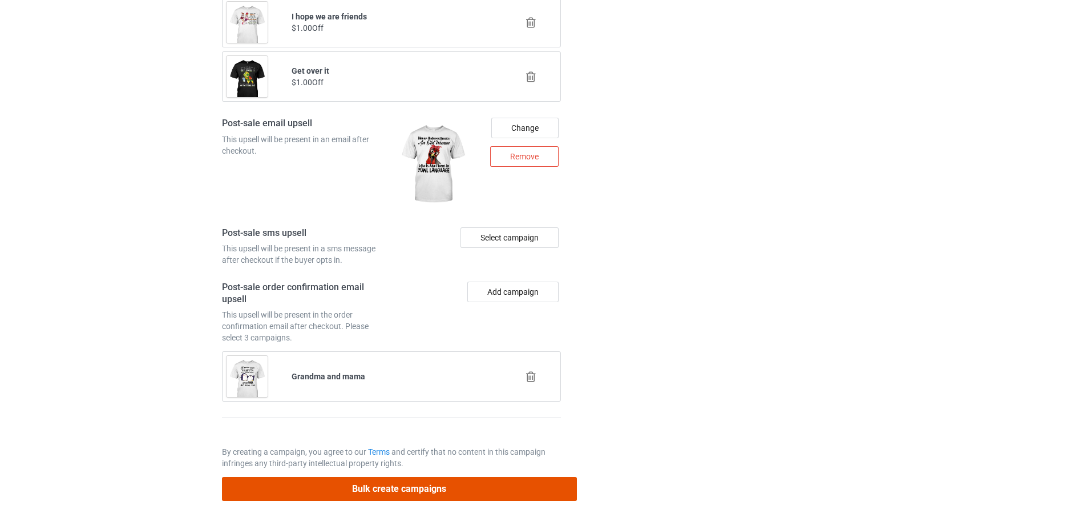
click at [445, 493] on button "Bulk create campaigns" at bounding box center [399, 488] width 355 height 23
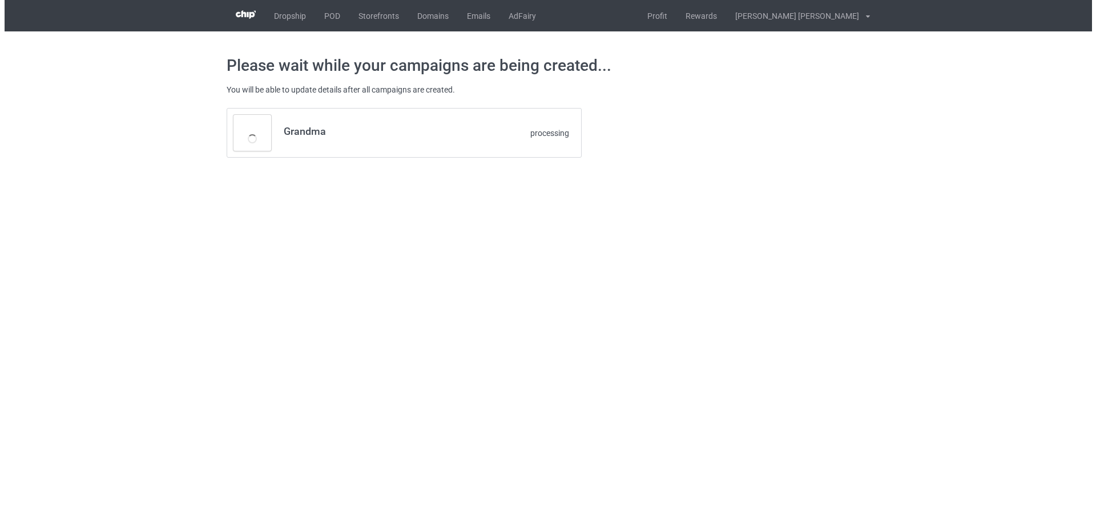
scroll to position [0, 0]
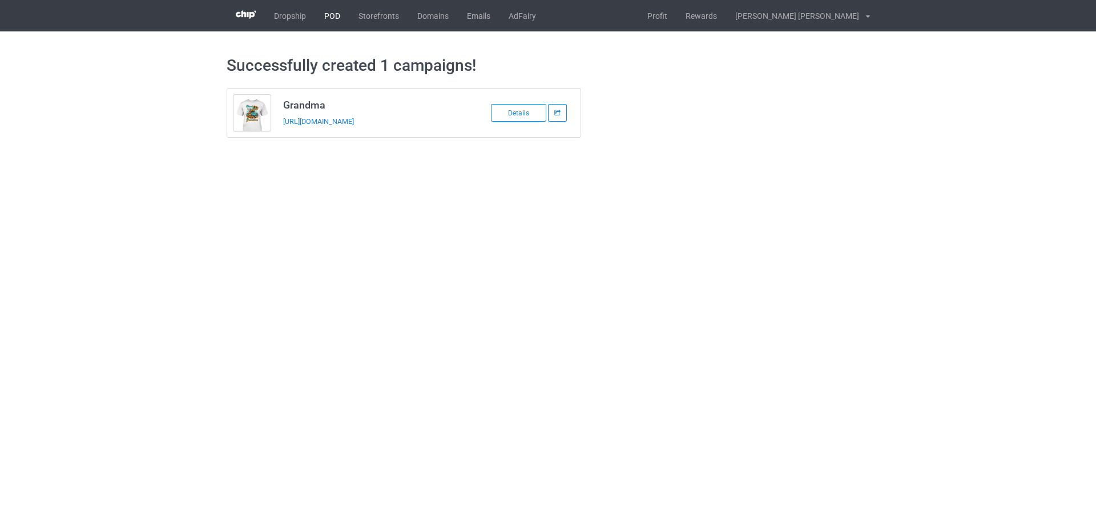
click at [335, 18] on link "POD" at bounding box center [332, 15] width 34 height 31
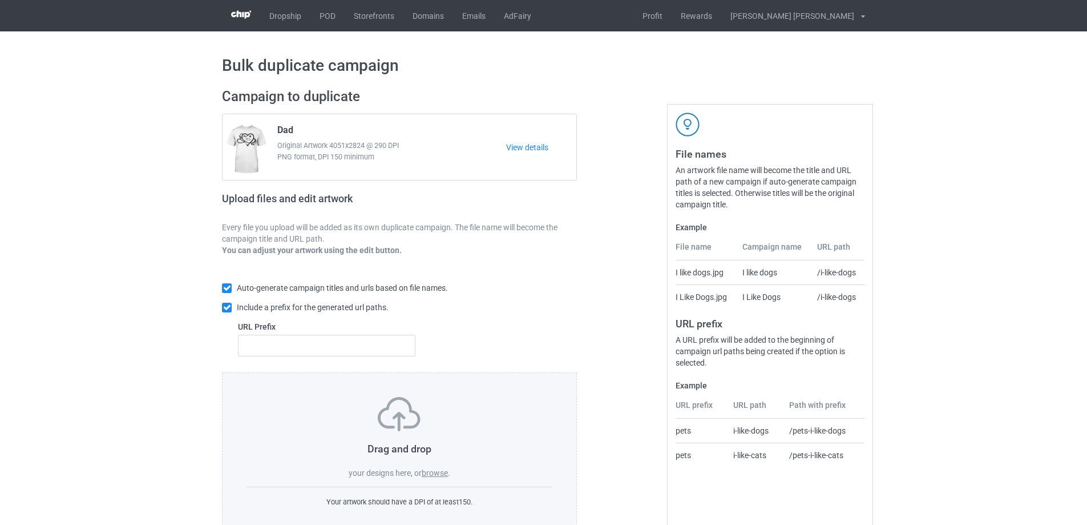
click at [440, 473] on label "browse" at bounding box center [435, 472] width 26 height 9
click at [0, 0] on input "browse" at bounding box center [0, 0] width 0 height 0
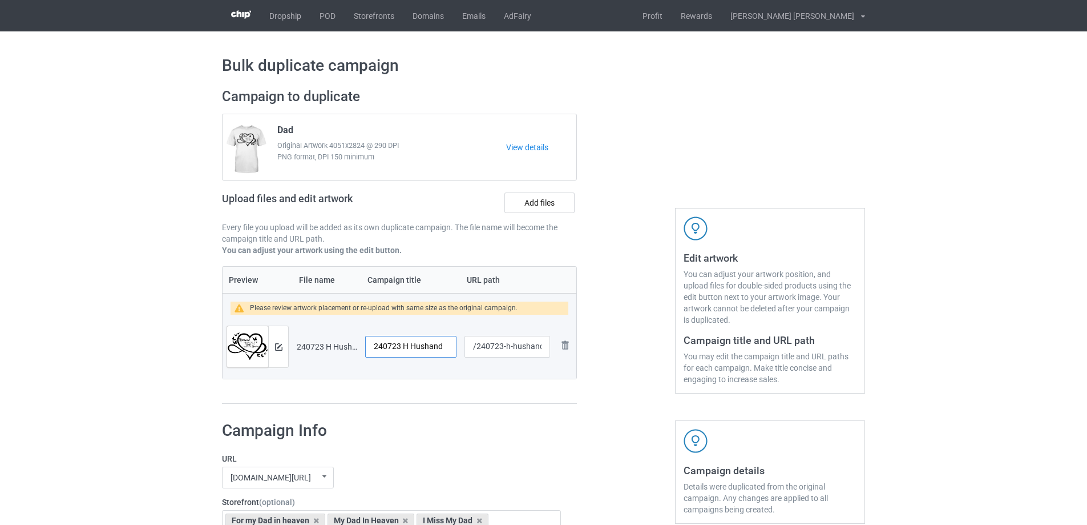
drag, startPoint x: 443, startPoint y: 348, endPoint x: 246, endPoint y: 337, distance: 197.3
click at [246, 337] on tr "Preview and edit artwork 240723 H Hushand.png 240723 H Hushand /240723-h-hushan…" at bounding box center [400, 347] width 354 height 64
drag, startPoint x: 434, startPoint y: 348, endPoint x: 420, endPoint y: 350, distance: 14.4
click at [433, 349] on input "240723 H Hushand" at bounding box center [410, 347] width 91 height 22
click at [418, 346] on input "240723 H Hushand" at bounding box center [410, 347] width 91 height 22
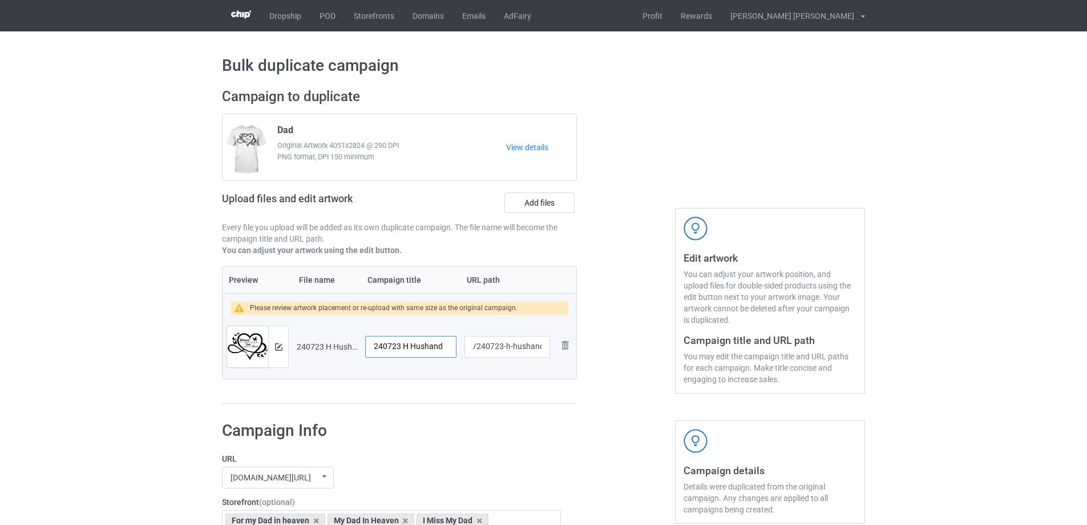
drag, startPoint x: 412, startPoint y: 347, endPoint x: 337, endPoint y: 351, distance: 75.5
click at [337, 351] on tr "Preview and edit artwork 240723 H Hushand.png 240723 H Hushand /240723-h-hushan…" at bounding box center [400, 347] width 354 height 64
type input "Hushand"
drag, startPoint x: 506, startPoint y: 346, endPoint x: 544, endPoint y: 349, distance: 38.3
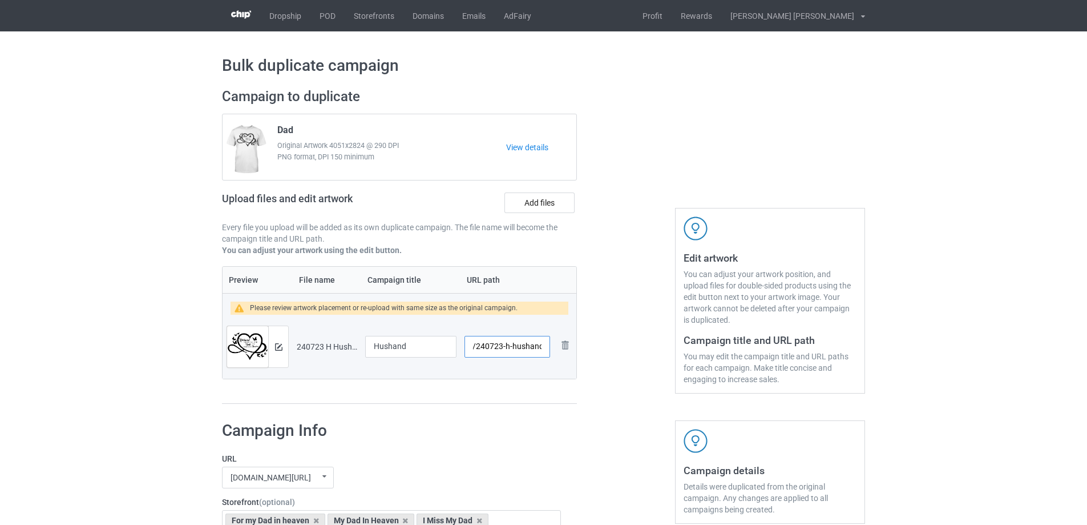
click at [544, 349] on input "/240723-h-hushand" at bounding box center [508, 347] width 86 height 22
click at [509, 346] on input "/240723-1" at bounding box center [508, 347] width 86 height 22
type input "/240723-3"
click at [276, 348] on img at bounding box center [278, 346] width 7 height 7
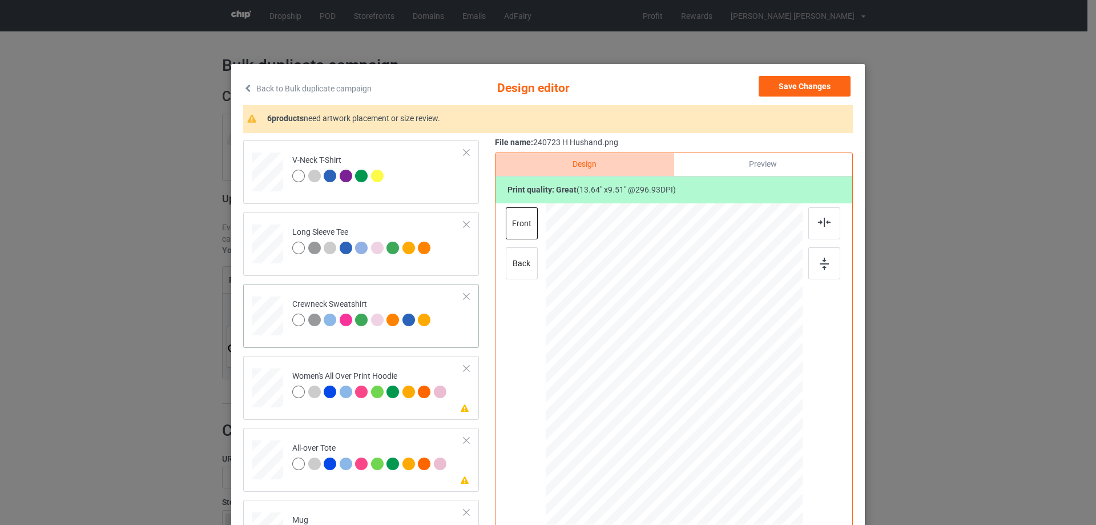
scroll to position [400, 0]
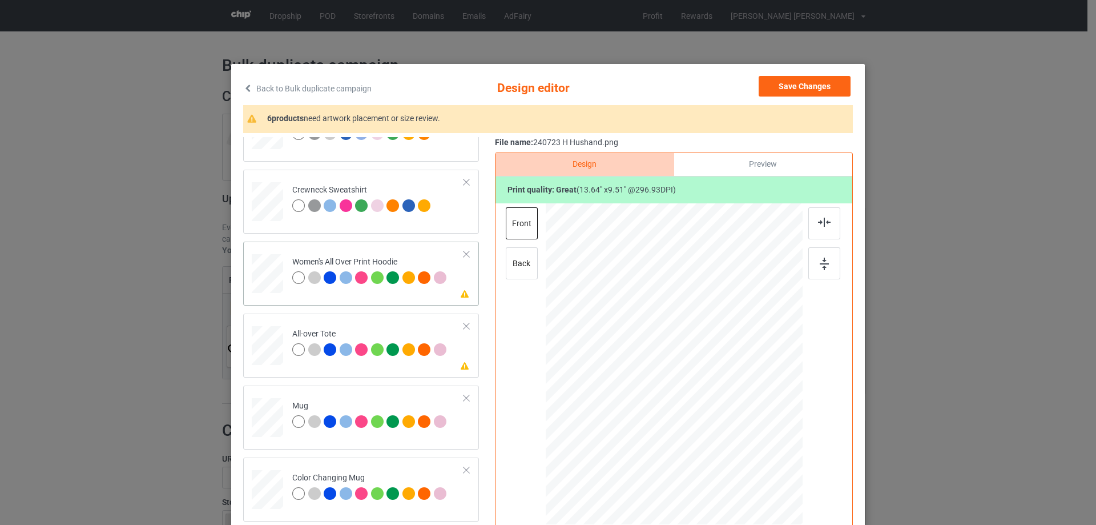
drag, startPoint x: 268, startPoint y: 266, endPoint x: 276, endPoint y: 268, distance: 8.2
click at [268, 265] on div at bounding box center [267, 273] width 31 height 35
drag, startPoint x: 748, startPoint y: 420, endPoint x: 650, endPoint y: 369, distance: 111.0
click at [728, 396] on div at bounding box center [674, 364] width 257 height 291
drag, startPoint x: 678, startPoint y: 372, endPoint x: 673, endPoint y: 334, distance: 37.9
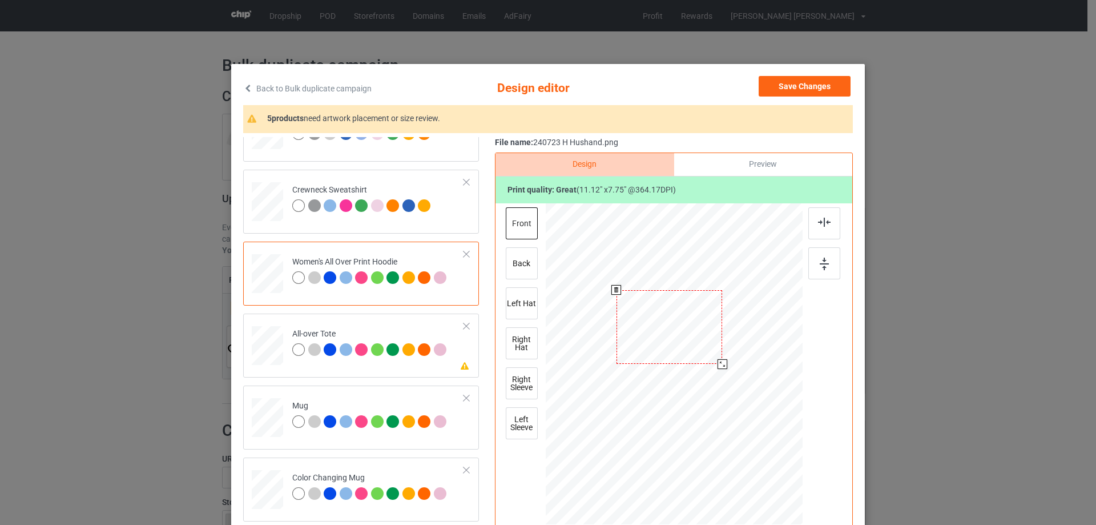
click at [673, 334] on div at bounding box center [669, 327] width 106 height 74
drag, startPoint x: 722, startPoint y: 370, endPoint x: 724, endPoint y: 381, distance: 10.5
click at [724, 381] on div at bounding box center [674, 364] width 257 height 291
click at [708, 364] on div at bounding box center [668, 327] width 123 height 86
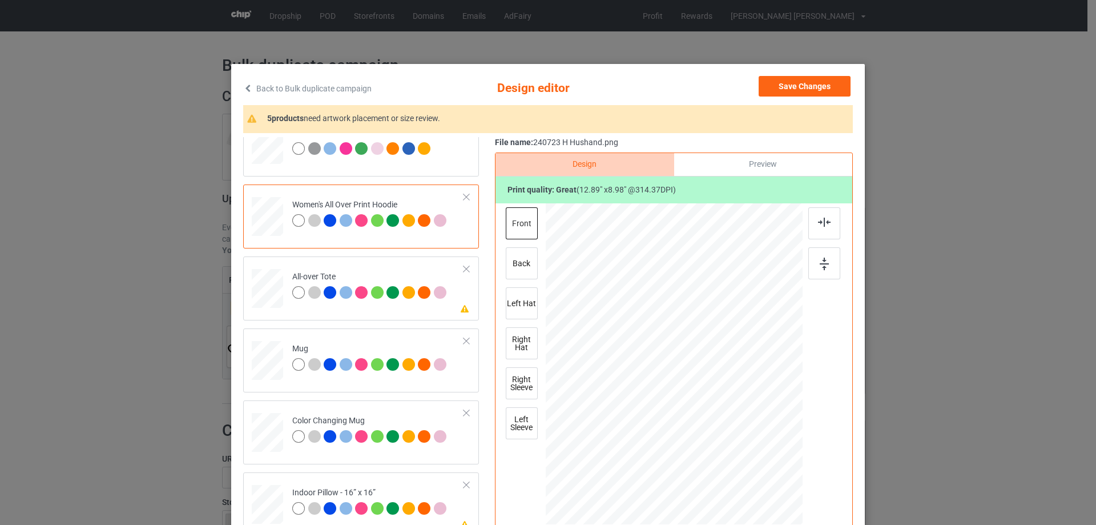
scroll to position [514, 0]
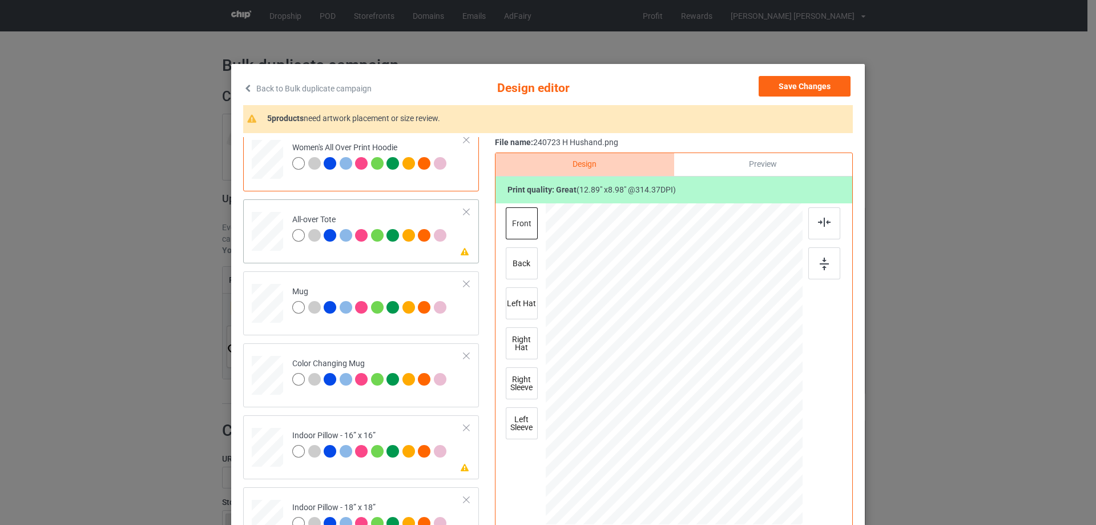
click at [275, 241] on div at bounding box center [267, 231] width 31 height 31
drag, startPoint x: 749, startPoint y: 418, endPoint x: 776, endPoint y: 445, distance: 37.9
click at [776, 445] on div at bounding box center [674, 363] width 257 height 257
click at [696, 365] on div at bounding box center [673, 360] width 215 height 150
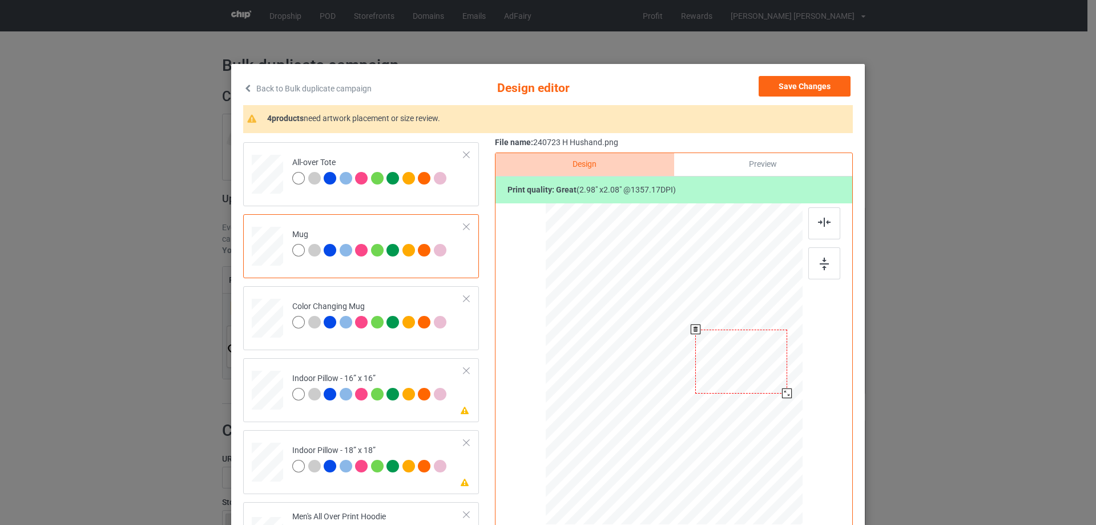
click at [782, 394] on div at bounding box center [787, 393] width 10 height 10
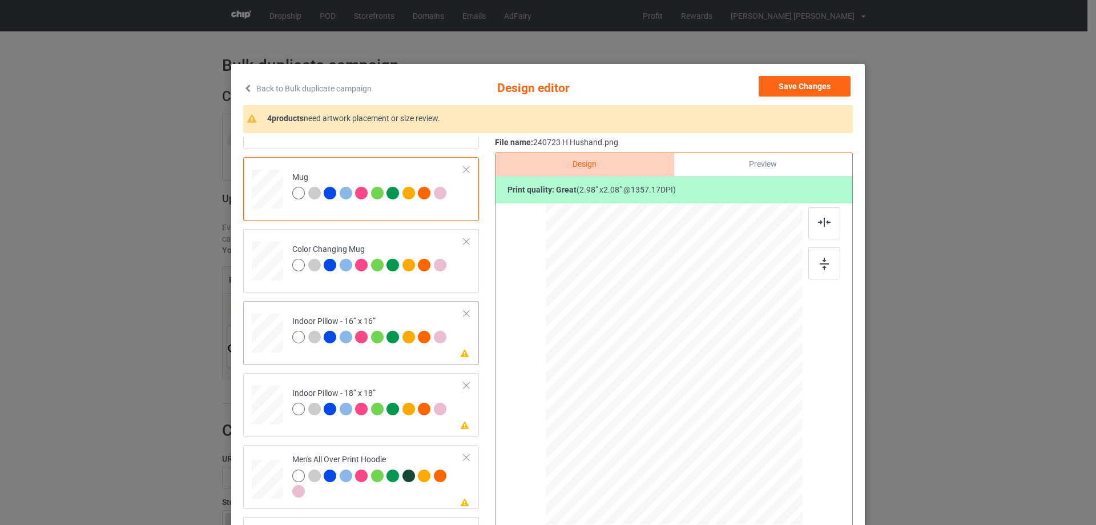
click at [274, 333] on div at bounding box center [267, 332] width 31 height 31
drag, startPoint x: 749, startPoint y: 417, endPoint x: 771, endPoint y: 441, distance: 32.3
click at [771, 441] on div at bounding box center [674, 364] width 257 height 256
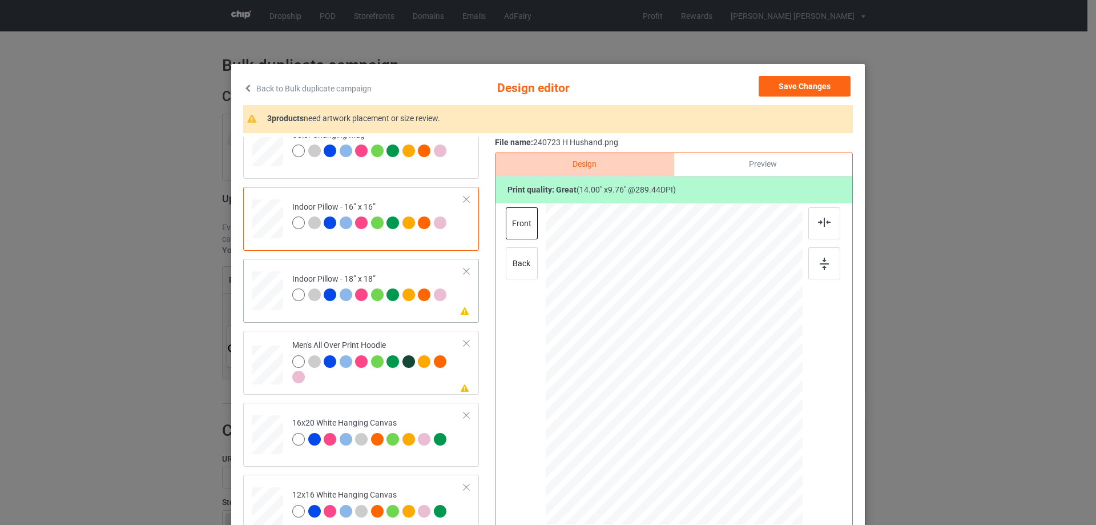
click at [259, 288] on div at bounding box center [267, 290] width 31 height 31
drag, startPoint x: 746, startPoint y: 419, endPoint x: 769, endPoint y: 443, distance: 33.1
click at [769, 443] on div at bounding box center [674, 364] width 256 height 256
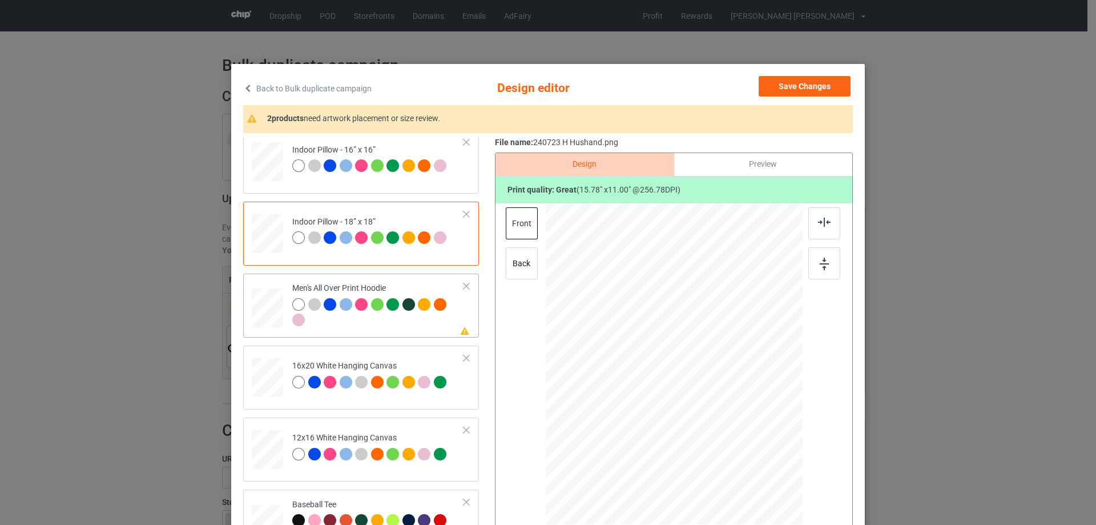
click at [258, 314] on div at bounding box center [267, 308] width 31 height 33
drag, startPoint x: 748, startPoint y: 418, endPoint x: 735, endPoint y: 390, distance: 30.6
click at [735, 390] on div at bounding box center [674, 363] width 257 height 273
click at [712, 357] on div at bounding box center [672, 336] width 113 height 79
click at [735, 384] on div at bounding box center [736, 381] width 10 height 10
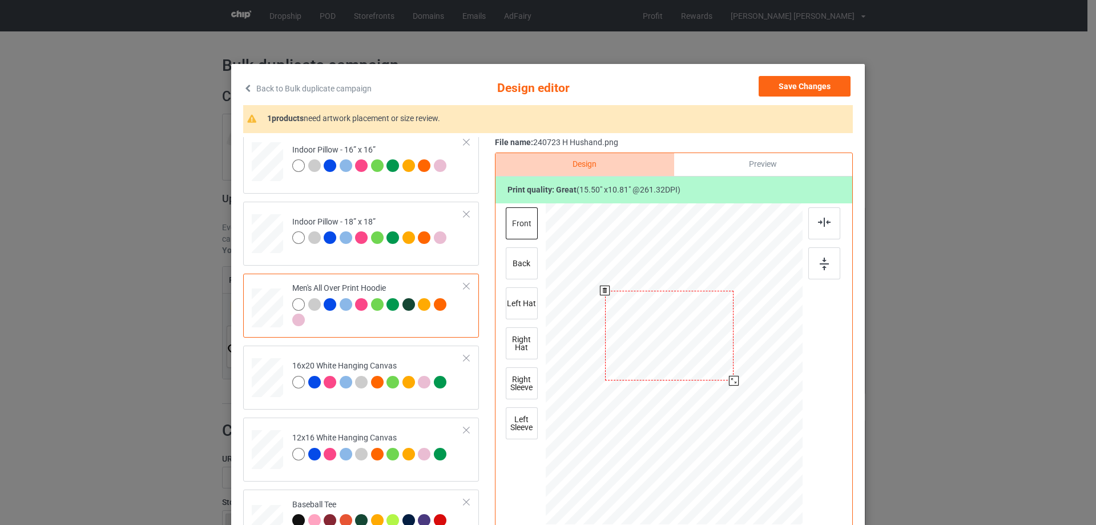
click at [690, 360] on div at bounding box center [669, 336] width 129 height 90
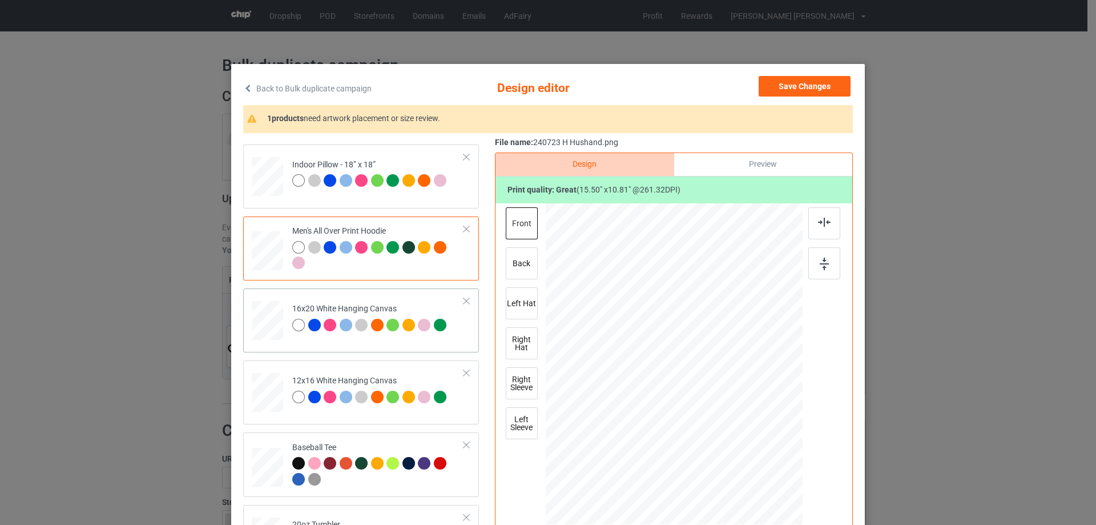
click at [267, 312] on div at bounding box center [267, 320] width 31 height 39
click at [739, 393] on div at bounding box center [673, 344] width 237 height 166
click at [824, 224] on img at bounding box center [824, 221] width 13 height 9
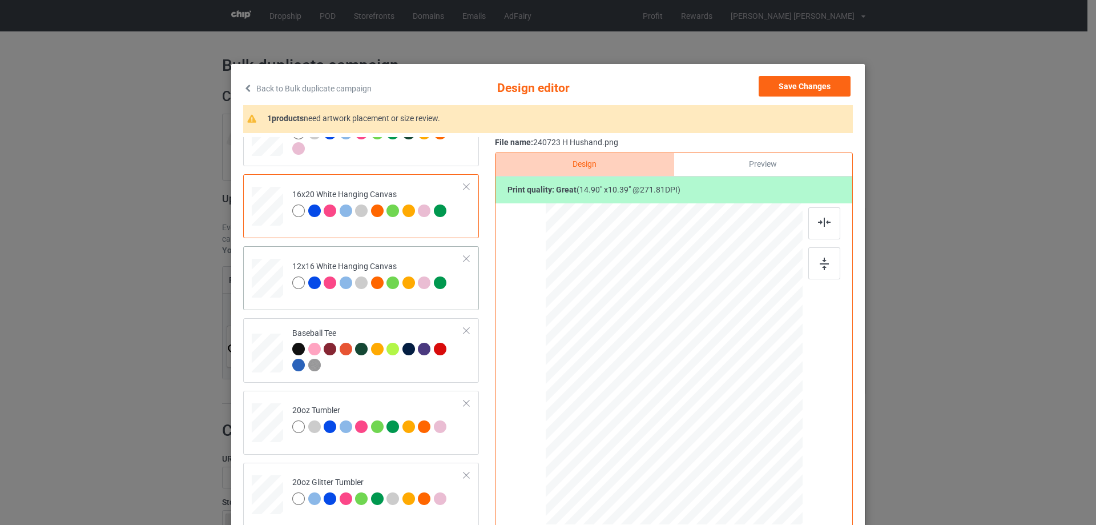
click at [276, 271] on div at bounding box center [268, 278] width 30 height 39
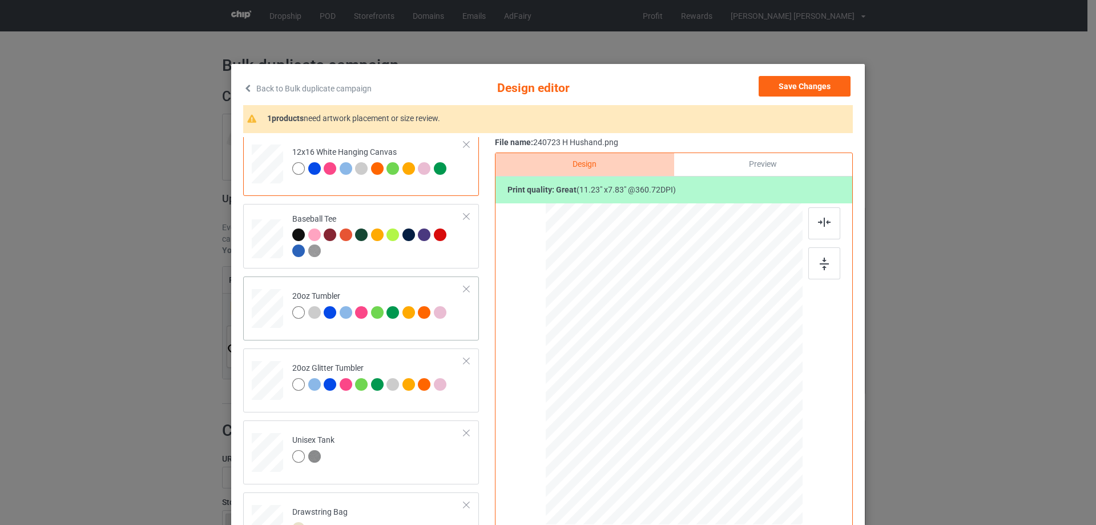
click at [255, 309] on div at bounding box center [267, 308] width 30 height 18
click at [623, 368] on div at bounding box center [611, 350] width 91 height 63
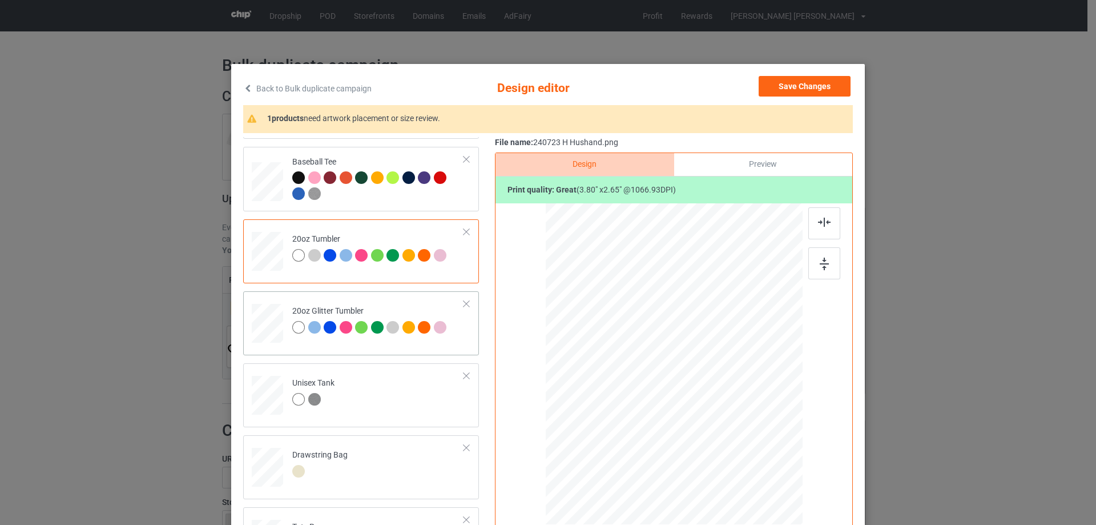
click at [264, 319] on div at bounding box center [268, 323] width 30 height 25
drag, startPoint x: 615, startPoint y: 325, endPoint x: 619, endPoint y: 332, distance: 8.4
click at [619, 332] on div at bounding box center [613, 328] width 95 height 66
drag, startPoint x: 657, startPoint y: 363, endPoint x: 660, endPoint y: 368, distance: 5.9
click at [660, 368] on div at bounding box center [665, 365] width 10 height 10
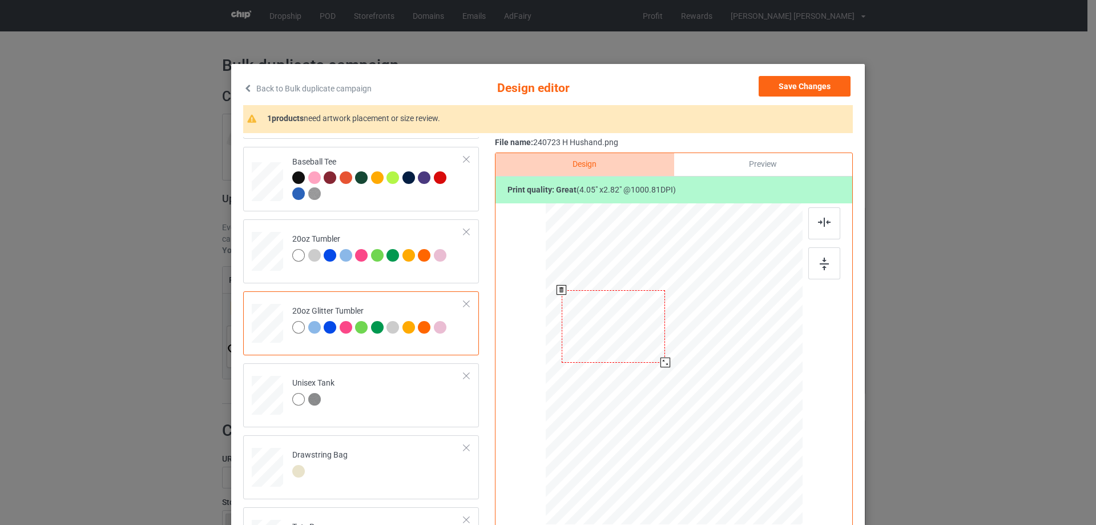
click at [644, 354] on div at bounding box center [614, 326] width 104 height 72
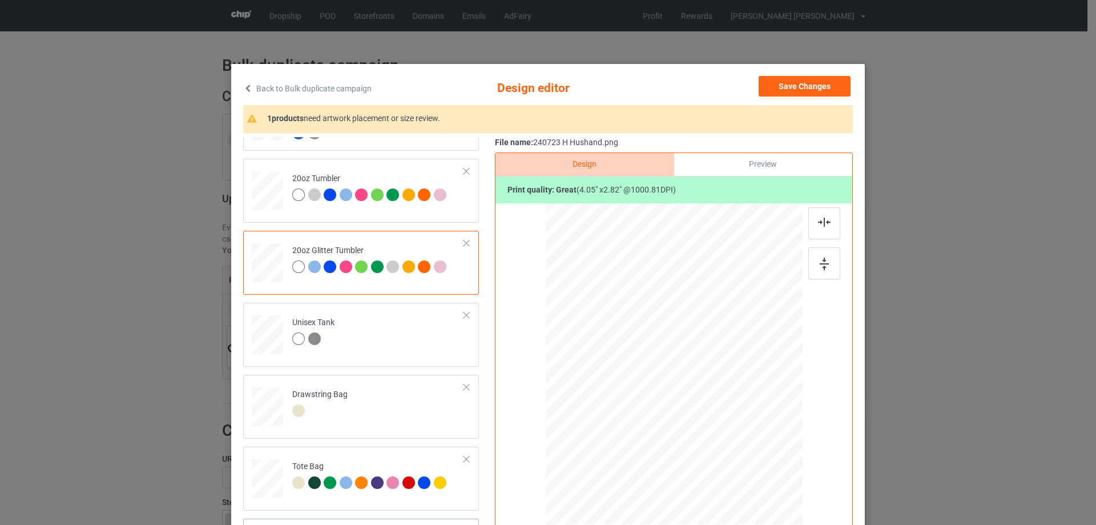
scroll to position [114, 0]
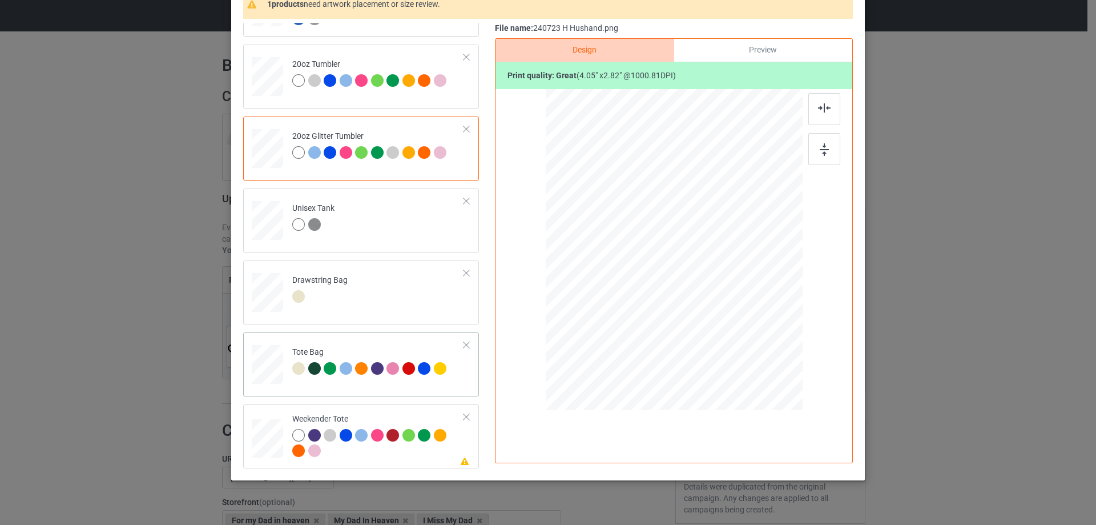
click at [265, 364] on div at bounding box center [267, 369] width 15 height 17
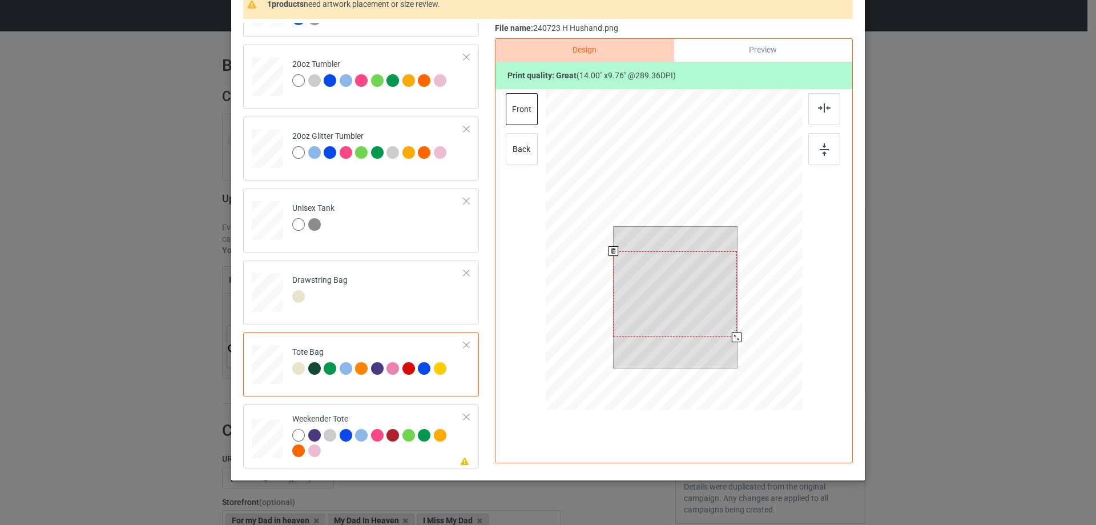
click at [688, 289] on div at bounding box center [675, 294] width 123 height 86
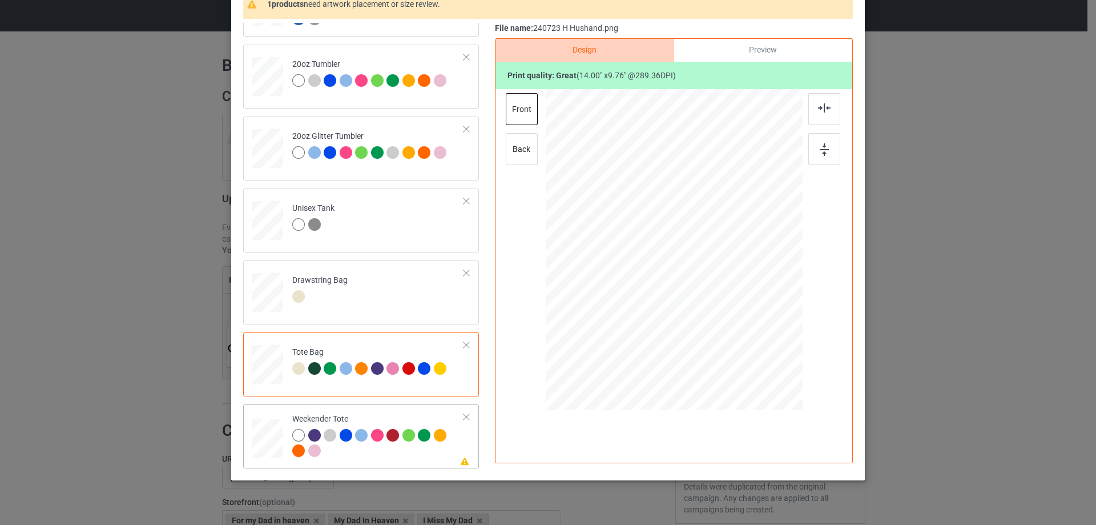
click at [262, 437] on div at bounding box center [267, 439] width 31 height 20
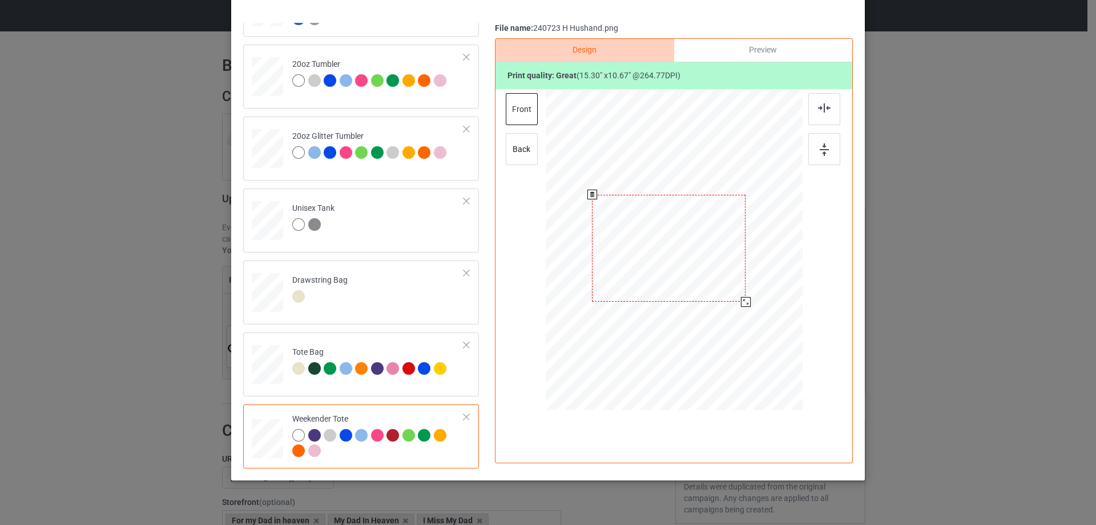
click at [700, 280] on div at bounding box center [669, 248] width 154 height 107
drag, startPoint x: 745, startPoint y: 304, endPoint x: 752, endPoint y: 309, distance: 8.9
click at [752, 309] on div at bounding box center [753, 306] width 10 height 10
click at [731, 292] on div at bounding box center [668, 244] width 167 height 117
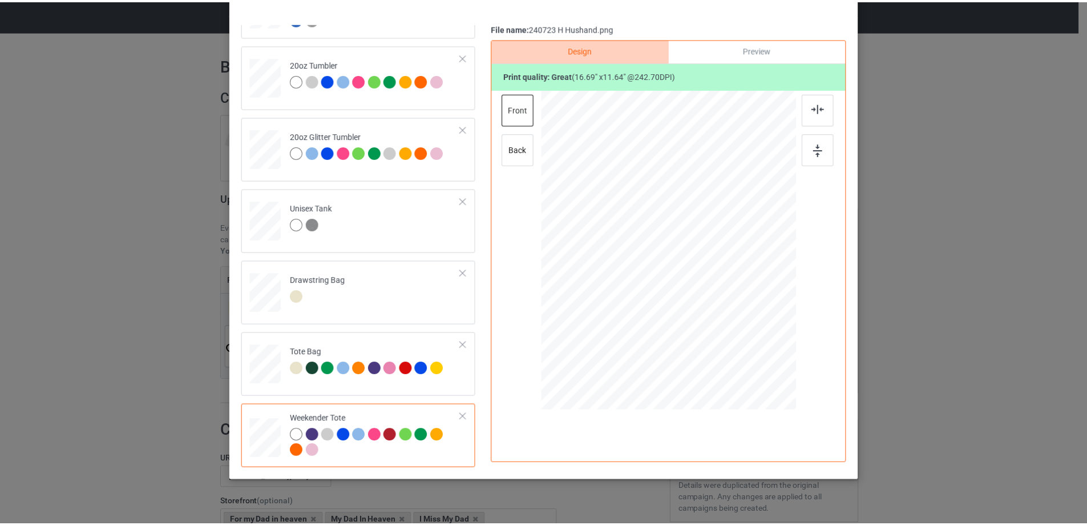
scroll to position [57, 0]
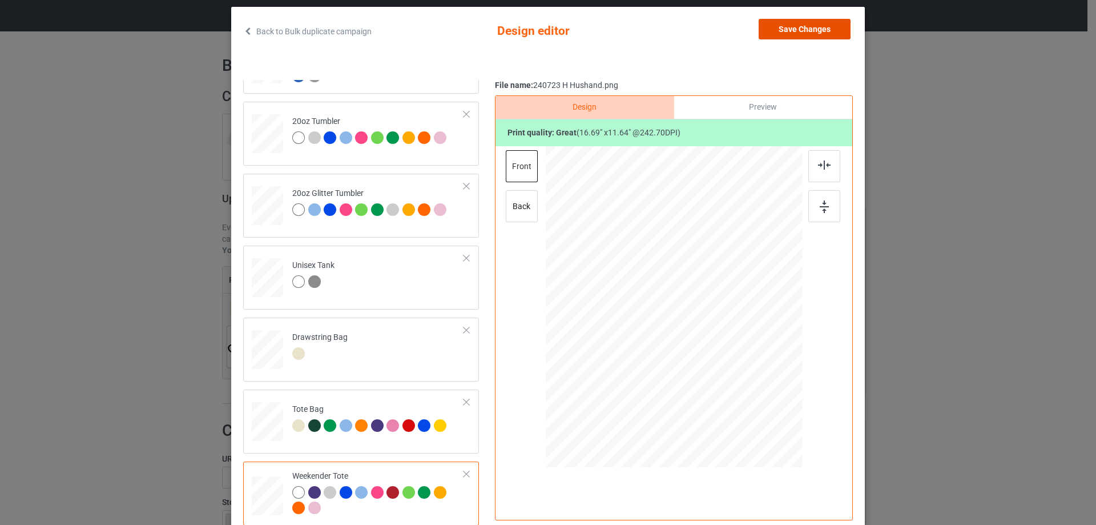
click at [809, 31] on button "Save Changes" at bounding box center [805, 29] width 92 height 21
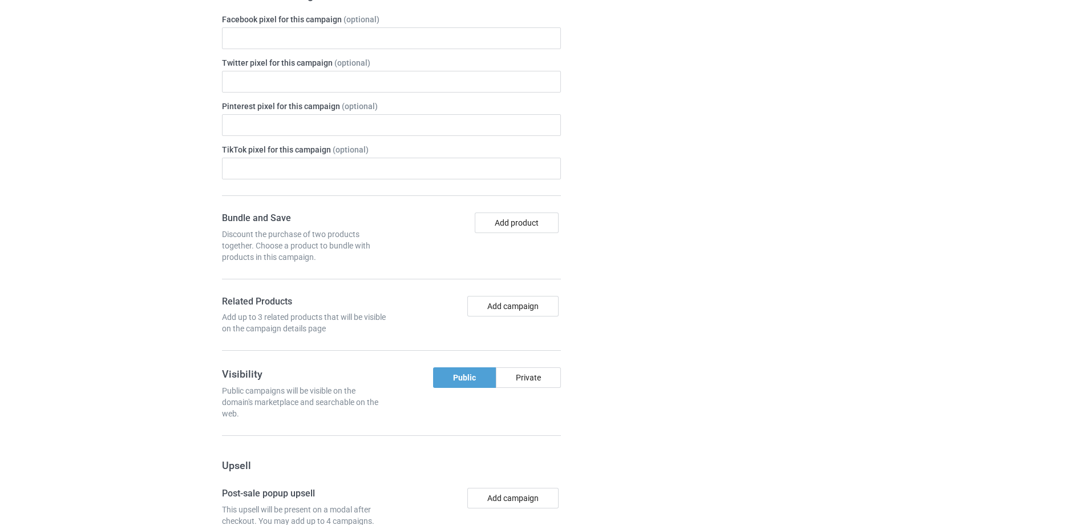
scroll to position [957, 0]
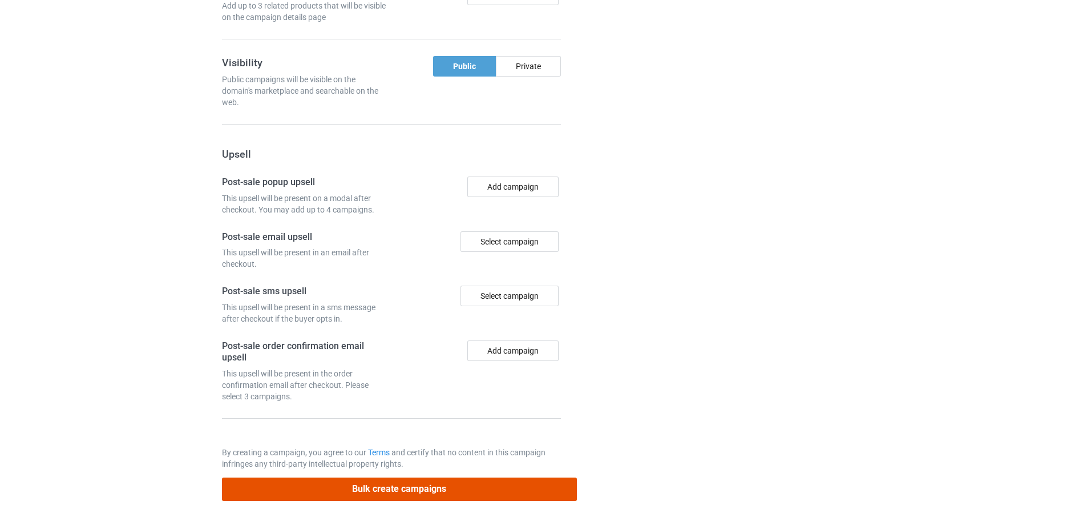
click at [412, 489] on button "Bulk create campaigns" at bounding box center [399, 488] width 355 height 23
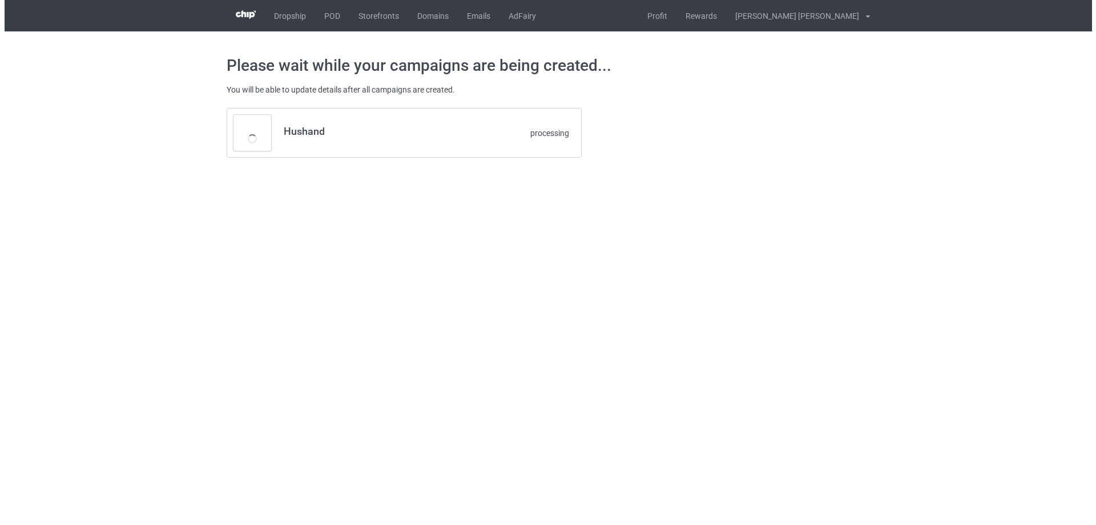
scroll to position [0, 0]
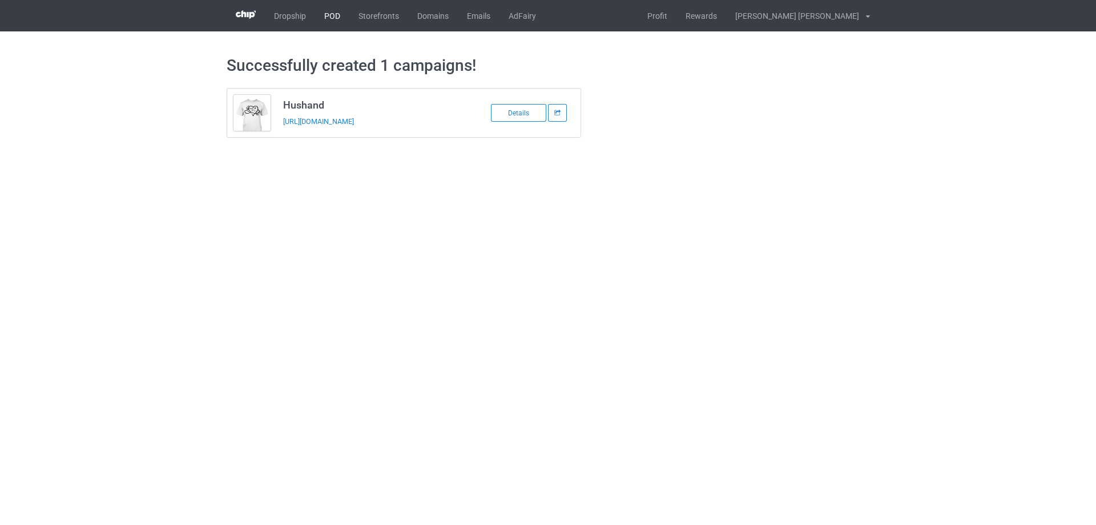
click at [341, 11] on link "POD" at bounding box center [332, 15] width 34 height 31
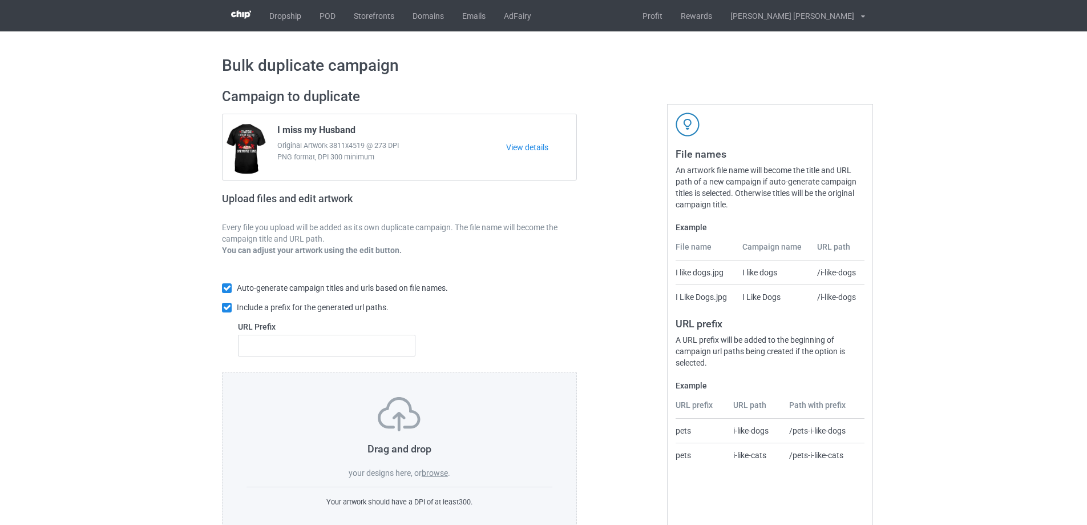
click at [437, 476] on label "browse" at bounding box center [435, 472] width 26 height 9
click at [0, 0] on input "browse" at bounding box center [0, 0] width 0 height 0
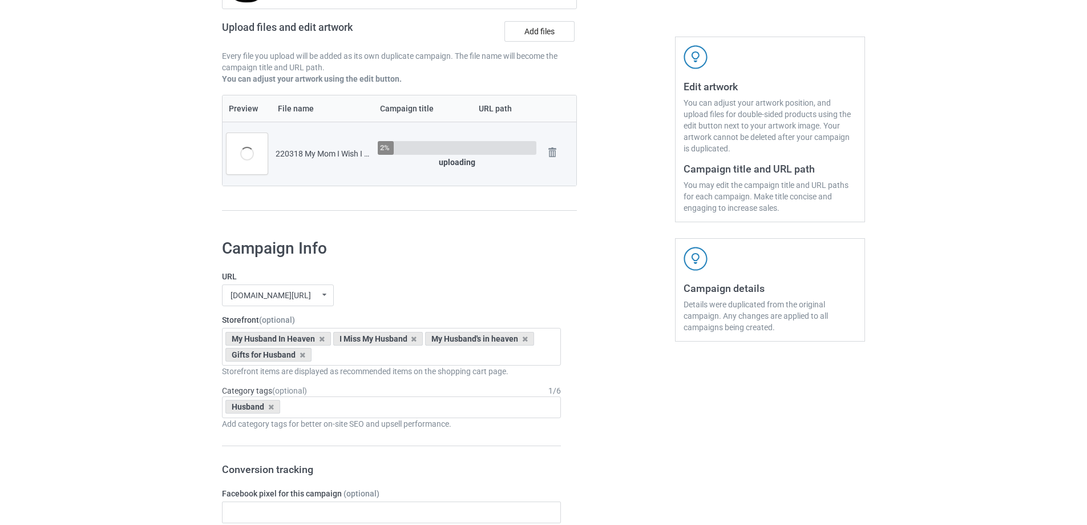
scroll to position [114, 0]
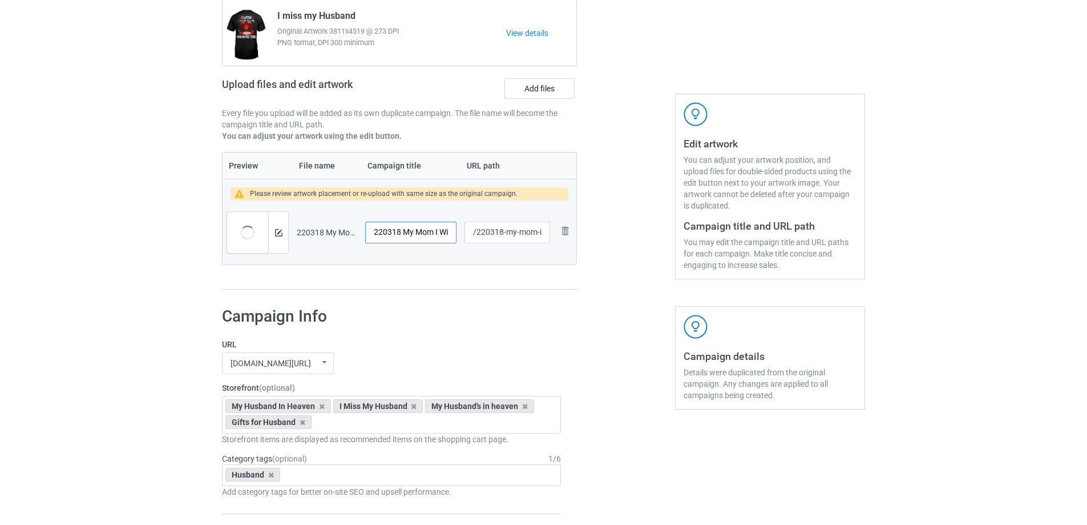
click at [430, 232] on input "220318 My Mom I Wish I could My Husband" at bounding box center [410, 232] width 91 height 22
click at [410, 235] on input "220318 My Mom I Wish I could My Husband" at bounding box center [410, 232] width 91 height 22
click at [420, 234] on input "220318 My Mom I Wish I could My Husband" at bounding box center [410, 232] width 91 height 22
drag, startPoint x: 507, startPoint y: 233, endPoint x: 542, endPoint y: 233, distance: 34.8
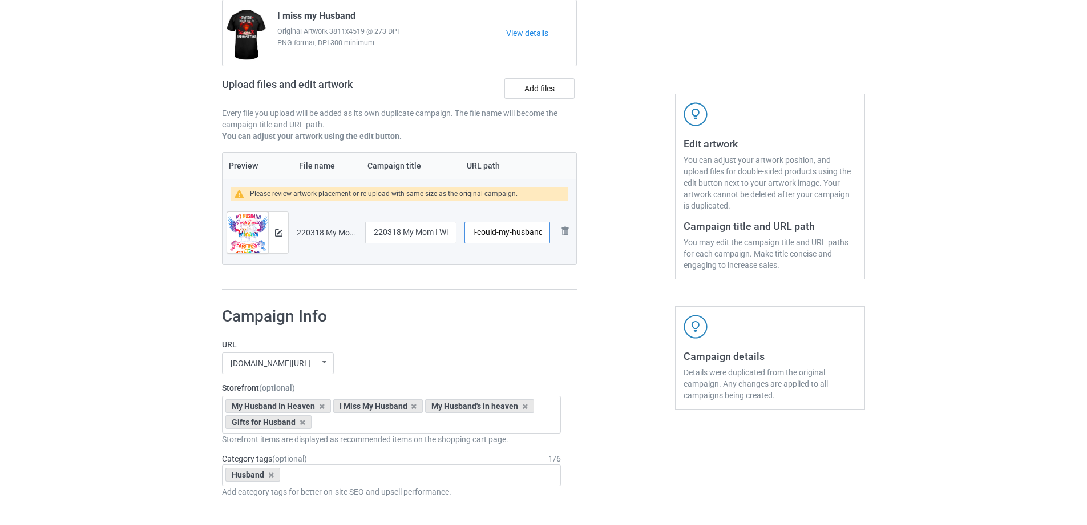
click at [542, 233] on input "/220318-my-mom-i-wish-i-could-my-husband" at bounding box center [508, 232] width 86 height 22
click at [418, 235] on input "220318 My Mom I Wish I could My Husband" at bounding box center [410, 232] width 91 height 22
type input "I miss my Husband"
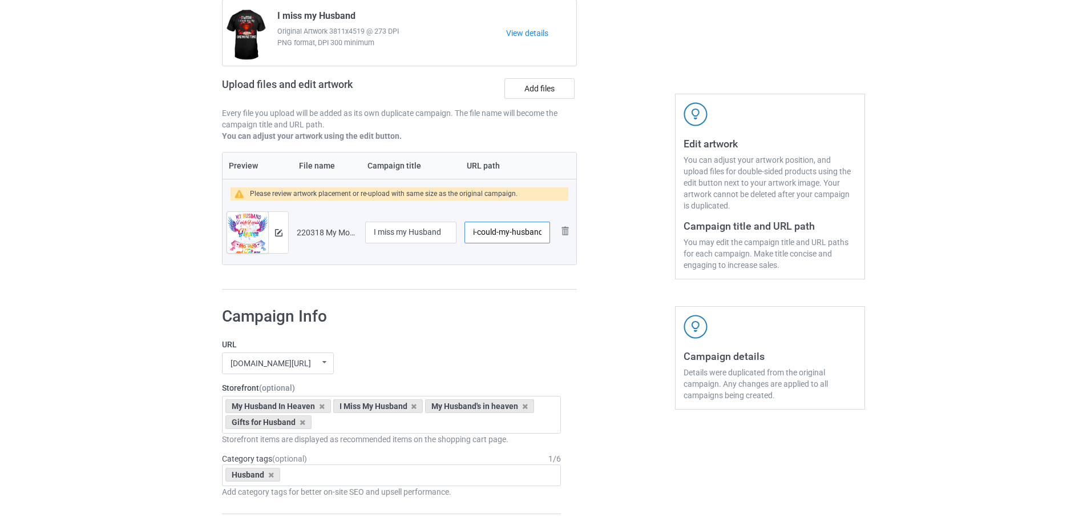
drag, startPoint x: 506, startPoint y: 233, endPoint x: 554, endPoint y: 237, distance: 48.1
click at [554, 237] on tr "Preview and edit artwork 220318 My Mom I Wish I could My Husband.png I miss my …" at bounding box center [400, 232] width 354 height 64
type input "/220318-1"
click at [275, 233] on img at bounding box center [278, 232] width 7 height 7
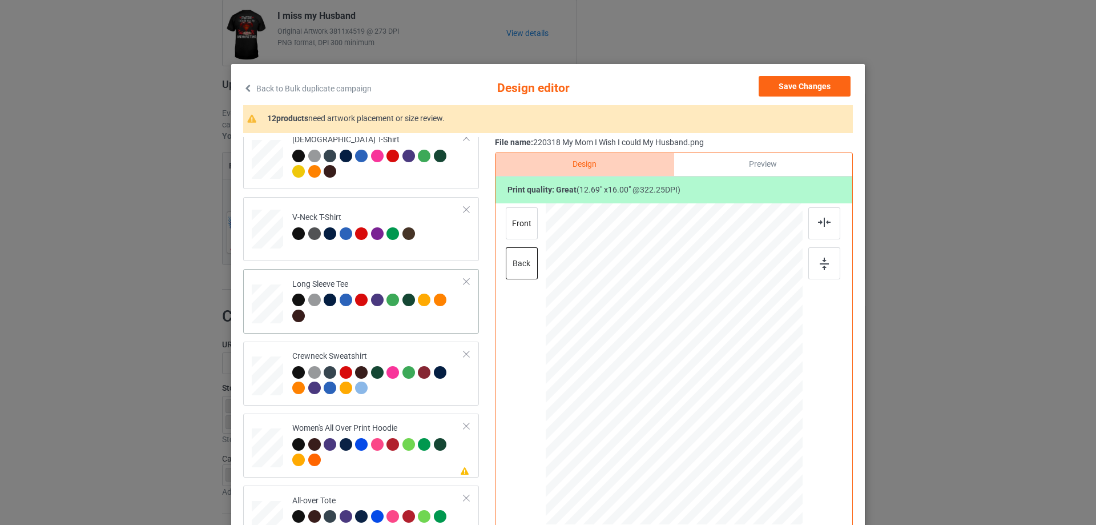
scroll to position [342, 0]
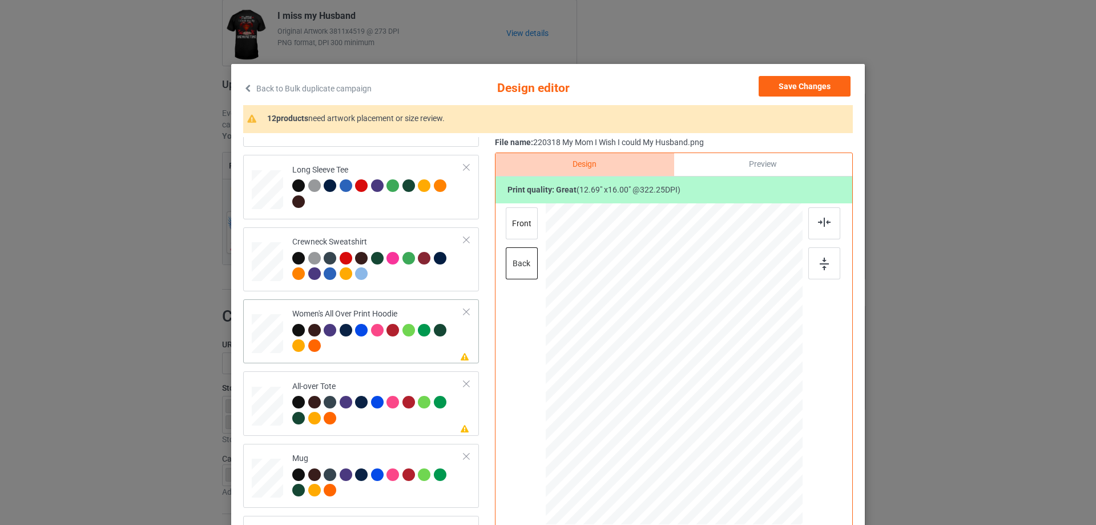
click at [272, 335] on div at bounding box center [267, 333] width 31 height 35
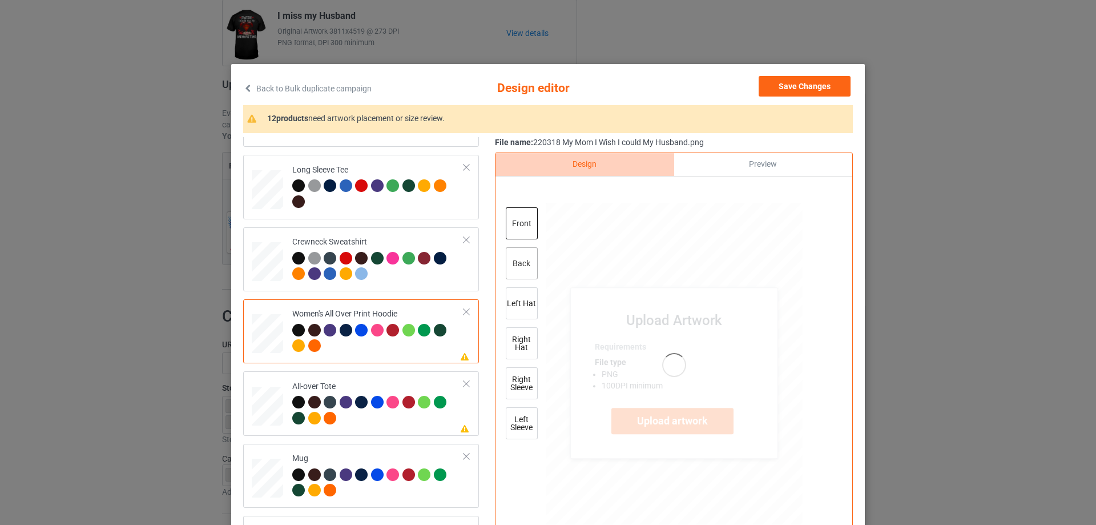
click at [526, 270] on div "back" at bounding box center [522, 263] width 32 height 32
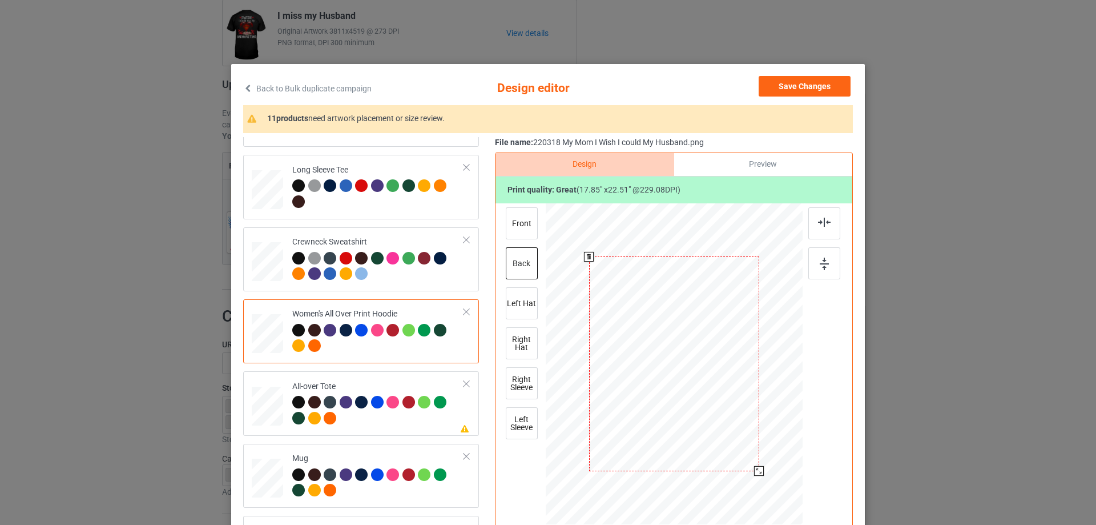
drag, startPoint x: 751, startPoint y: 470, endPoint x: 755, endPoint y: 475, distance: 7.0
click at [755, 475] on div at bounding box center [759, 471] width 10 height 10
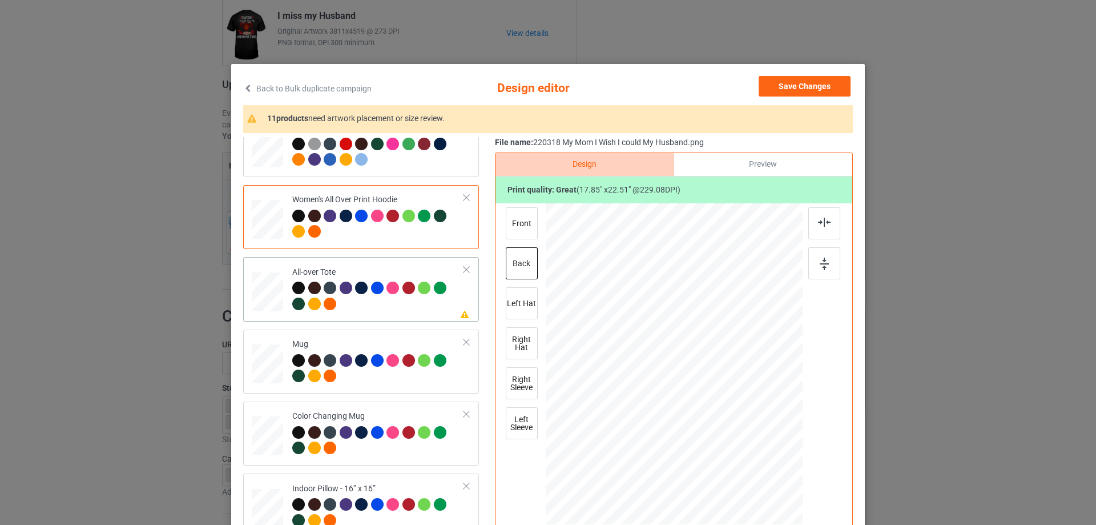
click at [274, 303] on div at bounding box center [267, 291] width 31 height 31
click at [747, 464] on div at bounding box center [752, 463] width 10 height 10
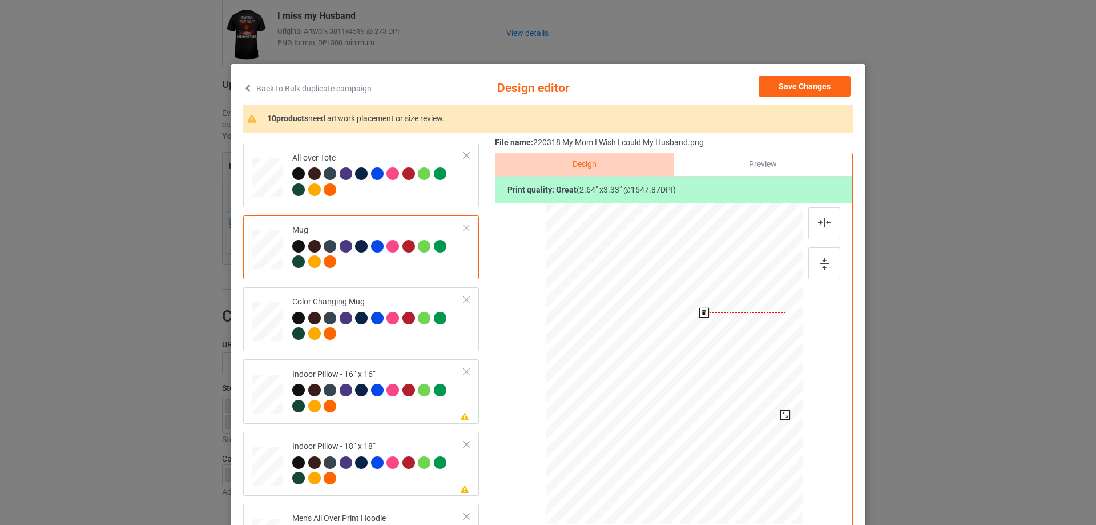
click at [780, 414] on div at bounding box center [785, 415] width 10 height 10
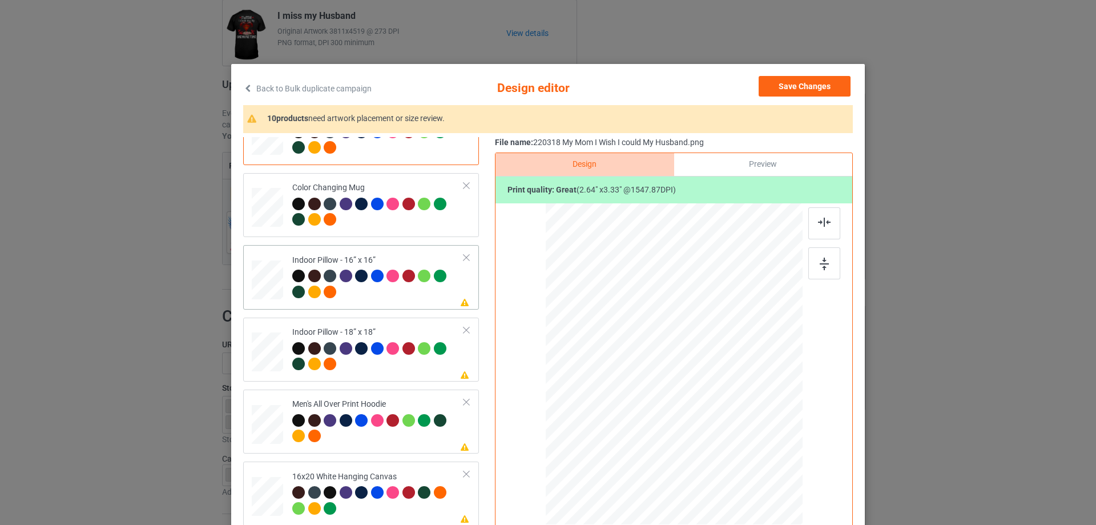
click at [269, 291] on div at bounding box center [267, 279] width 31 height 31
drag, startPoint x: 750, startPoint y: 462, endPoint x: 743, endPoint y: 453, distance: 11.4
click at [743, 453] on div at bounding box center [744, 453] width 10 height 10
click at [269, 353] on div at bounding box center [267, 351] width 31 height 31
drag, startPoint x: 745, startPoint y: 463, endPoint x: 745, endPoint y: 454, distance: 9.2
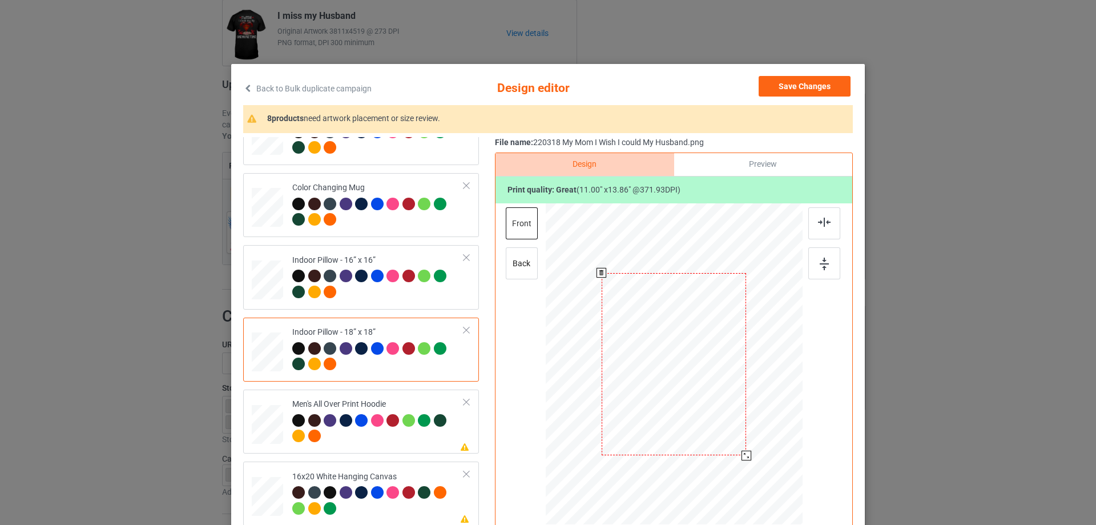
click at [745, 454] on div at bounding box center [746, 455] width 10 height 10
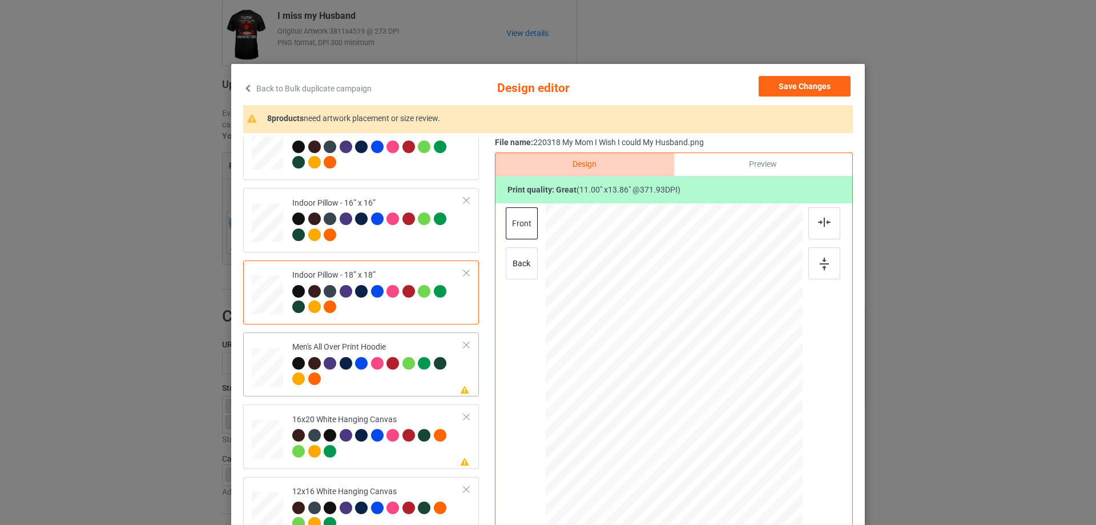
click at [269, 368] on div at bounding box center [267, 366] width 31 height 33
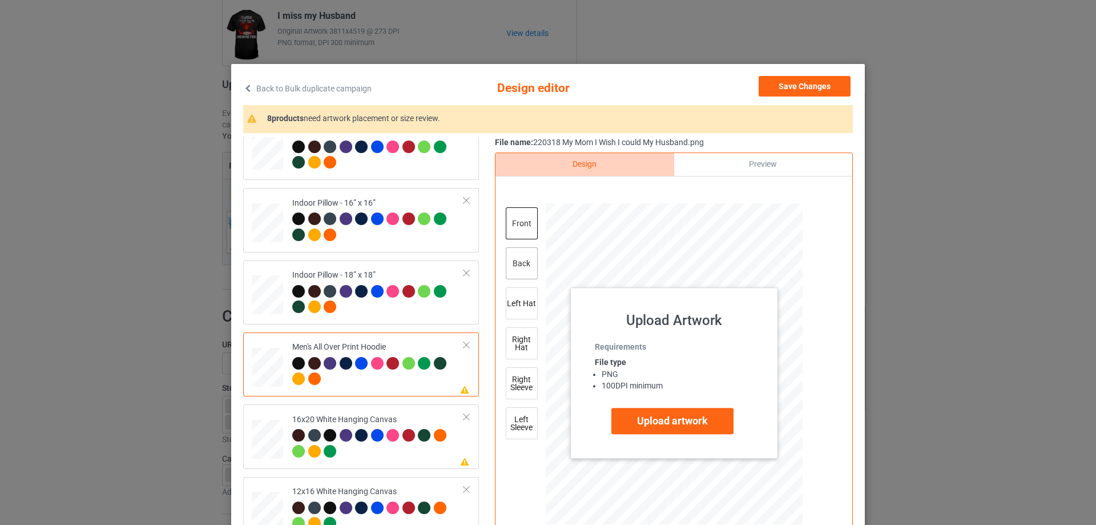
click at [522, 265] on div "back" at bounding box center [522, 263] width 32 height 32
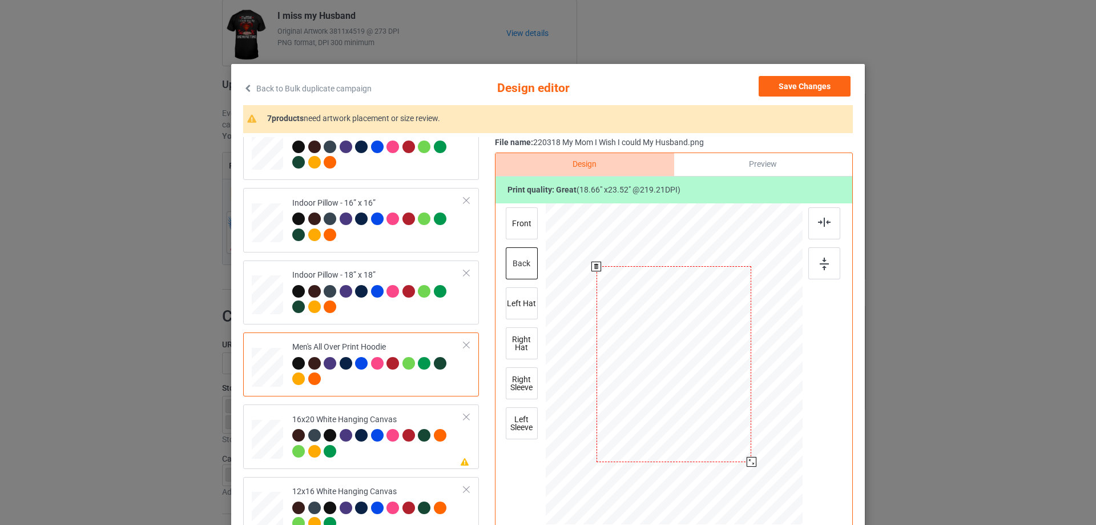
click at [748, 464] on div at bounding box center [752, 462] width 10 height 10
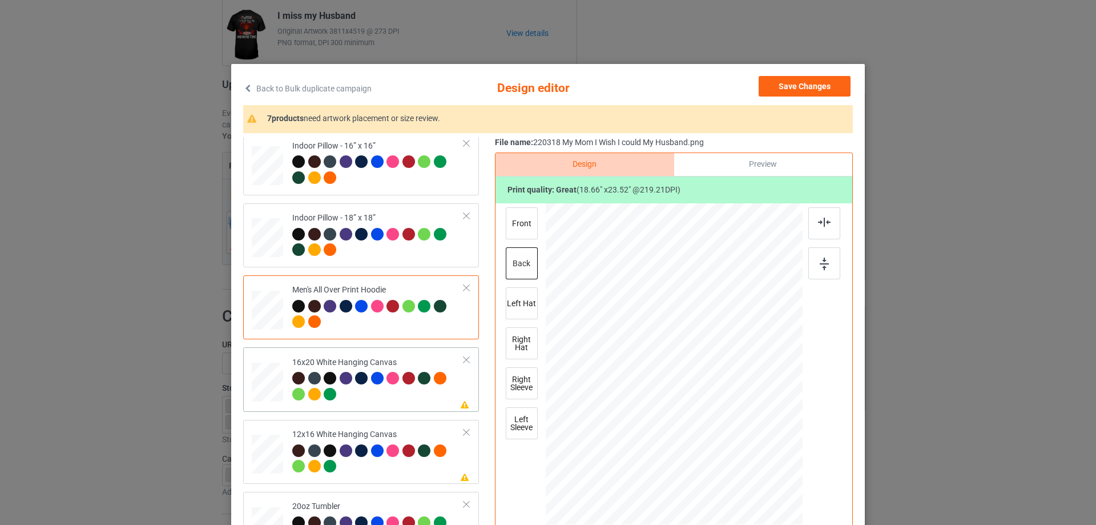
click at [271, 370] on div at bounding box center [267, 381] width 31 height 39
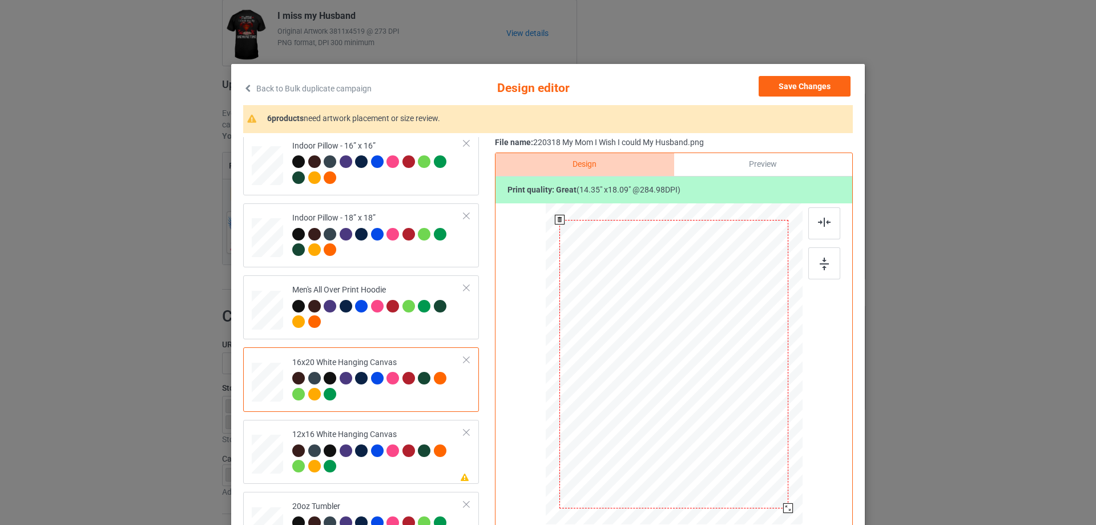
click at [783, 507] on div at bounding box center [788, 508] width 10 height 10
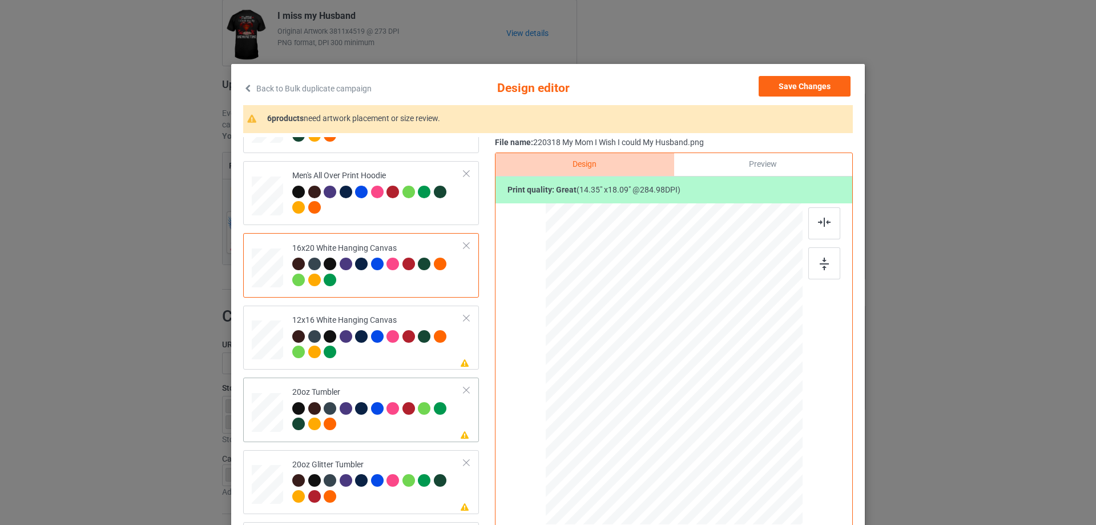
scroll to position [970, 0]
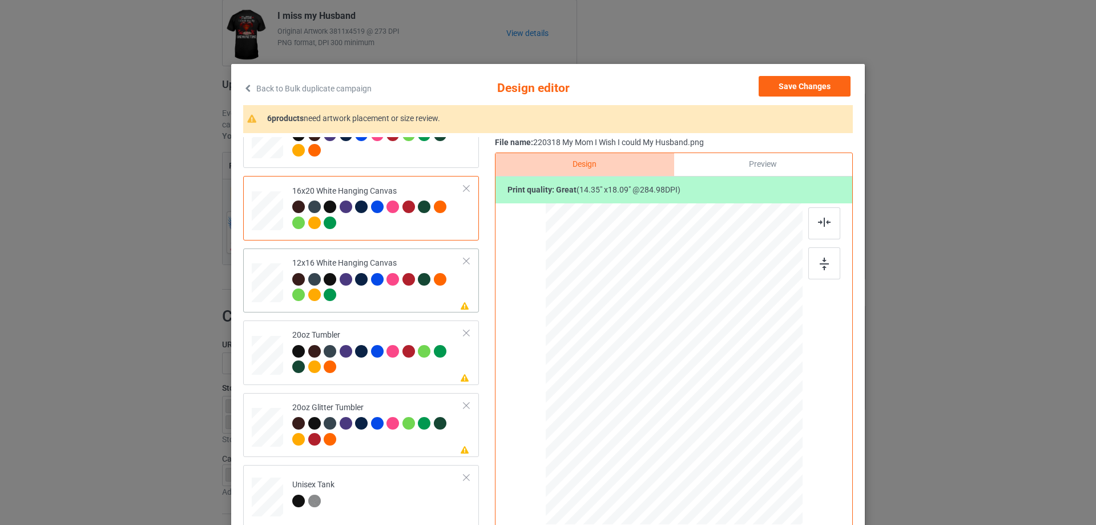
click at [273, 288] on div at bounding box center [268, 282] width 30 height 39
drag, startPoint x: 770, startPoint y: 493, endPoint x: 773, endPoint y: 500, distance: 7.7
click at [776, 500] on div at bounding box center [781, 498] width 10 height 10
click at [264, 356] on div at bounding box center [267, 355] width 30 height 18
click at [658, 423] on div at bounding box center [663, 421] width 10 height 10
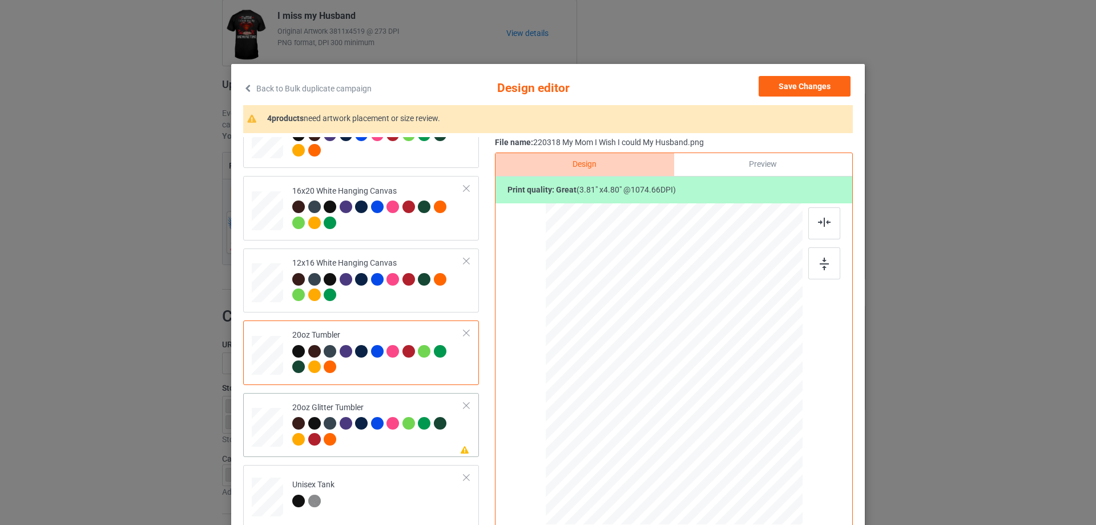
scroll to position [1027, 0]
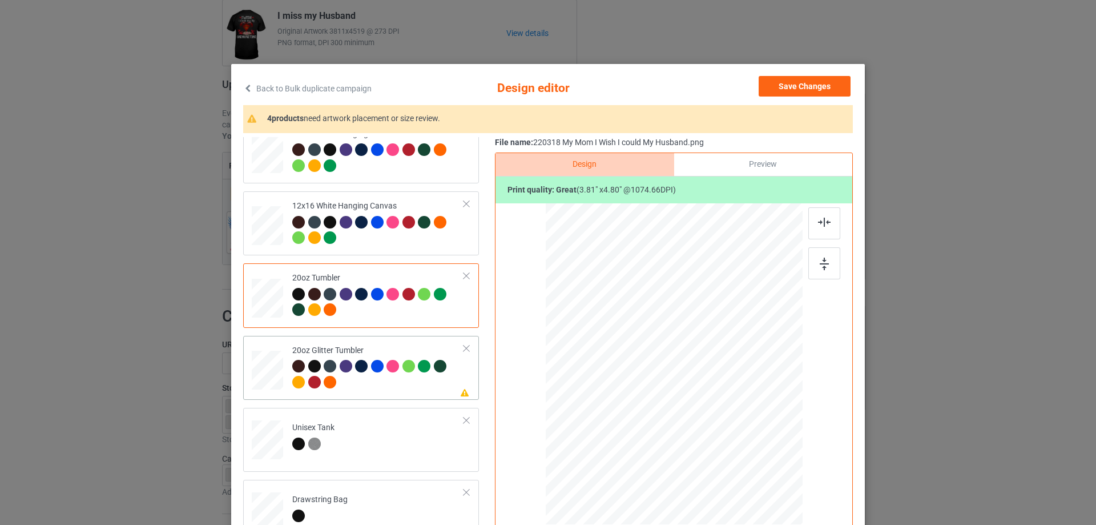
click at [267, 369] on div at bounding box center [268, 369] width 30 height 25
drag, startPoint x: 658, startPoint y: 409, endPoint x: 664, endPoint y: 418, distance: 10.8
click at [665, 418] on div at bounding box center [665, 413] width 10 height 10
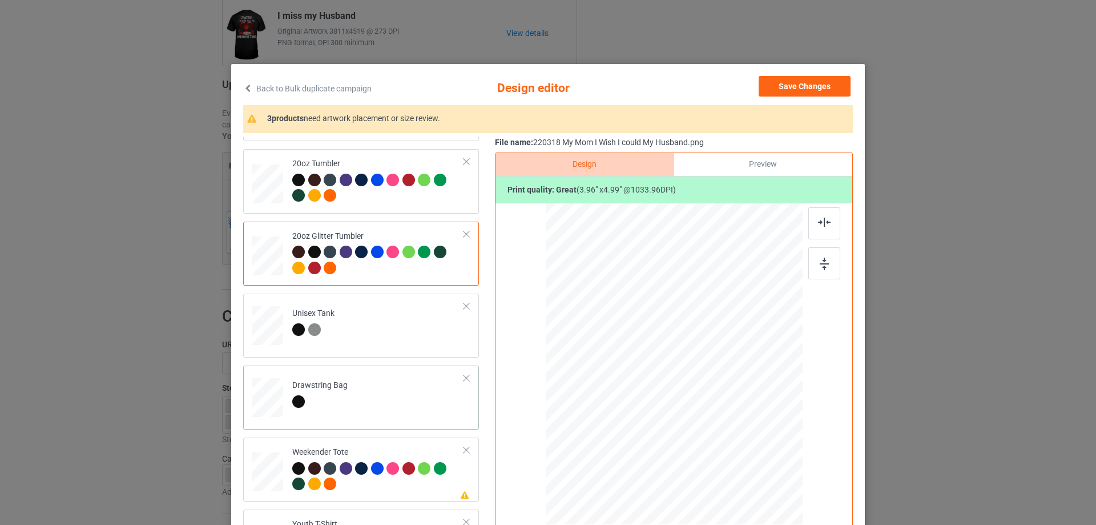
scroll to position [1256, 0]
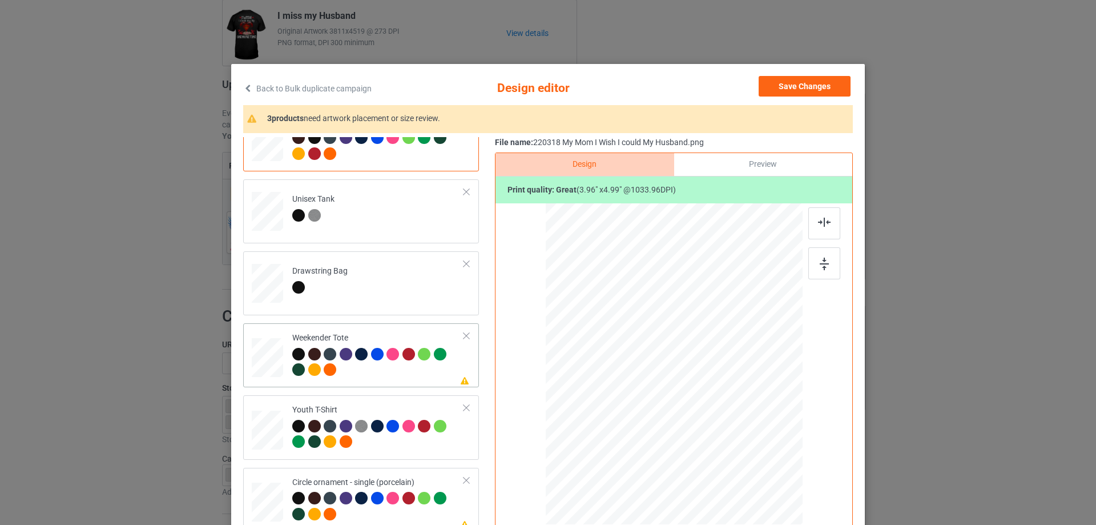
click at [270, 365] on div at bounding box center [267, 358] width 31 height 20
drag, startPoint x: 745, startPoint y: 459, endPoint x: 695, endPoint y: 408, distance: 71.9
click at [721, 416] on div at bounding box center [674, 364] width 256 height 166
click at [695, 408] on div at bounding box center [673, 358] width 92 height 116
click at [823, 219] on img at bounding box center [824, 221] width 13 height 9
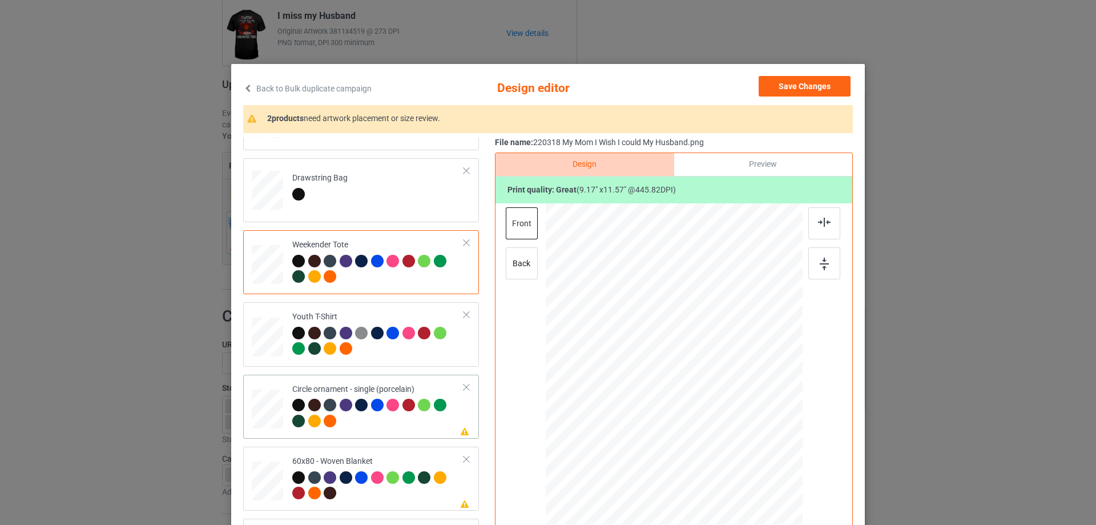
scroll to position [57, 0]
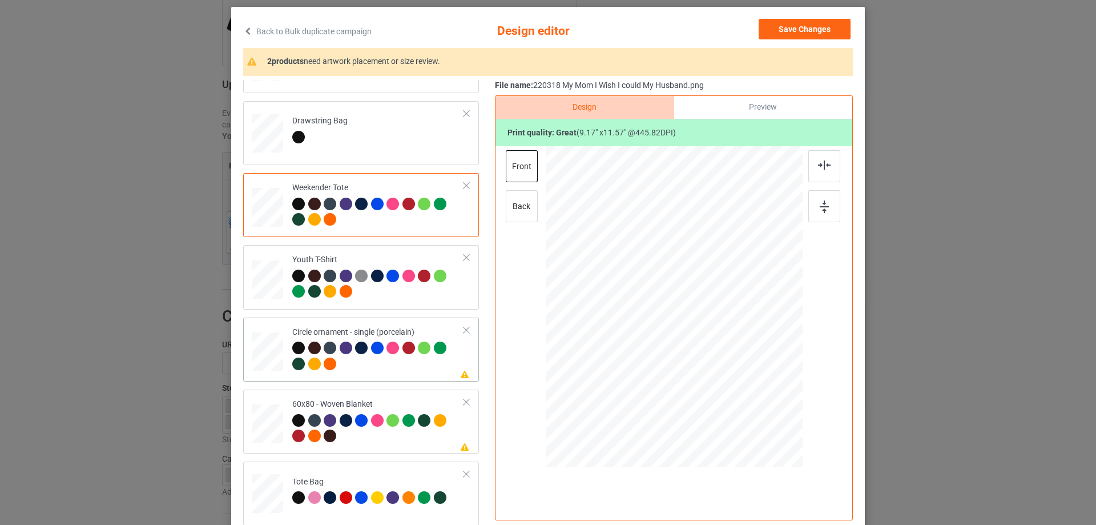
click at [272, 348] on div at bounding box center [267, 351] width 31 height 31
drag, startPoint x: 743, startPoint y: 403, endPoint x: 735, endPoint y: 397, distance: 9.4
click at [743, 401] on div at bounding box center [746, 403] width 10 height 10
click at [715, 386] on div at bounding box center [673, 317] width 143 height 180
click at [745, 413] on div at bounding box center [748, 411] width 10 height 10
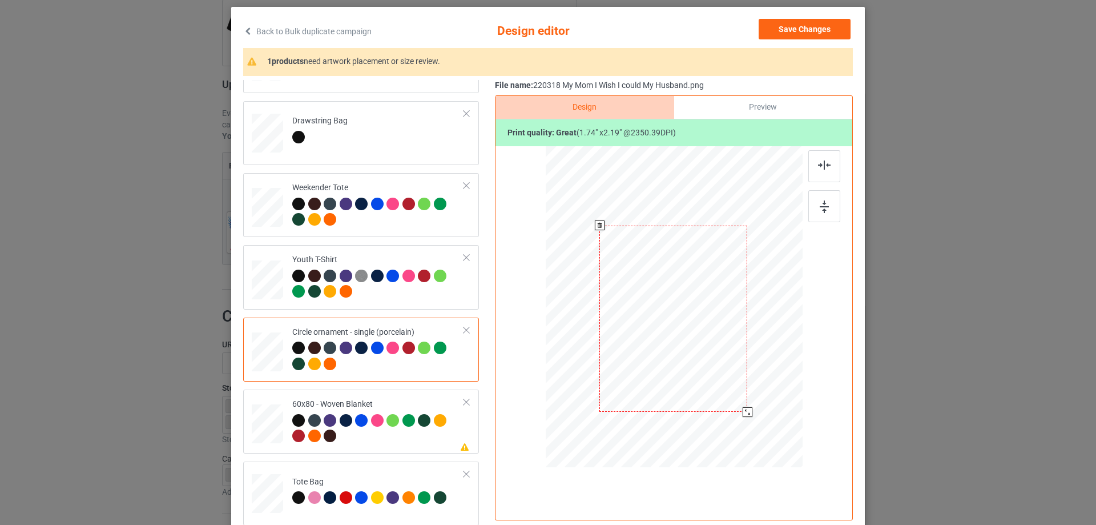
click at [700, 378] on div at bounding box center [673, 318] width 148 height 187
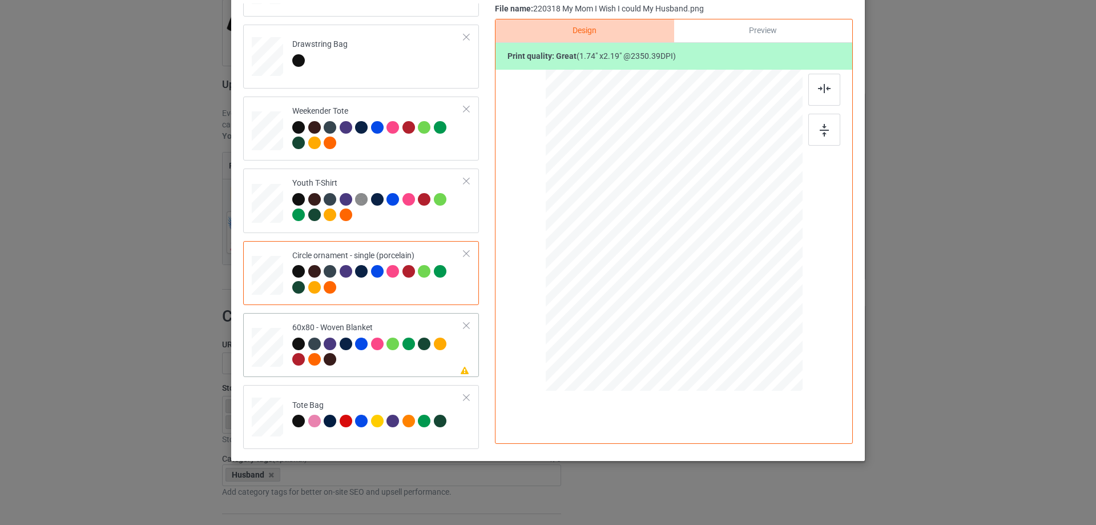
click at [274, 345] on div at bounding box center [267, 347] width 29 height 38
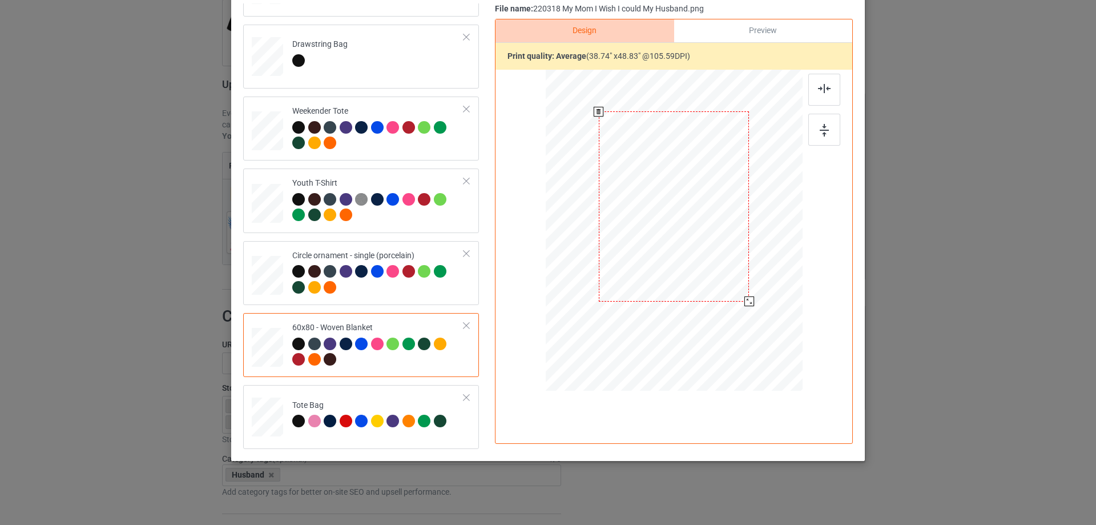
drag, startPoint x: 739, startPoint y: 291, endPoint x: 745, endPoint y: 302, distance: 12.8
click at [745, 302] on div at bounding box center [749, 301] width 10 height 10
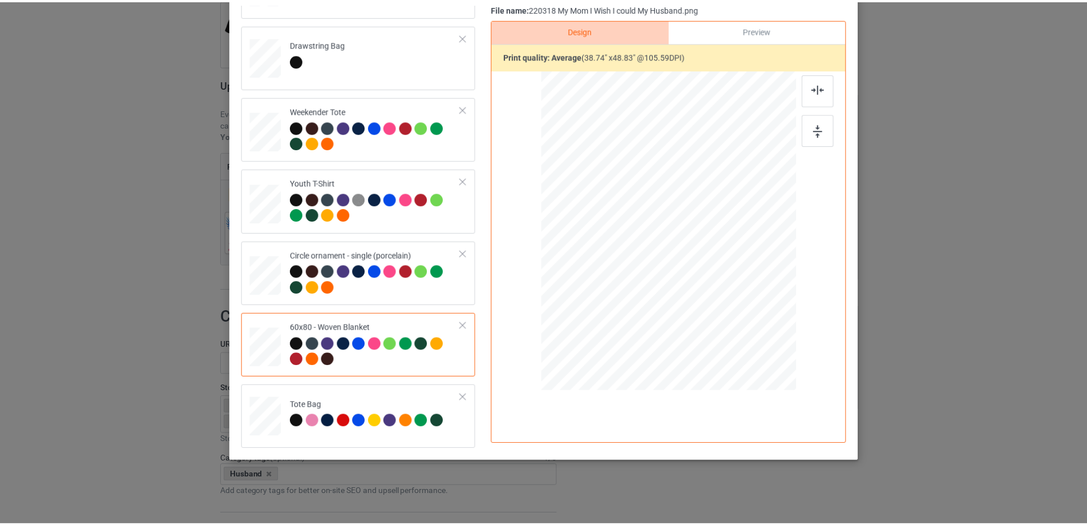
scroll to position [0, 0]
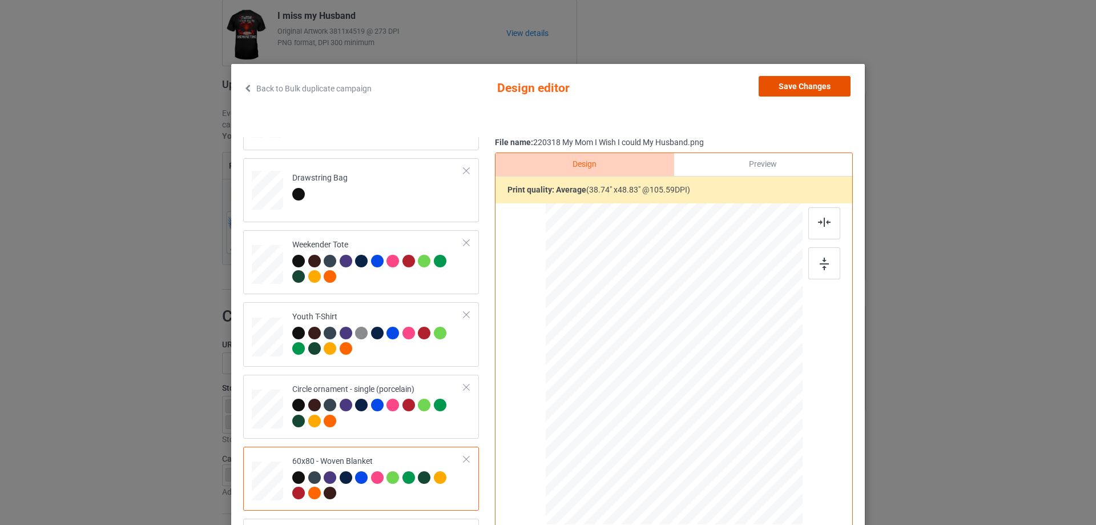
click at [805, 82] on button "Save Changes" at bounding box center [805, 86] width 92 height 21
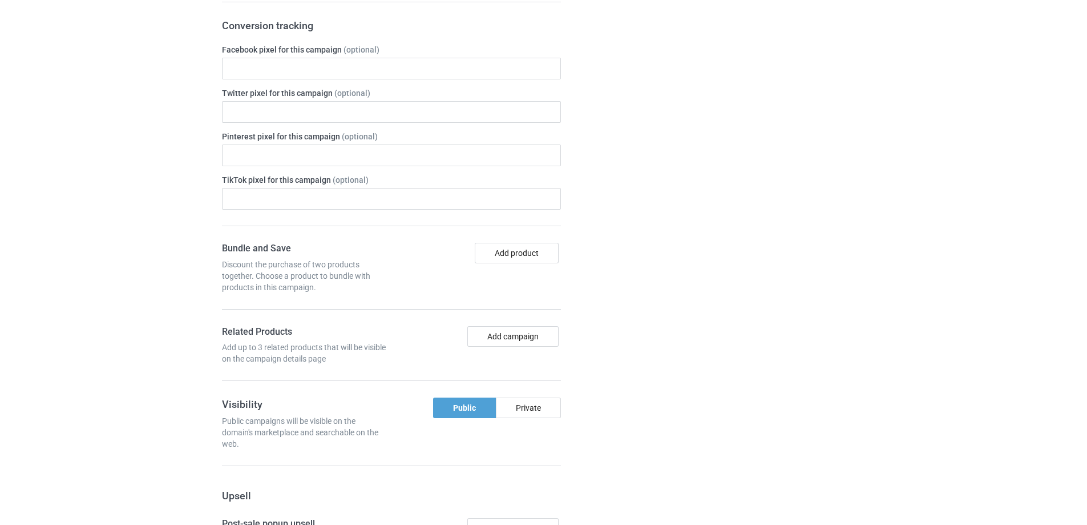
scroll to position [957, 0]
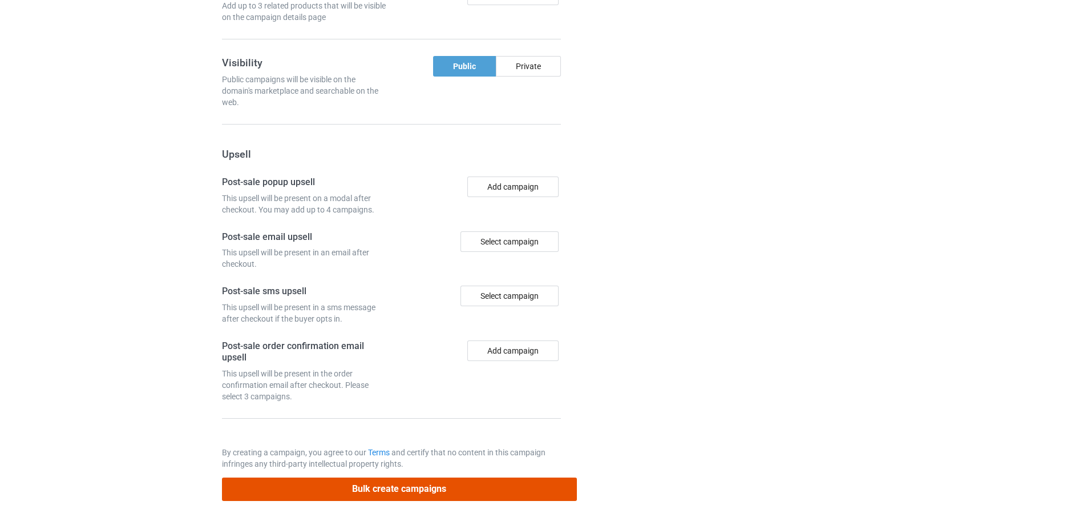
drag, startPoint x: 456, startPoint y: 491, endPoint x: 465, endPoint y: 487, distance: 10.0
click at [456, 492] on button "Bulk create campaigns" at bounding box center [399, 488] width 355 height 23
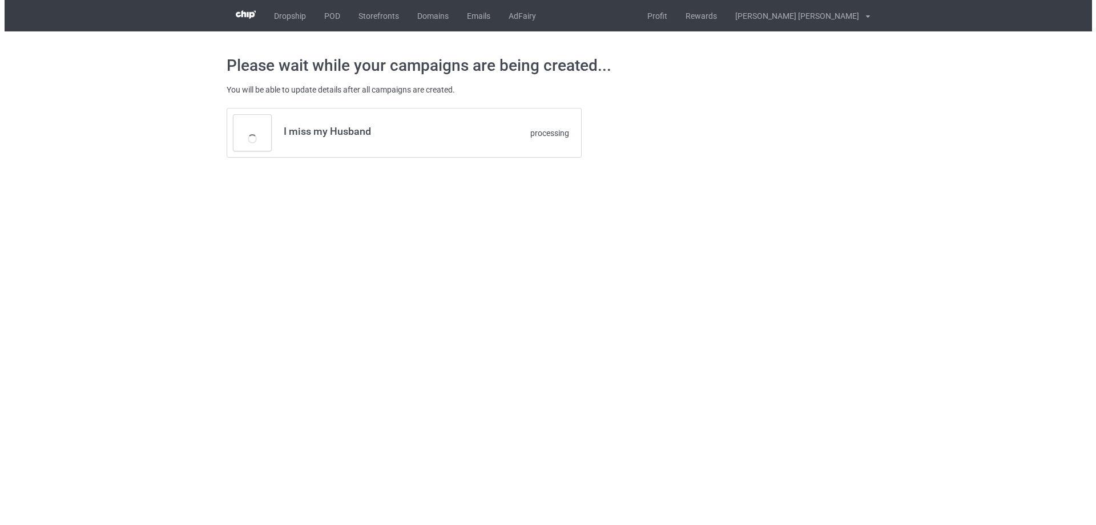
scroll to position [0, 0]
